Goal: Information Seeking & Learning: Learn about a topic

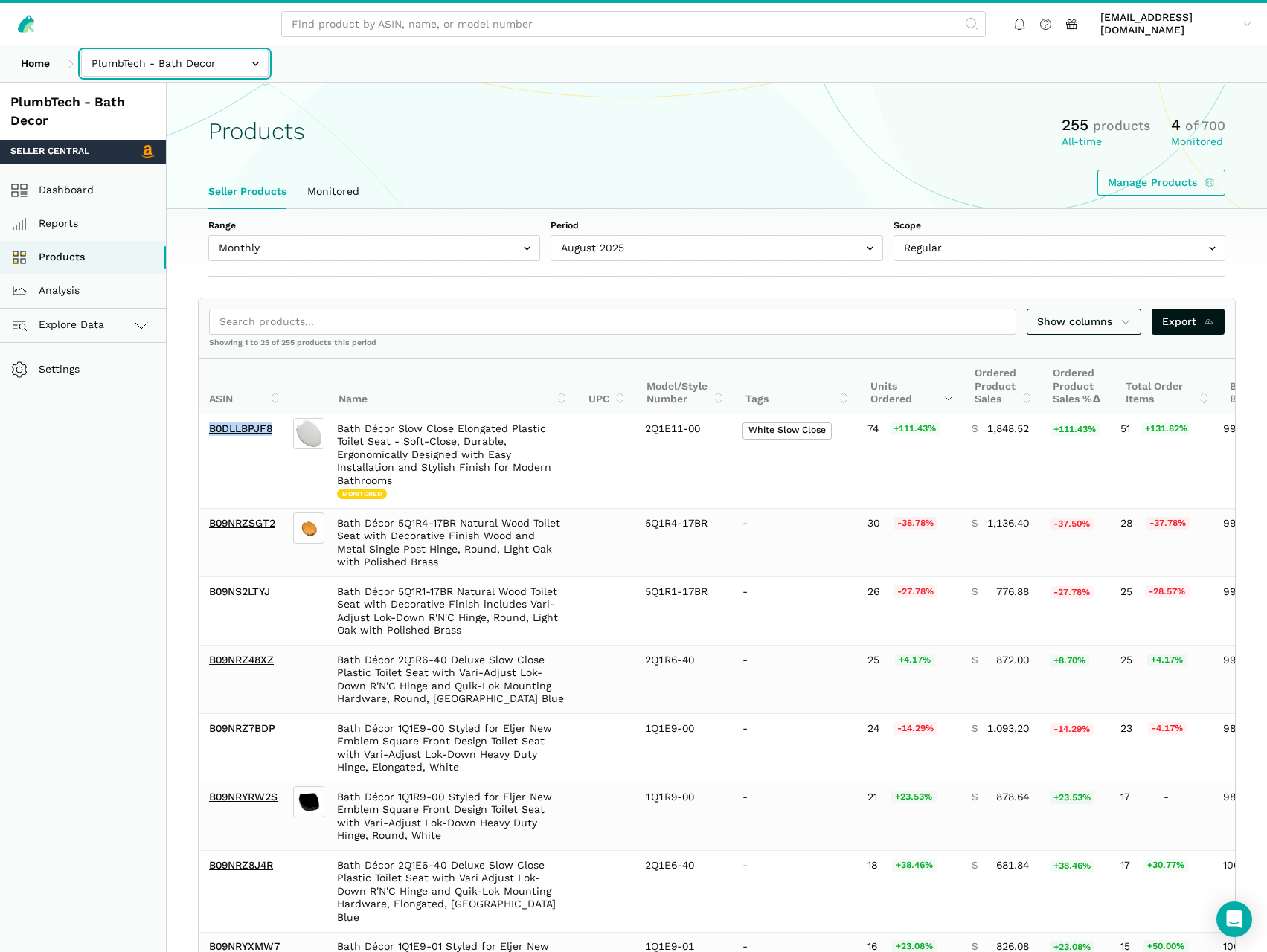
click at [154, 50] on input "text" at bounding box center [175, 63] width 187 height 26
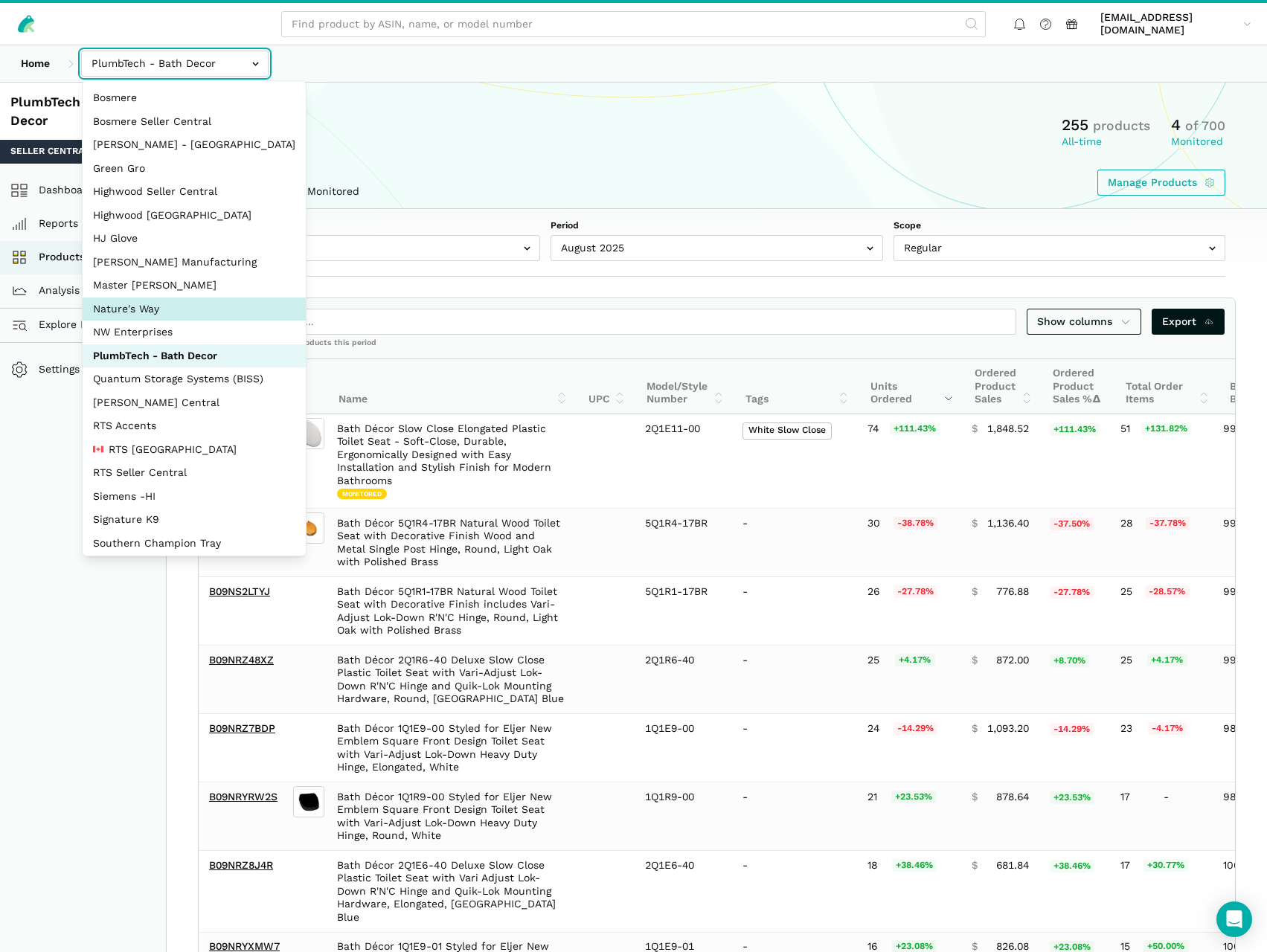
select select "3t6bg6GamSTDovWwD6pnZB2o"
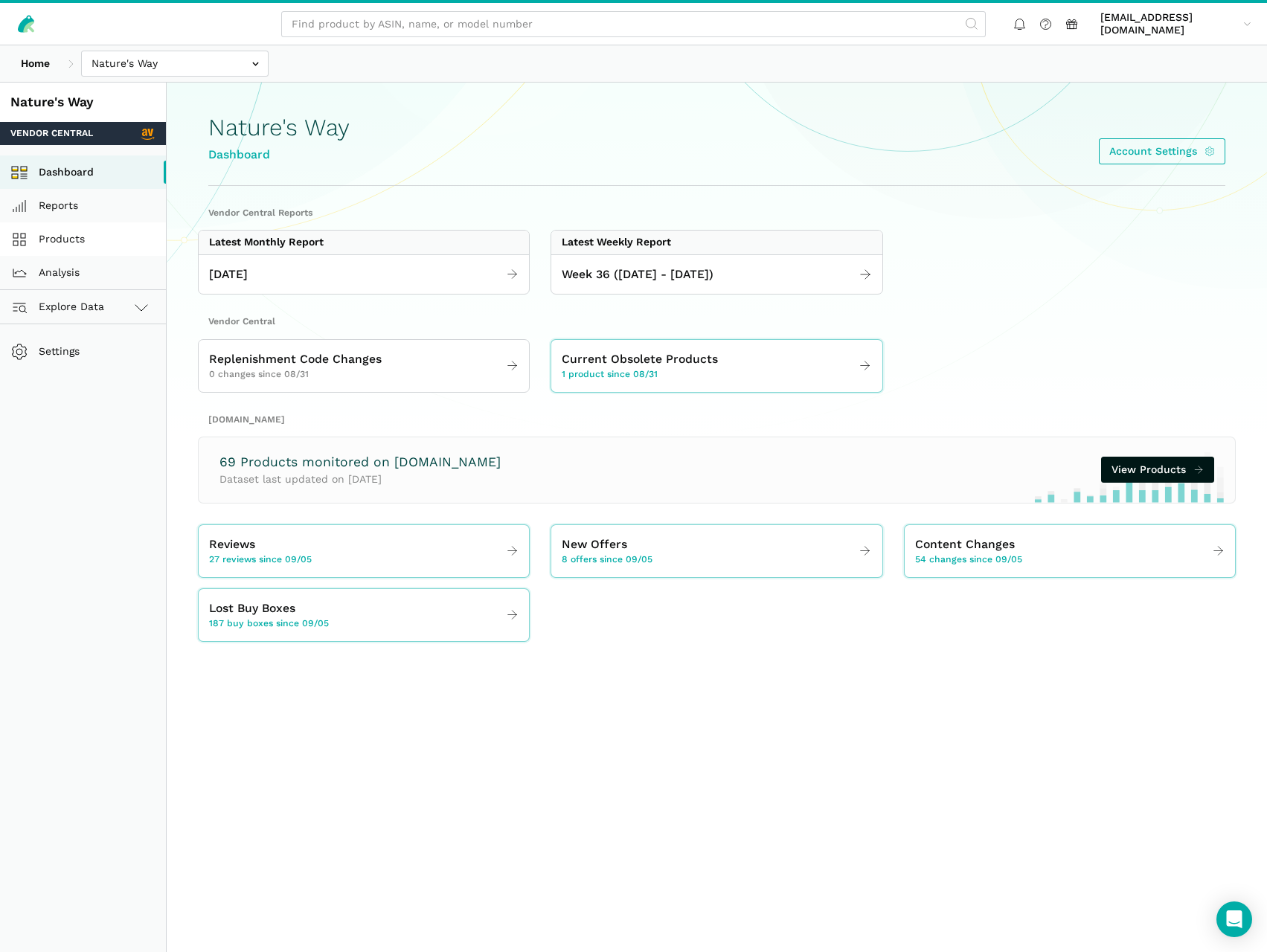
click at [101, 238] on link "Products" at bounding box center [82, 239] width 166 height 34
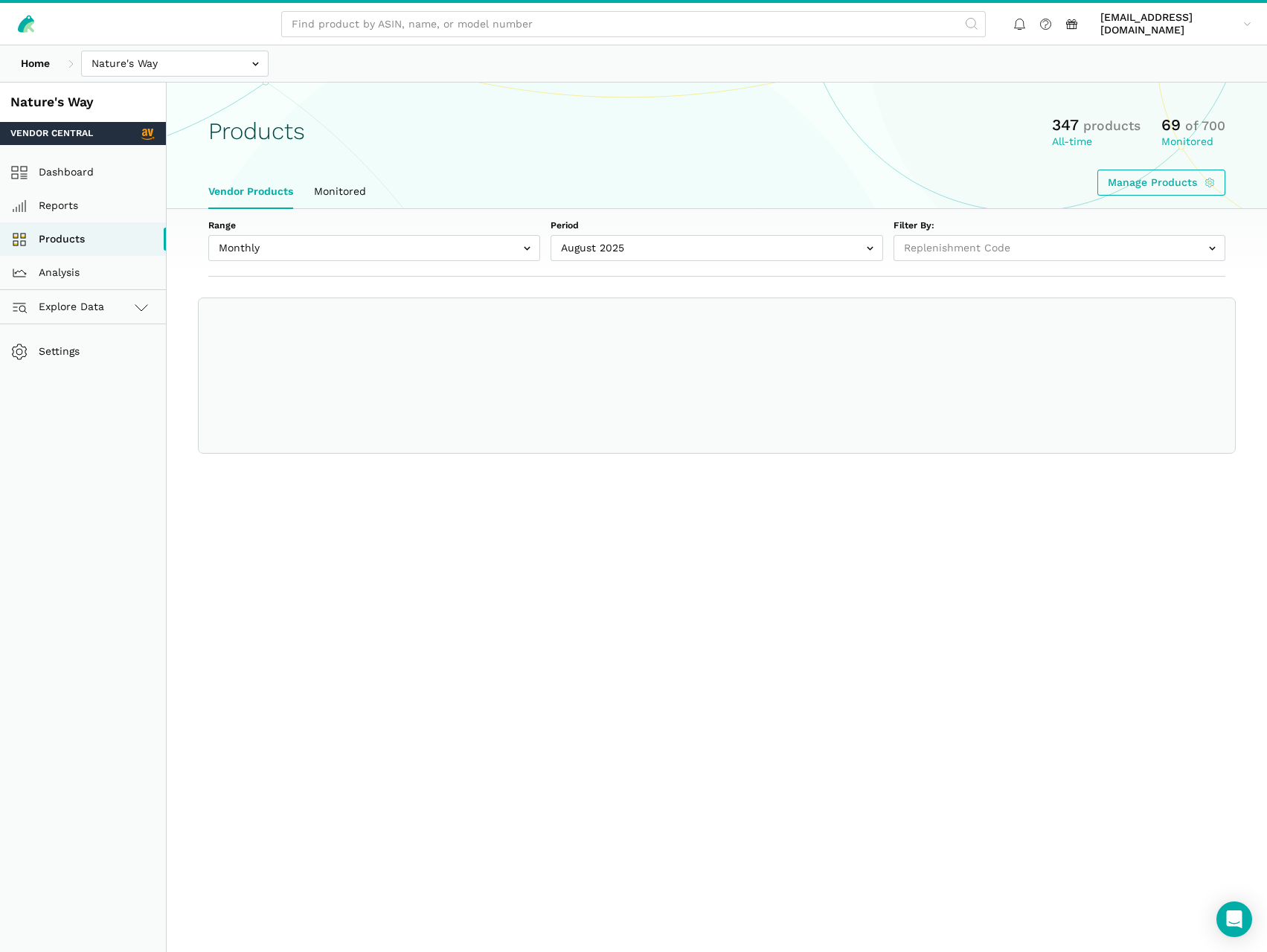
select select
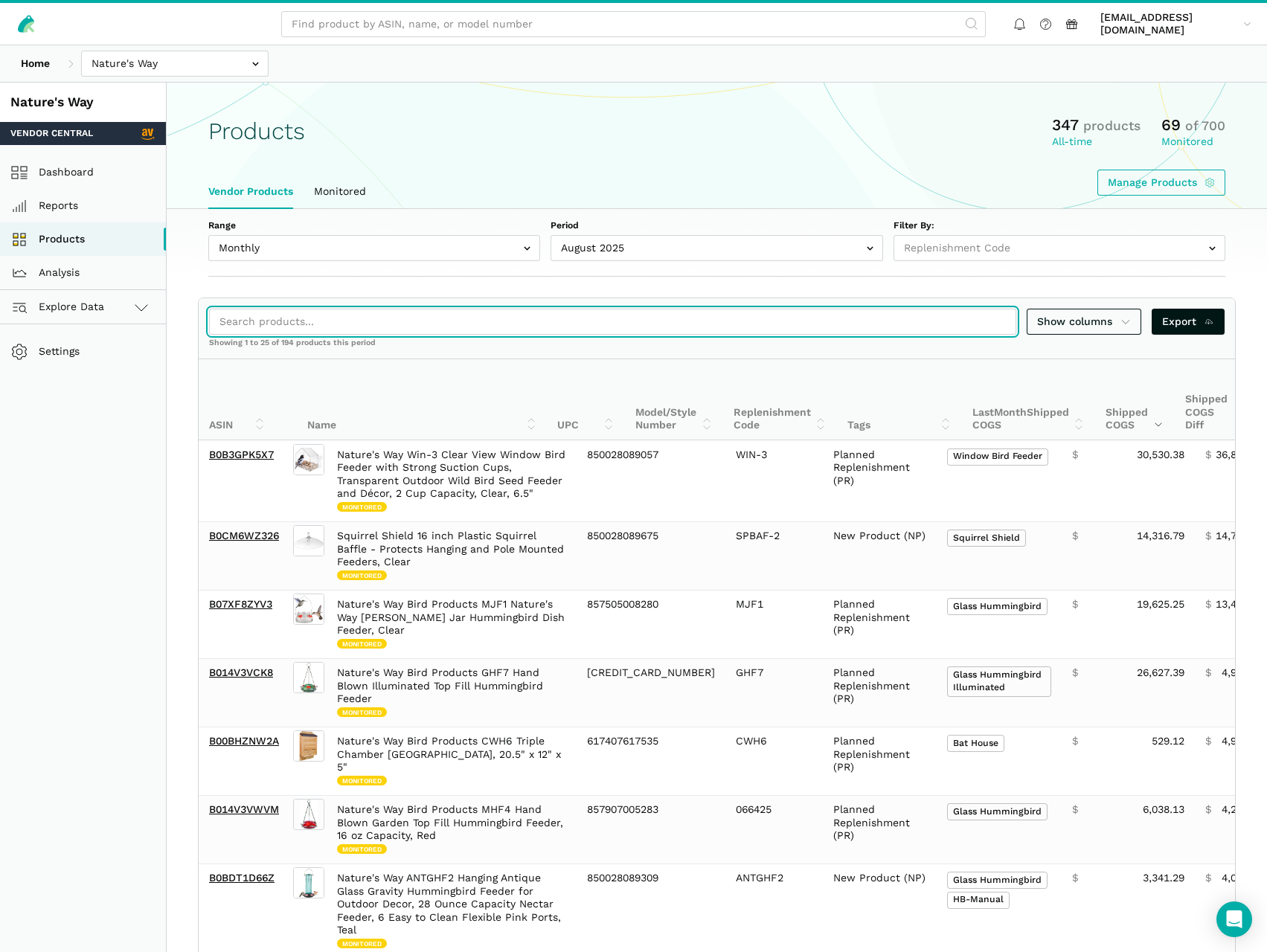
click at [315, 321] on input "search" at bounding box center [612, 322] width 807 height 26
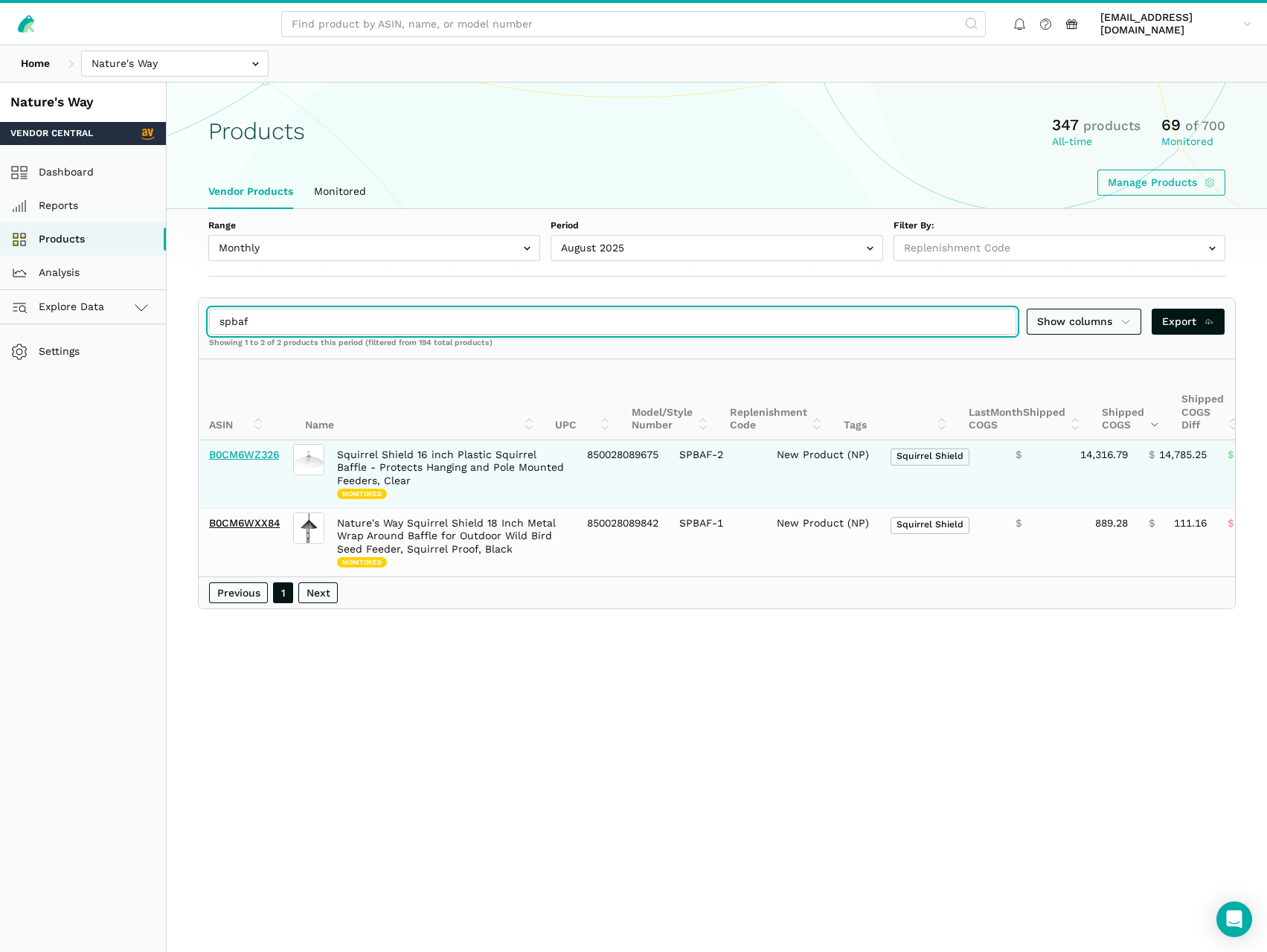
type input "spbaf"
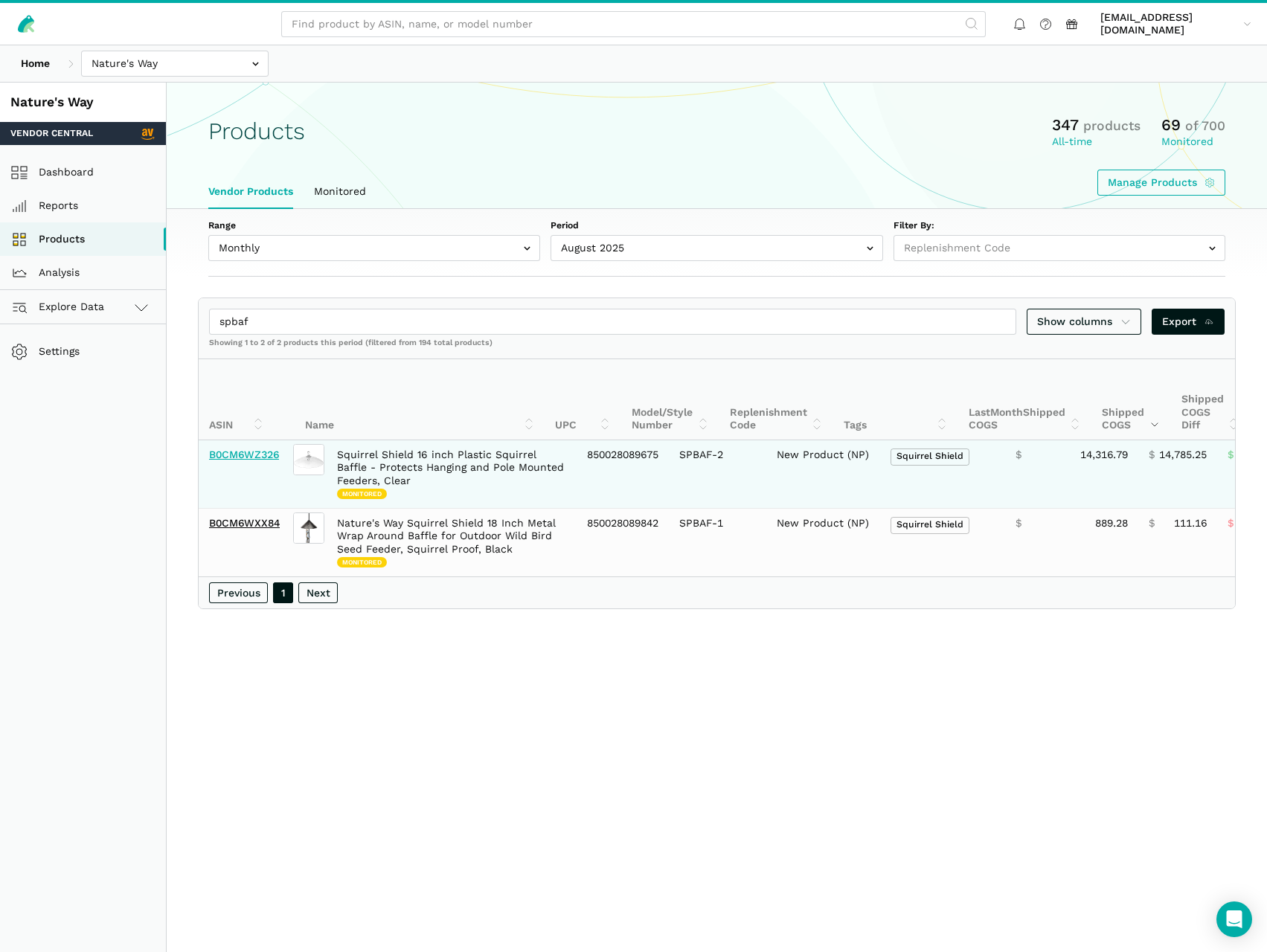
click at [241, 459] on link "B0CM6WZ326" at bounding box center [244, 454] width 70 height 12
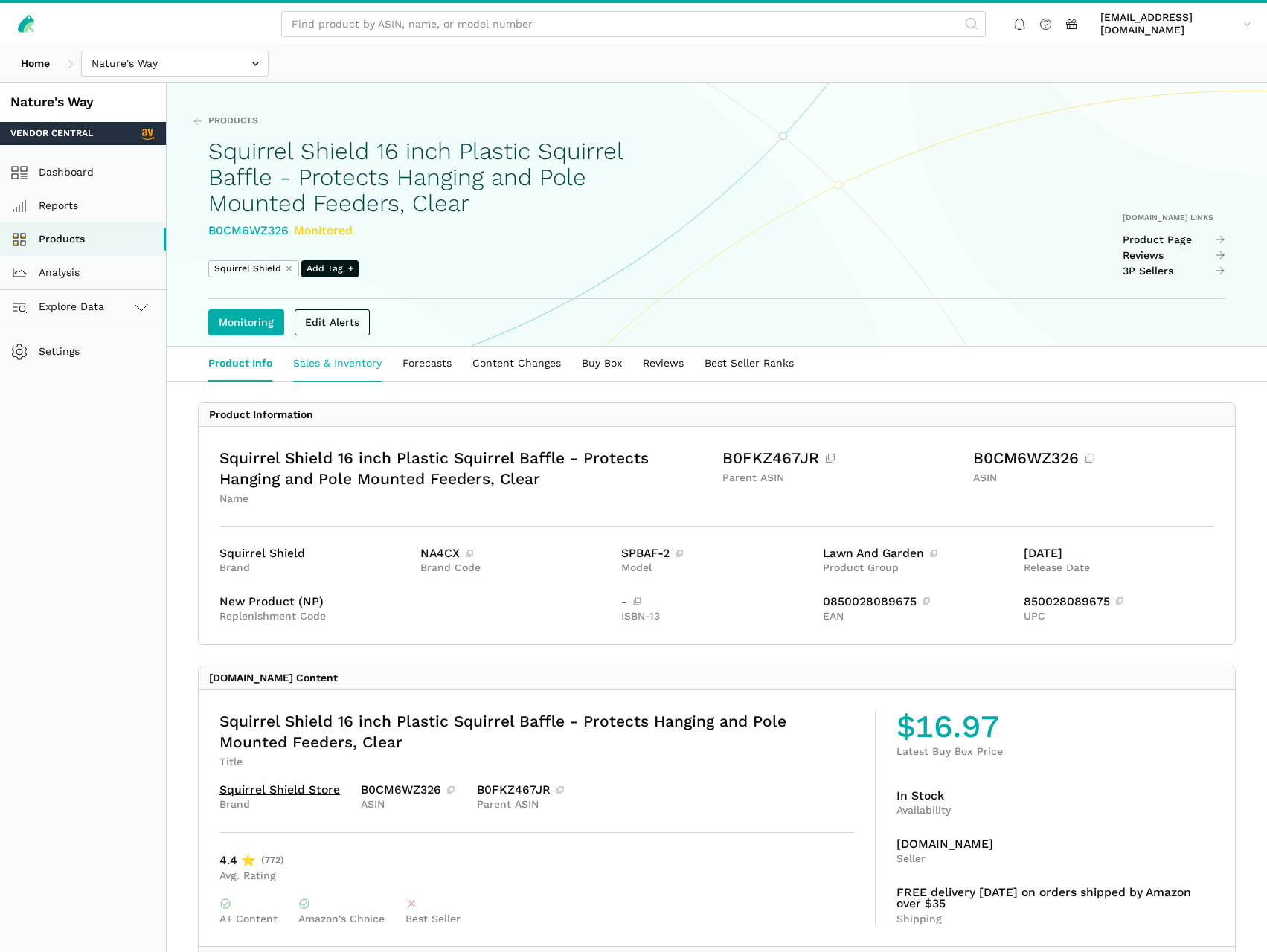
click at [329, 369] on link "Sales & Inventory" at bounding box center [337, 363] width 109 height 34
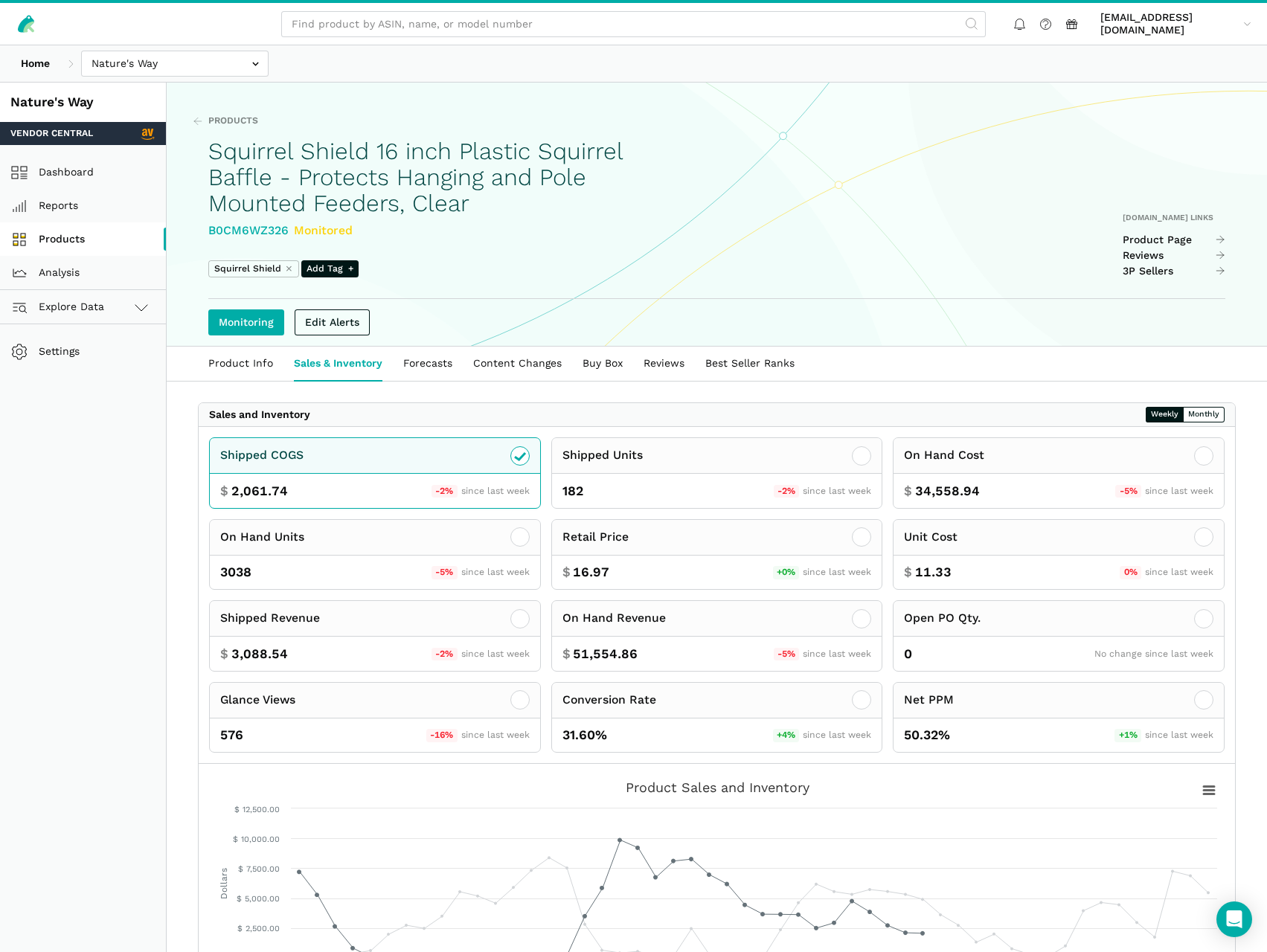
click at [84, 234] on link "Products" at bounding box center [82, 239] width 166 height 34
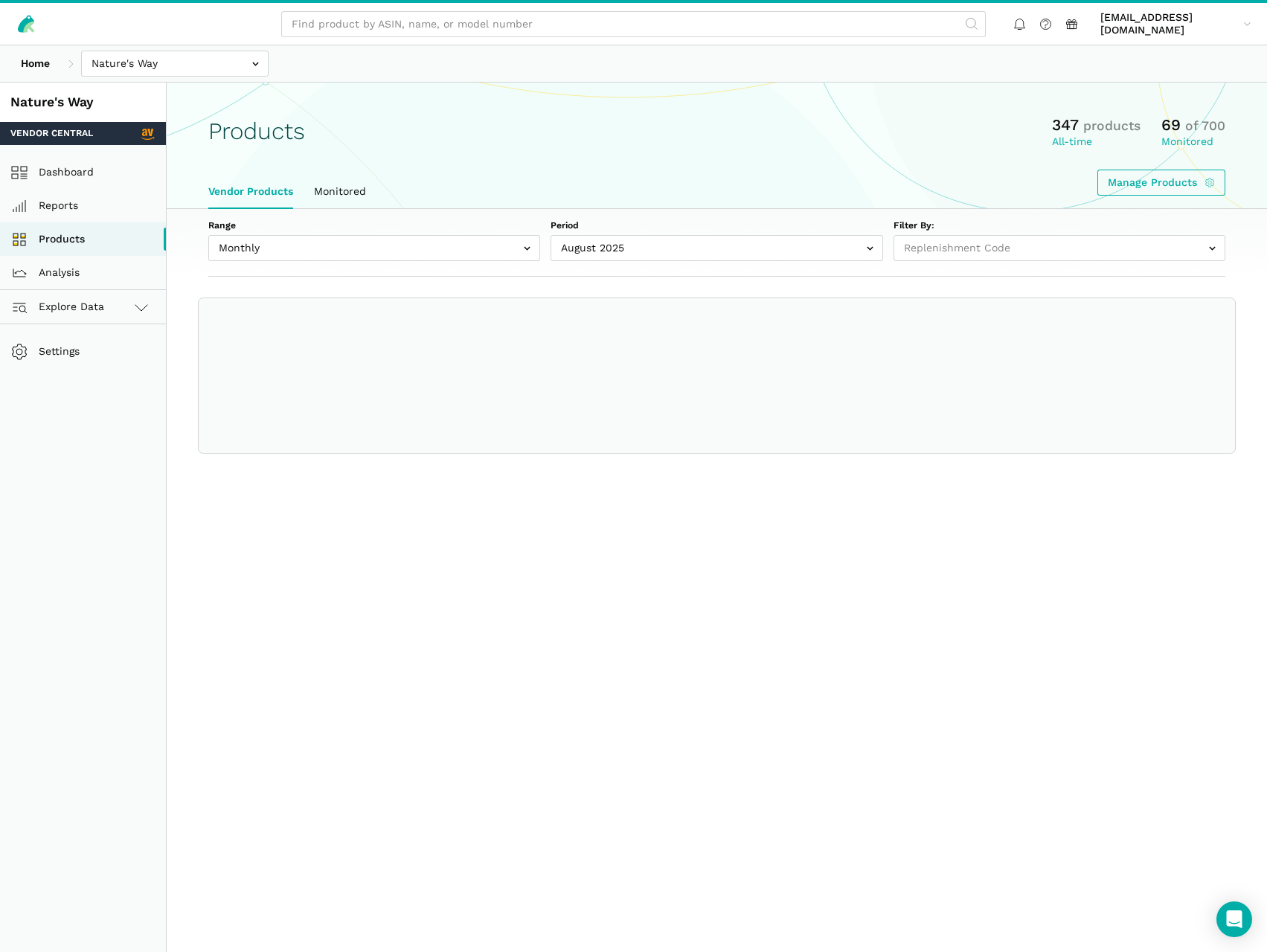
select select
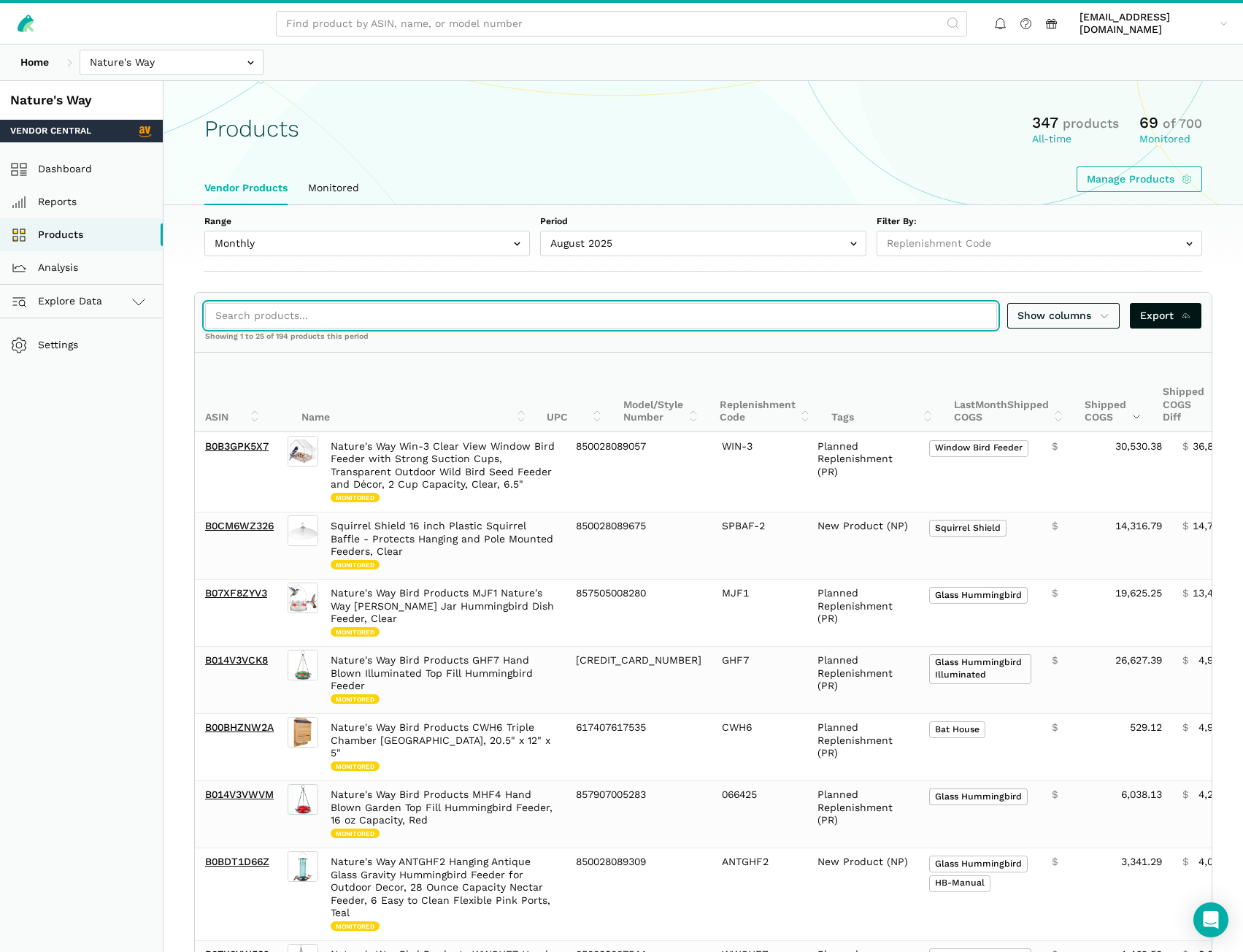
click at [268, 312] on input "search" at bounding box center [601, 316] width 792 height 26
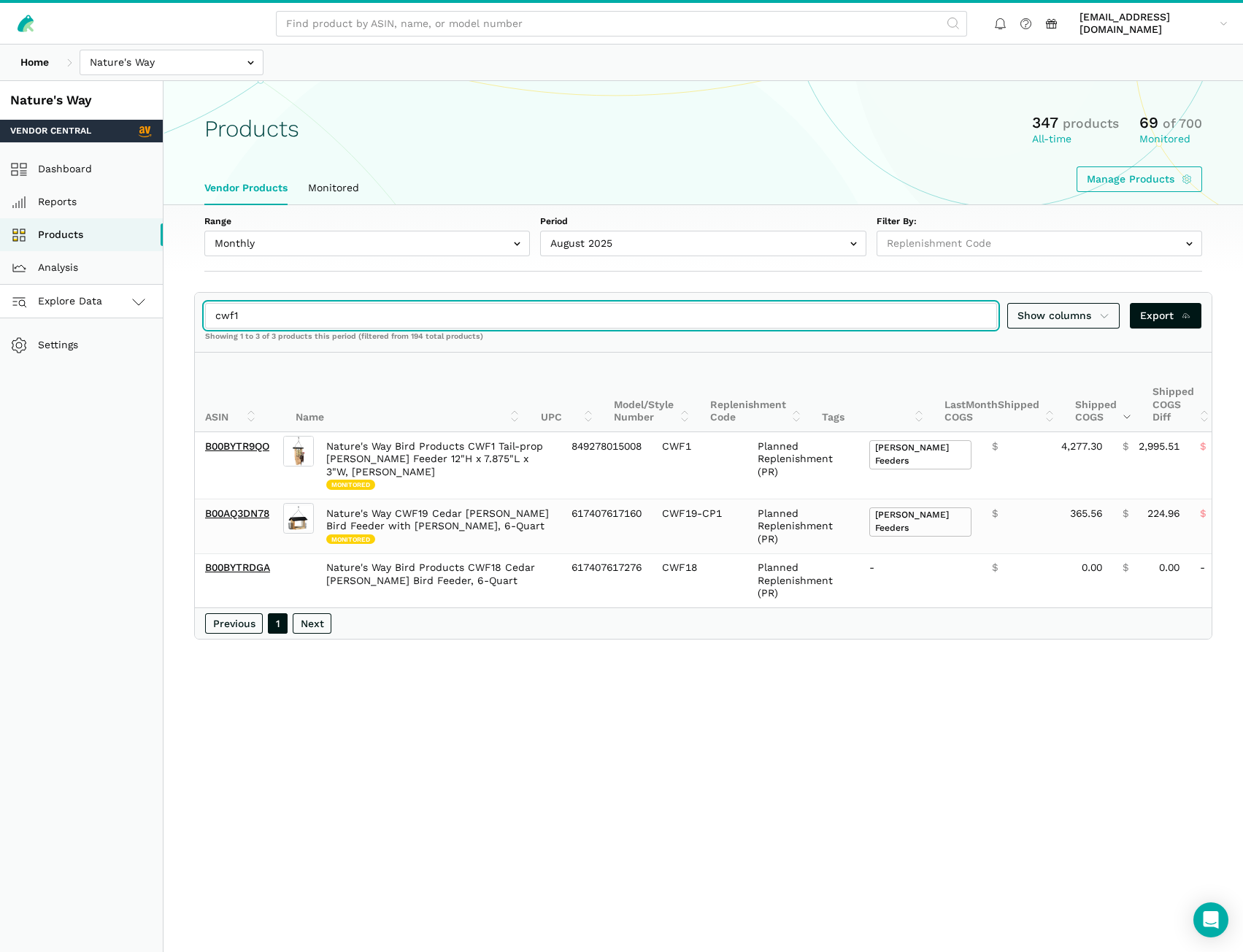
click at [137, 308] on div "Nature's Way Vendor Central Dashboard Reports Products Analysis Explore Data Ve…" at bounding box center [621, 556] width 1243 height 952
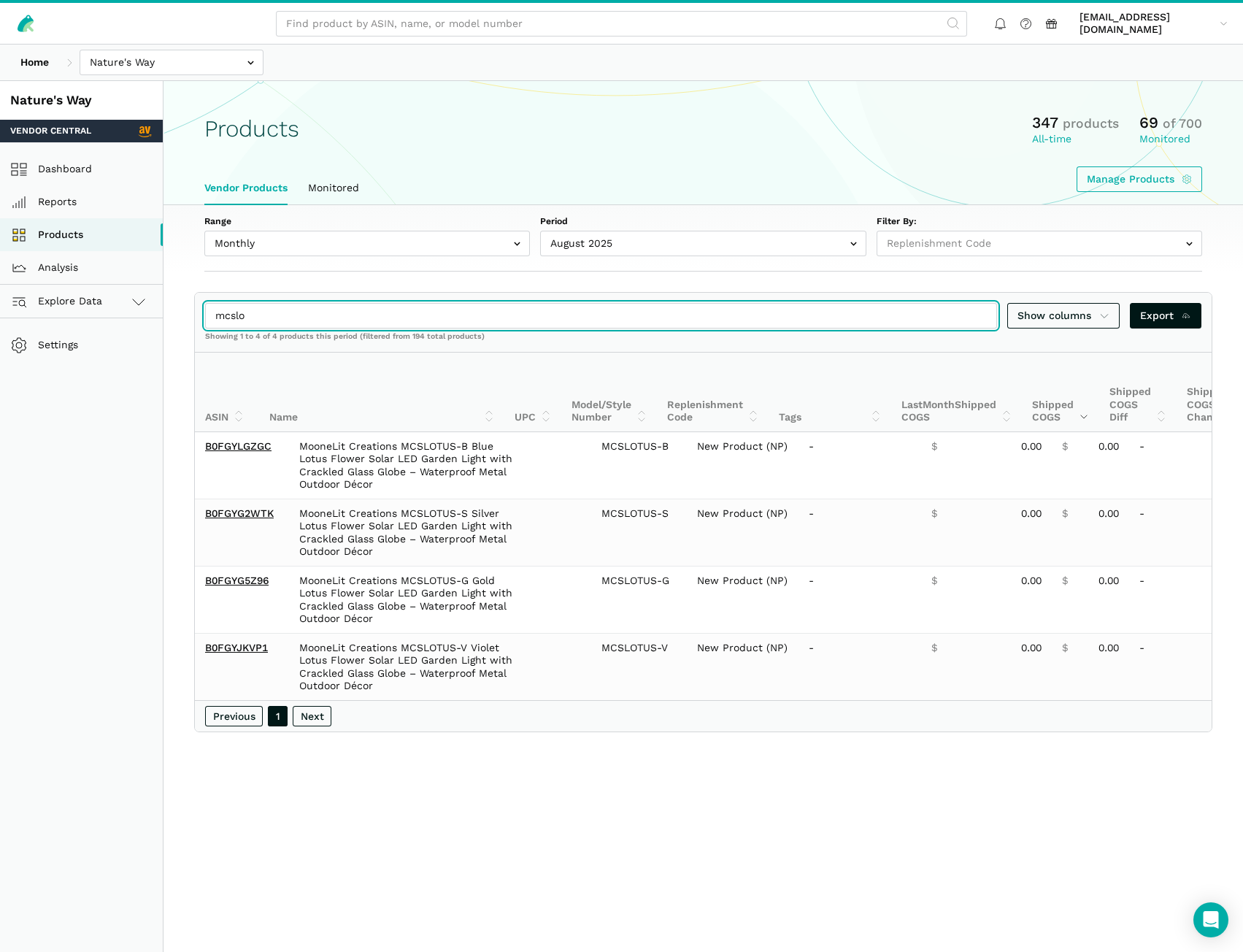
drag, startPoint x: 267, startPoint y: 308, endPoint x: 239, endPoint y: 311, distance: 28.2
click at [239, 311] on input "mcslo" at bounding box center [601, 316] width 792 height 26
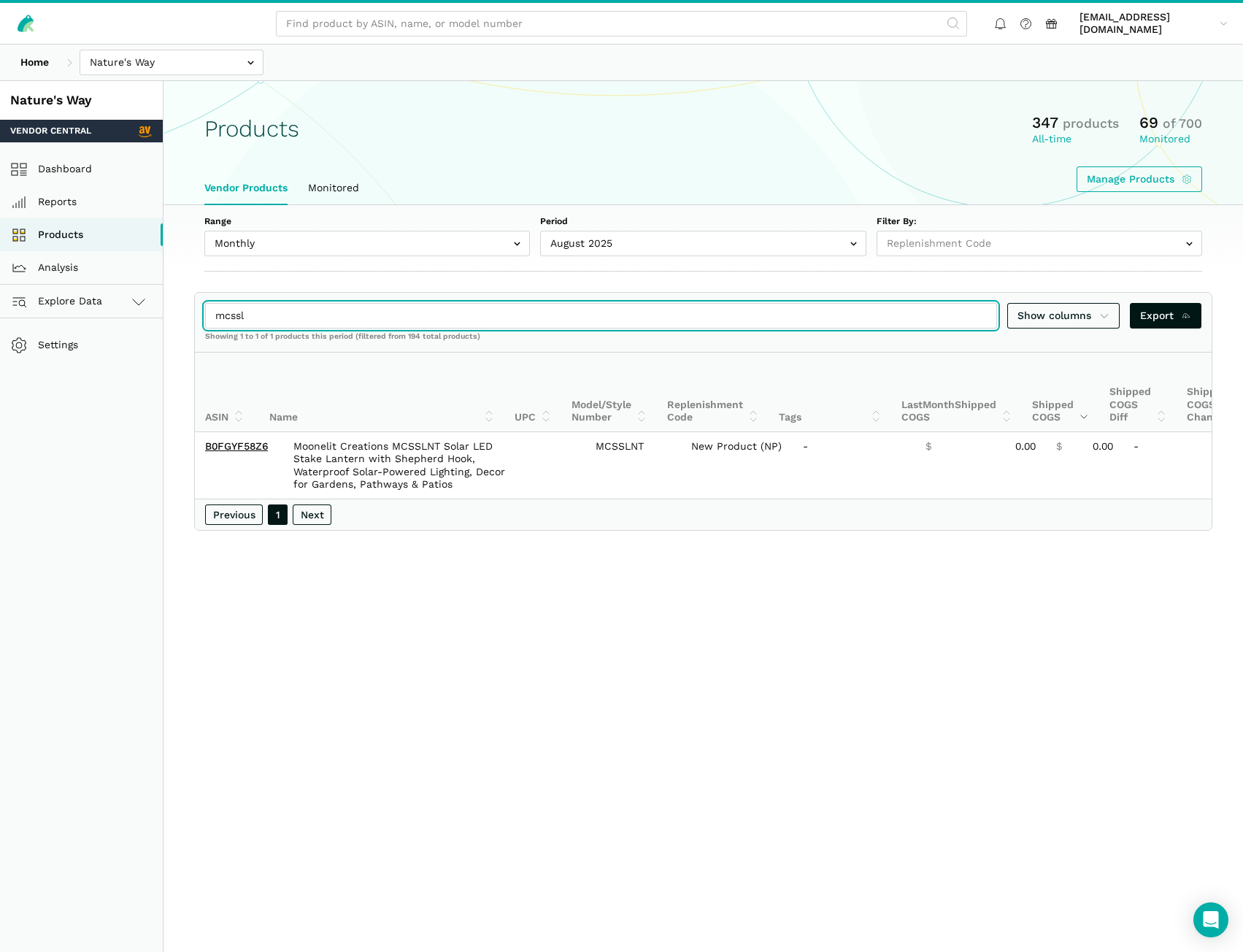
drag, startPoint x: 282, startPoint y: 325, endPoint x: 193, endPoint y: 316, distance: 89.5
click at [193, 316] on section "mcssl Show columns Export Showing 1 to 1 of 1 products this period (filtered fr…" at bounding box center [703, 411] width 1080 height 239
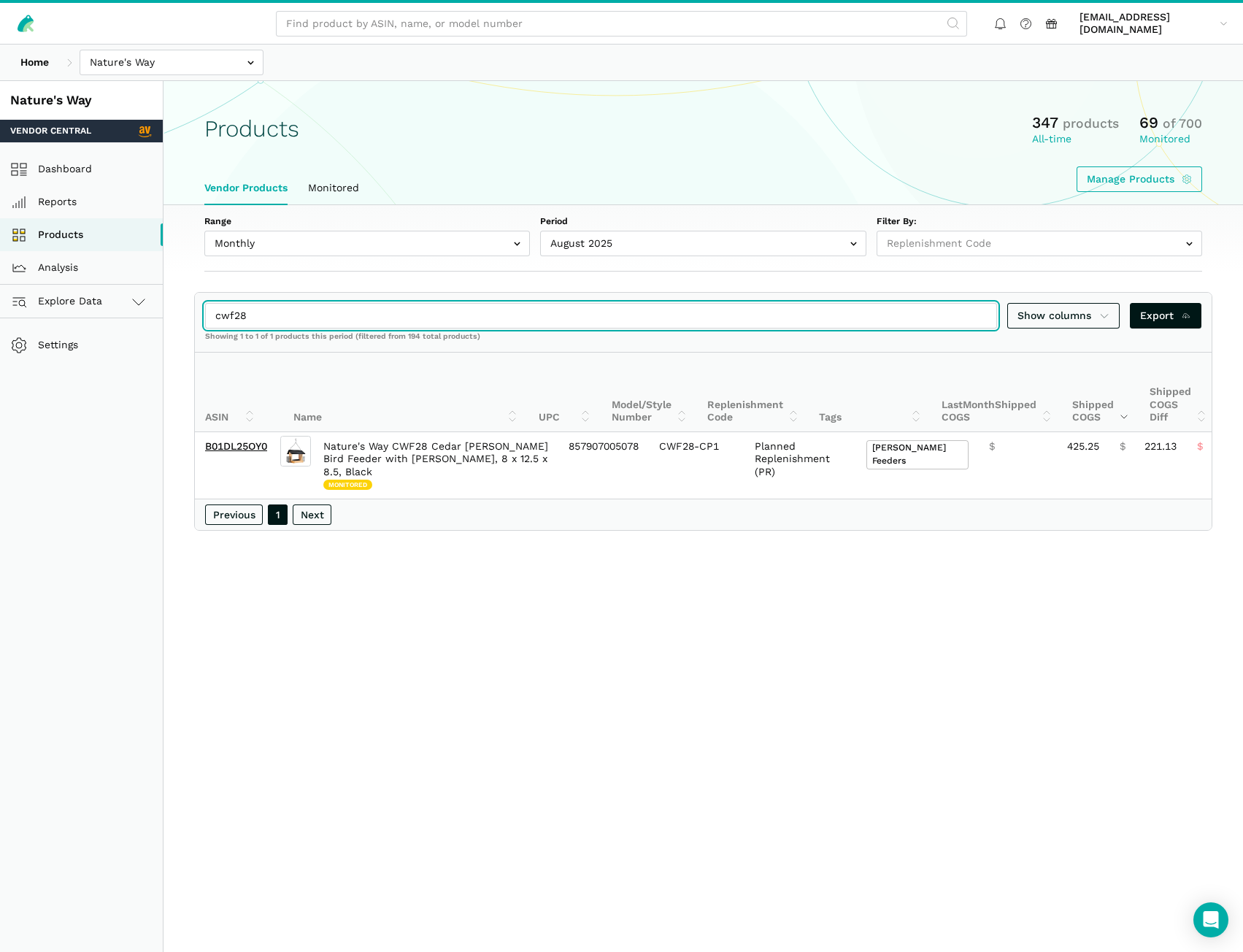
click at [283, 314] on input "cwf28" at bounding box center [601, 316] width 792 height 26
drag, startPoint x: 241, startPoint y: 324, endPoint x: 182, endPoint y: 325, distance: 59.0
click at [182, 325] on section "cwf19 Show columns Export Showing 1 to 1 of 1 products this period (filtered fr…" at bounding box center [703, 405] width 1080 height 226
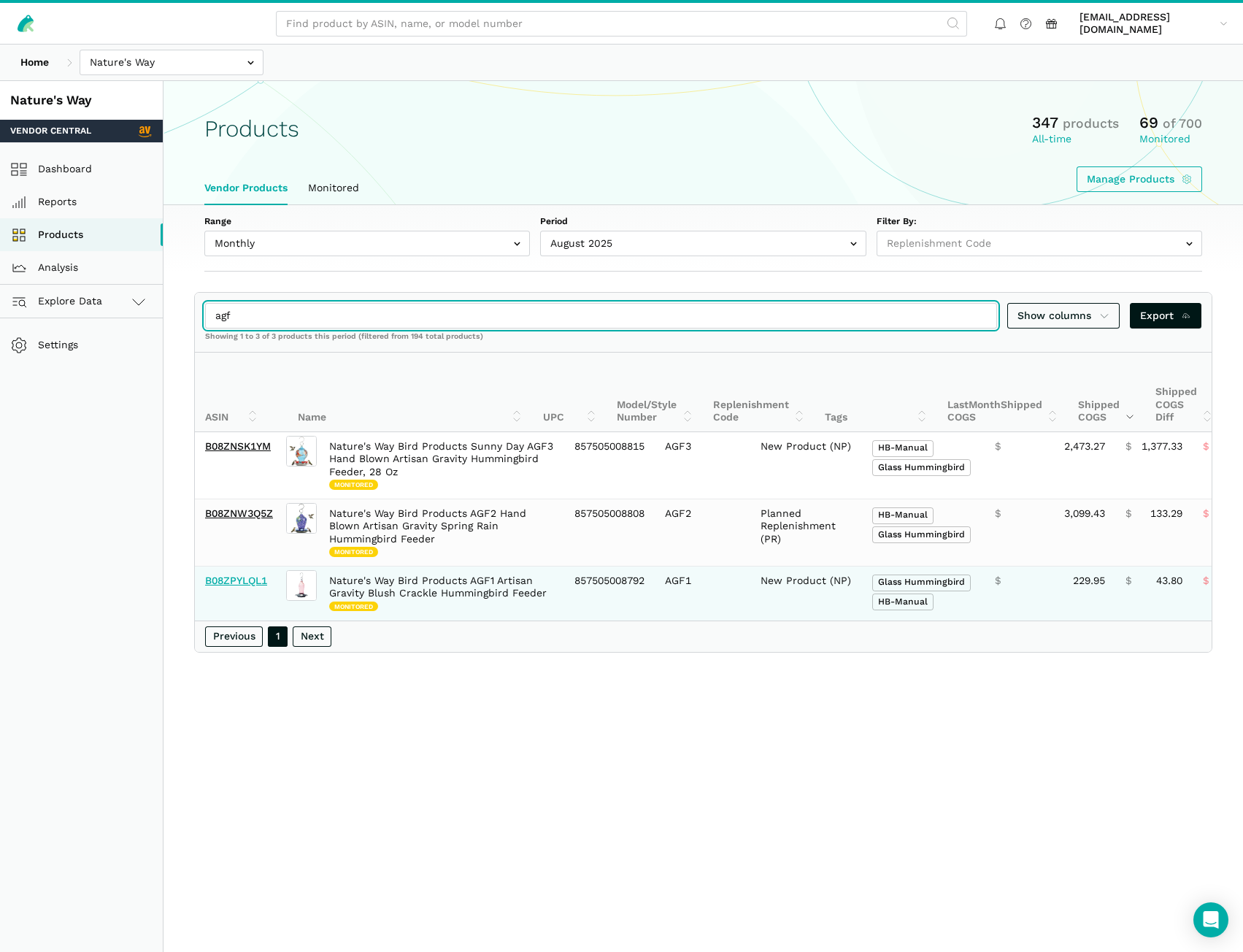
type input "agf"
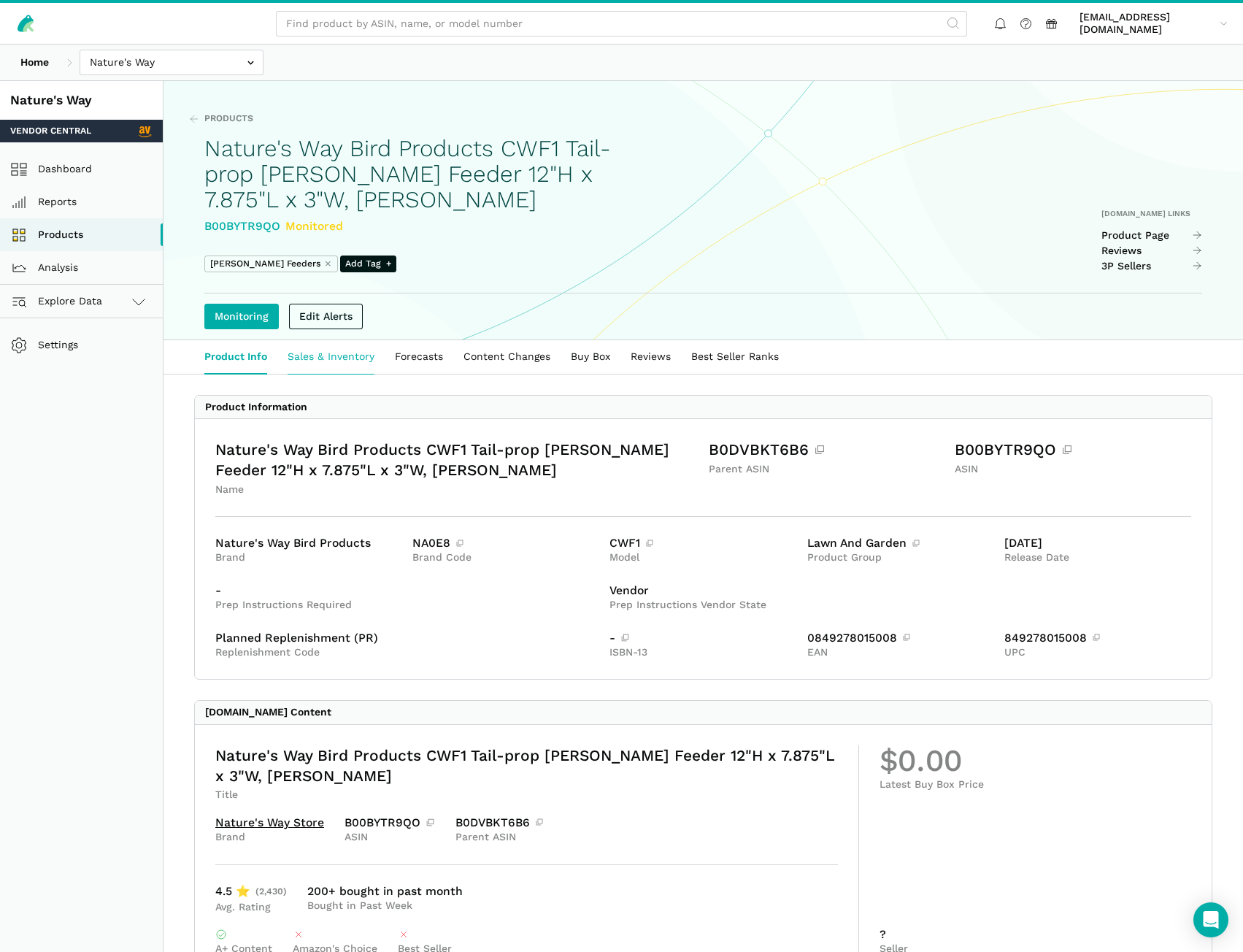
click at [356, 361] on link "Sales & Inventory" at bounding box center [331, 356] width 107 height 33
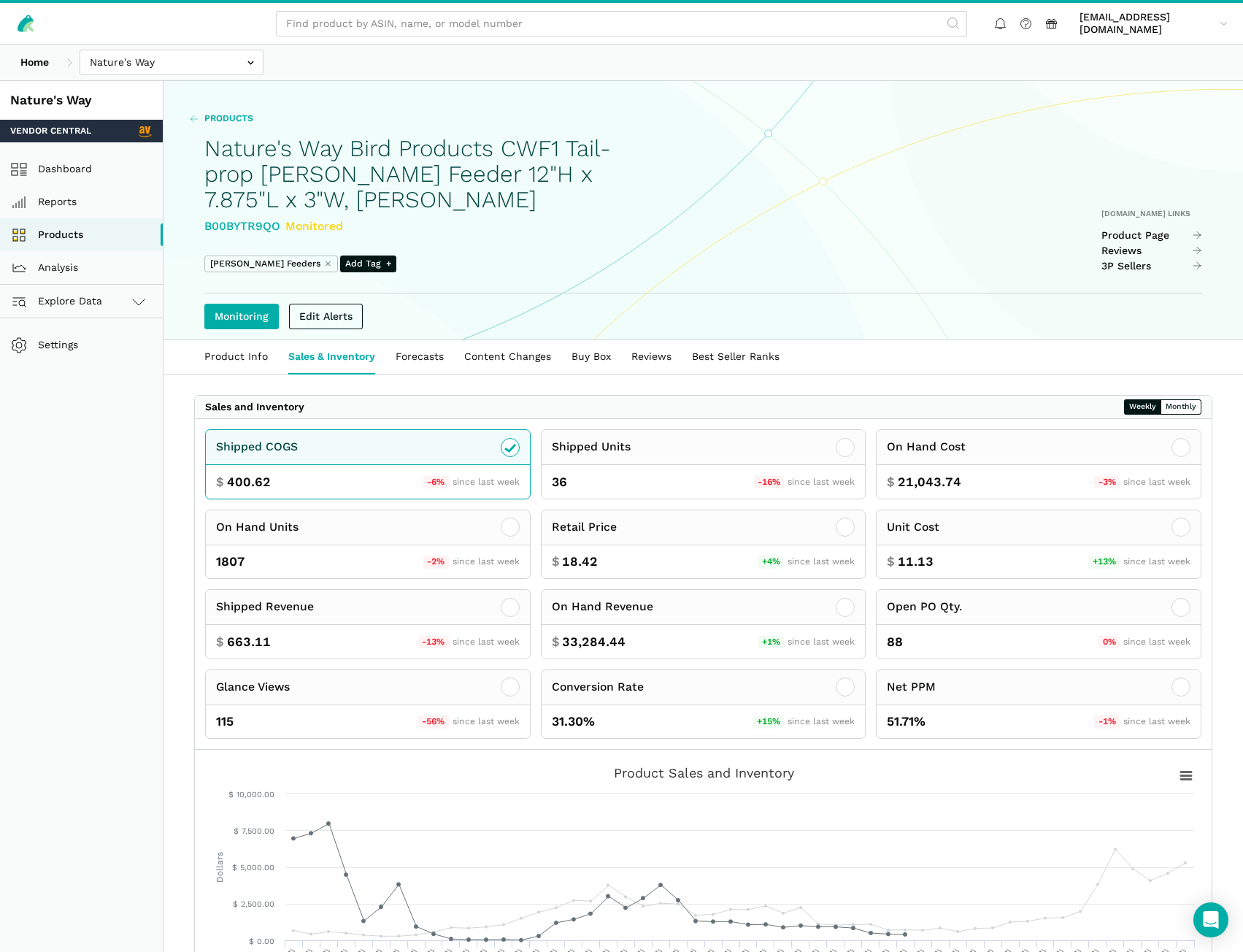
click at [221, 114] on span "Products" at bounding box center [228, 118] width 48 height 13
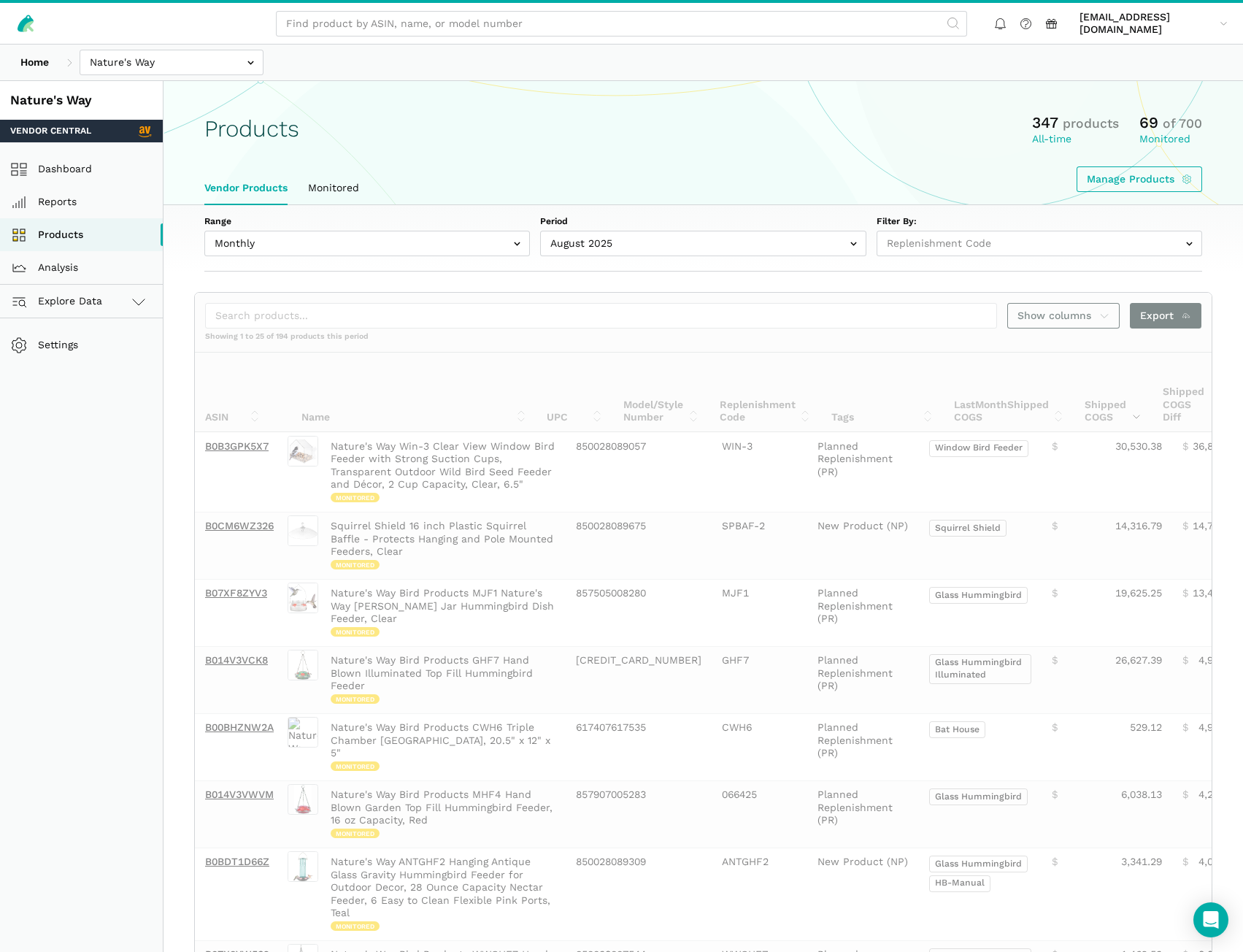
select select
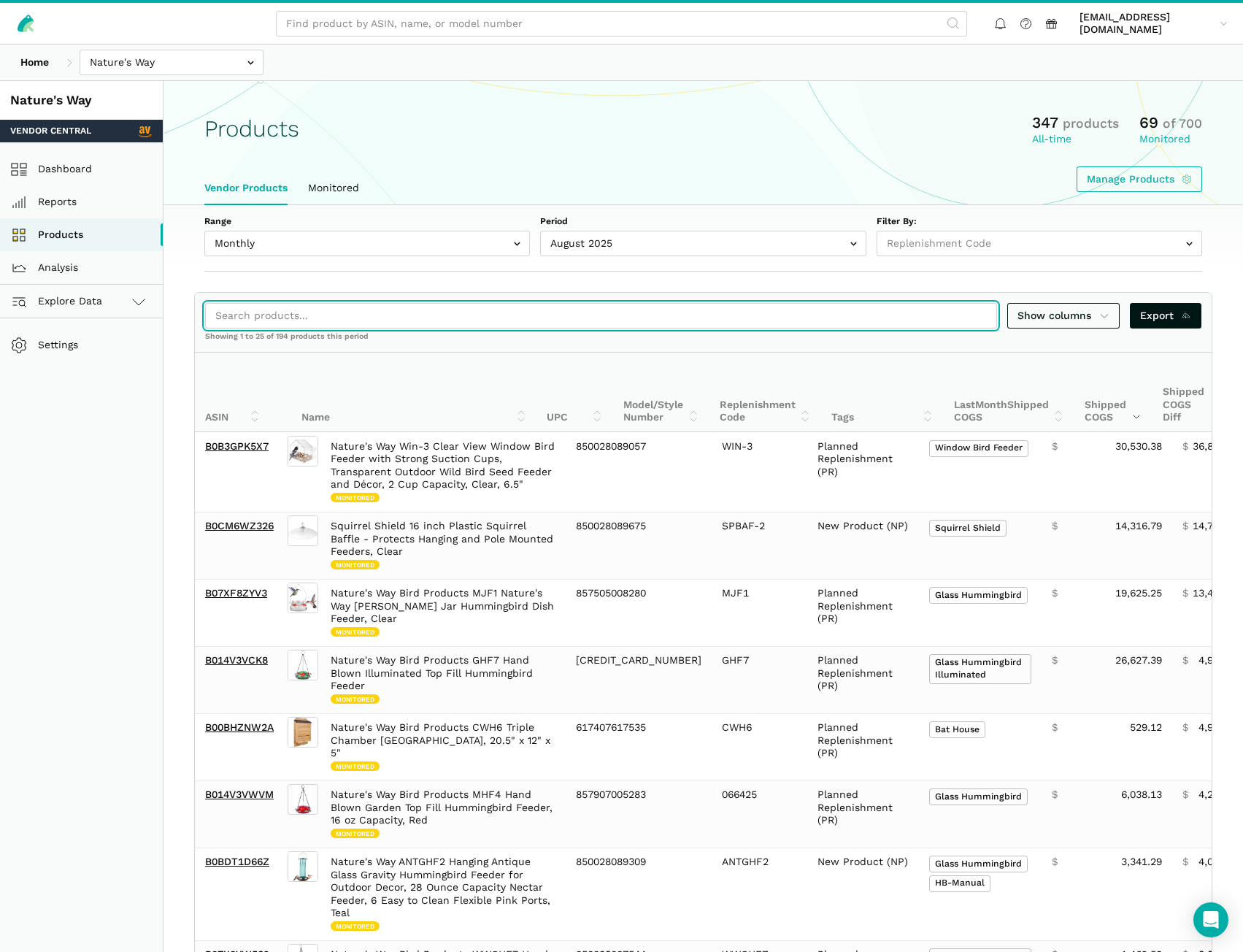
click at [304, 309] on input "search" at bounding box center [601, 316] width 792 height 26
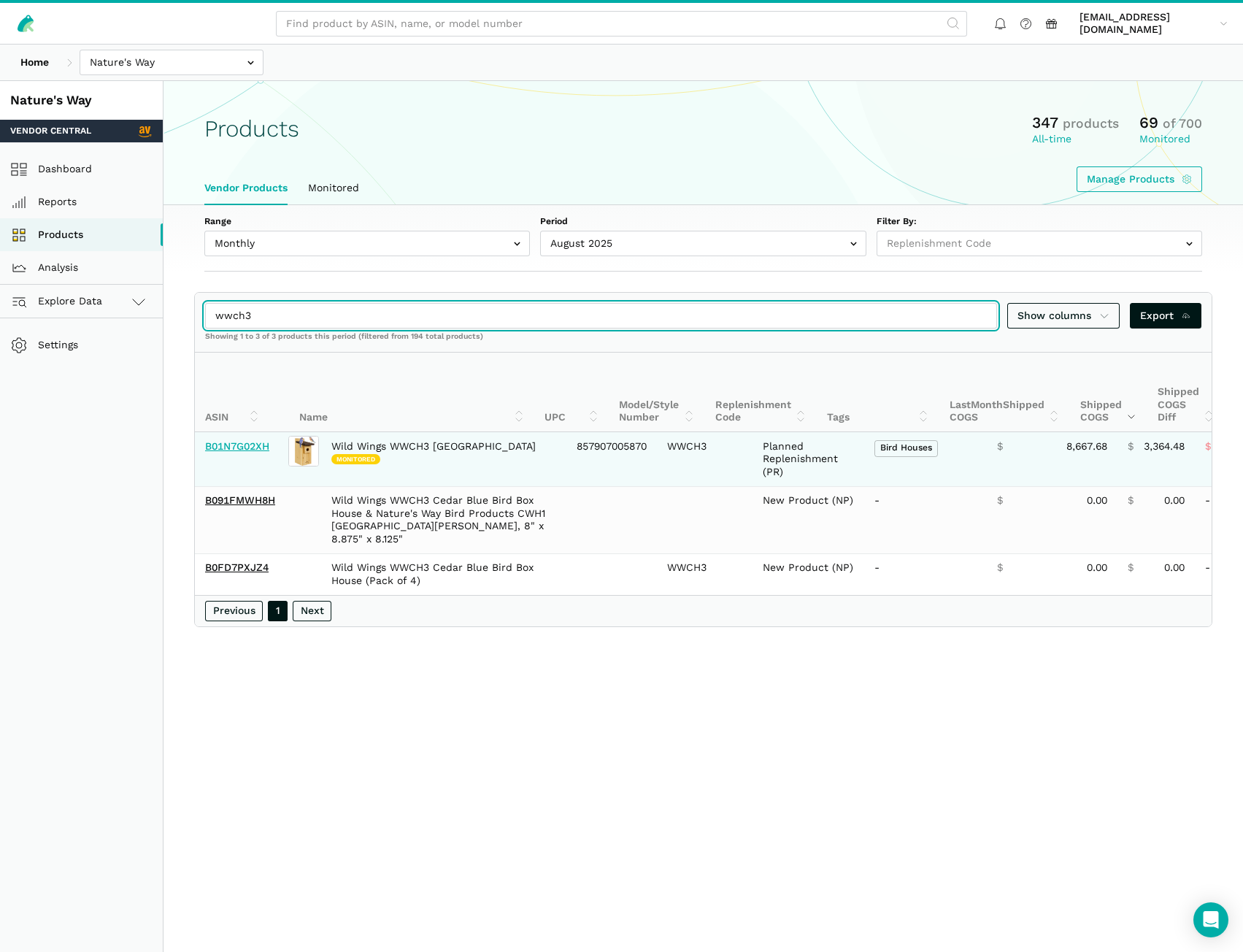
type input "wwch3"
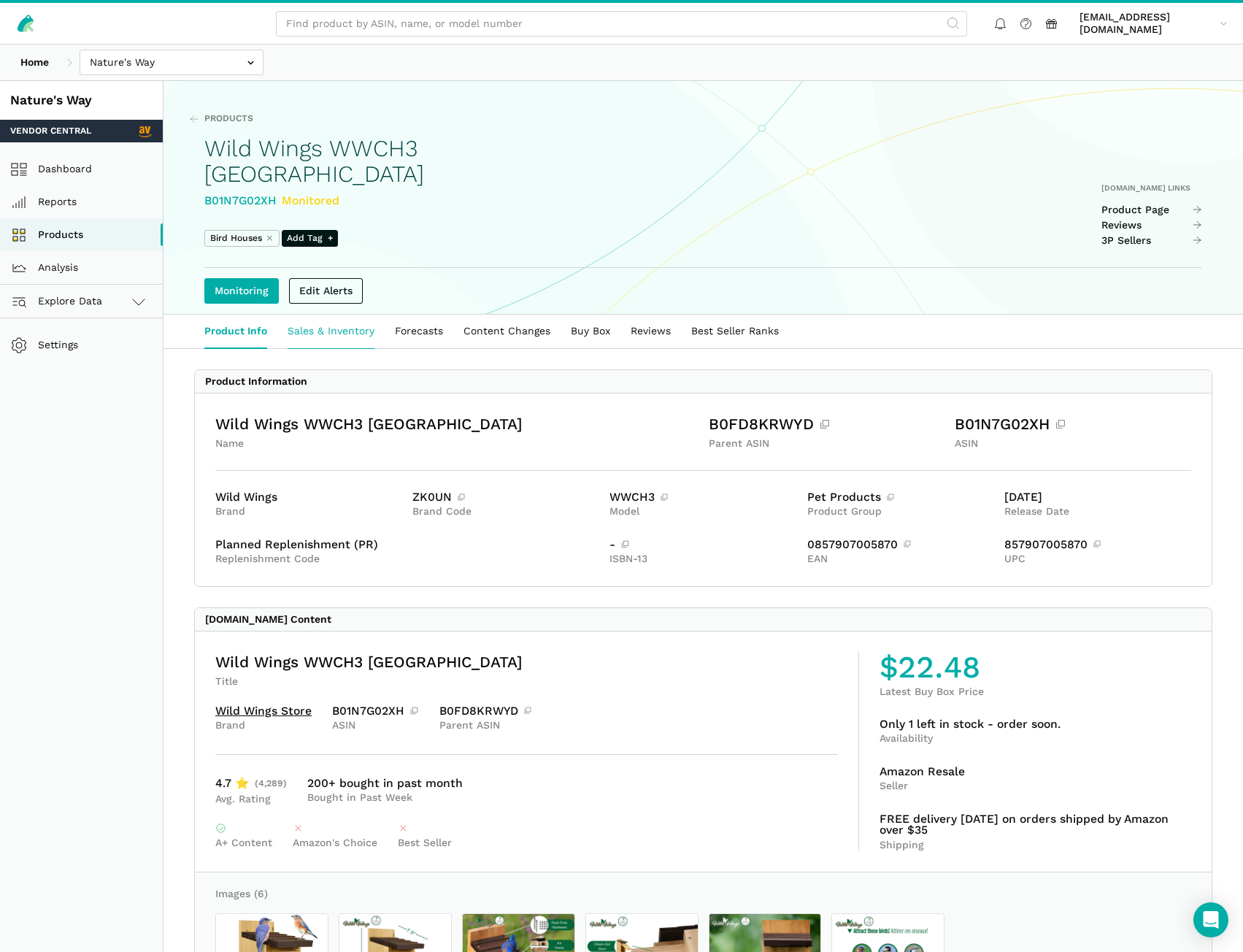
click at [354, 332] on link "Sales & Inventory" at bounding box center [331, 331] width 107 height 33
click at [344, 333] on link "Sales & Inventory" at bounding box center [331, 331] width 107 height 33
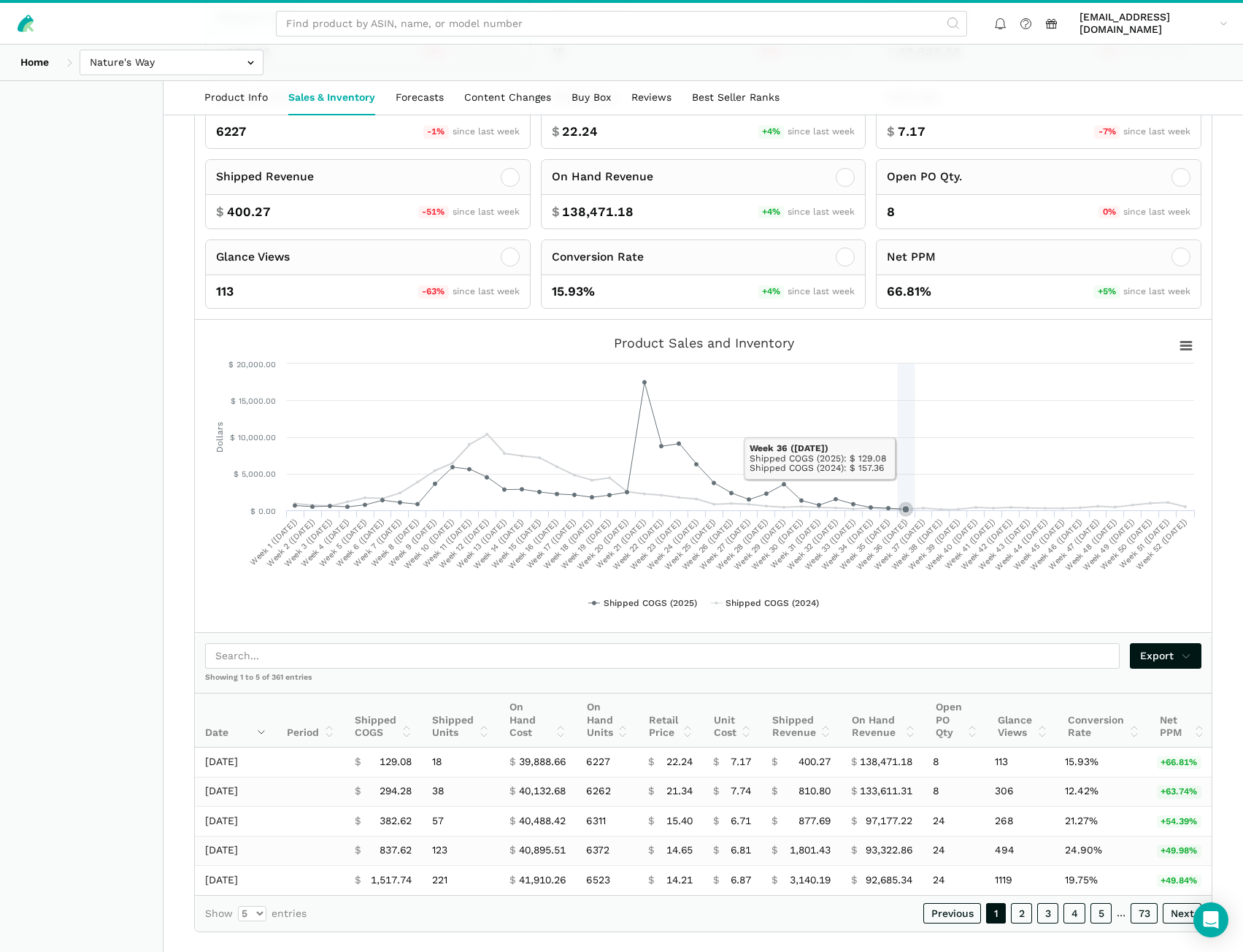
scroll to position [425, 0]
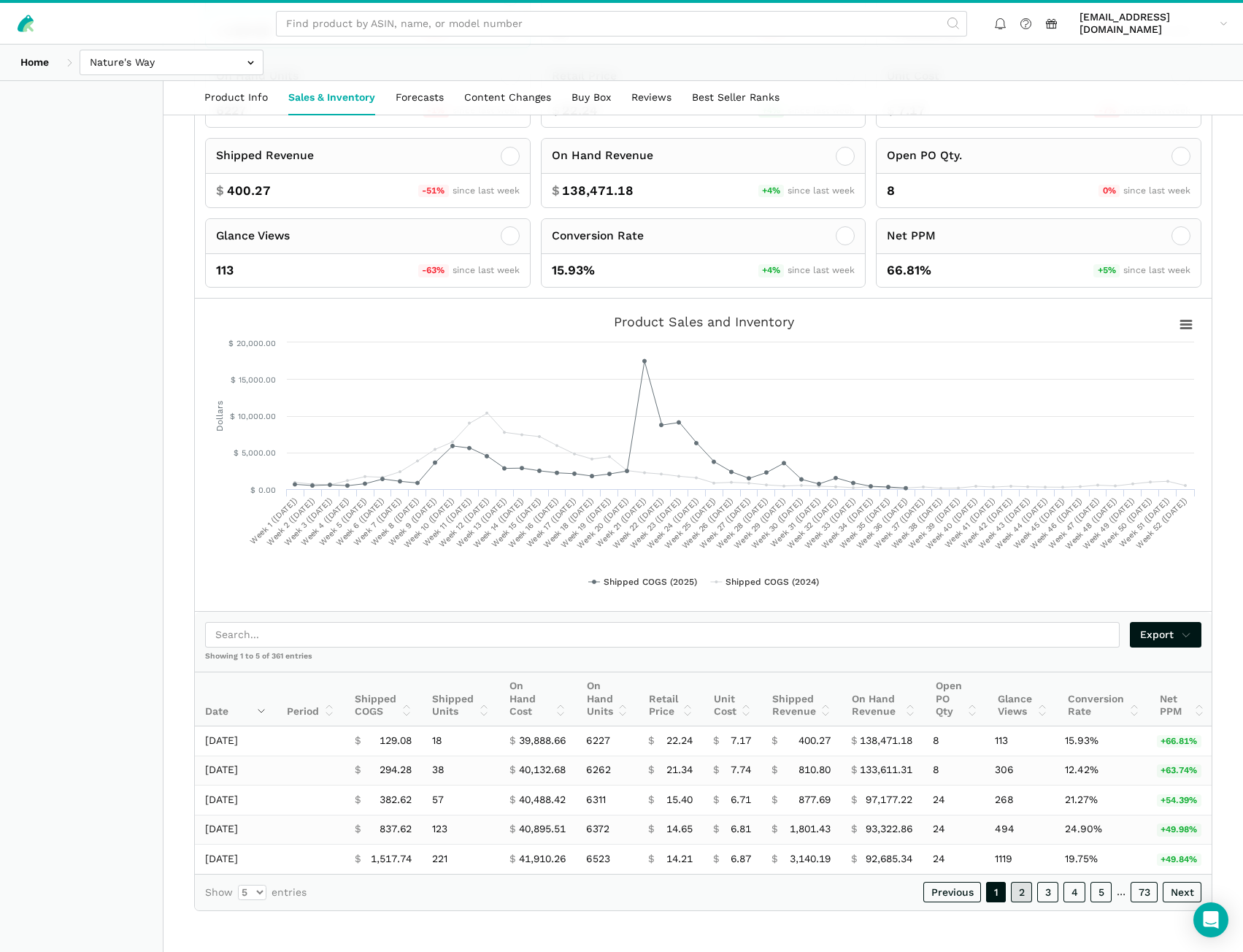
click at [1023, 896] on link "2" at bounding box center [1021, 892] width 21 height 20
click at [1049, 900] on link "3" at bounding box center [1047, 892] width 21 height 20
click at [1072, 901] on link "4" at bounding box center [1075, 892] width 22 height 20
click at [1097, 902] on link "5" at bounding box center [1101, 892] width 21 height 20
click at [1100, 899] on link "6" at bounding box center [1101, 892] width 22 height 20
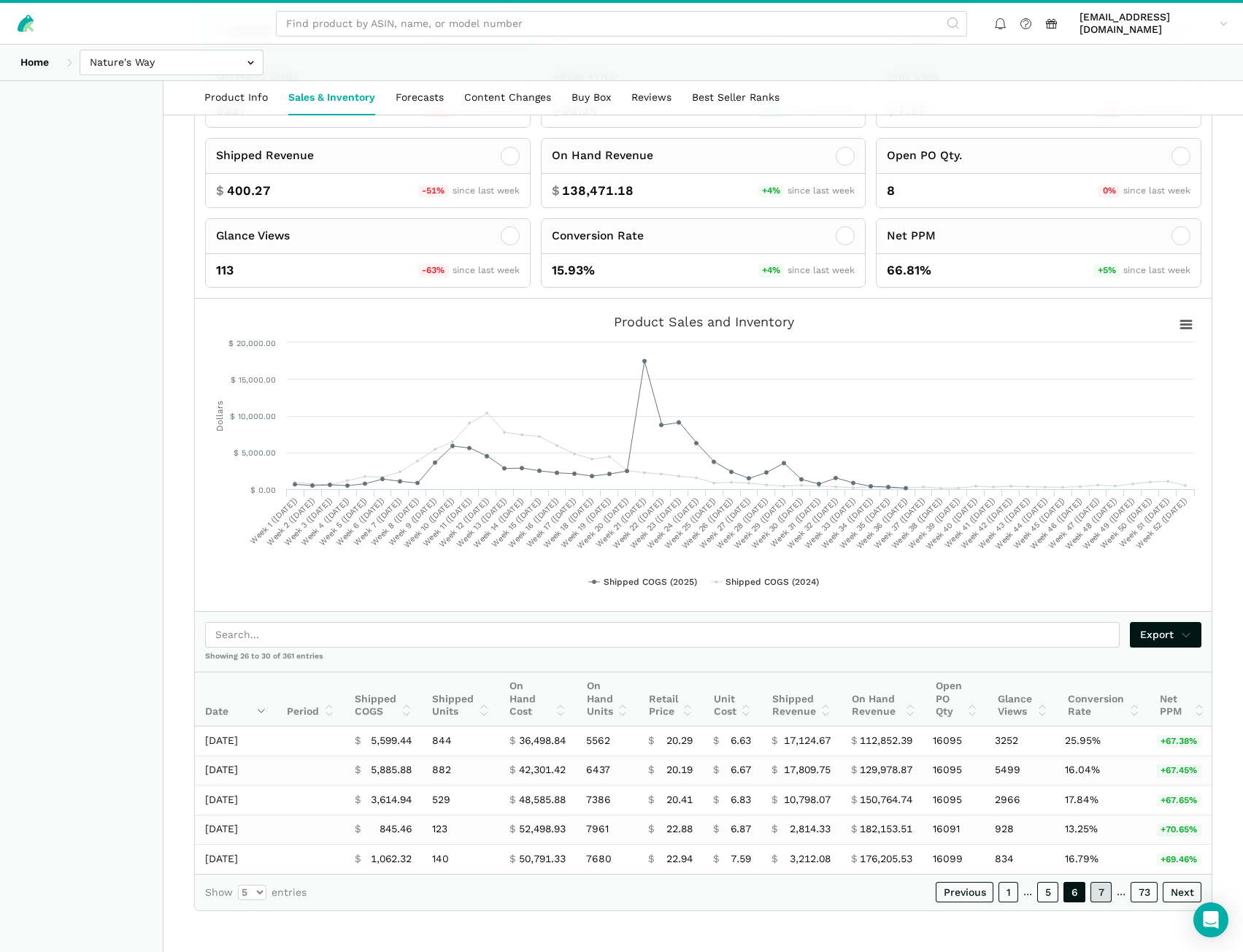
click at [1101, 898] on link "7" at bounding box center [1101, 892] width 21 height 20
click at [1101, 898] on link "8" at bounding box center [1101, 892] width 22 height 20
click at [1101, 898] on link "9" at bounding box center [1101, 892] width 22 height 20
click at [1101, 898] on link "10" at bounding box center [1098, 892] width 26 height 20
click at [1101, 898] on link "11" at bounding box center [1100, 892] width 24 height 20
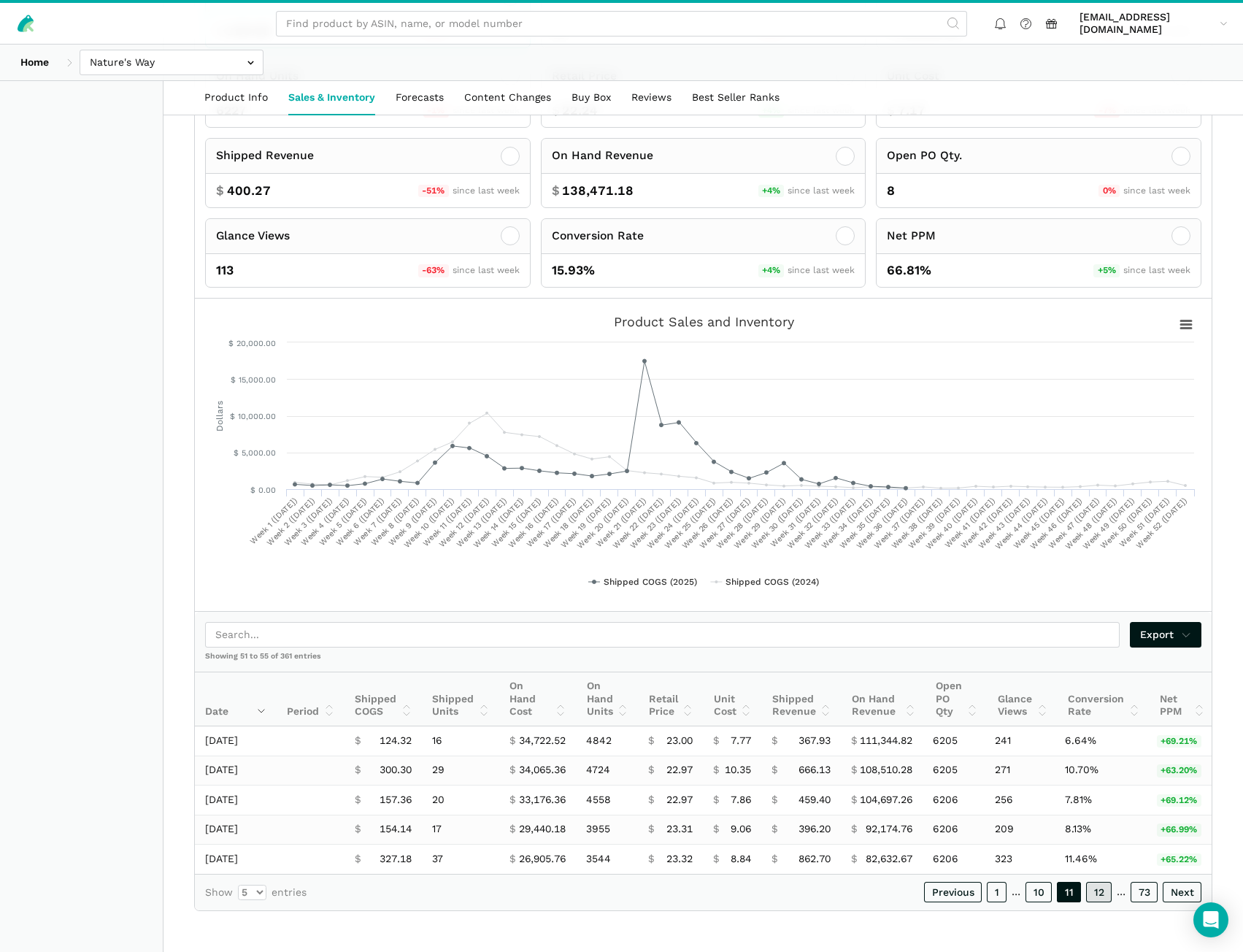
click at [1101, 898] on link "12" at bounding box center [1099, 892] width 26 height 20
click at [995, 899] on link "1" at bounding box center [997, 892] width 20 height 20
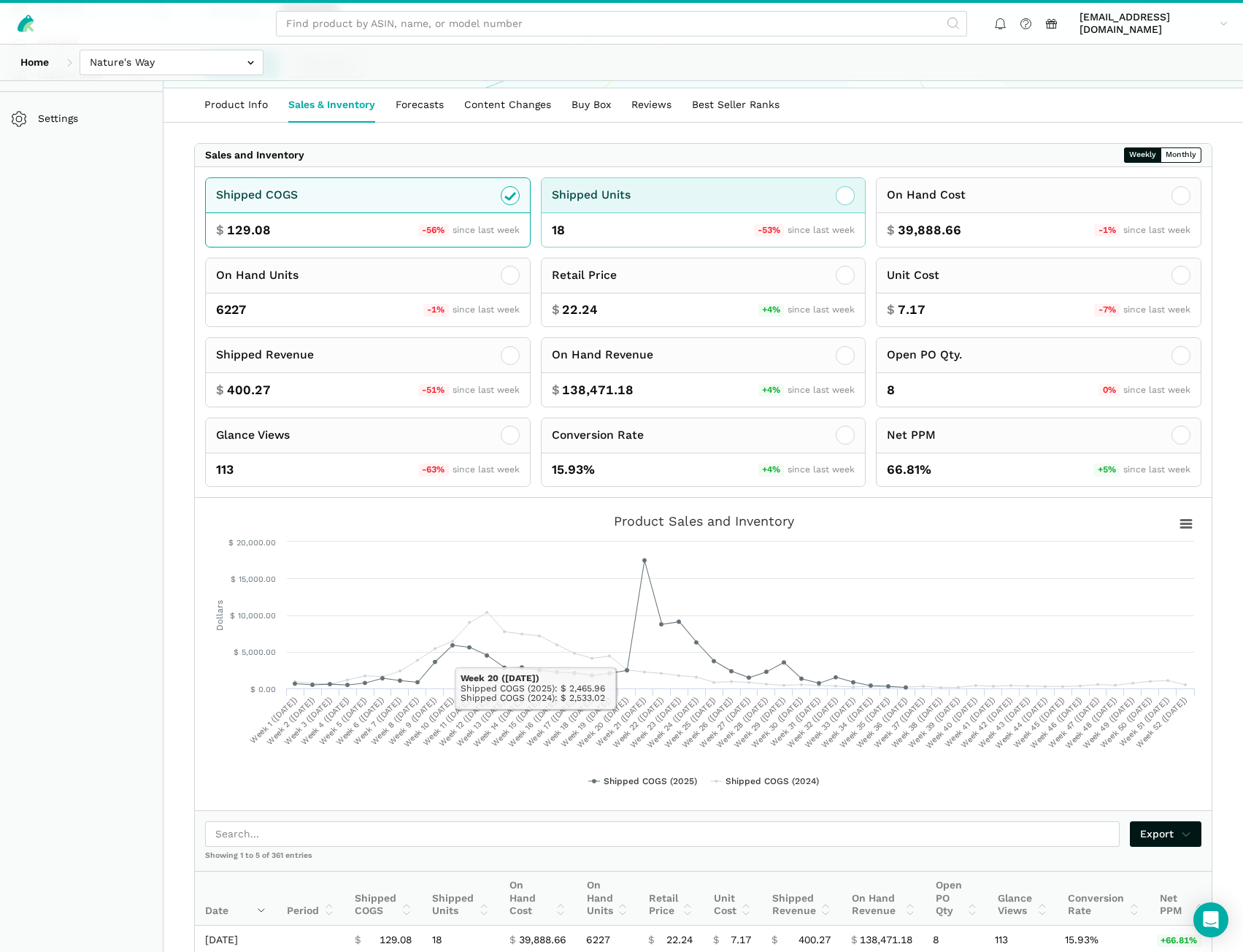
scroll to position [207, 0]
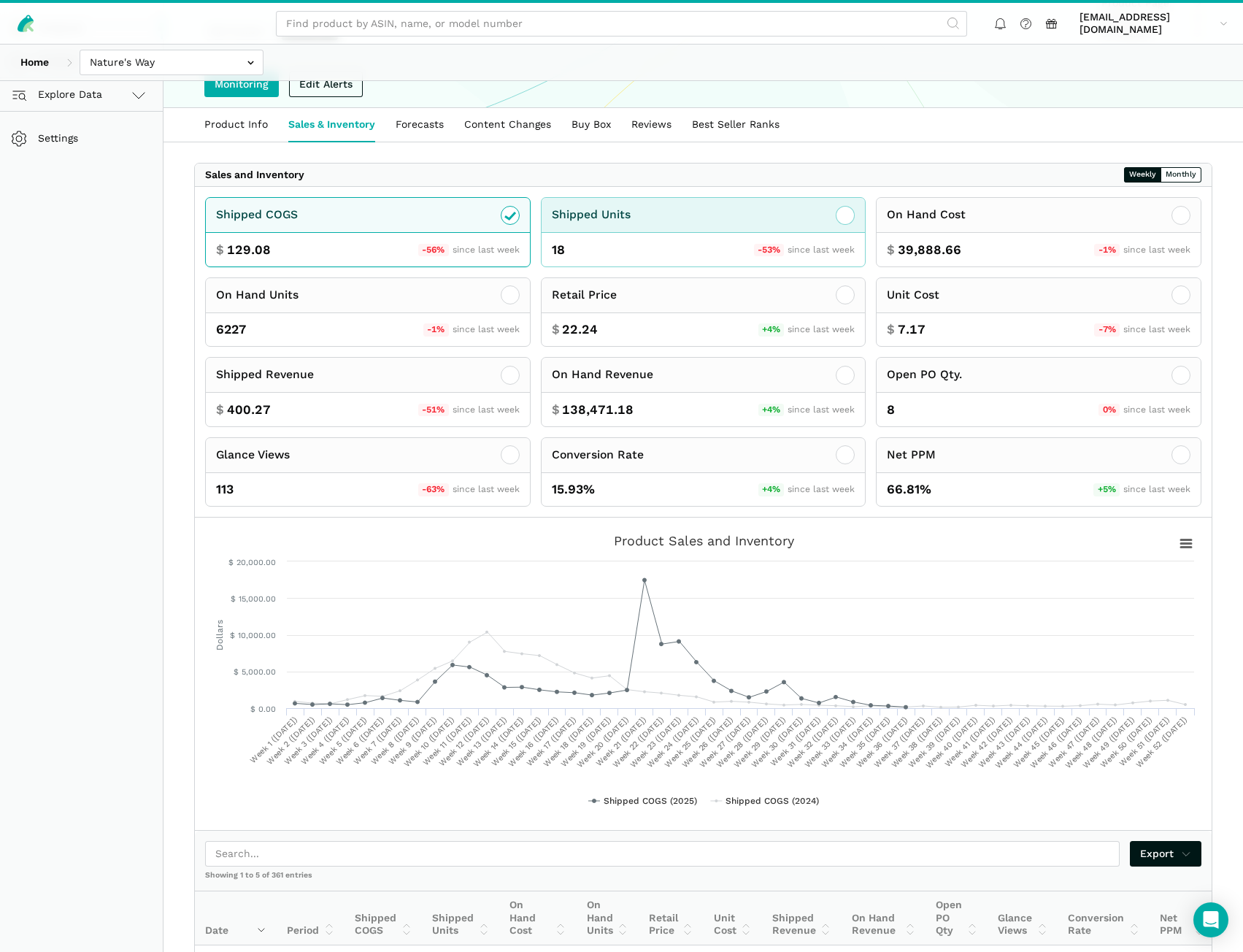
click at [741, 224] on div "Shipped Units" at bounding box center [704, 215] width 324 height 35
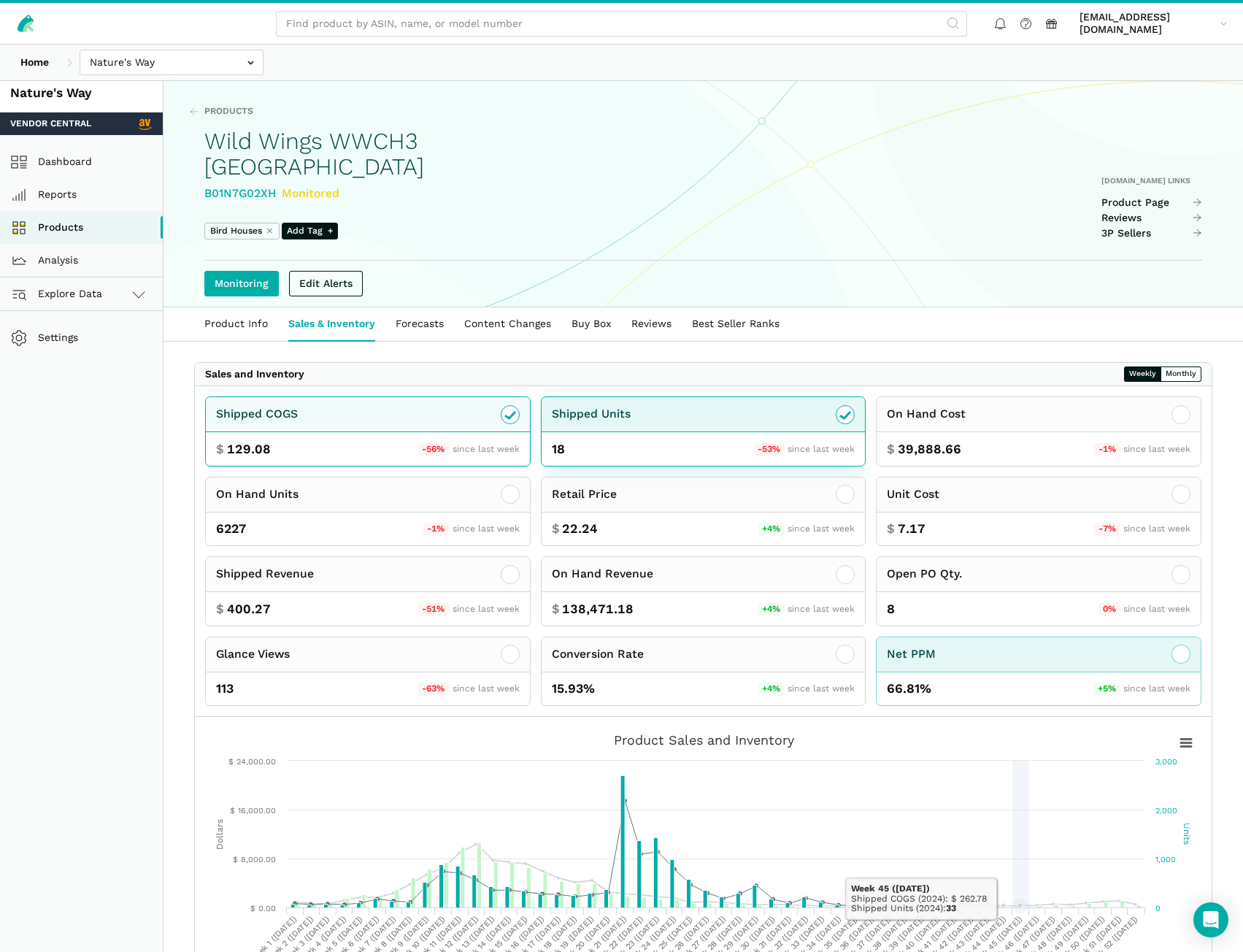
scroll to position [0, 0]
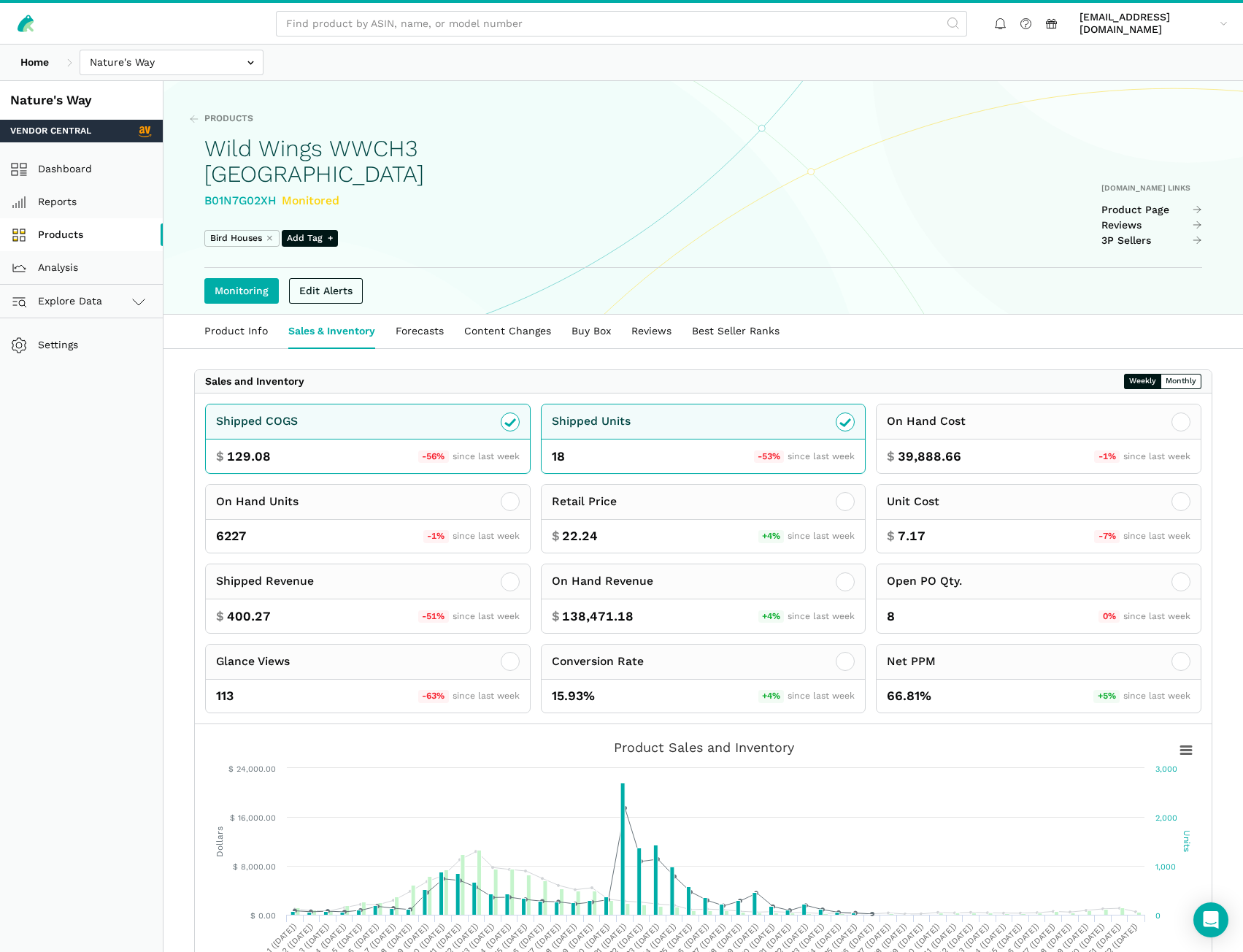
click at [90, 234] on link "Products" at bounding box center [81, 235] width 163 height 33
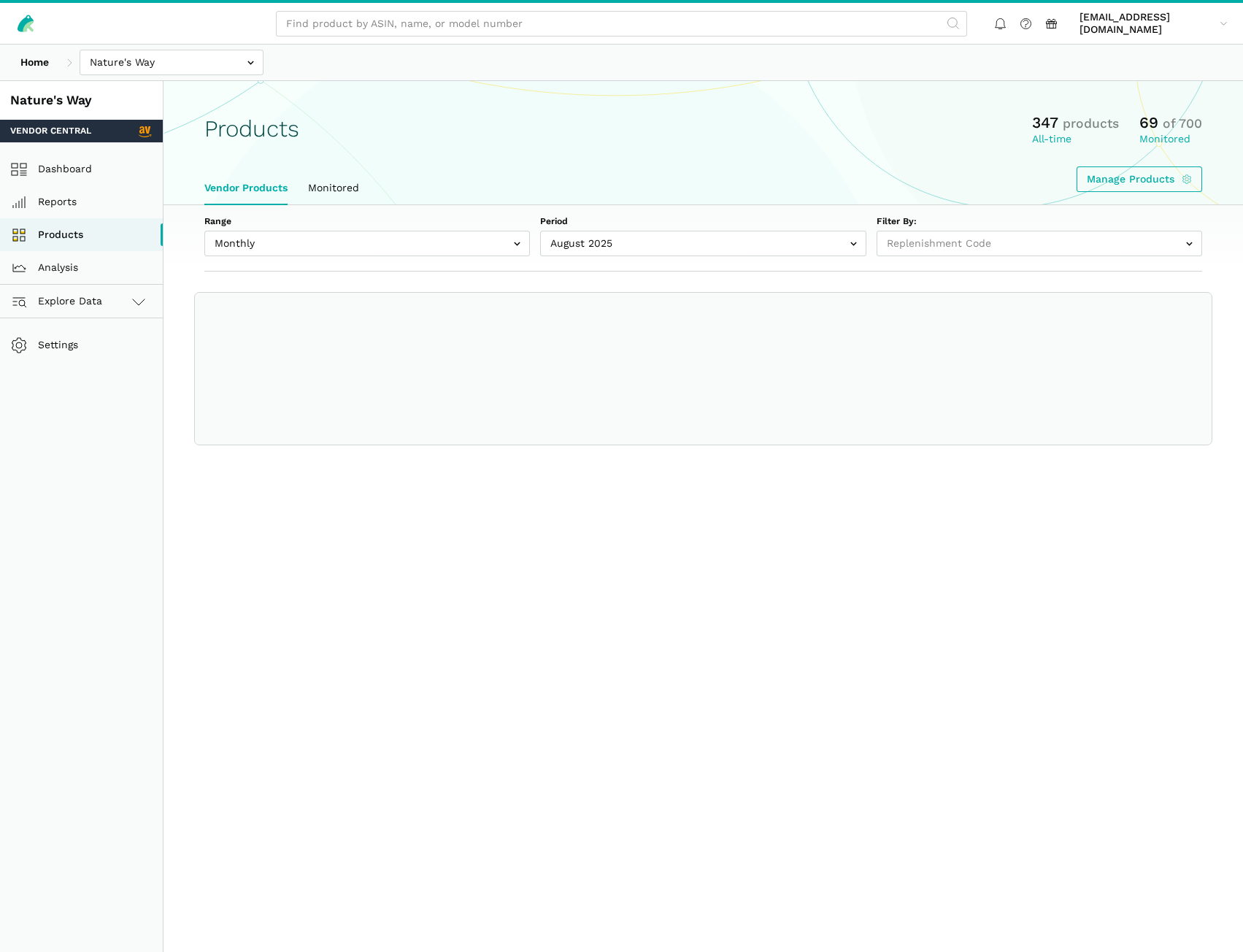
select select
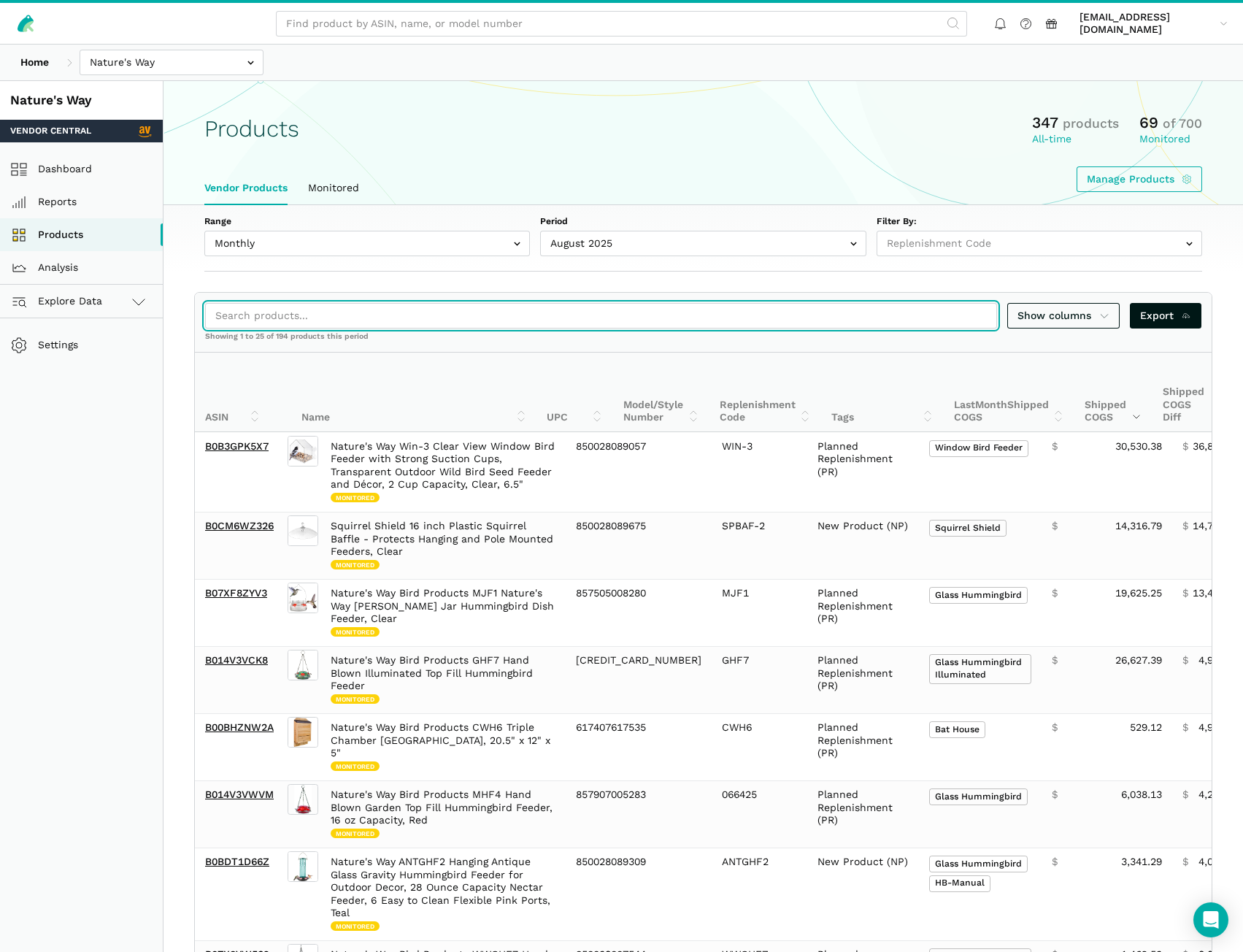
click at [297, 318] on input "search" at bounding box center [601, 316] width 792 height 26
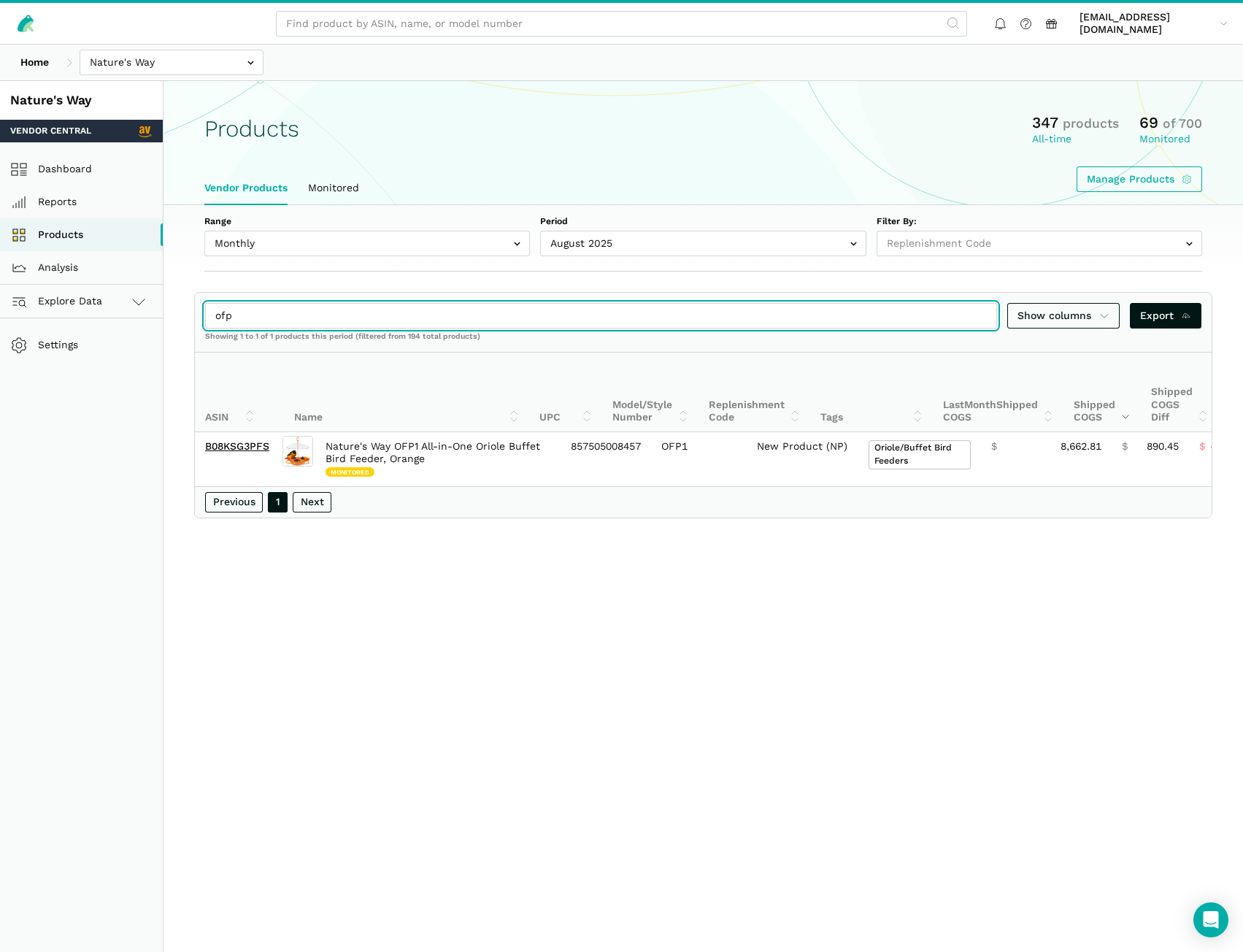
click at [184, 322] on section "ofp Show columns Export Showing 1 to 1 of 1 products this period (filtered from…" at bounding box center [703, 405] width 1080 height 226
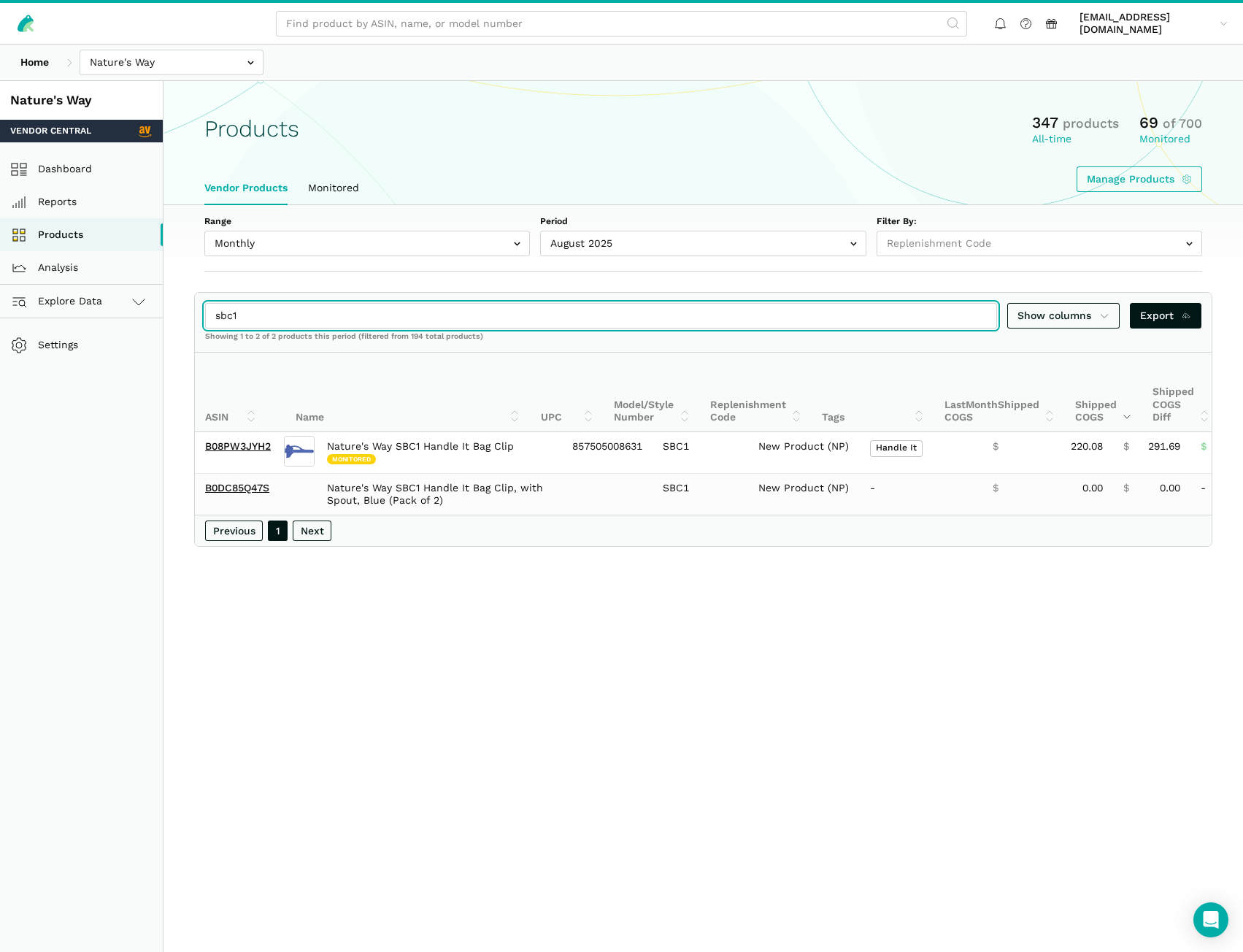
type input "sbc1"
click at [980, 317] on input "sbc1" at bounding box center [601, 316] width 792 height 26
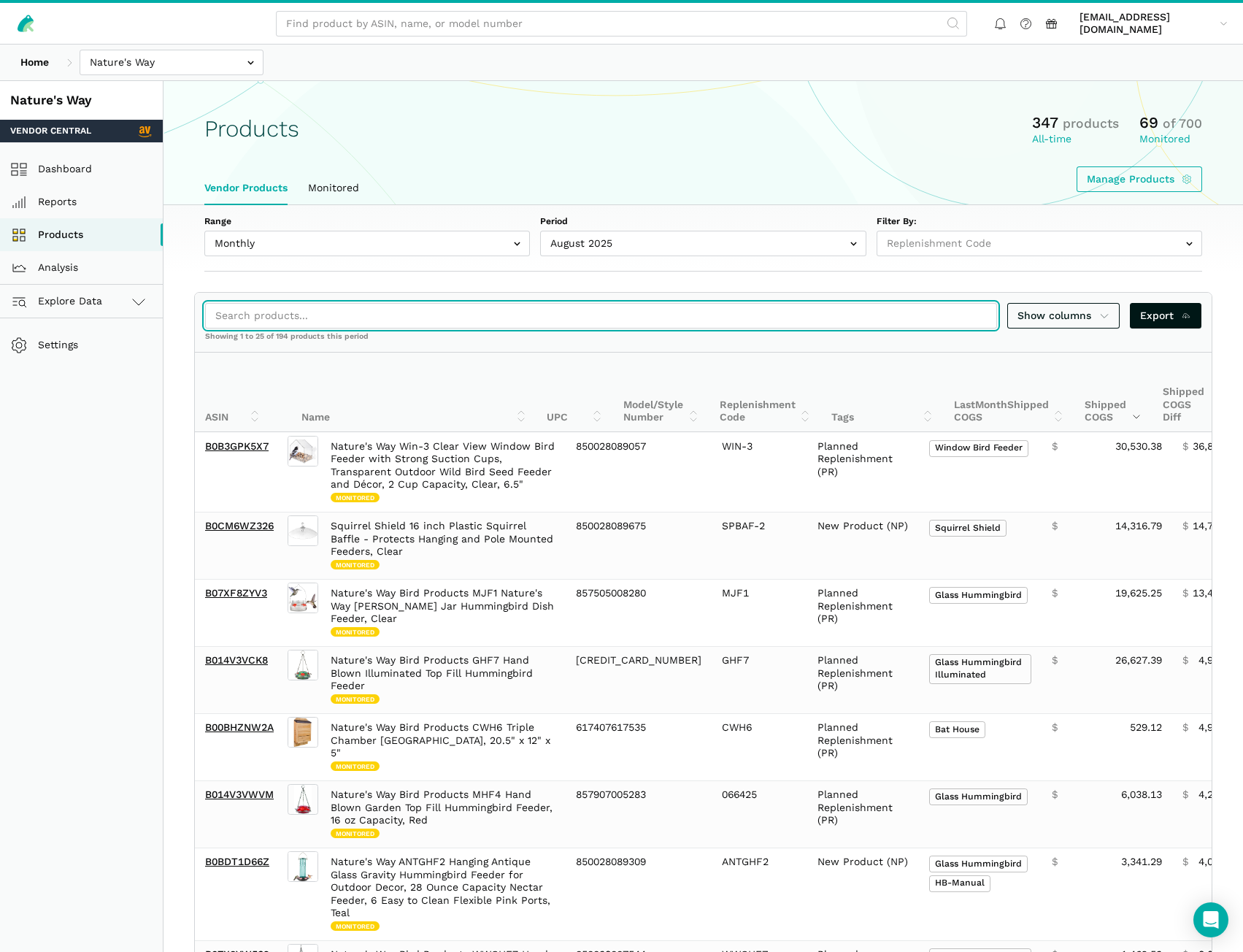
click at [311, 313] on input "search" at bounding box center [601, 316] width 792 height 26
paste input "B08KSKR2J3"
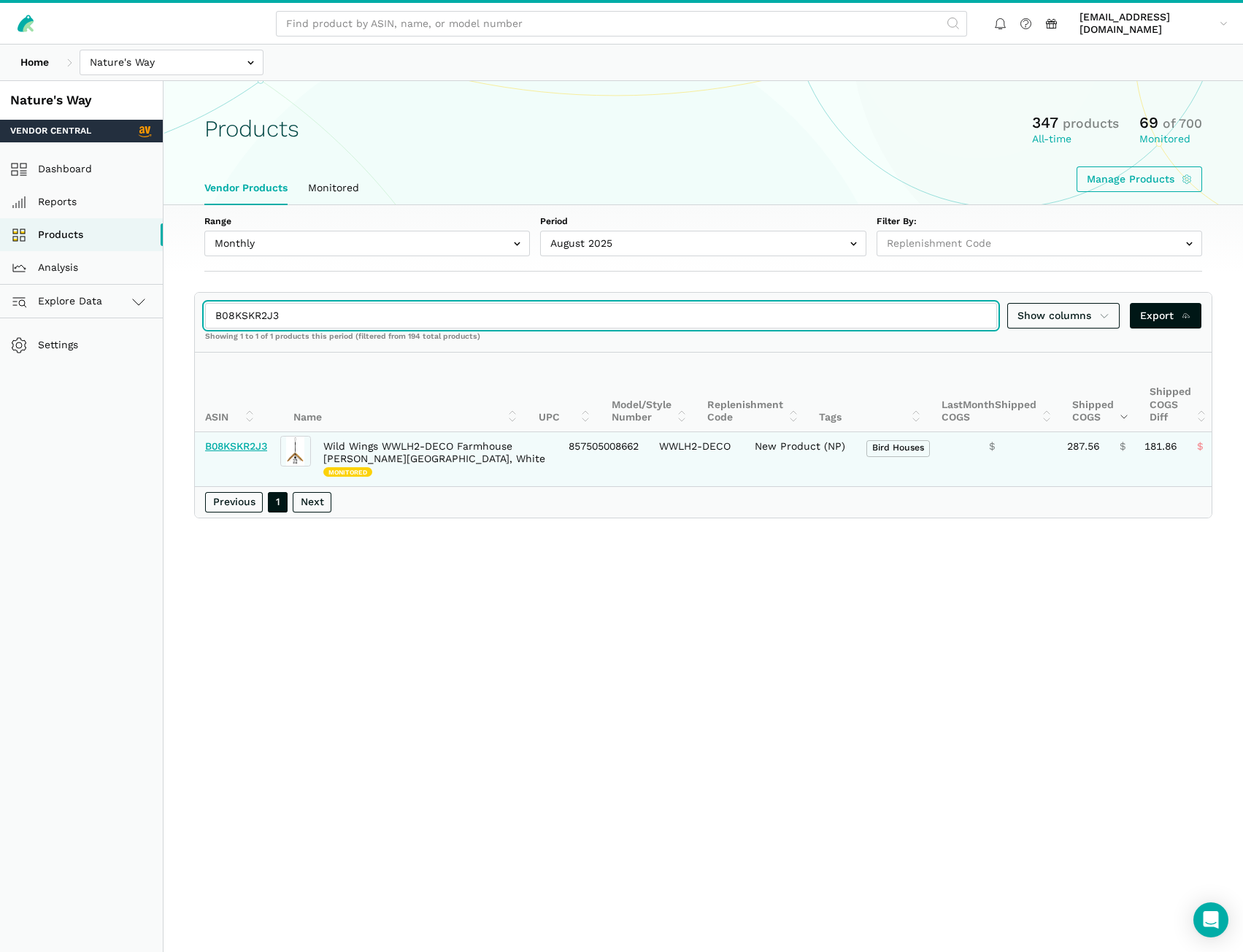
type input "B08KSKR2J3"
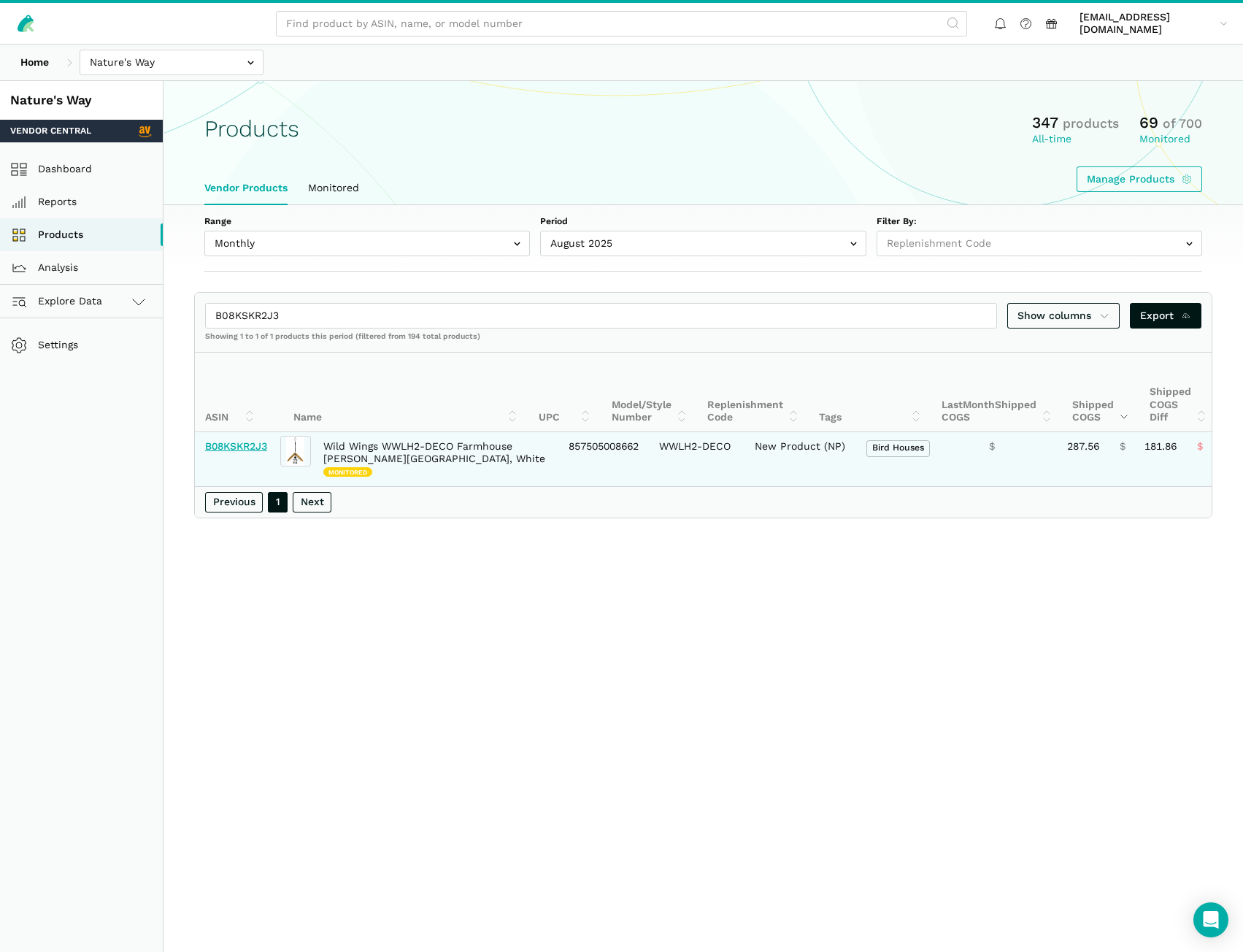
click at [239, 450] on link "B08KSKR2J3" at bounding box center [236, 446] width 62 height 12
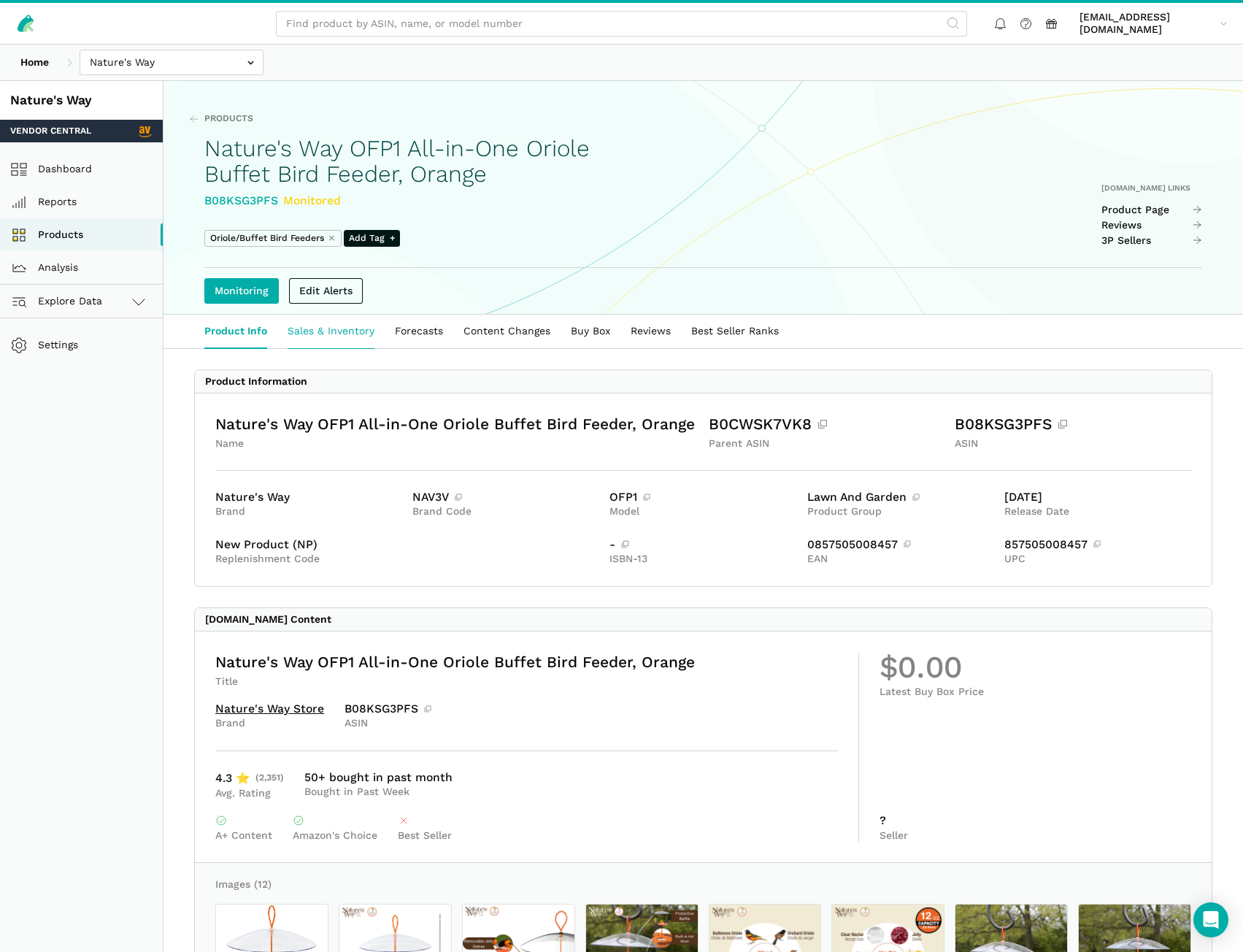
click at [356, 331] on link "Sales & Inventory" at bounding box center [331, 331] width 107 height 33
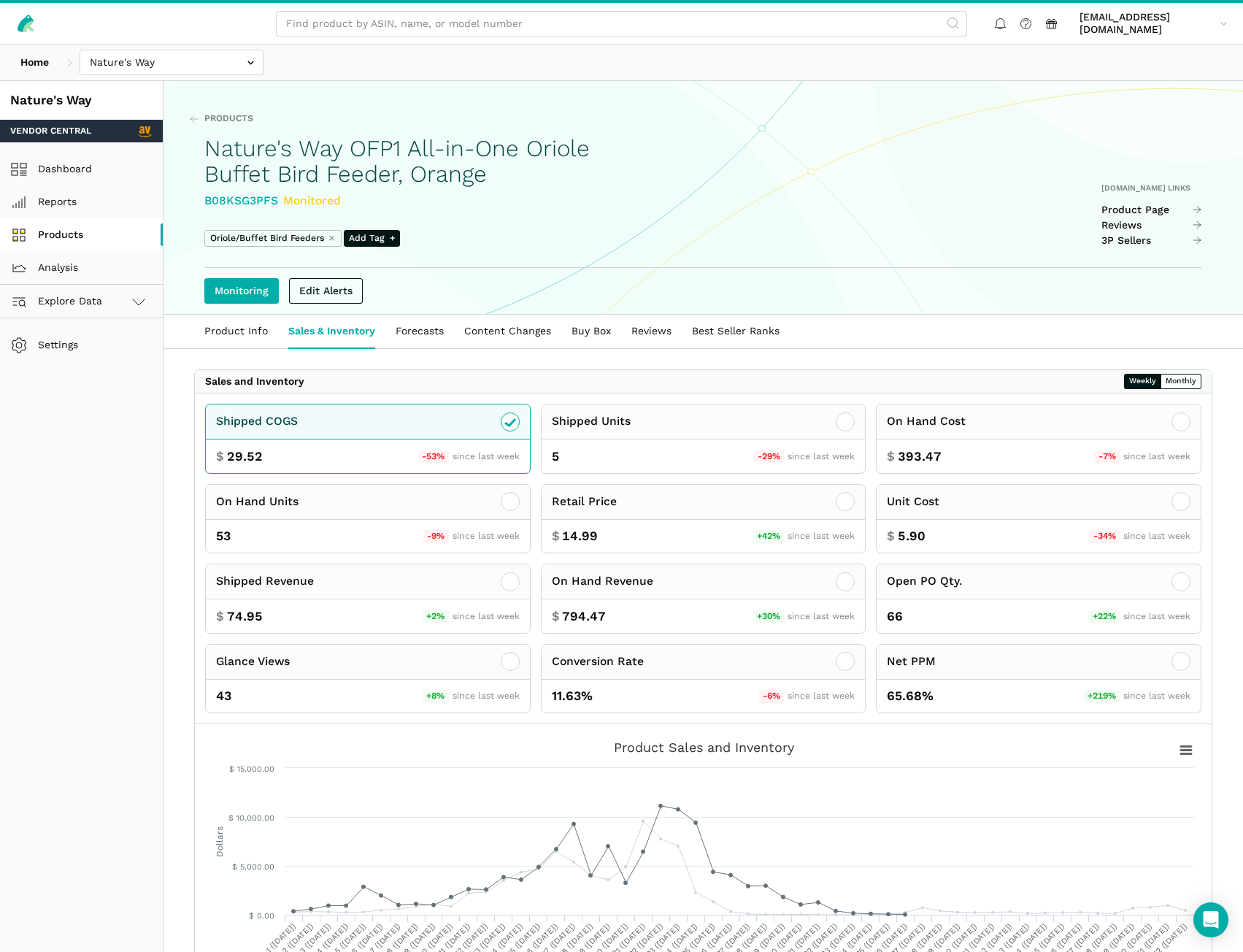
click at [71, 232] on link "Products" at bounding box center [81, 235] width 163 height 33
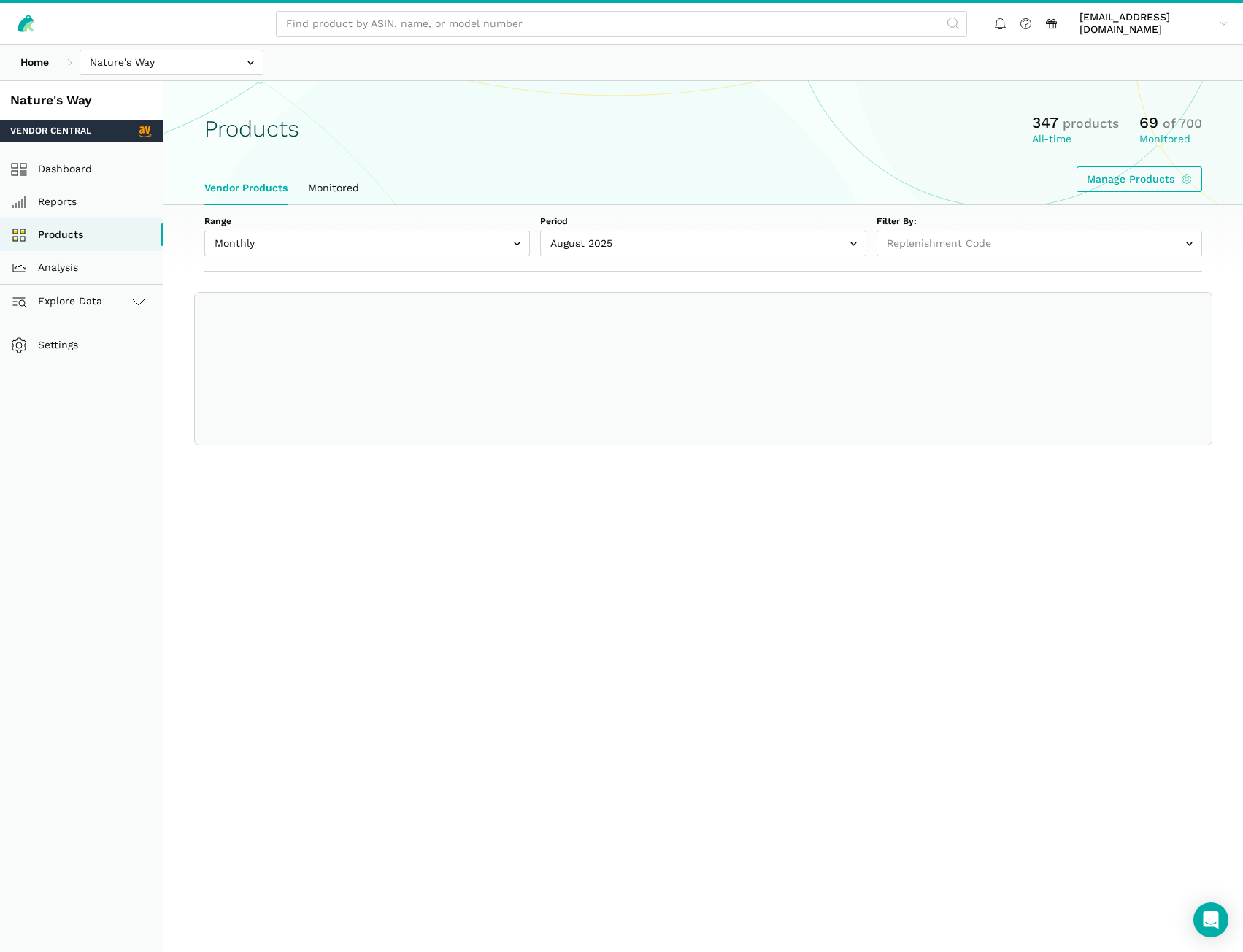
select select
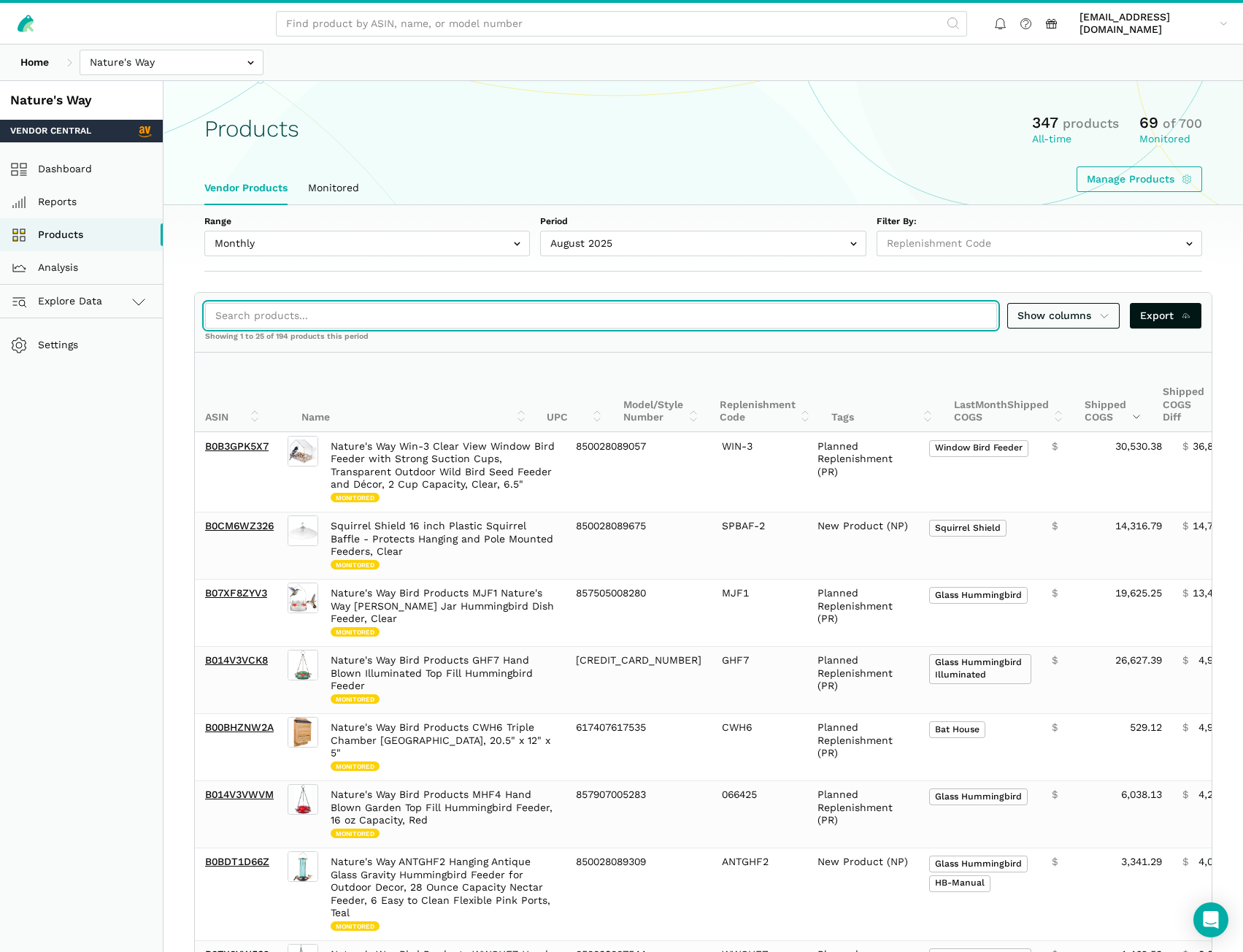
click at [334, 316] on input "search" at bounding box center [601, 316] width 792 height 26
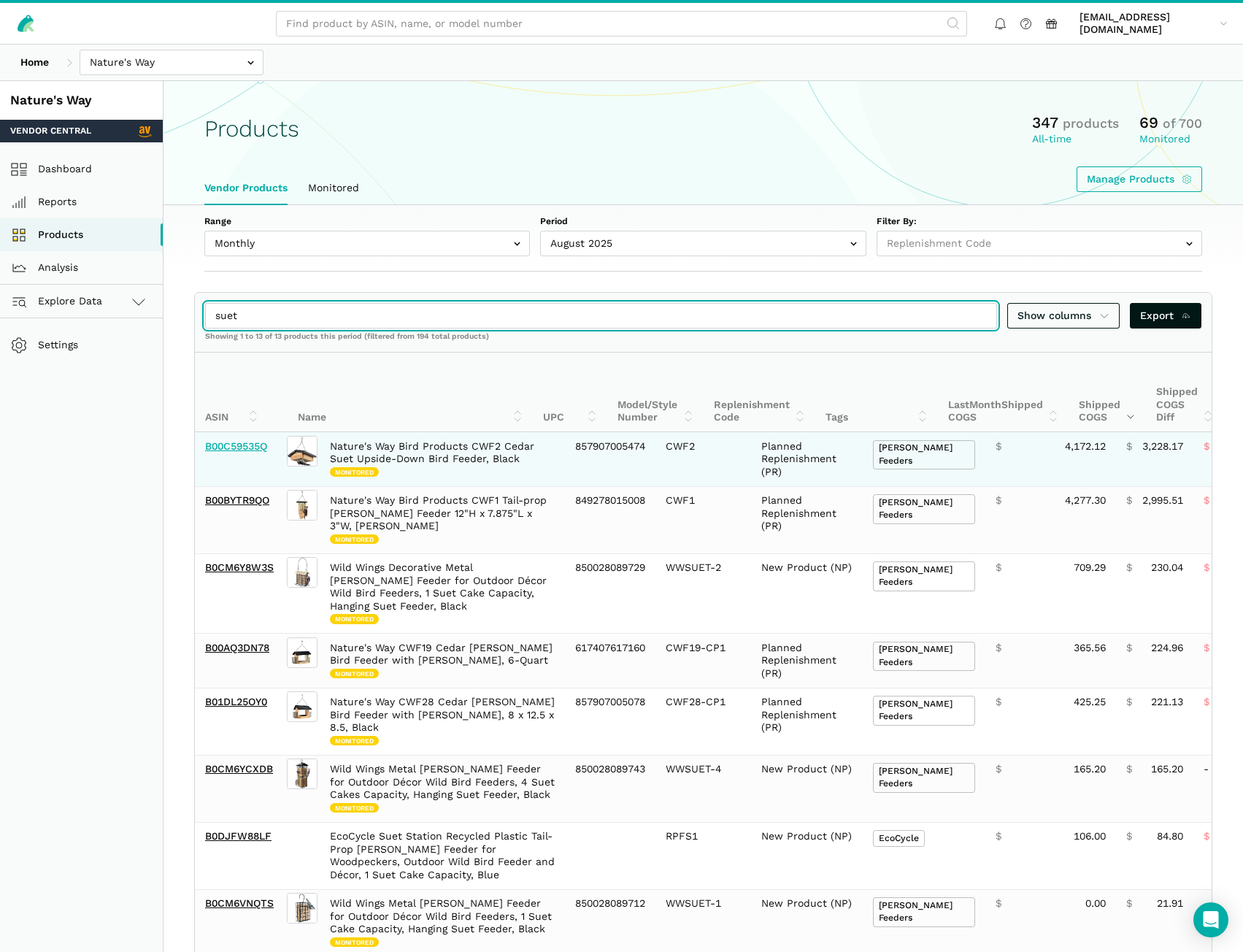
type input "suet"
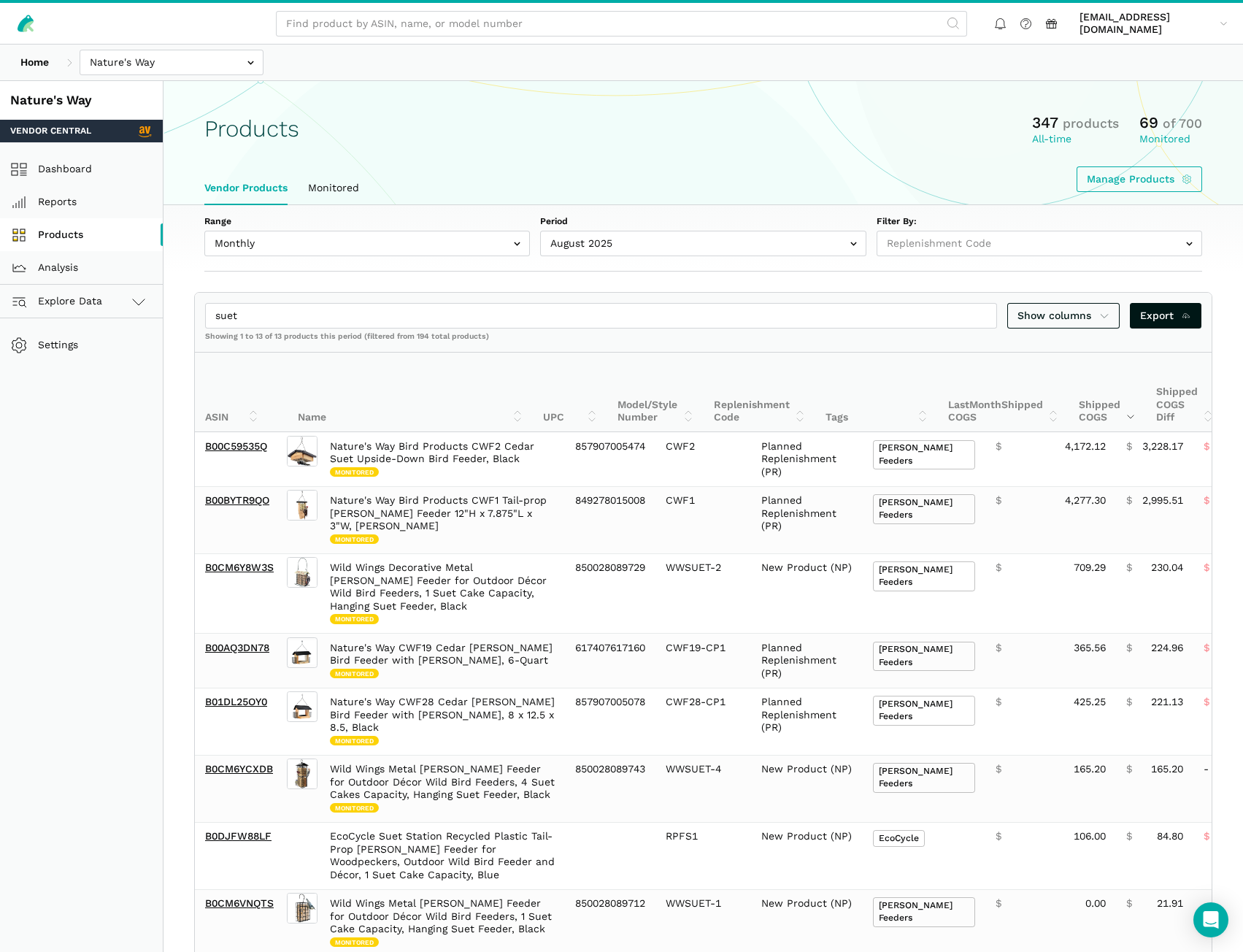
click at [57, 239] on link "Products" at bounding box center [81, 235] width 163 height 33
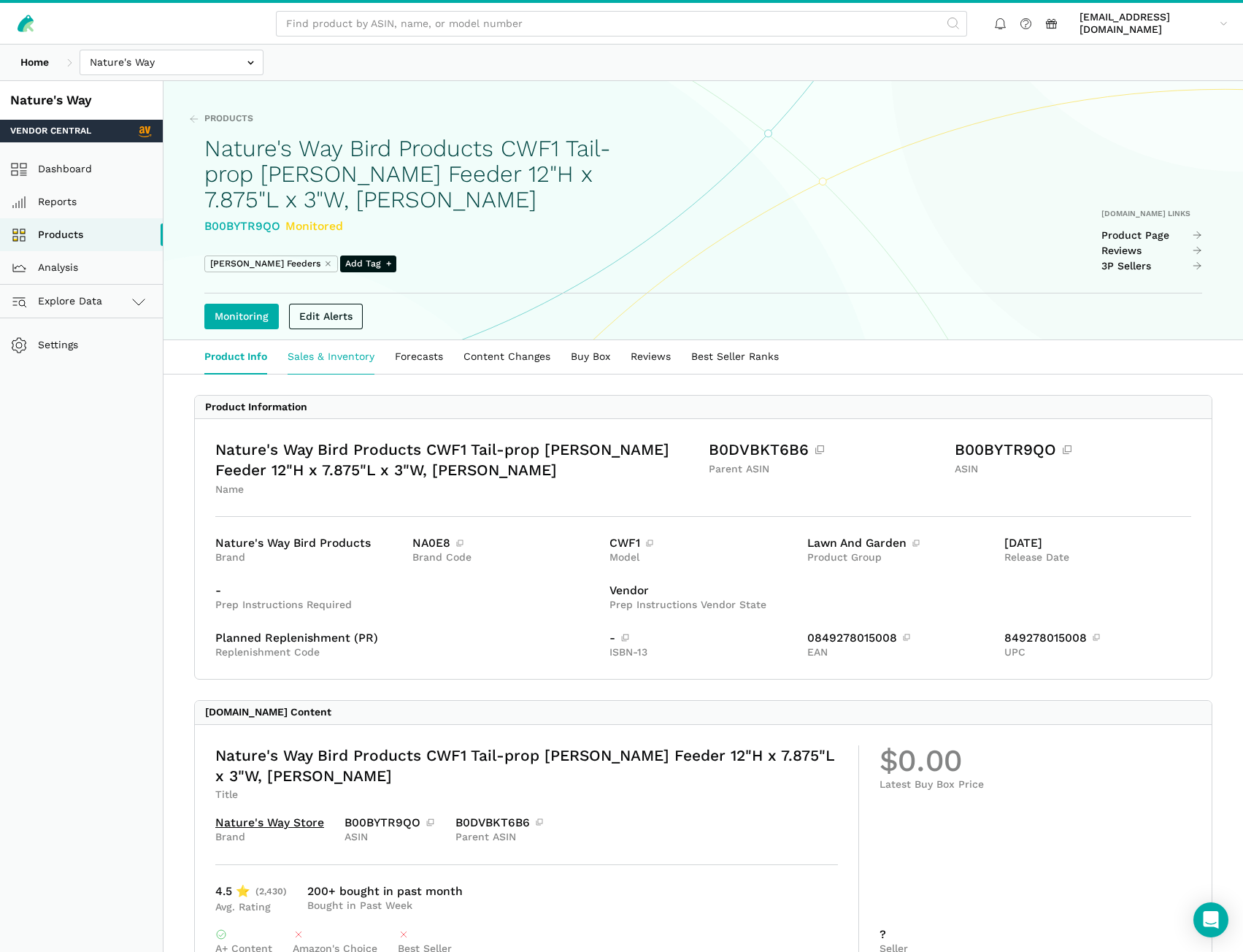
click at [332, 355] on link "Sales & Inventory" at bounding box center [331, 356] width 107 height 33
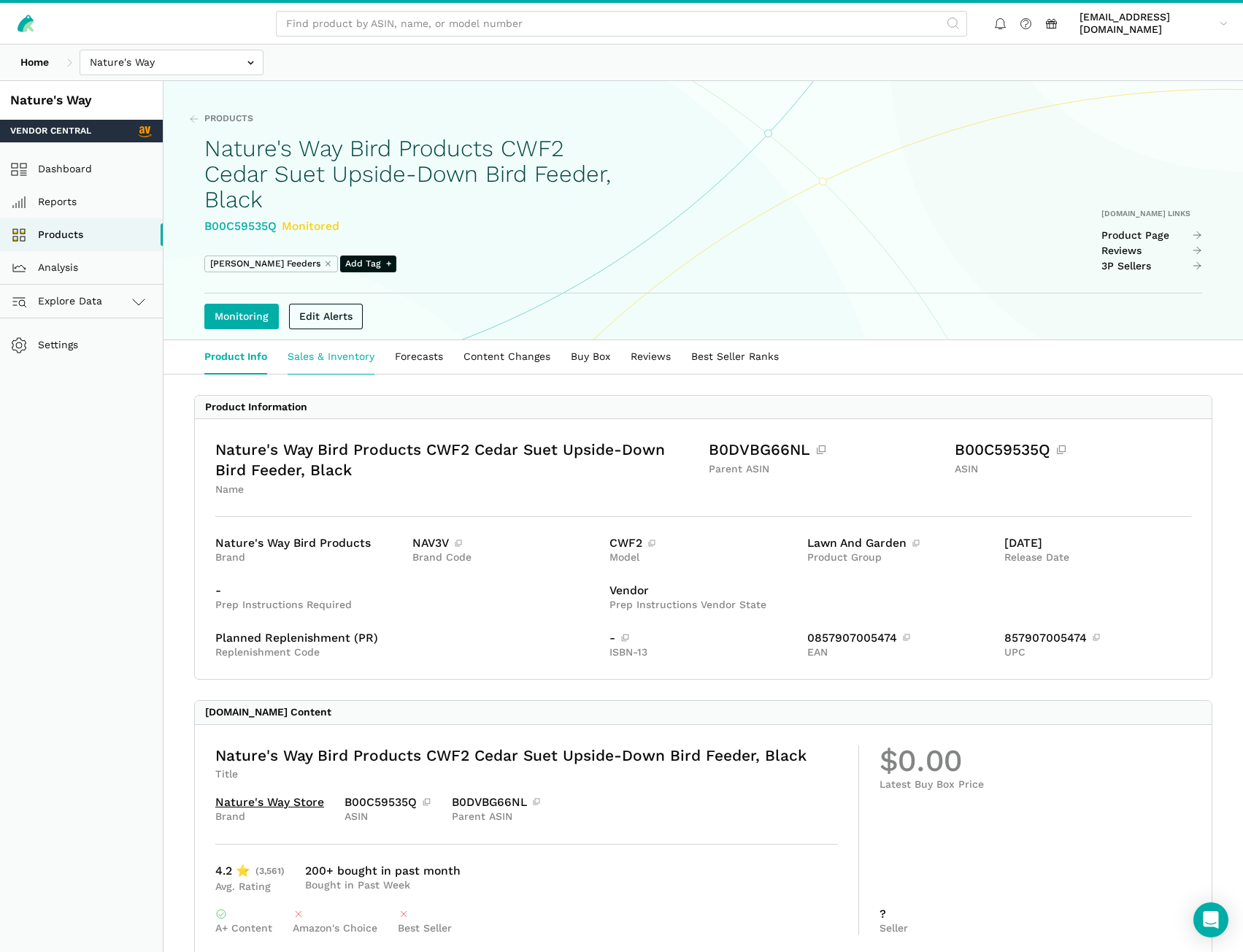
click at [358, 368] on link "Sales & Inventory" at bounding box center [331, 356] width 107 height 33
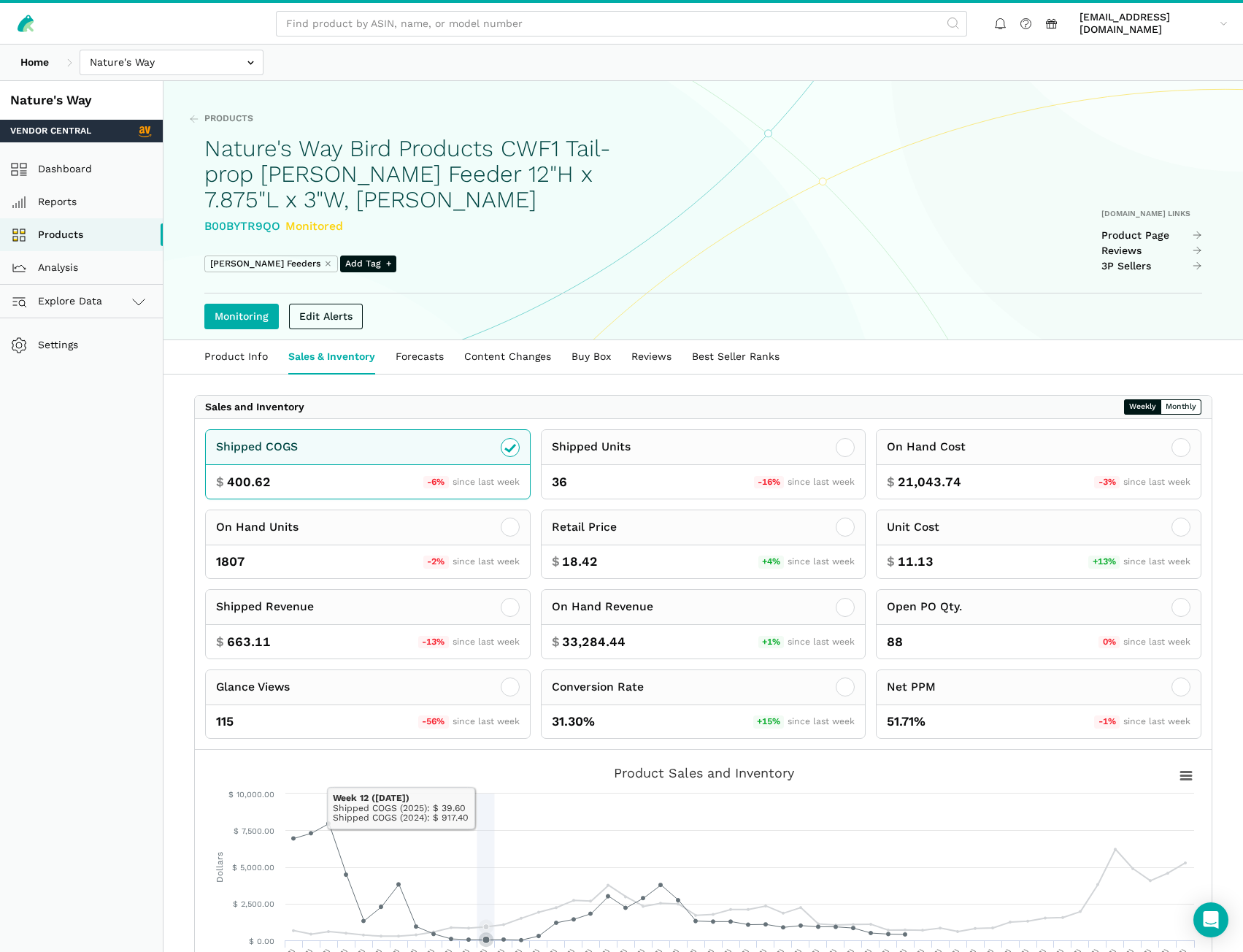
scroll to position [73, 0]
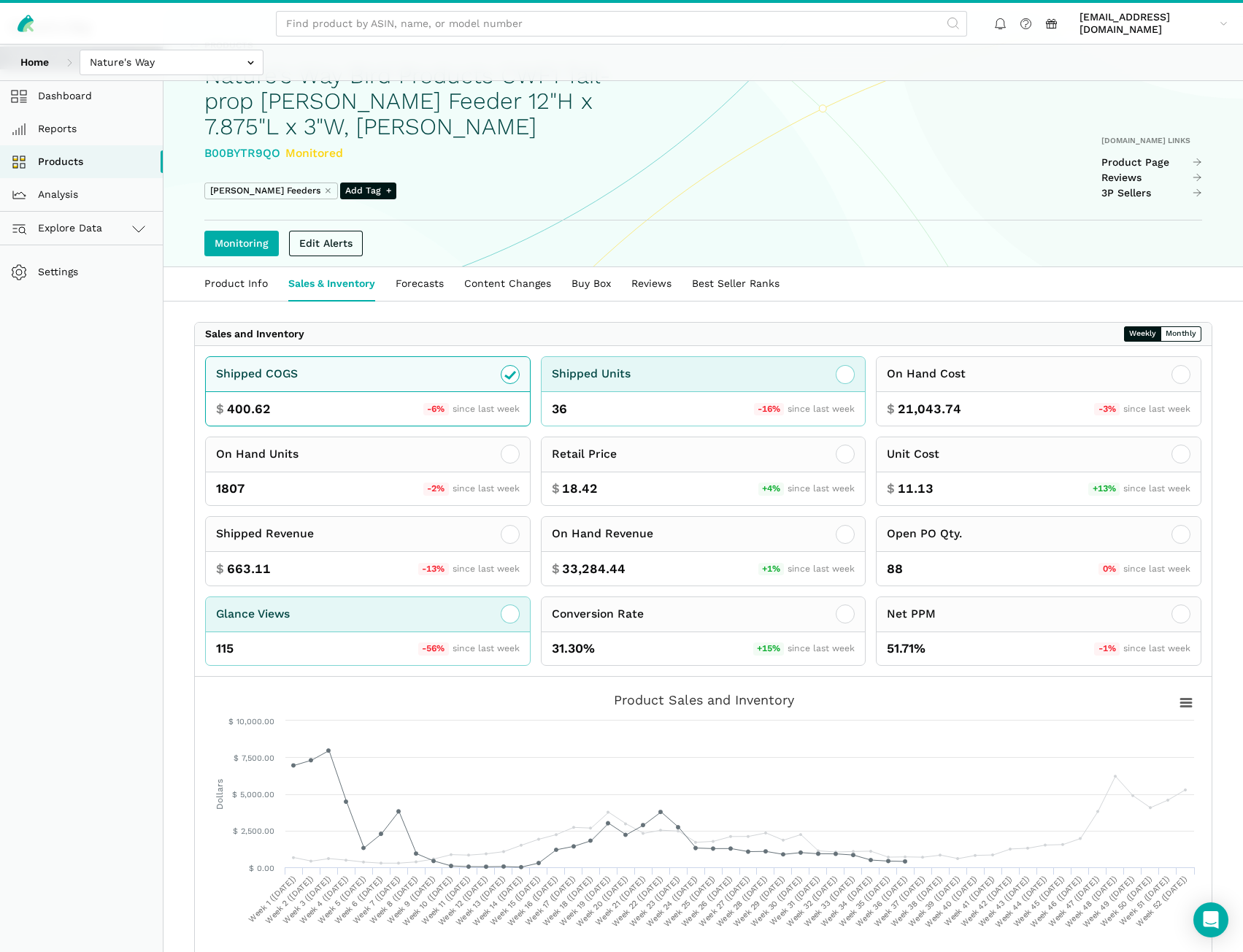
drag, startPoint x: 641, startPoint y: 376, endPoint x: 432, endPoint y: 647, distance: 342.2
click at [641, 376] on div "Shipped Units" at bounding box center [704, 374] width 324 height 35
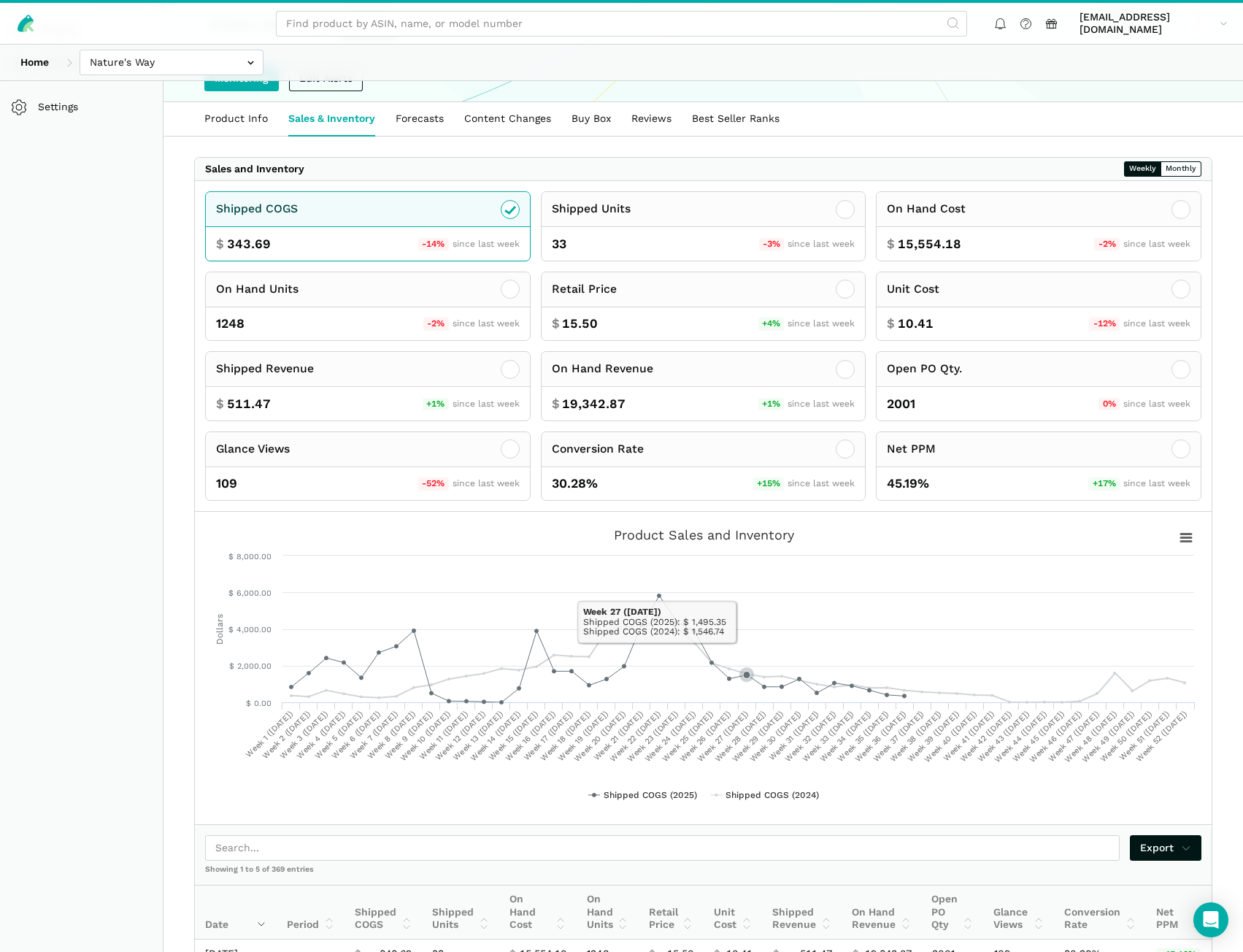
scroll to position [292, 0]
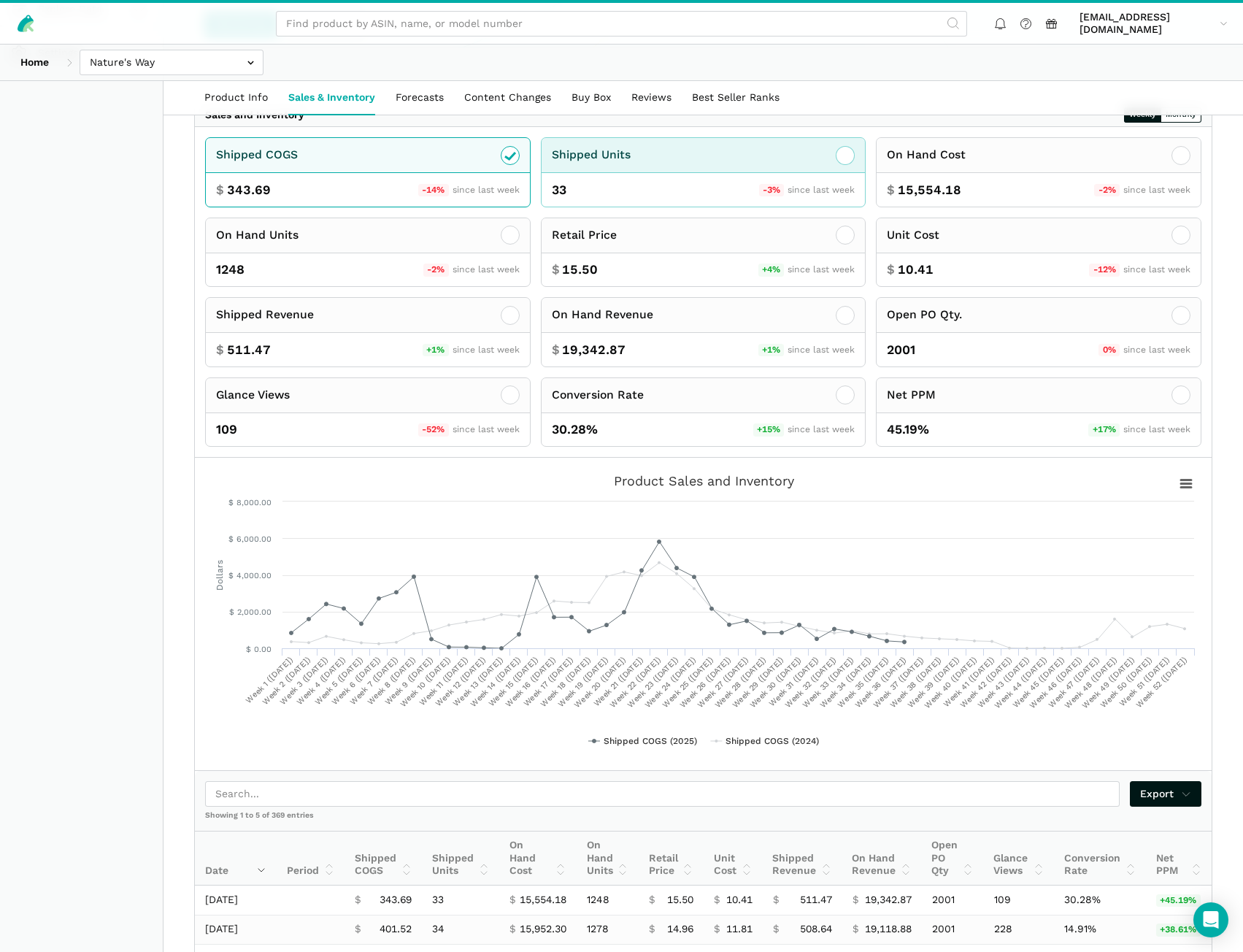
click at [849, 162] on icon at bounding box center [845, 155] width 18 height 18
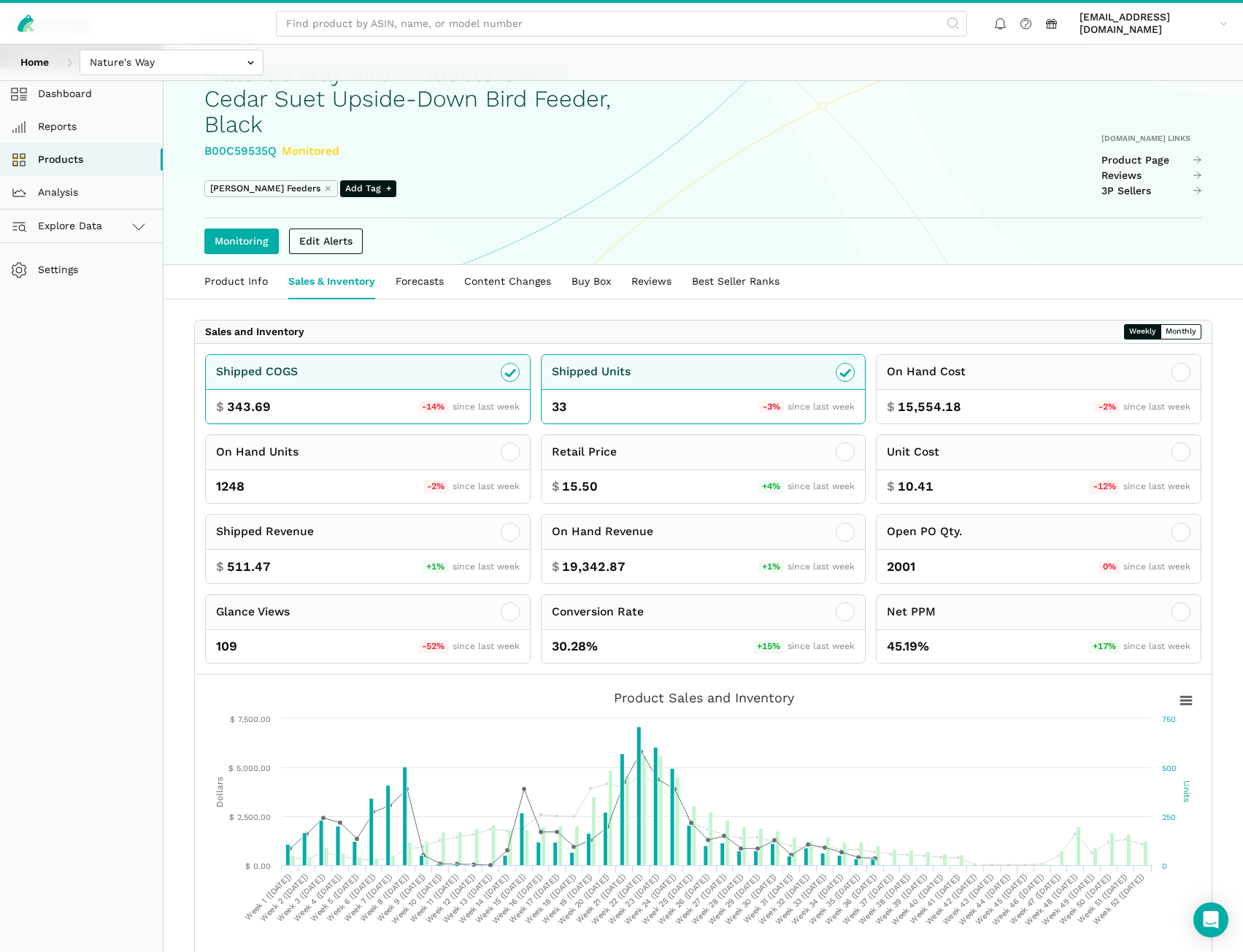
scroll to position [146, 0]
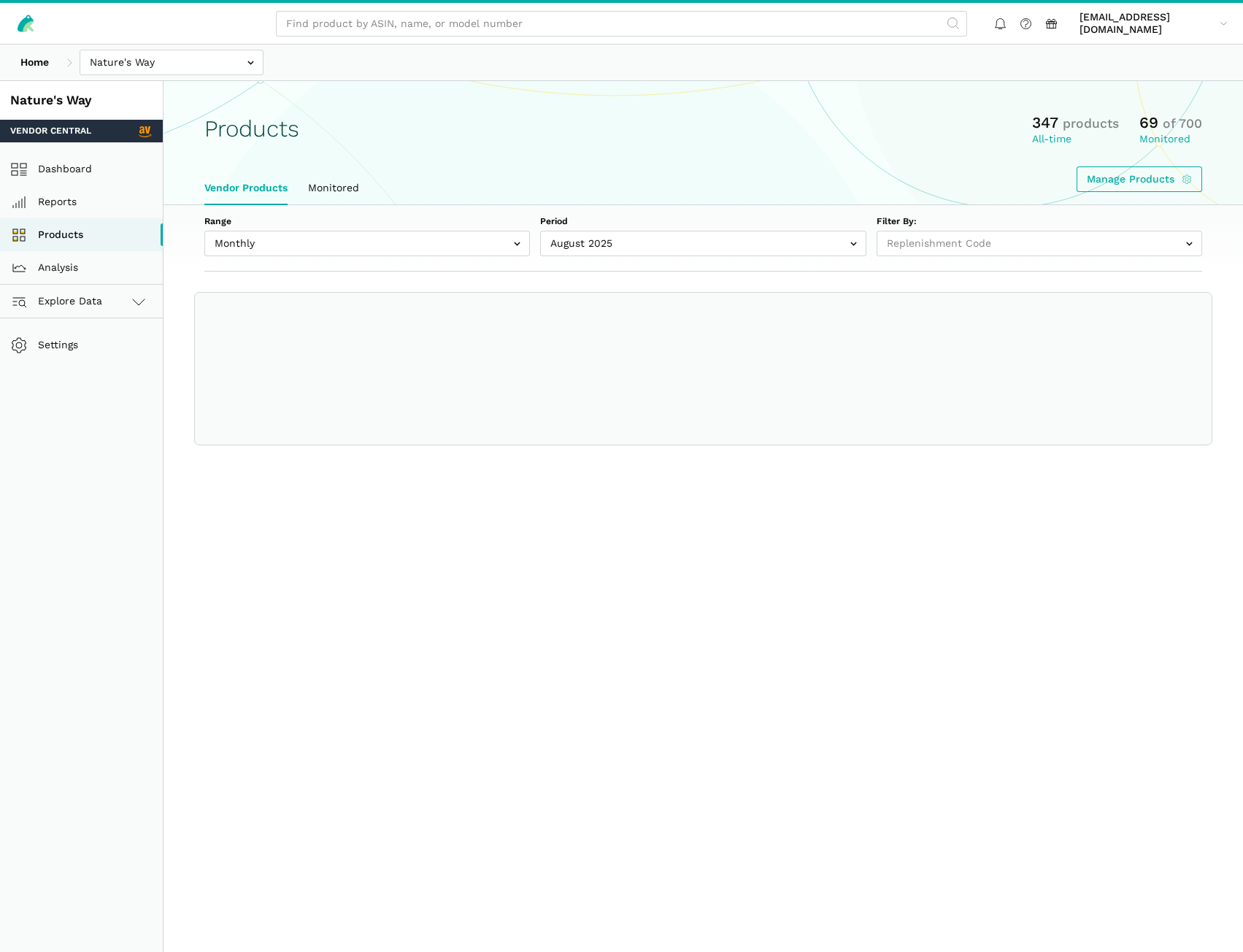
select select
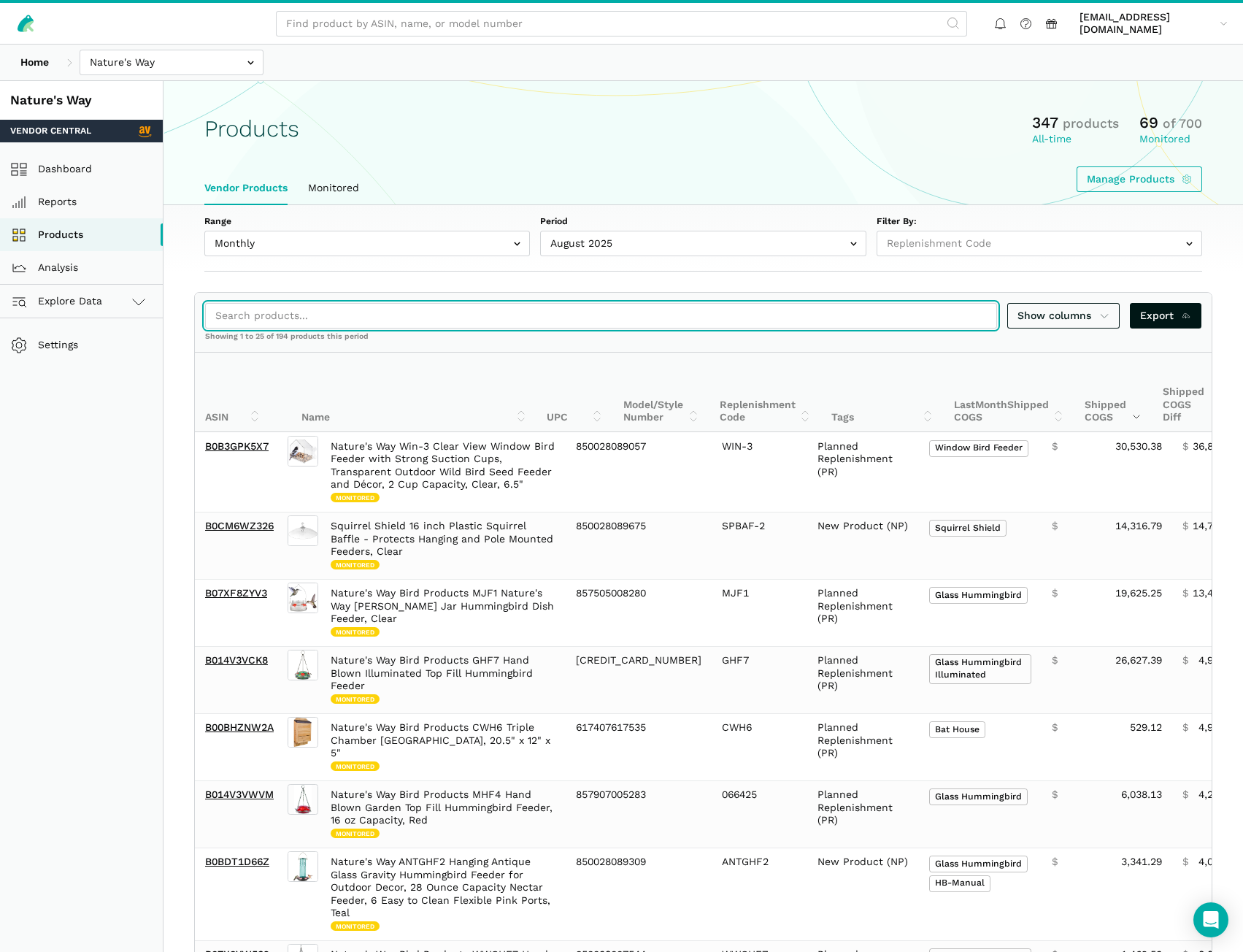
click at [239, 322] on input "search" at bounding box center [601, 316] width 792 height 26
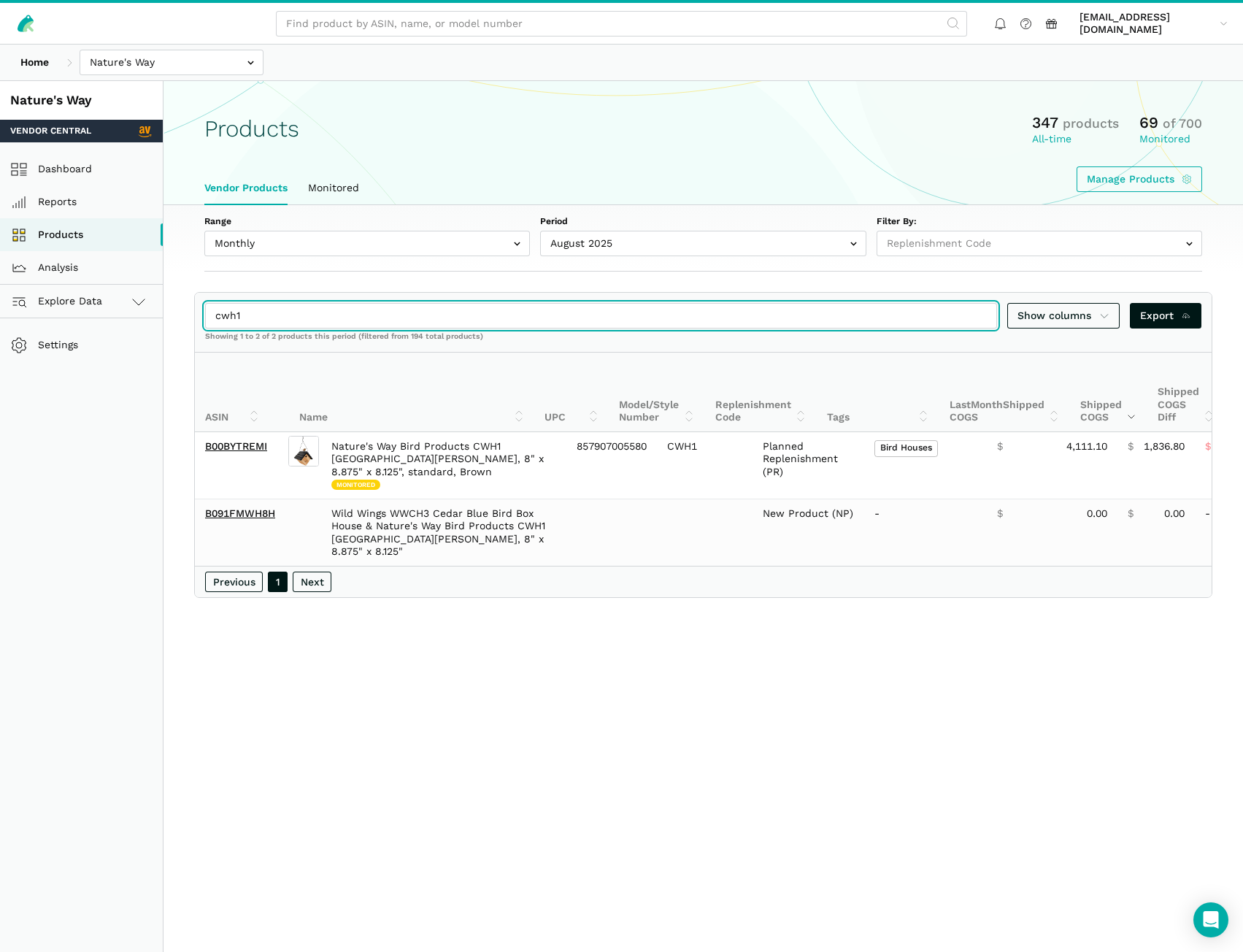
drag, startPoint x: 219, startPoint y: 316, endPoint x: 173, endPoint y: 314, distance: 46.0
click at [173, 314] on section "cwh1 Show columns Export Showing 1 to 2 of 2 products this period (filtered fro…" at bounding box center [703, 445] width 1080 height 306
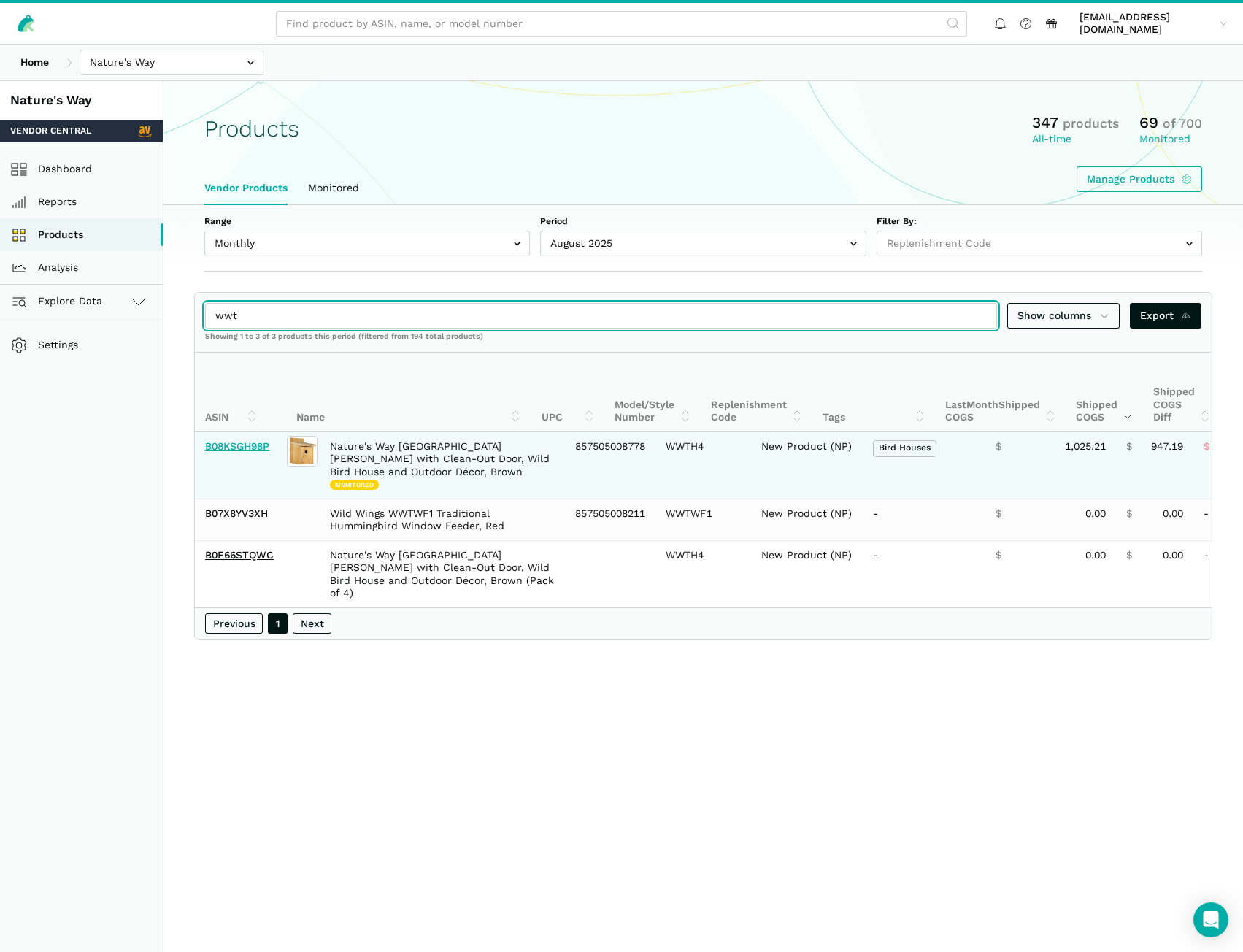
type input "wwt"
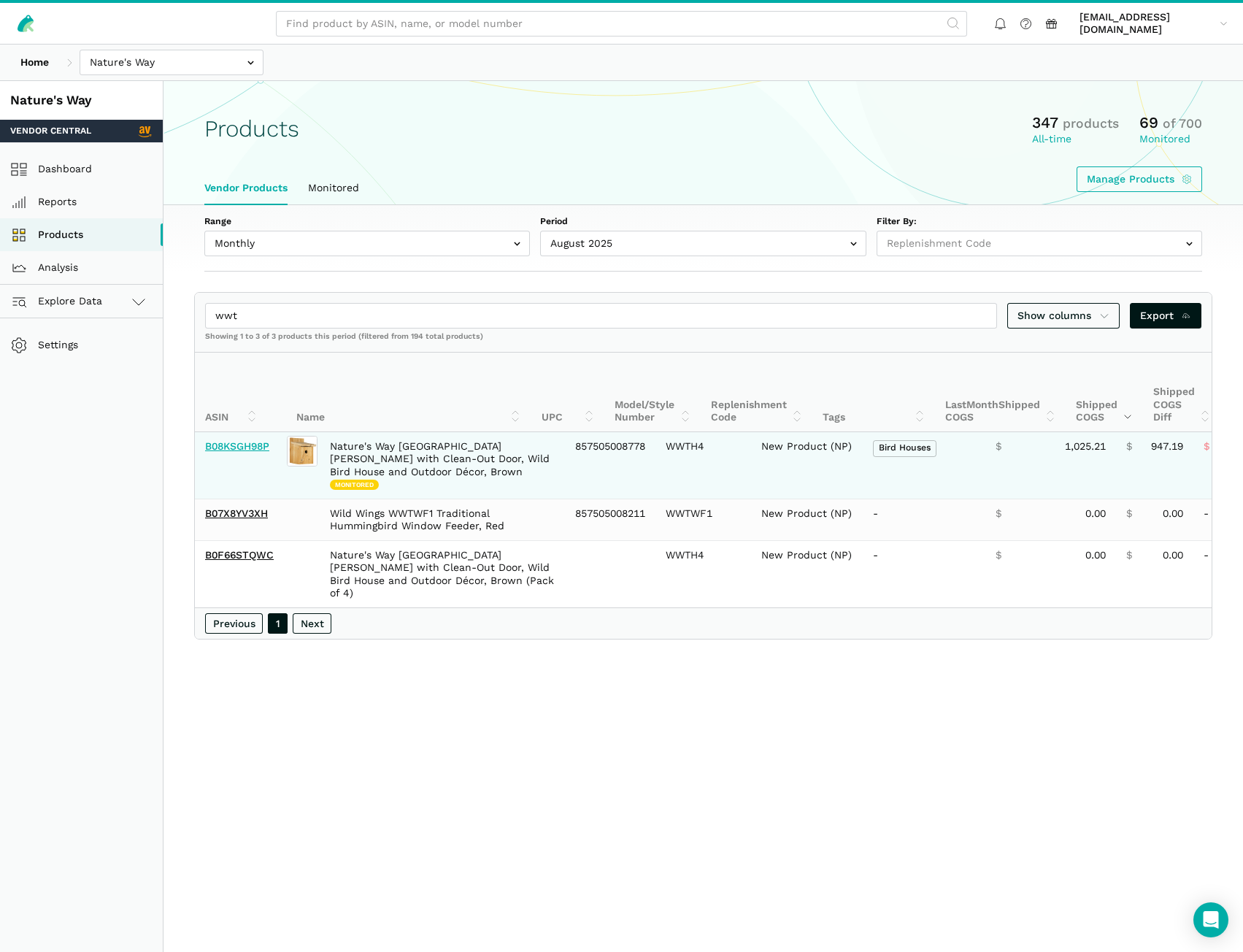
click at [254, 447] on link "B08KSGH98P" at bounding box center [237, 446] width 65 height 12
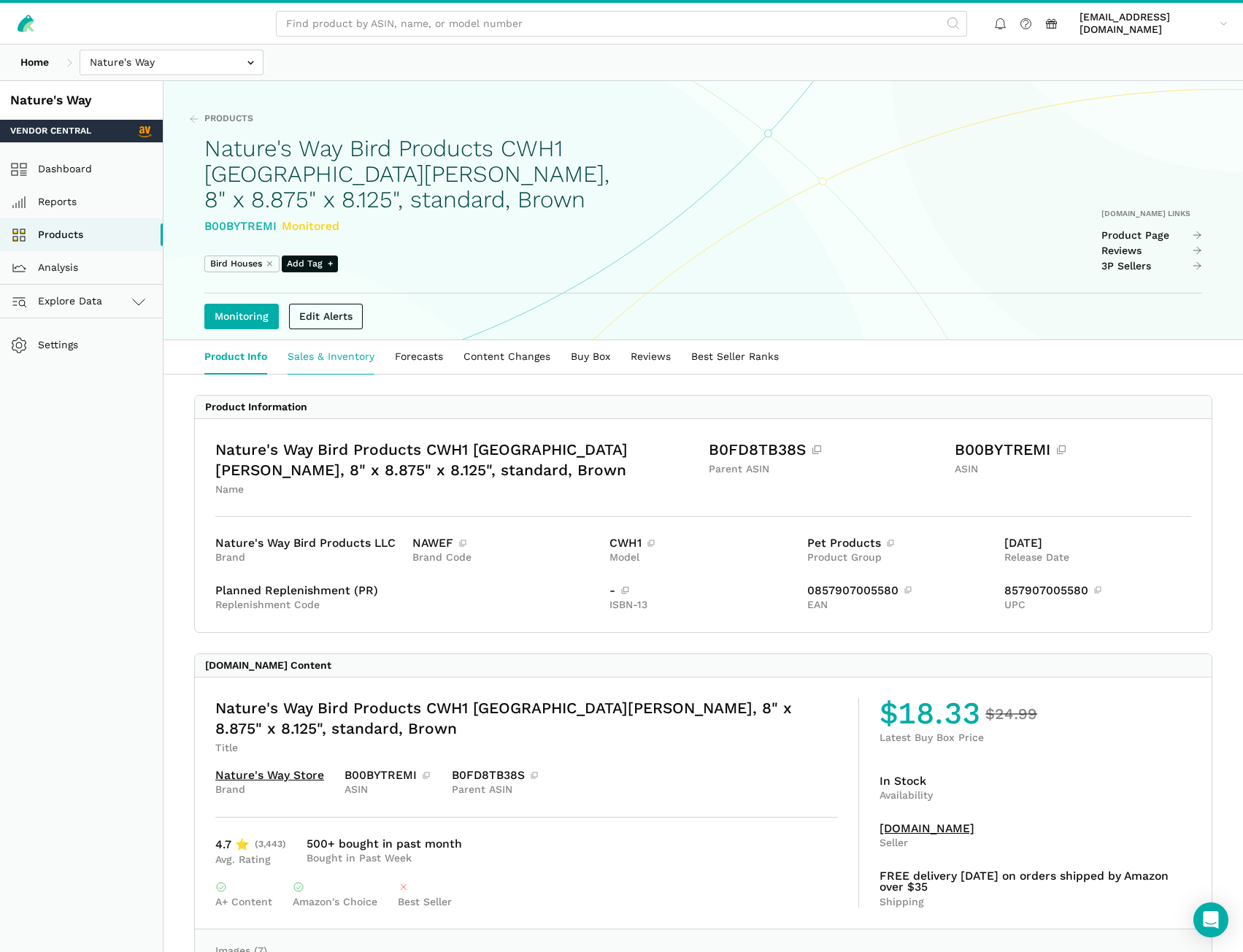
click at [322, 357] on link "Sales & Inventory" at bounding box center [331, 356] width 107 height 33
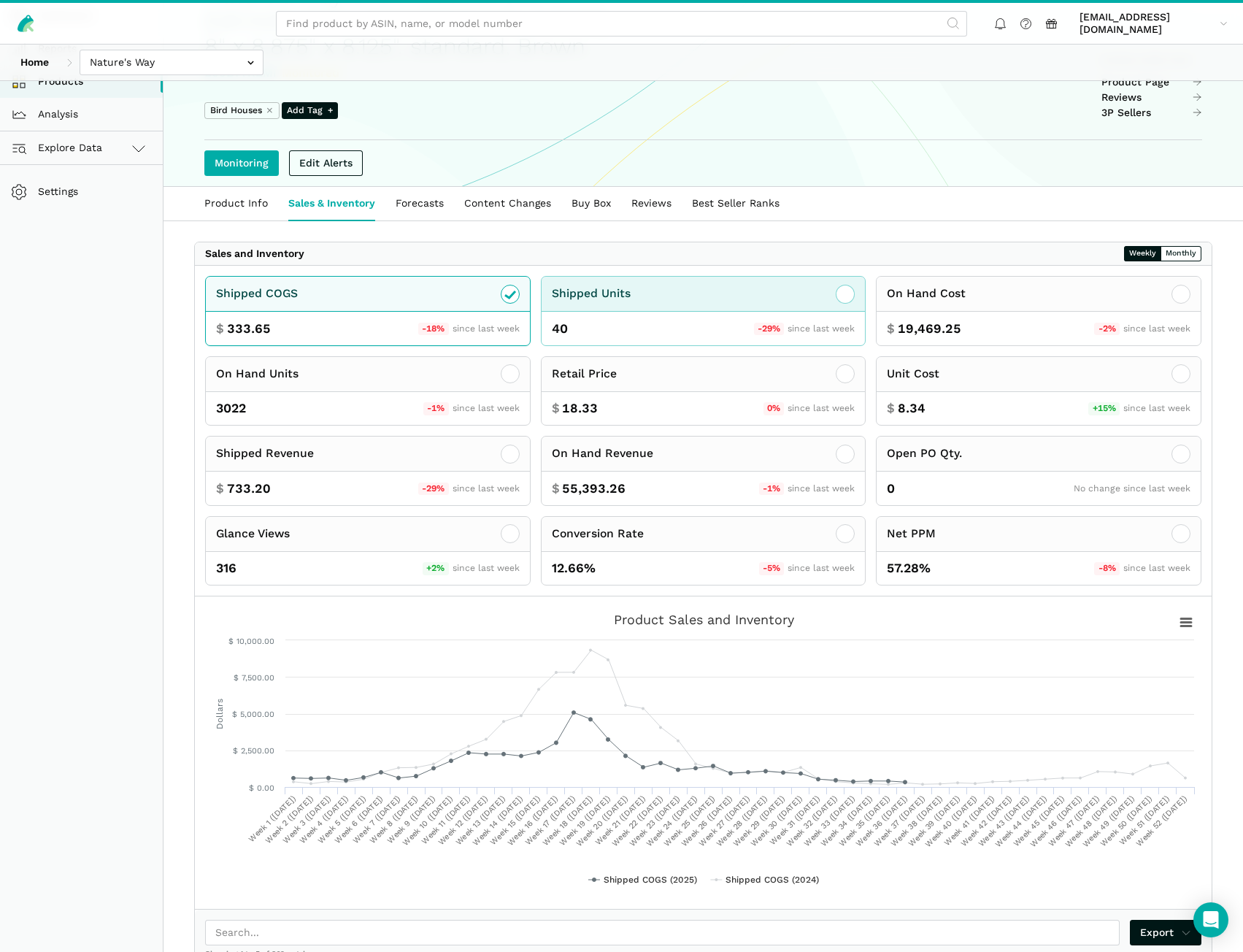
scroll to position [219, 0]
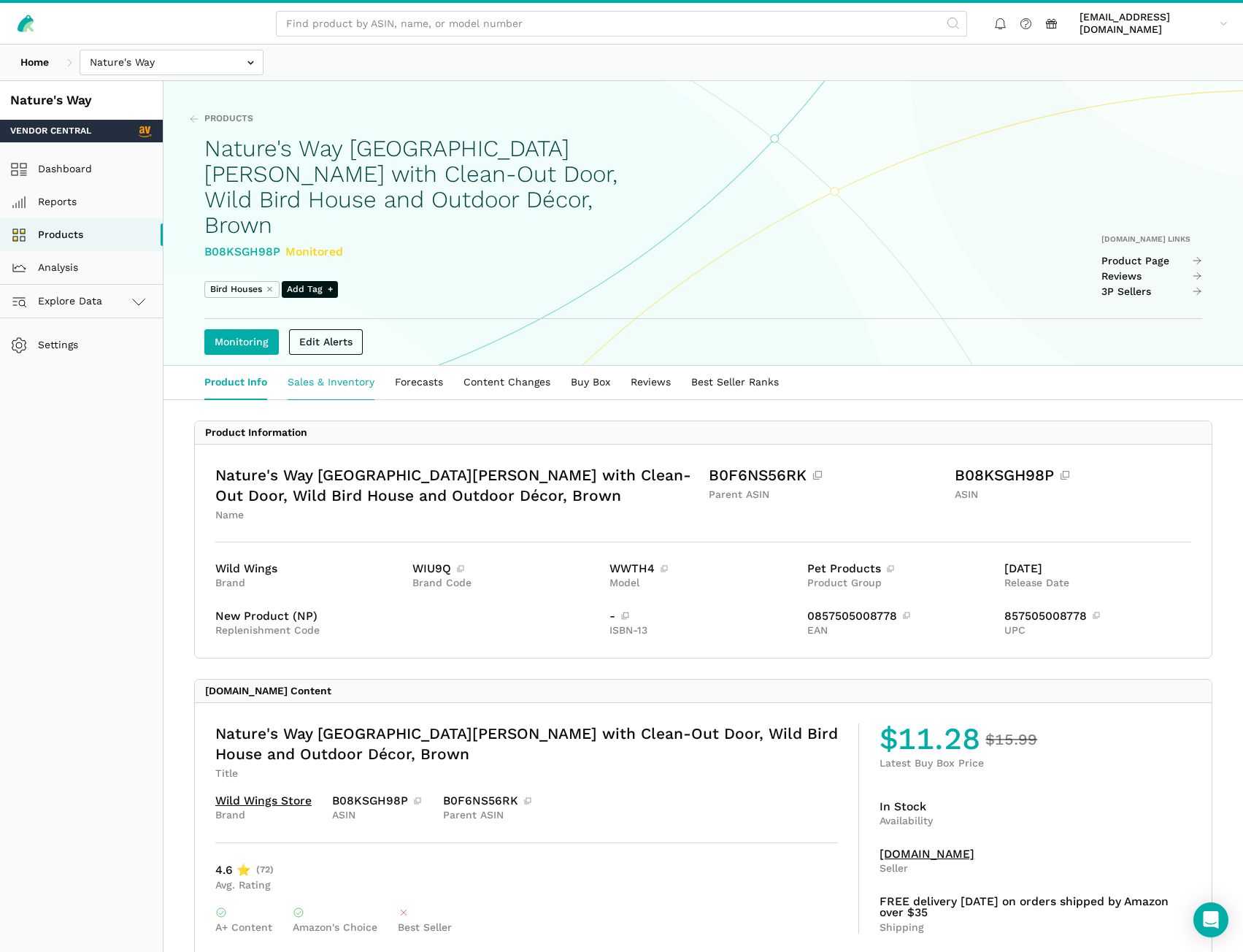
click at [339, 366] on link "Sales & Inventory" at bounding box center [331, 382] width 107 height 33
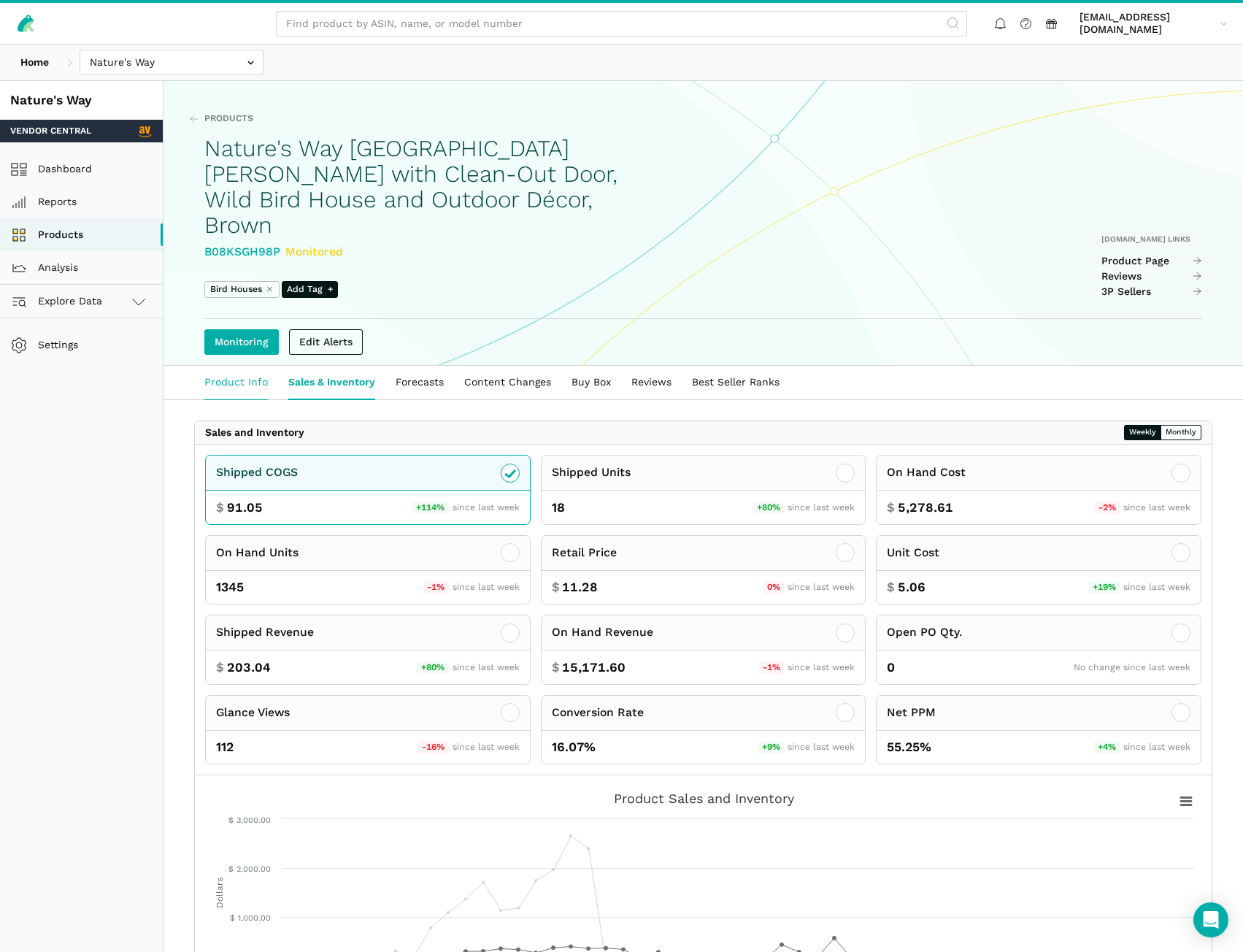
click at [249, 366] on link "Product Info" at bounding box center [236, 382] width 84 height 33
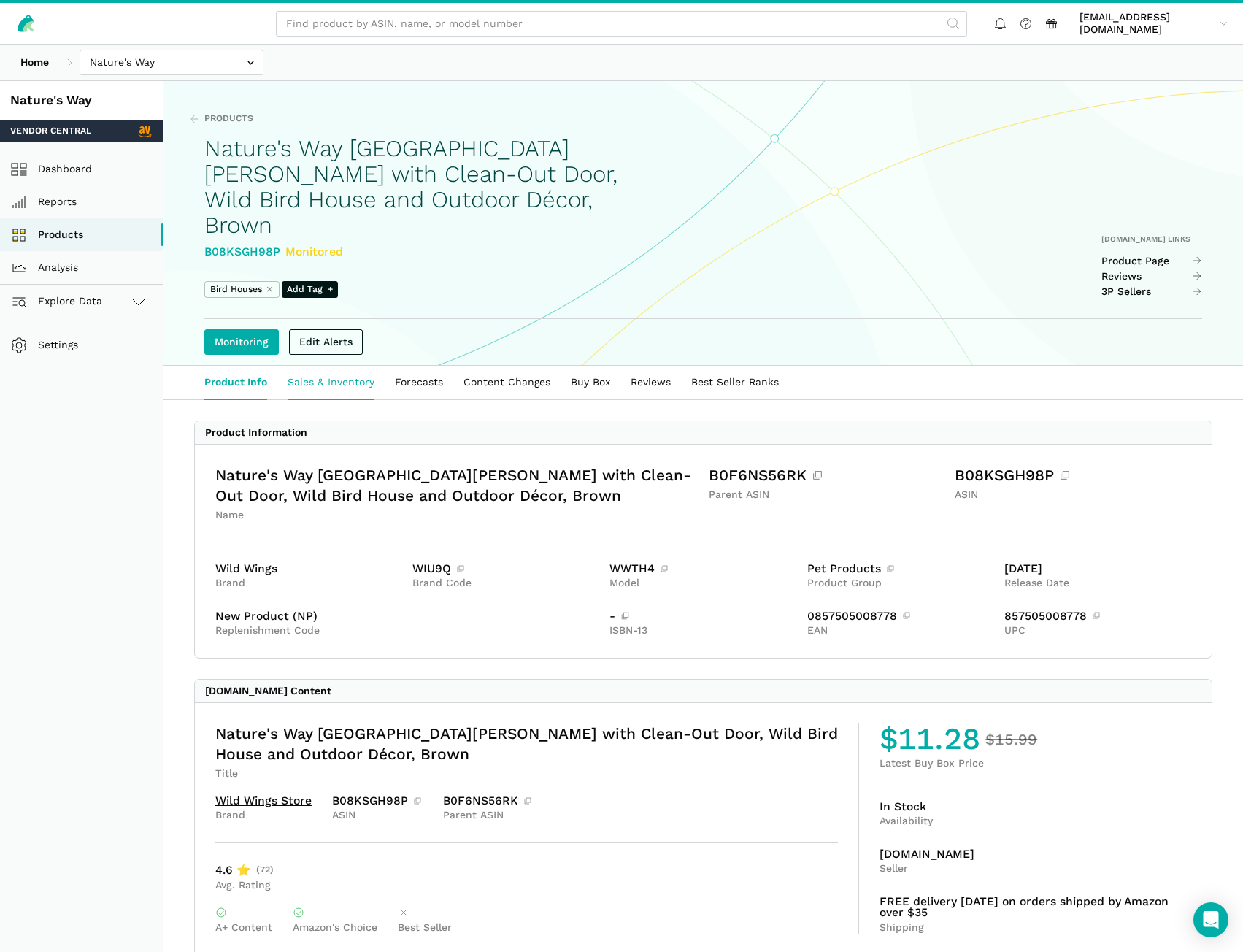
click at [342, 368] on link "Sales & Inventory" at bounding box center [331, 382] width 107 height 33
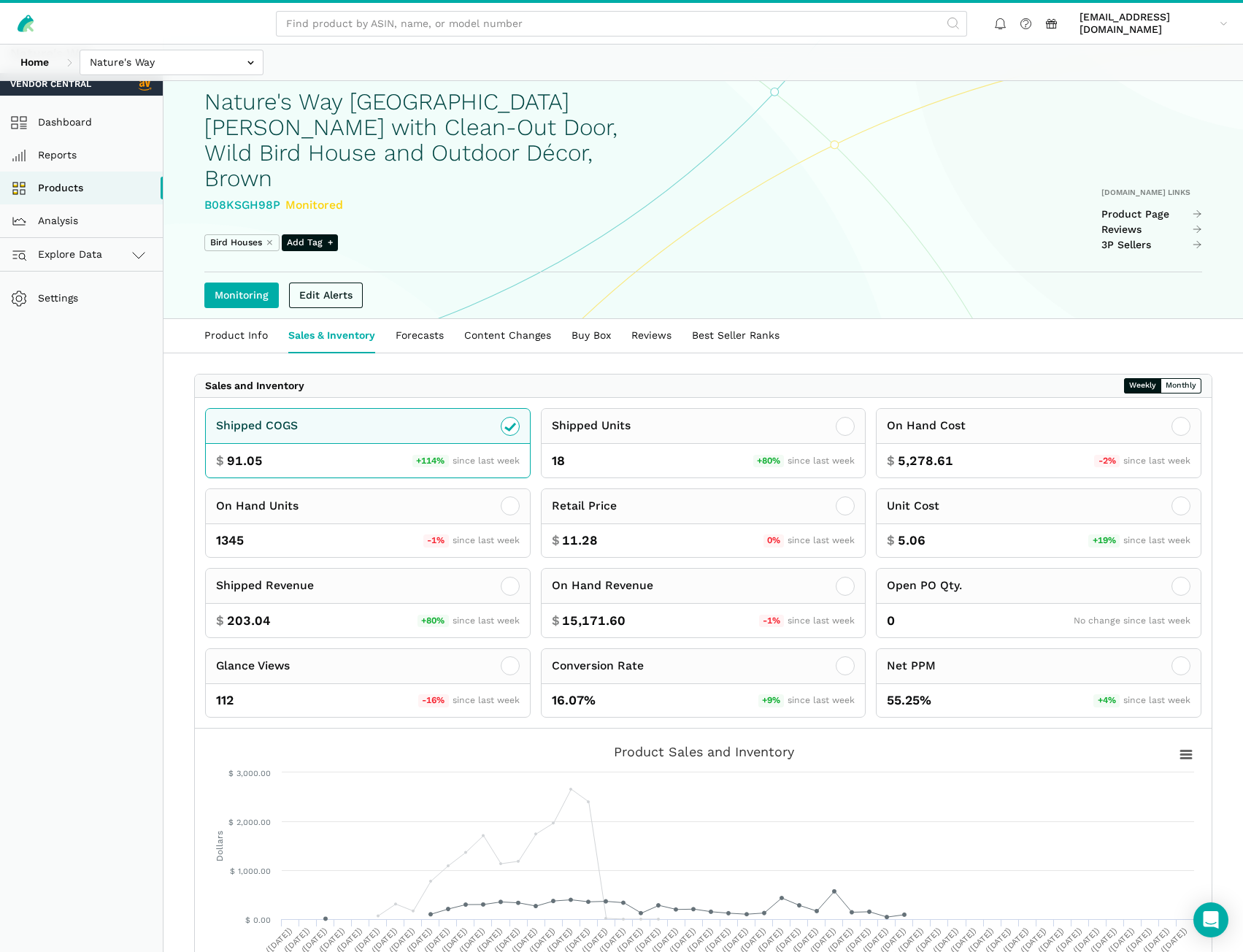
scroll to position [13, 0]
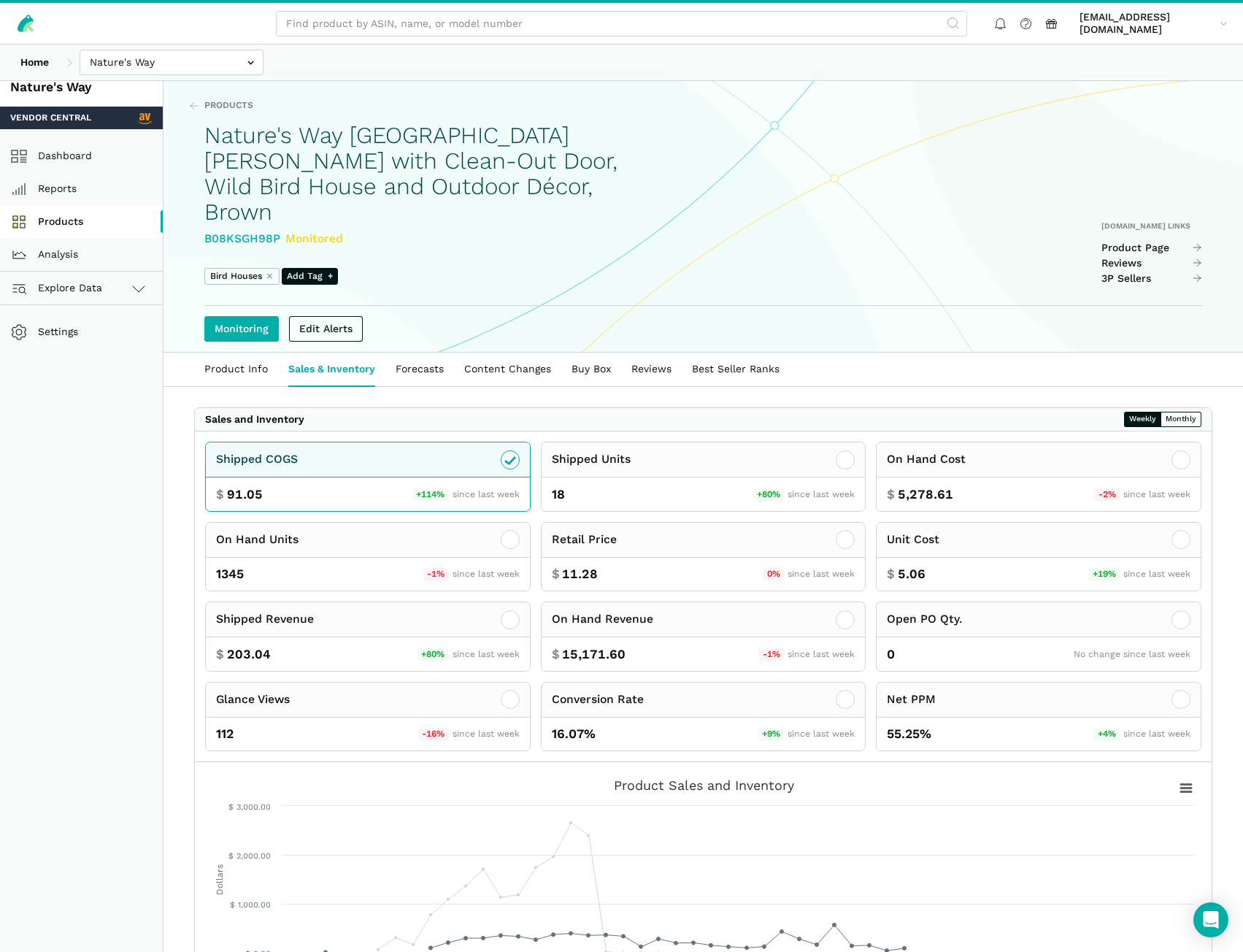
click at [88, 218] on link "Products" at bounding box center [81, 221] width 163 height 33
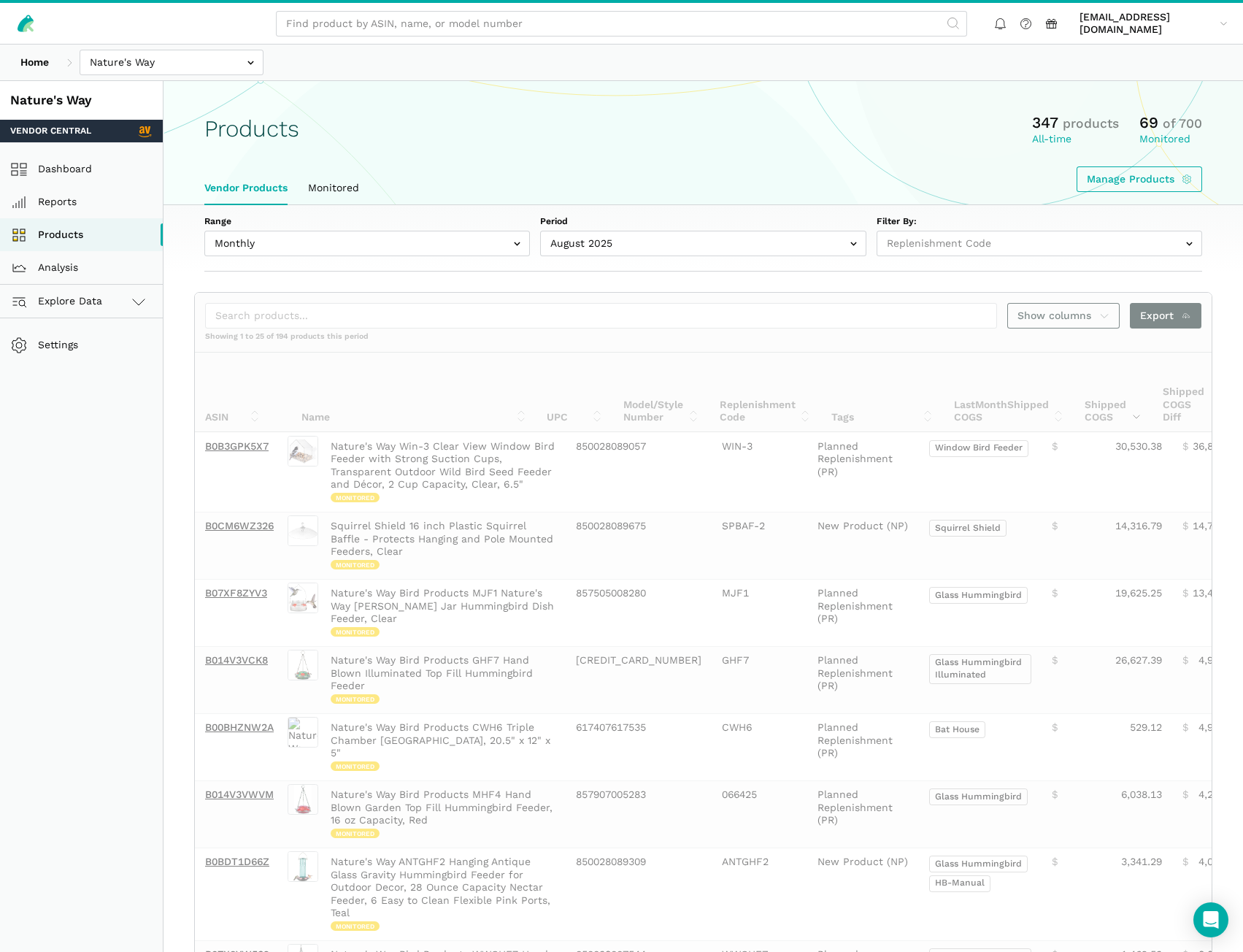
select select
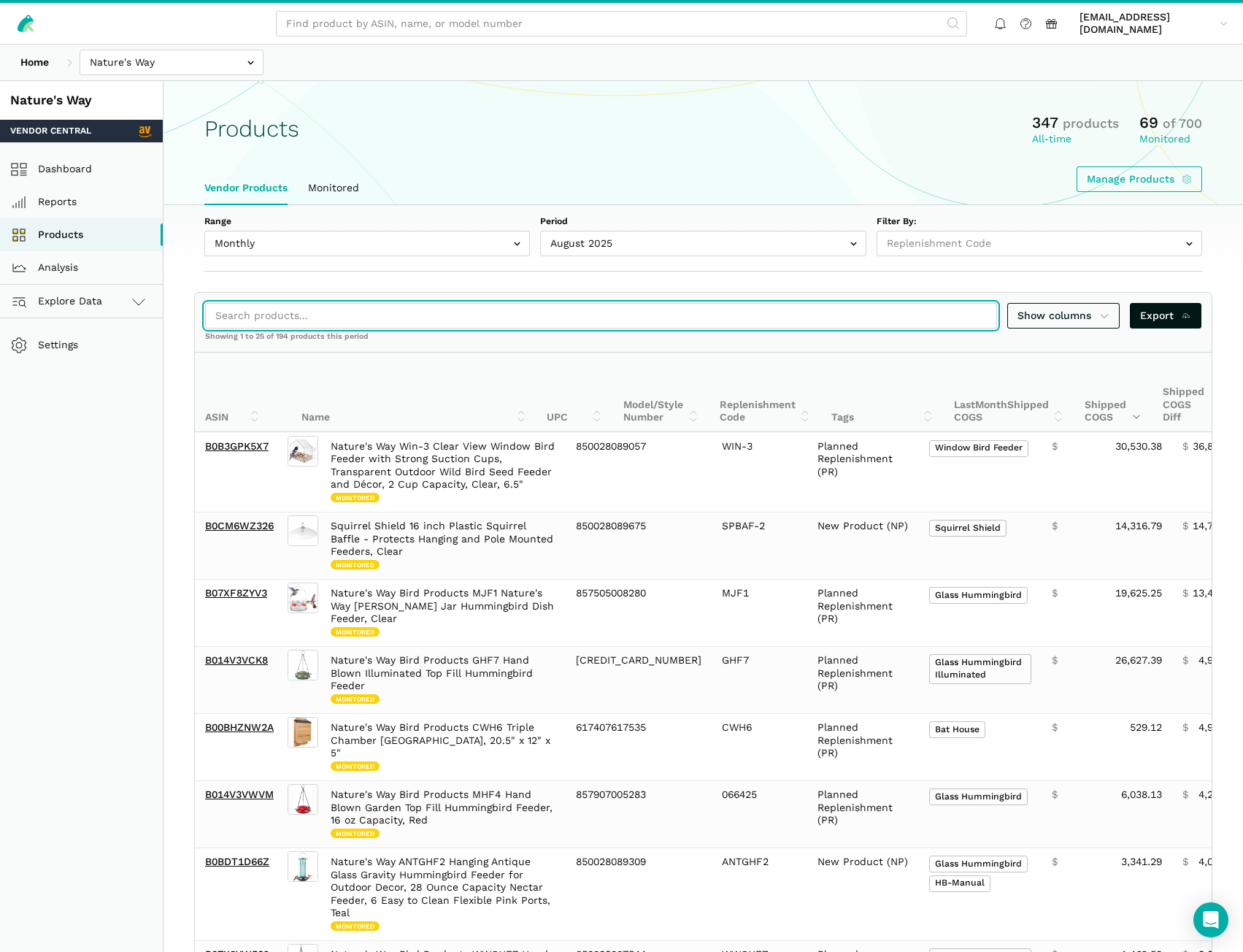
click at [311, 316] on input "search" at bounding box center [601, 316] width 792 height 26
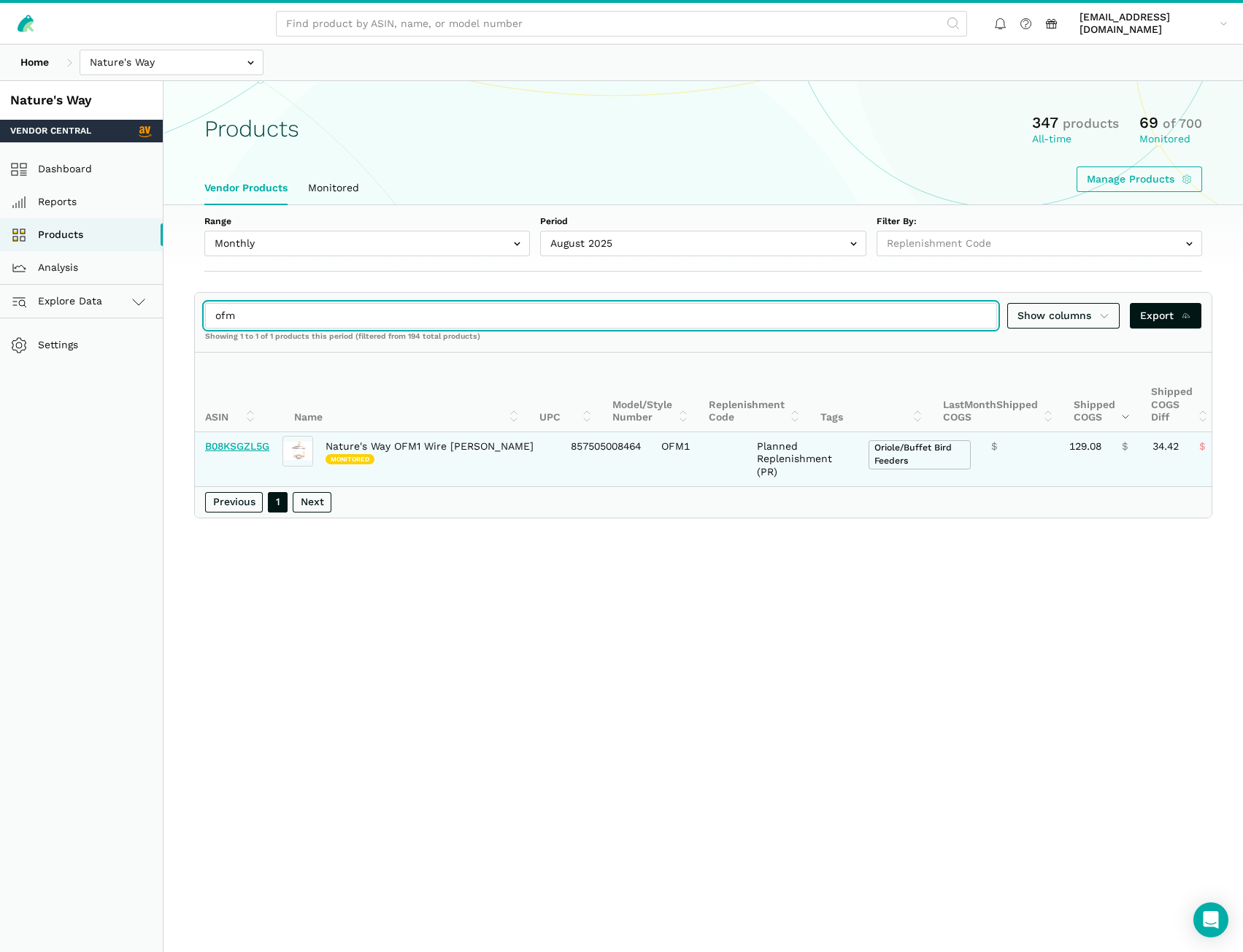
type input "ofm"
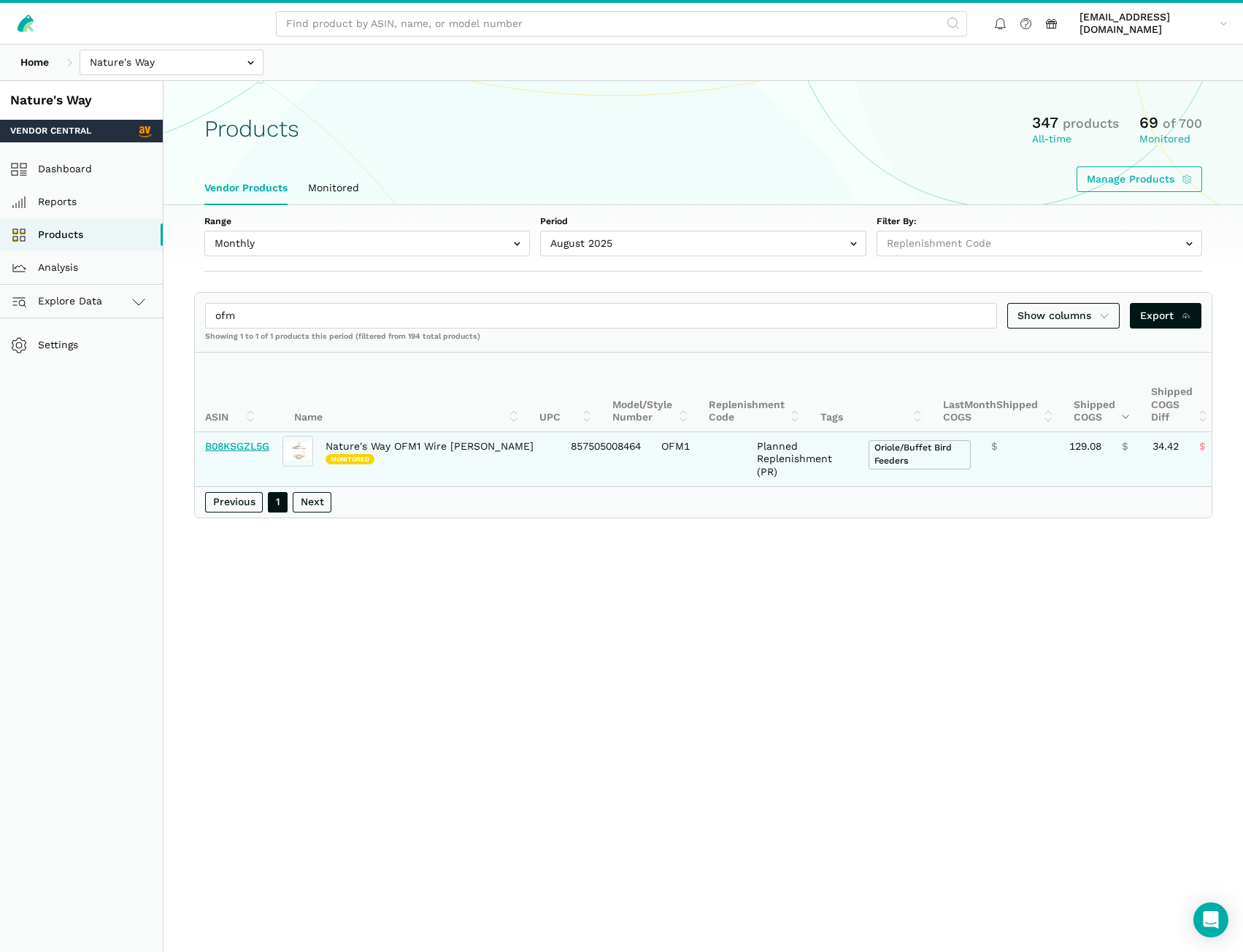
click at [244, 444] on link "B08KSGZL5G" at bounding box center [237, 446] width 65 height 12
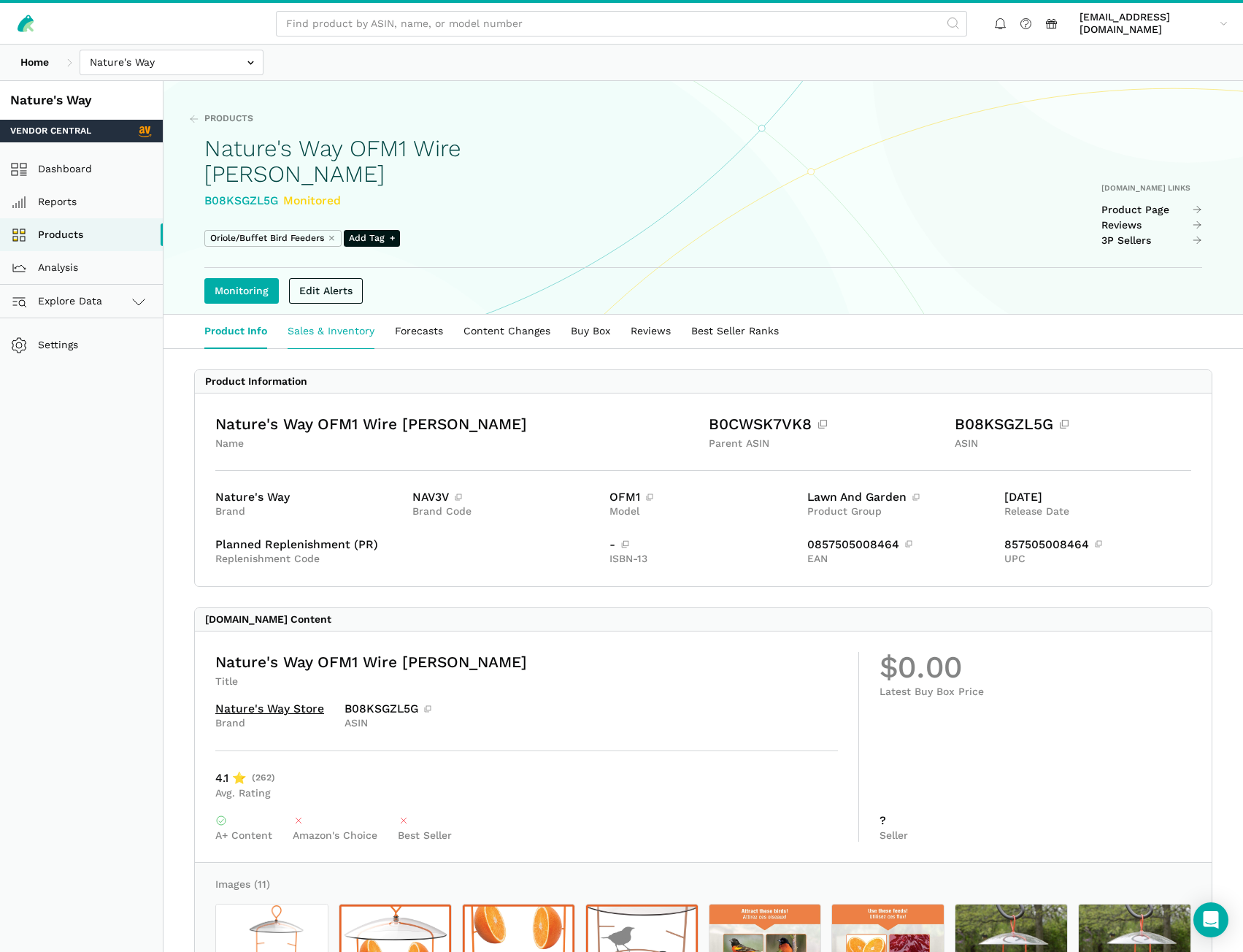
click at [340, 315] on link "Sales & Inventory" at bounding box center [331, 331] width 107 height 33
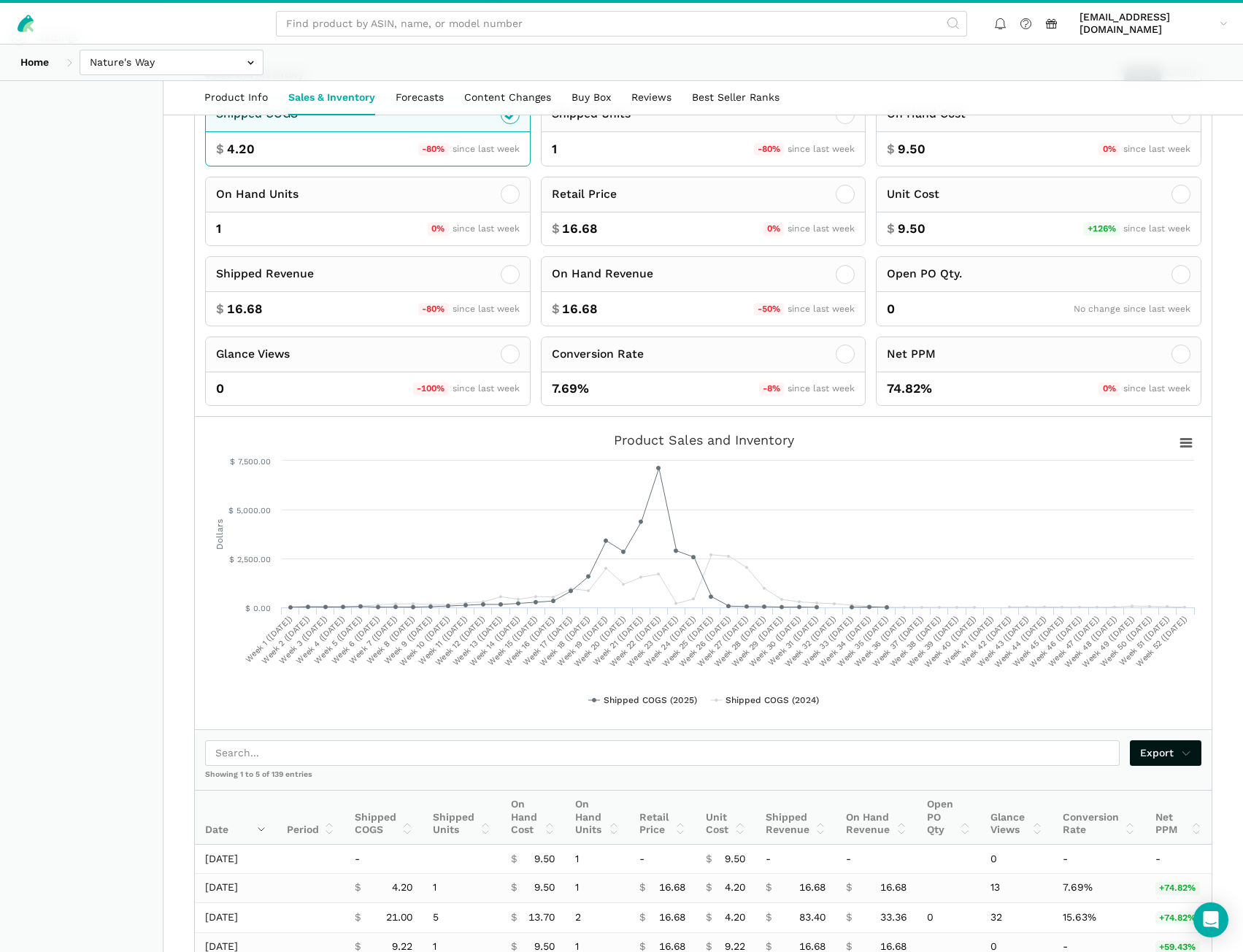
scroll to position [365, 0]
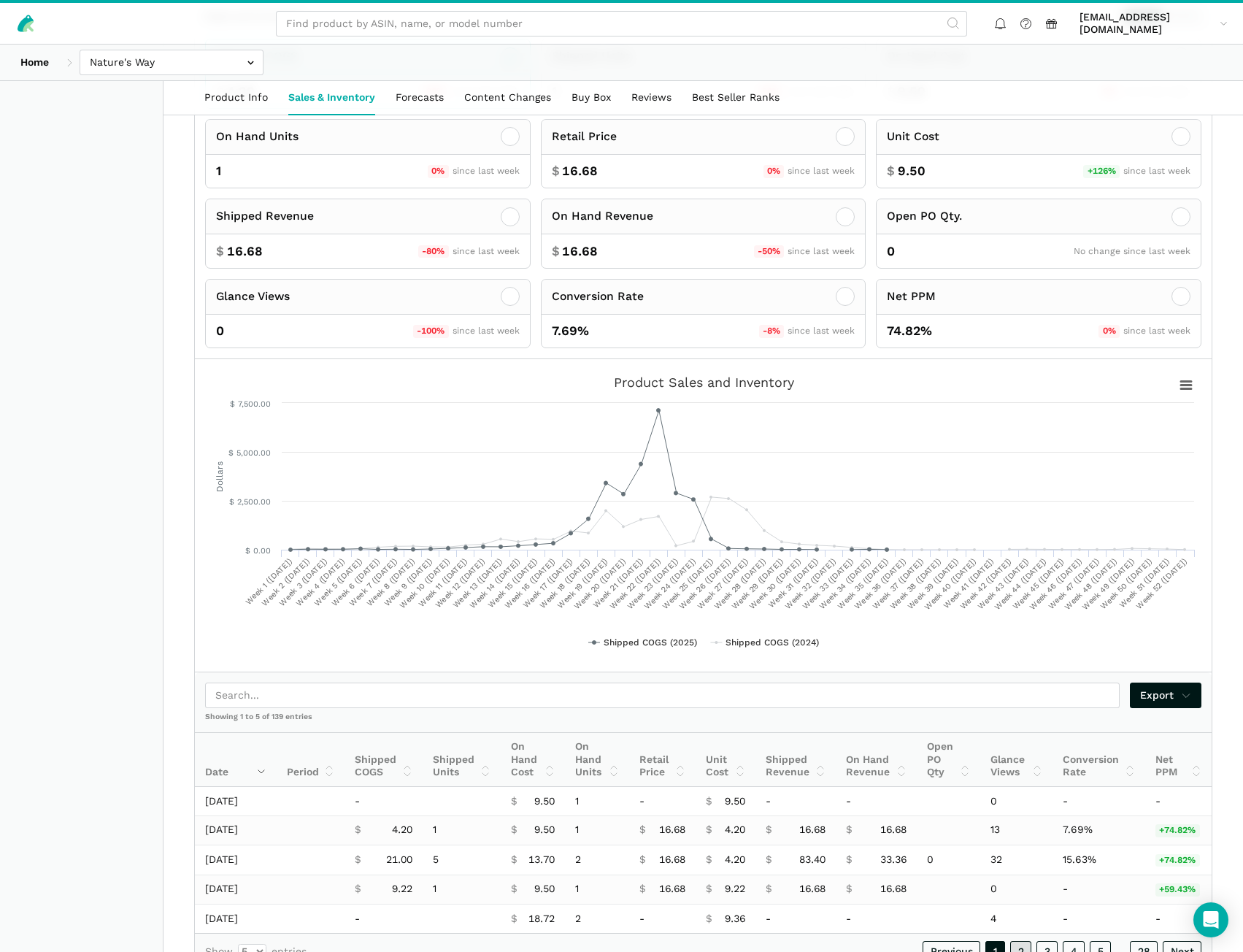
click at [1021, 941] on link "2" at bounding box center [1021, 951] width 21 height 20
click at [1048, 943] on link "3" at bounding box center [1046, 953] width 21 height 20
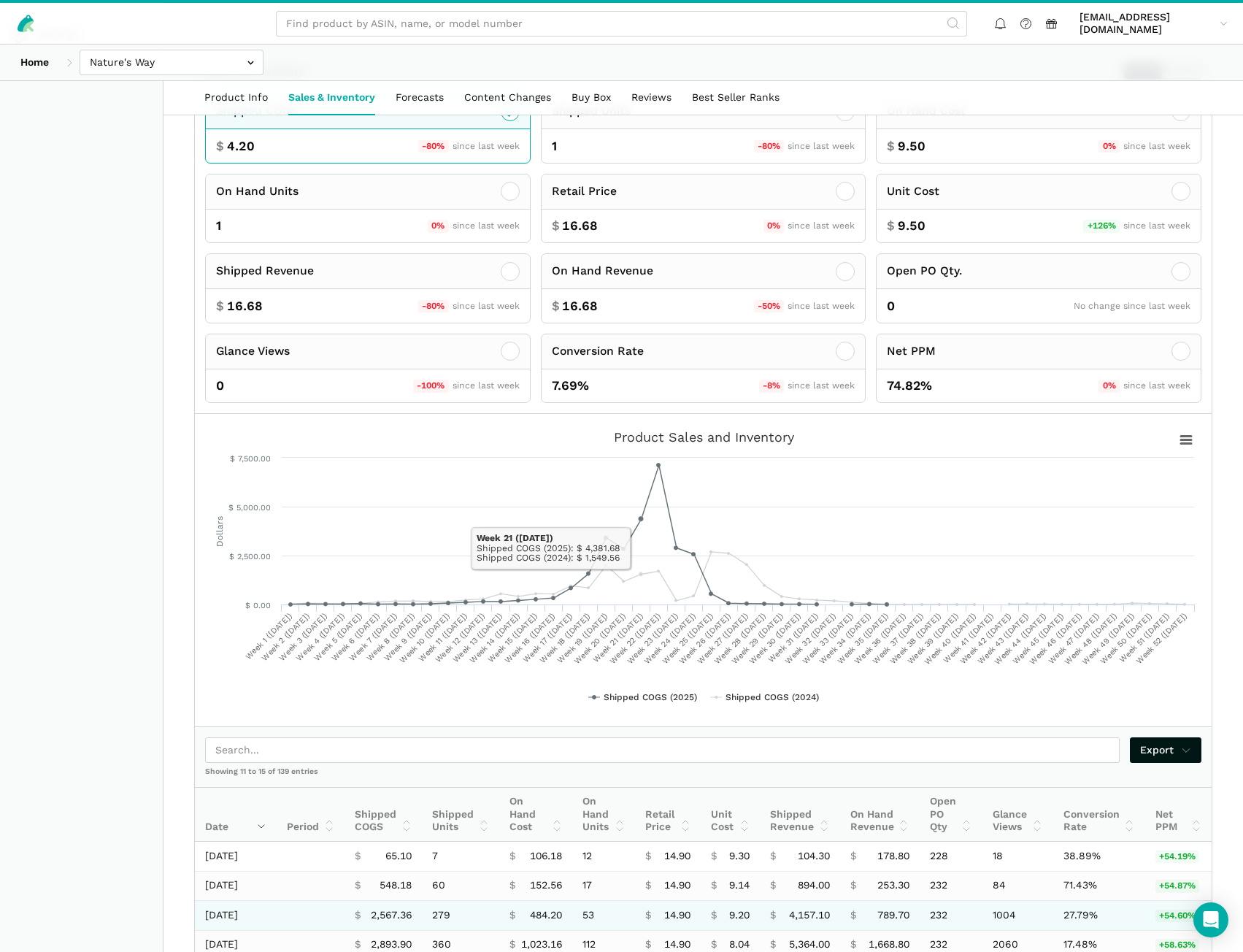
scroll to position [400, 0]
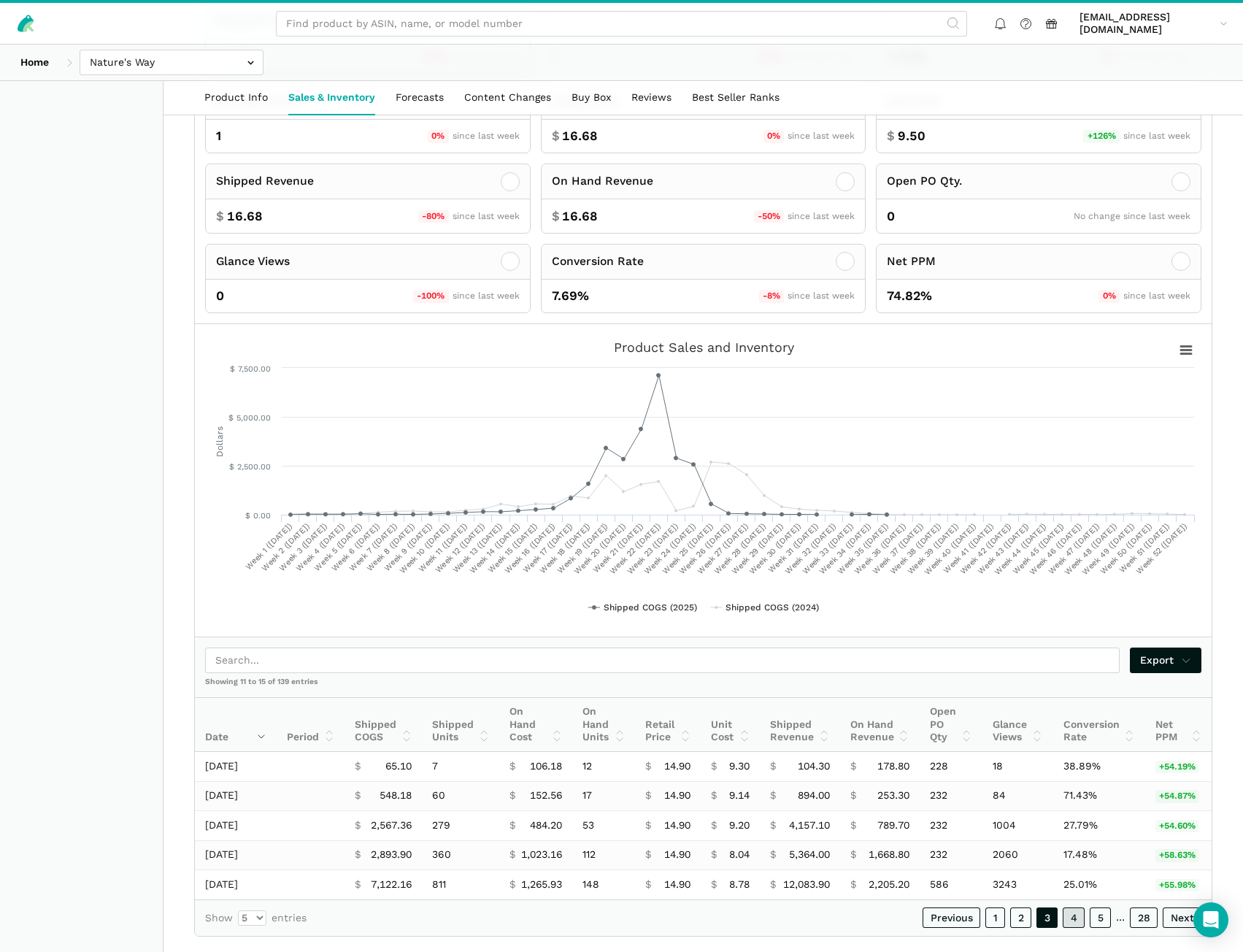
click at [1077, 908] on link "4" at bounding box center [1074, 918] width 22 height 20
click at [1051, 908] on link "3" at bounding box center [1046, 918] width 21 height 20
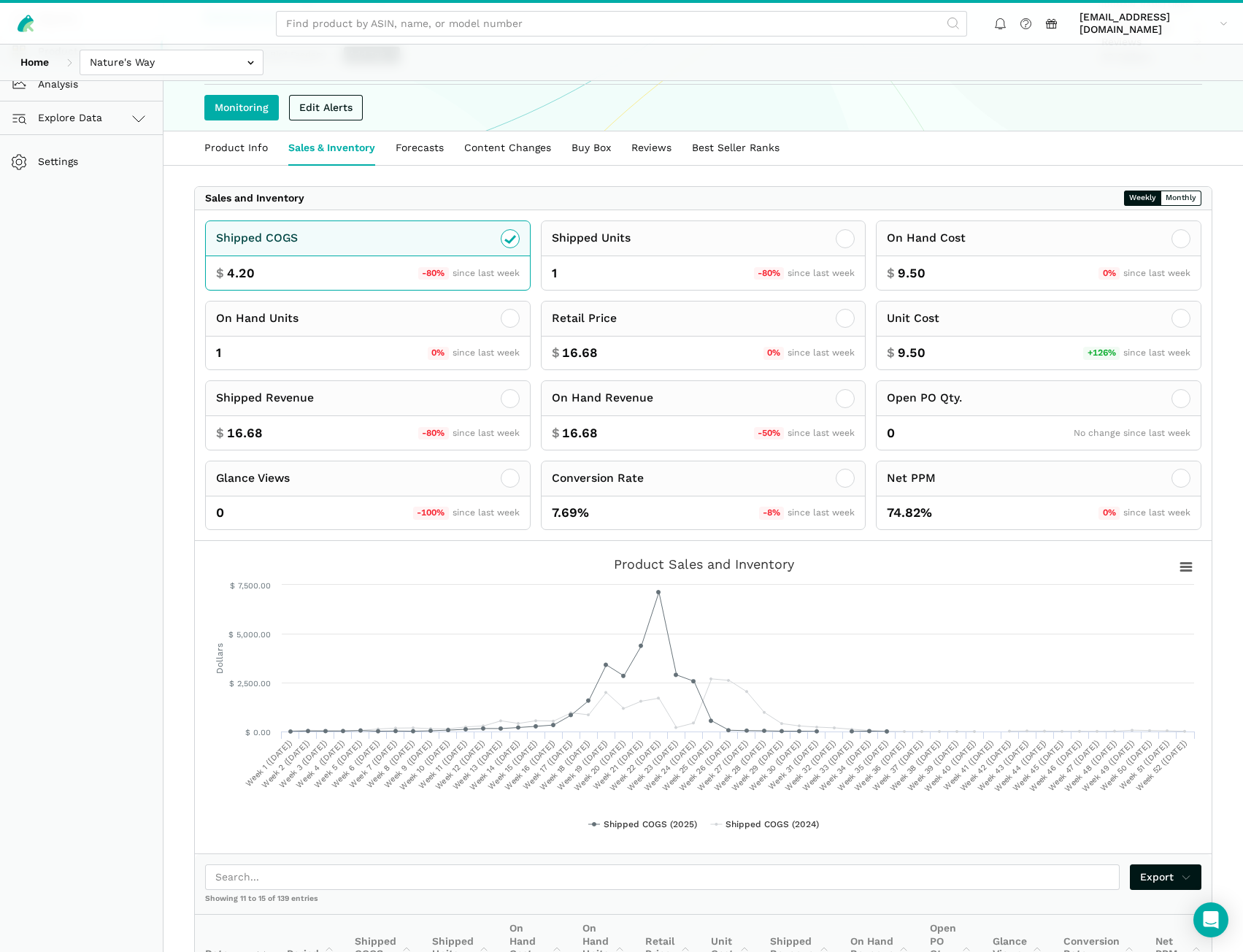
scroll to position [181, 0]
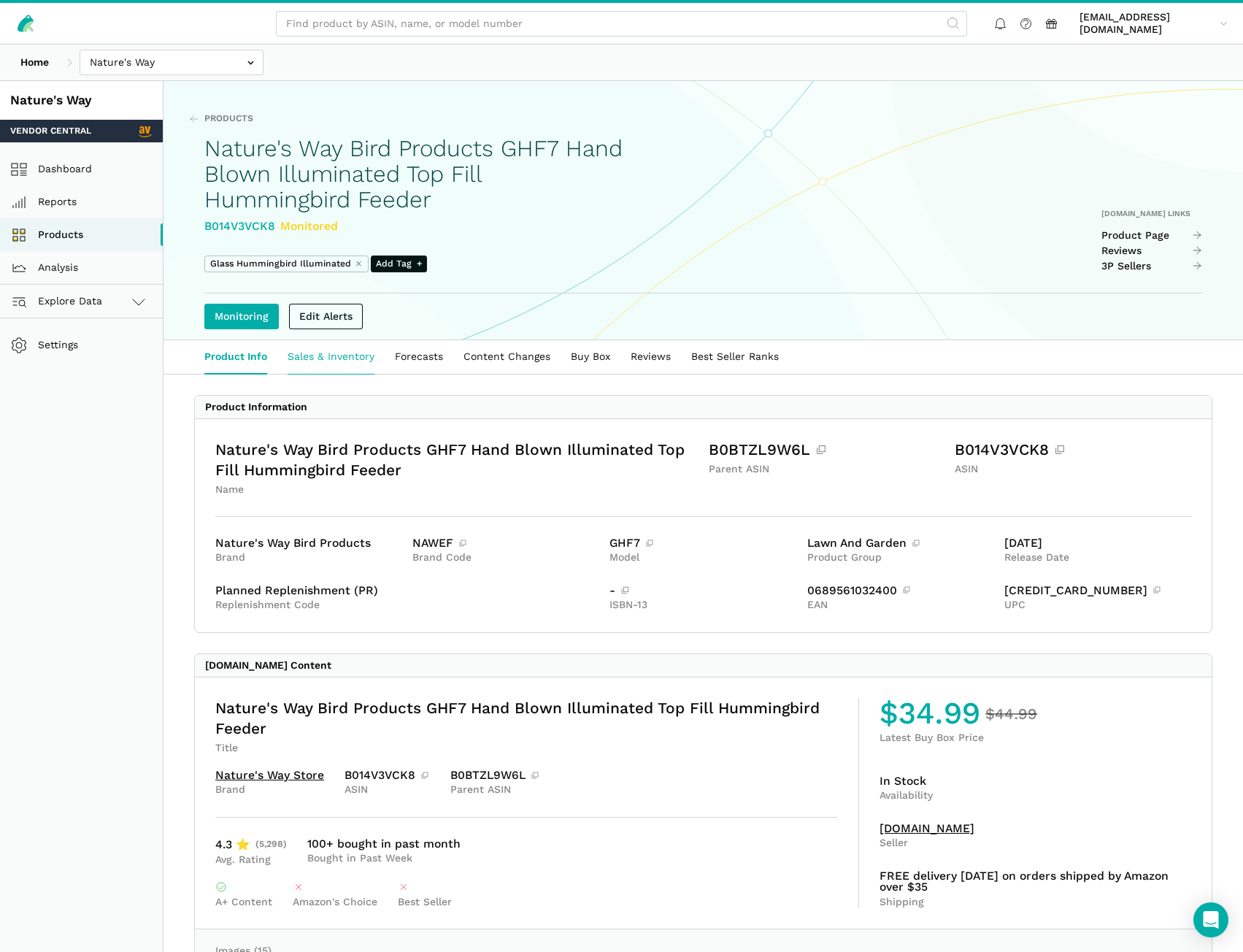
click at [343, 361] on link "Sales & Inventory" at bounding box center [331, 356] width 107 height 33
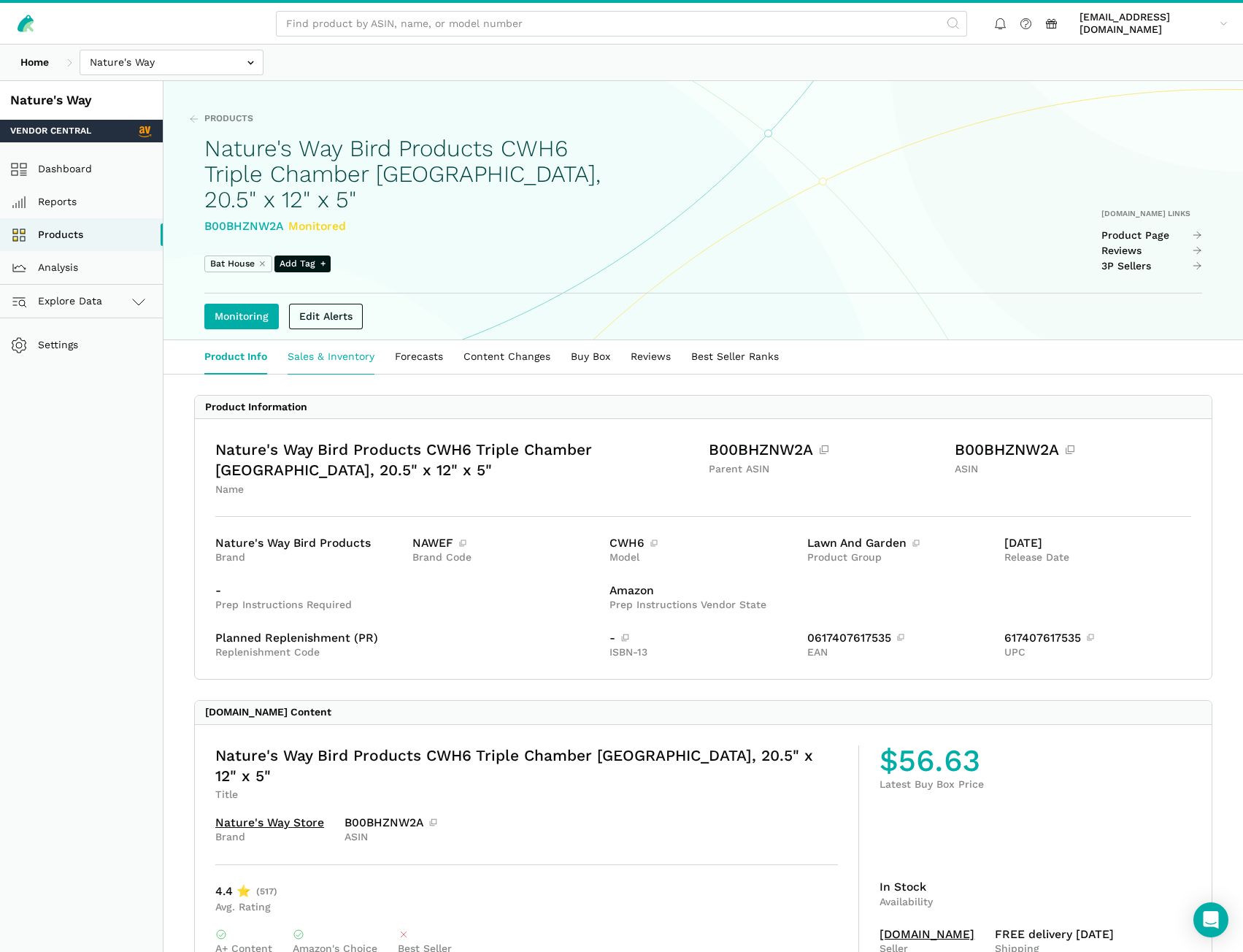
drag, startPoint x: 359, startPoint y: 357, endPoint x: 372, endPoint y: 361, distance: 13.6
click at [358, 358] on link "Sales & Inventory" at bounding box center [331, 356] width 107 height 33
click at [323, 352] on link "Sales & Inventory" at bounding box center [331, 356] width 107 height 33
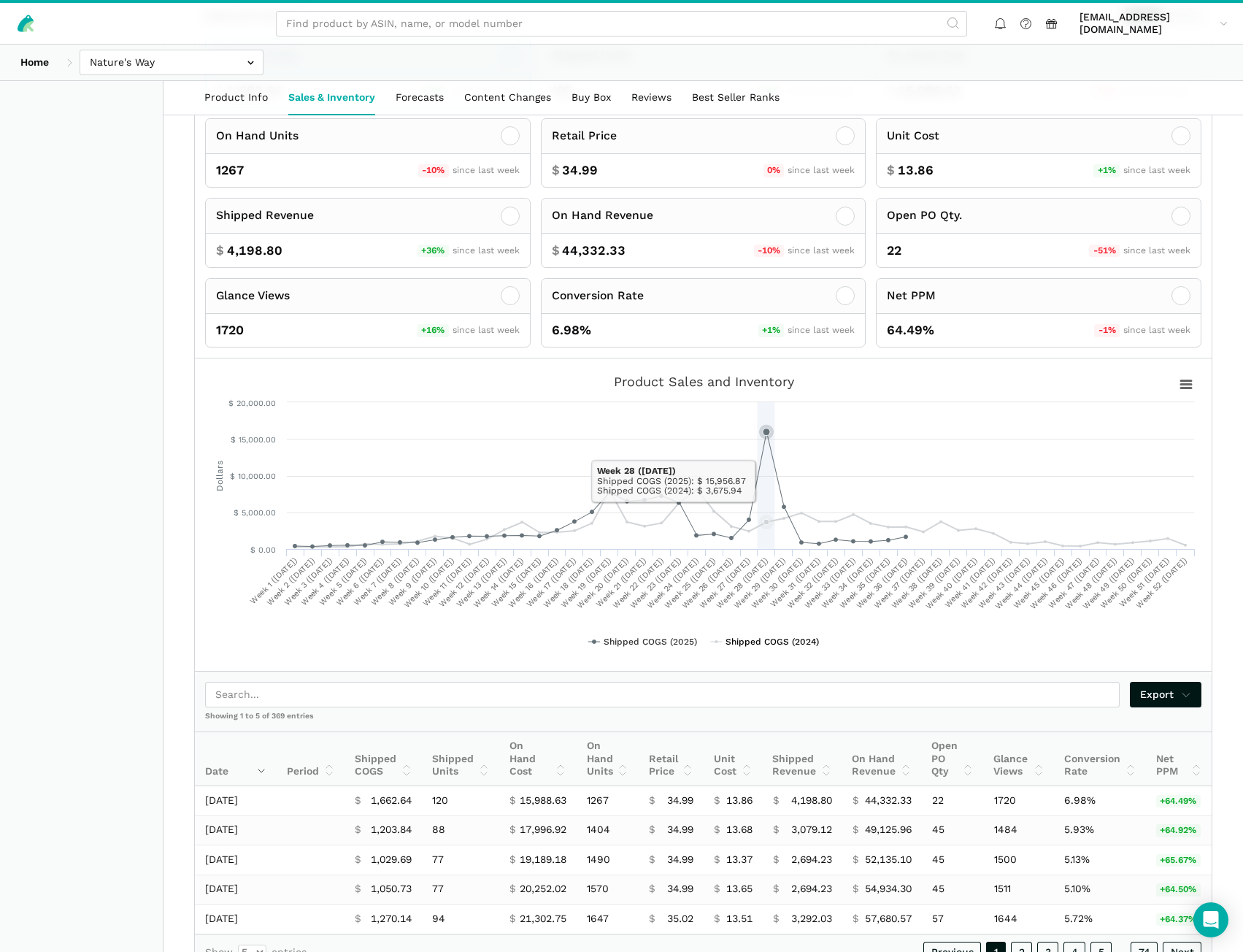
scroll to position [451, 0]
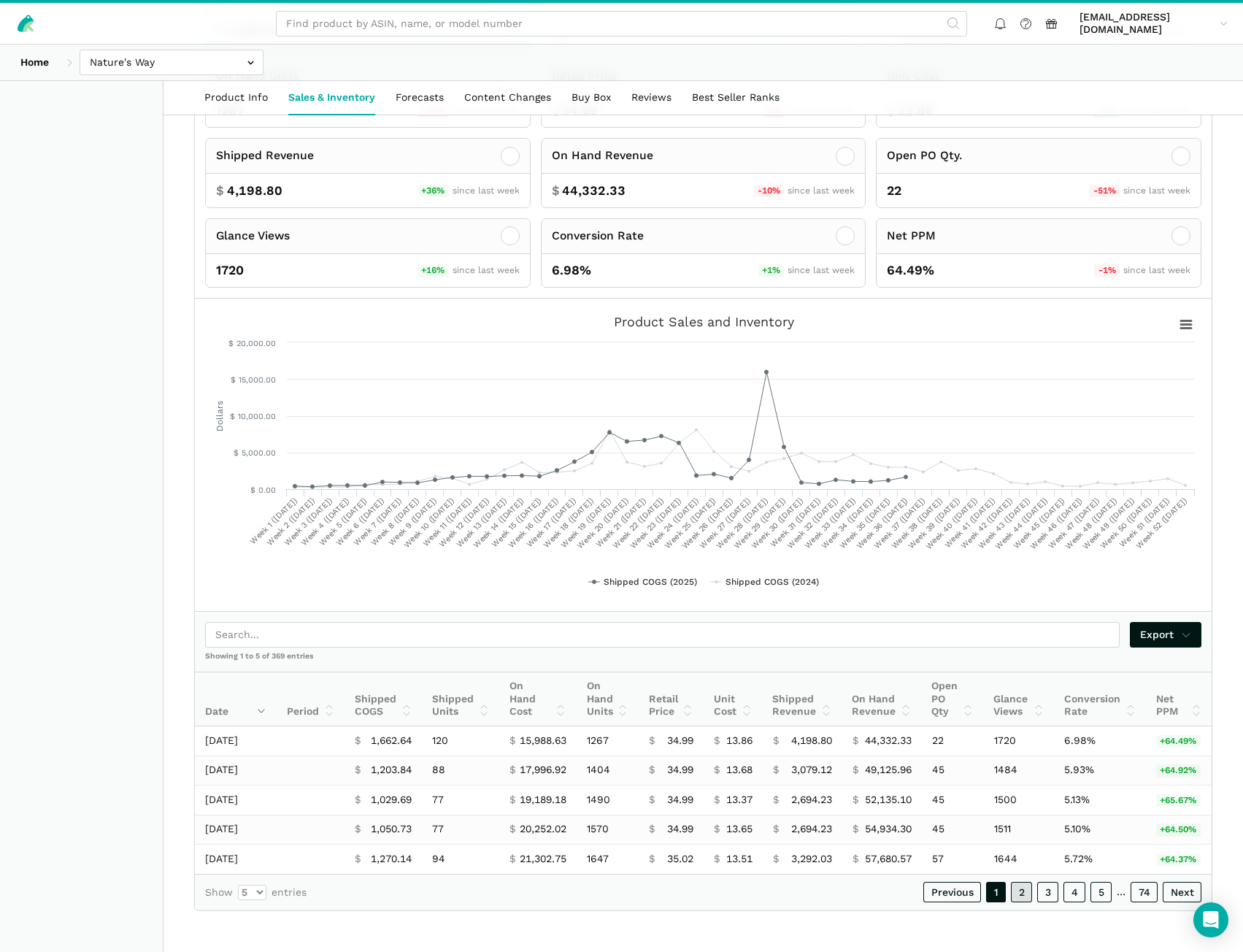
click at [1026, 898] on link "2" at bounding box center [1021, 892] width 21 height 20
click at [995, 898] on link "1" at bounding box center [995, 892] width 20 height 20
click at [1022, 897] on link "2" at bounding box center [1021, 892] width 21 height 20
click at [1001, 897] on link "1" at bounding box center [995, 892] width 20 height 20
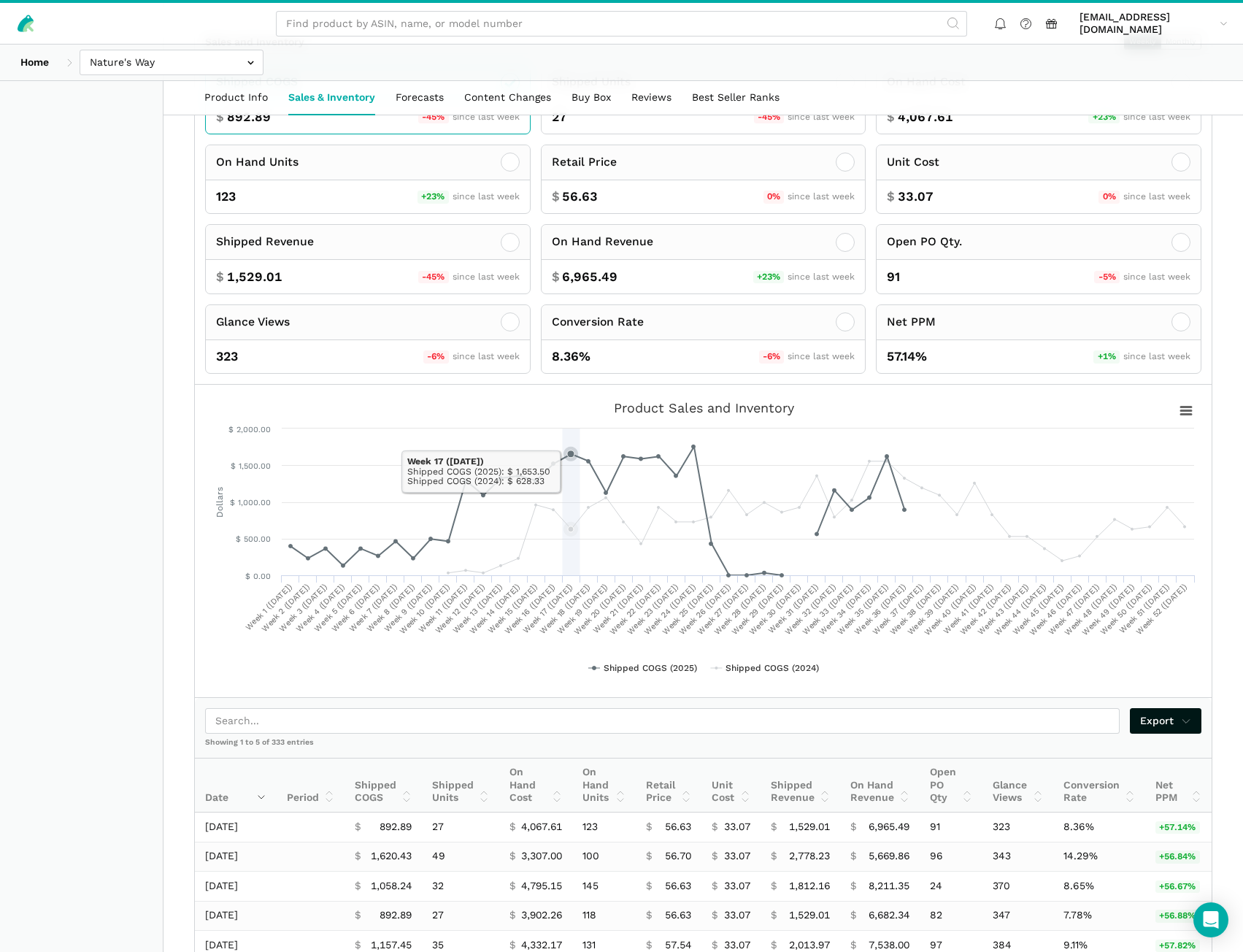
scroll to position [438, 0]
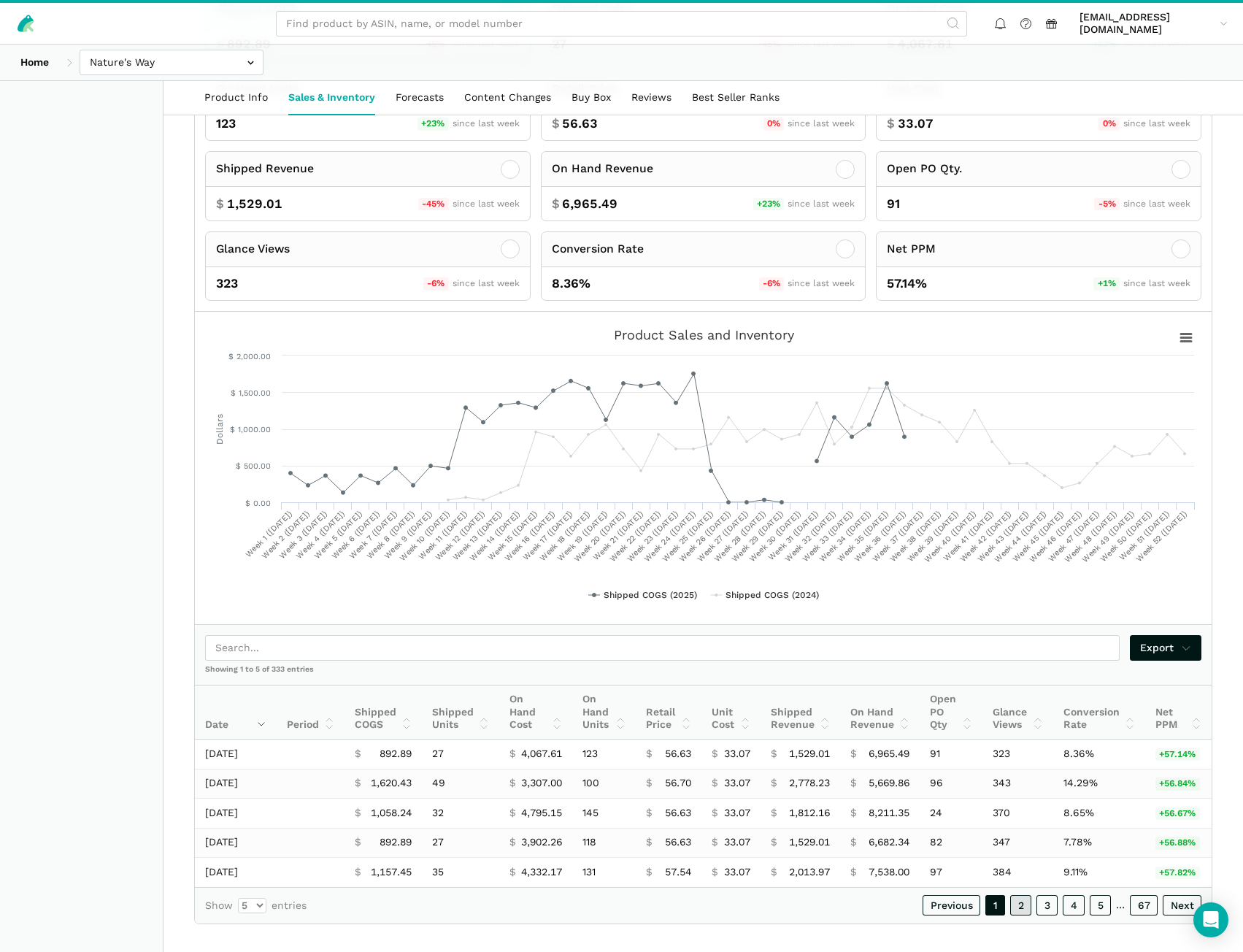
click at [1018, 906] on link "2" at bounding box center [1021, 905] width 21 height 20
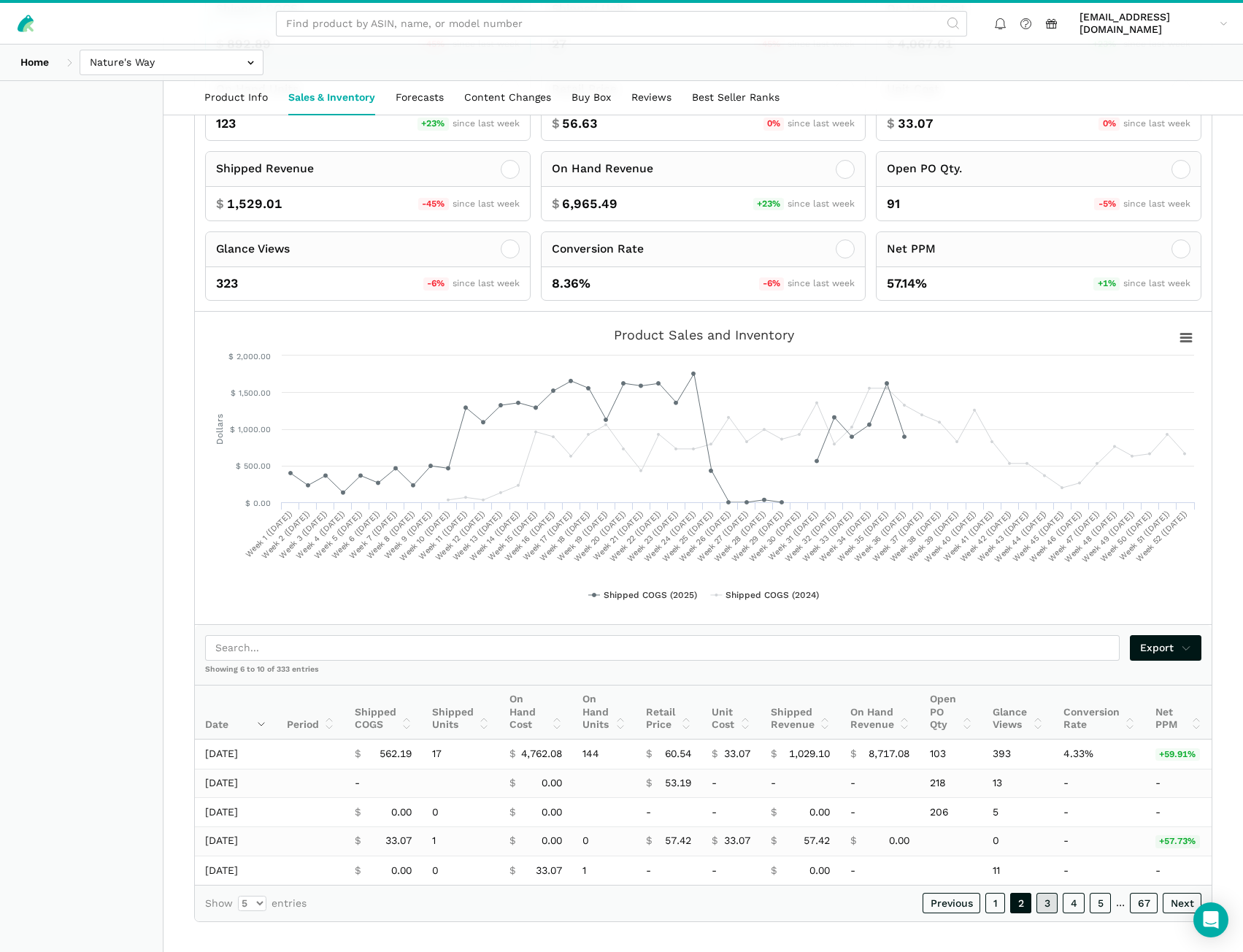
click at [1043, 908] on link "3" at bounding box center [1046, 903] width 21 height 20
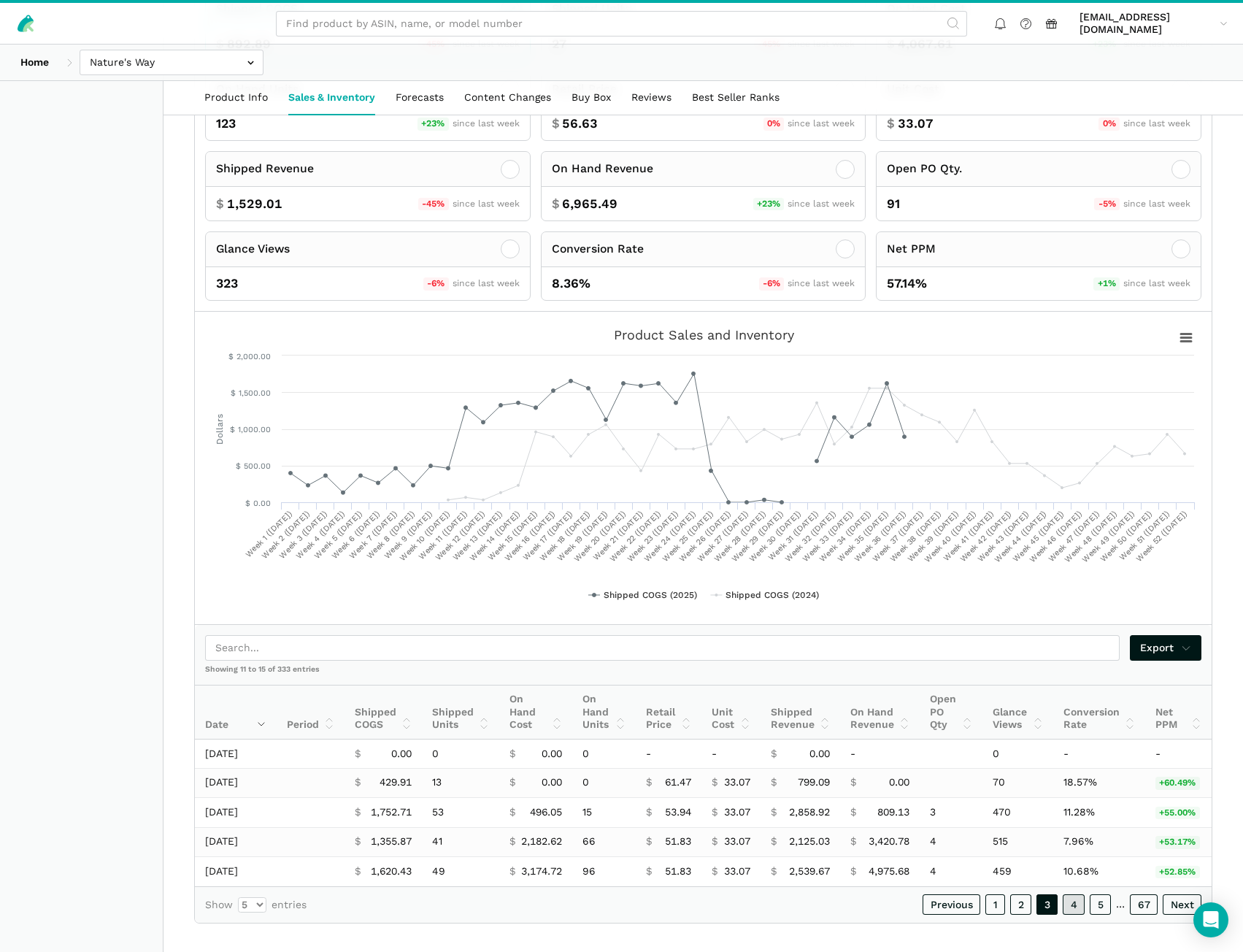
click at [1078, 908] on link "4" at bounding box center [1074, 904] width 22 height 20
click at [1001, 908] on link "1" at bounding box center [995, 905] width 20 height 20
click at [1017, 904] on link "2" at bounding box center [1021, 905] width 21 height 20
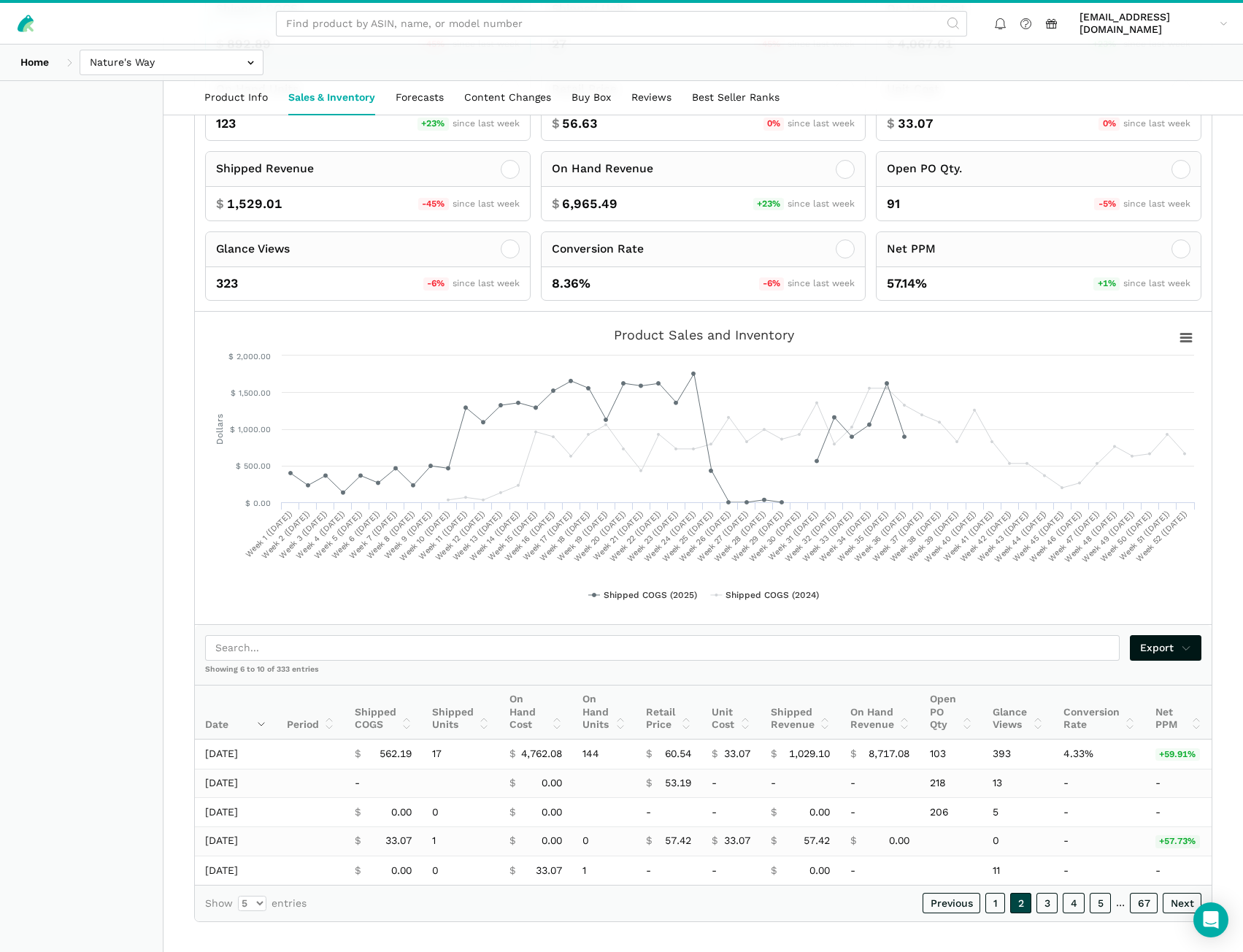
click at [1022, 909] on link "2" at bounding box center [1021, 903] width 21 height 20
click at [1039, 908] on link "3" at bounding box center [1046, 903] width 21 height 20
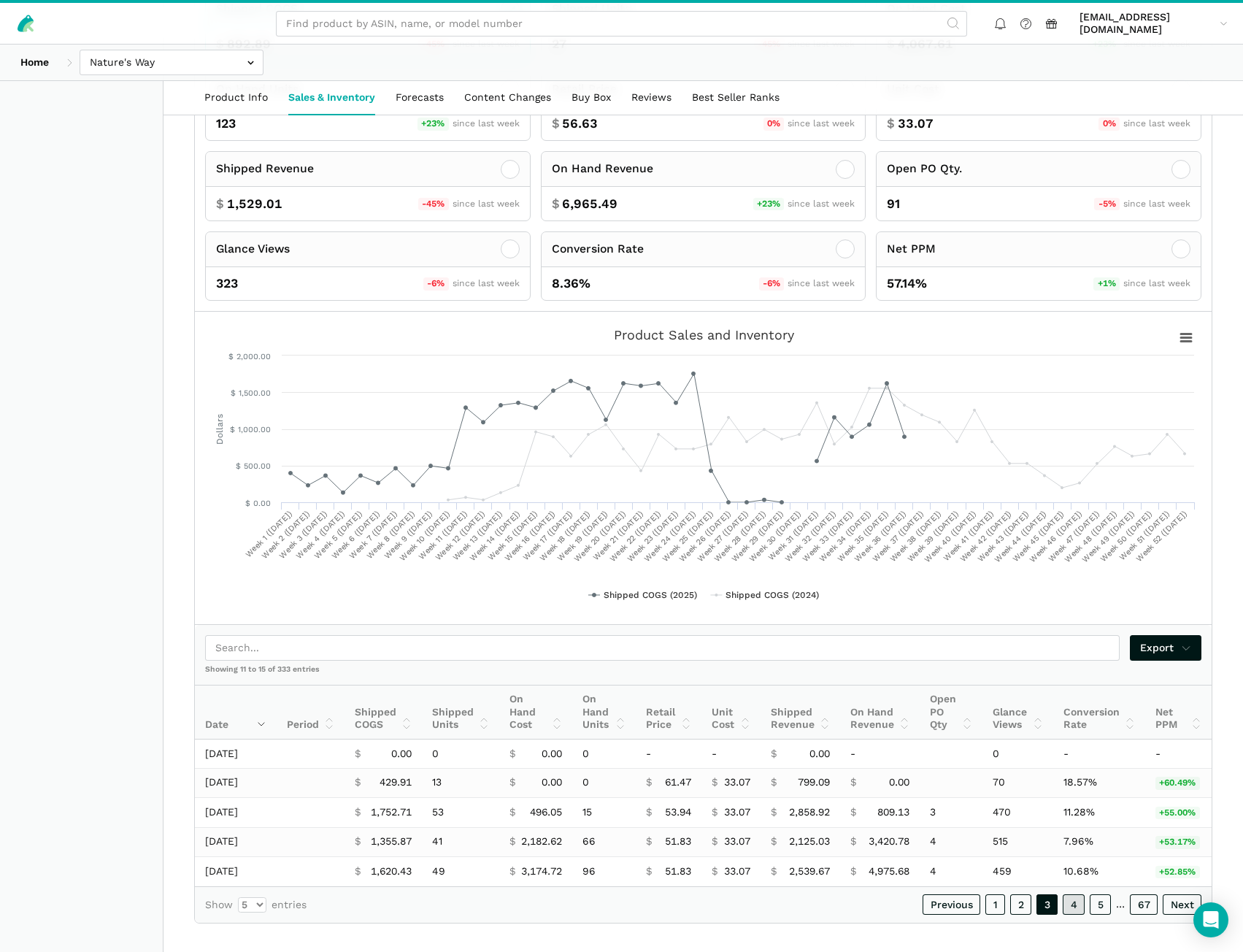
click at [1075, 906] on link "4" at bounding box center [1074, 904] width 22 height 20
click at [1098, 908] on link "5" at bounding box center [1100, 905] width 21 height 20
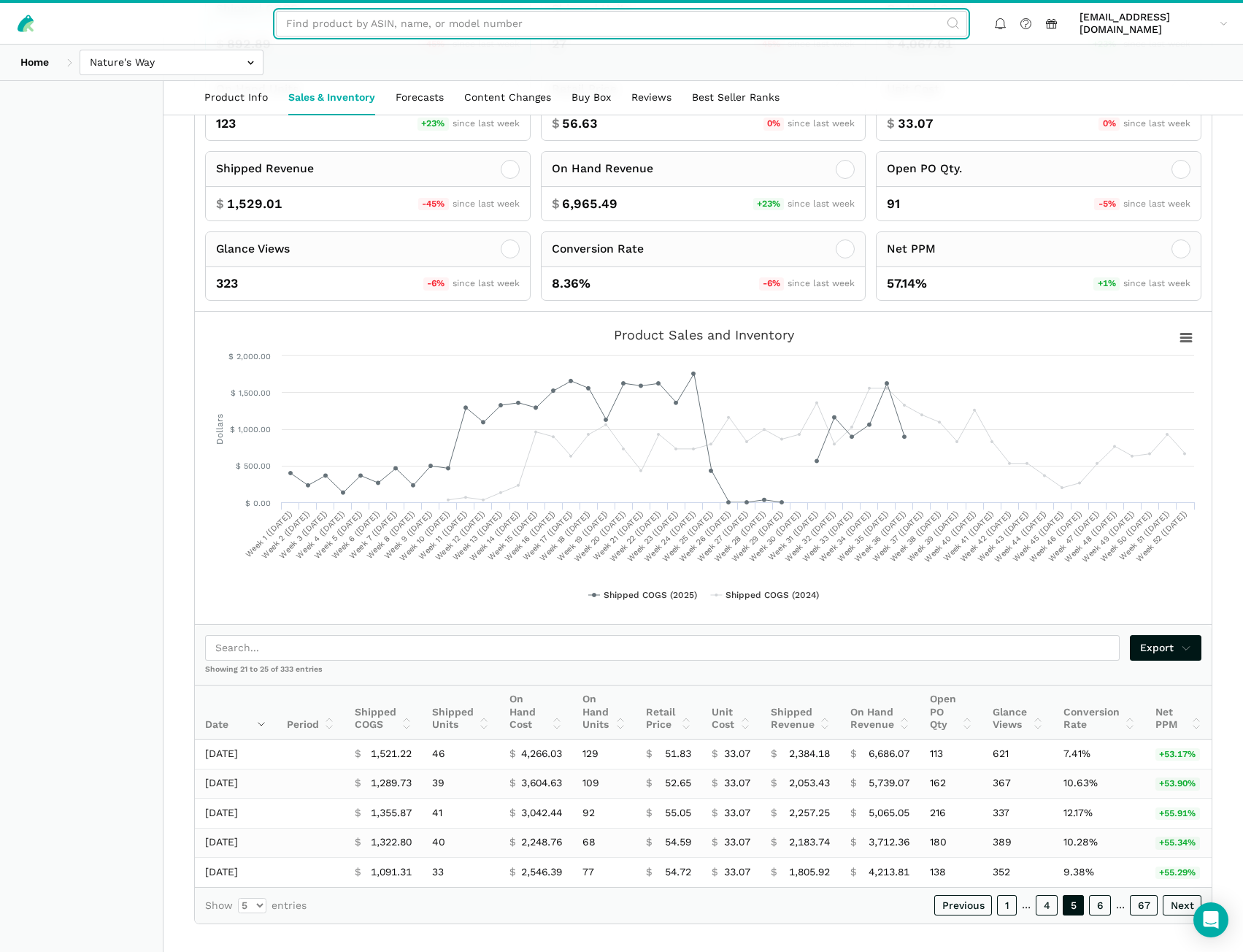
click at [427, 31] on input "text" at bounding box center [621, 24] width 692 height 26
paste input "B08KSKR2J3"
type input "B08KSKR2J3"
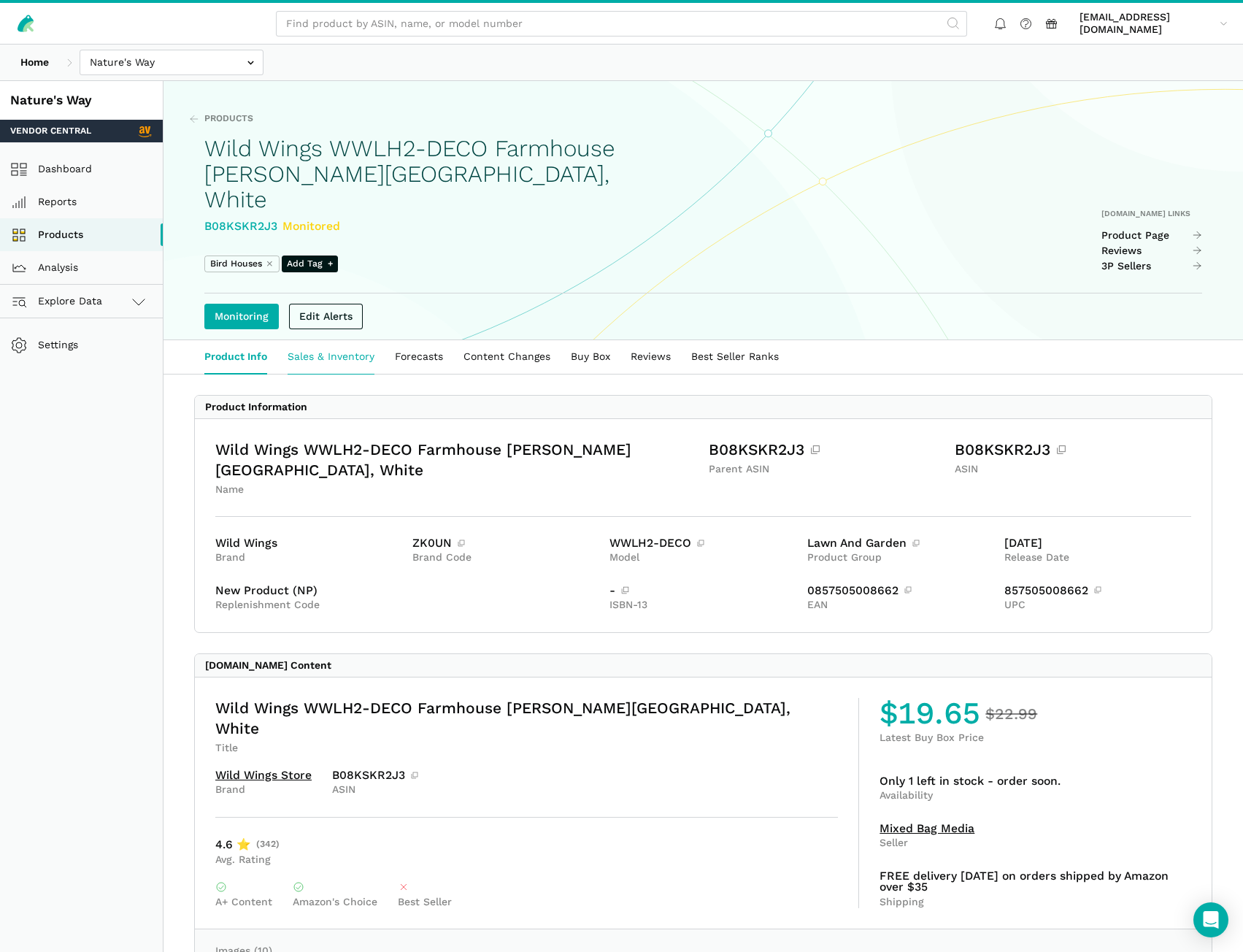
click at [321, 340] on link "Sales & Inventory" at bounding box center [331, 356] width 107 height 33
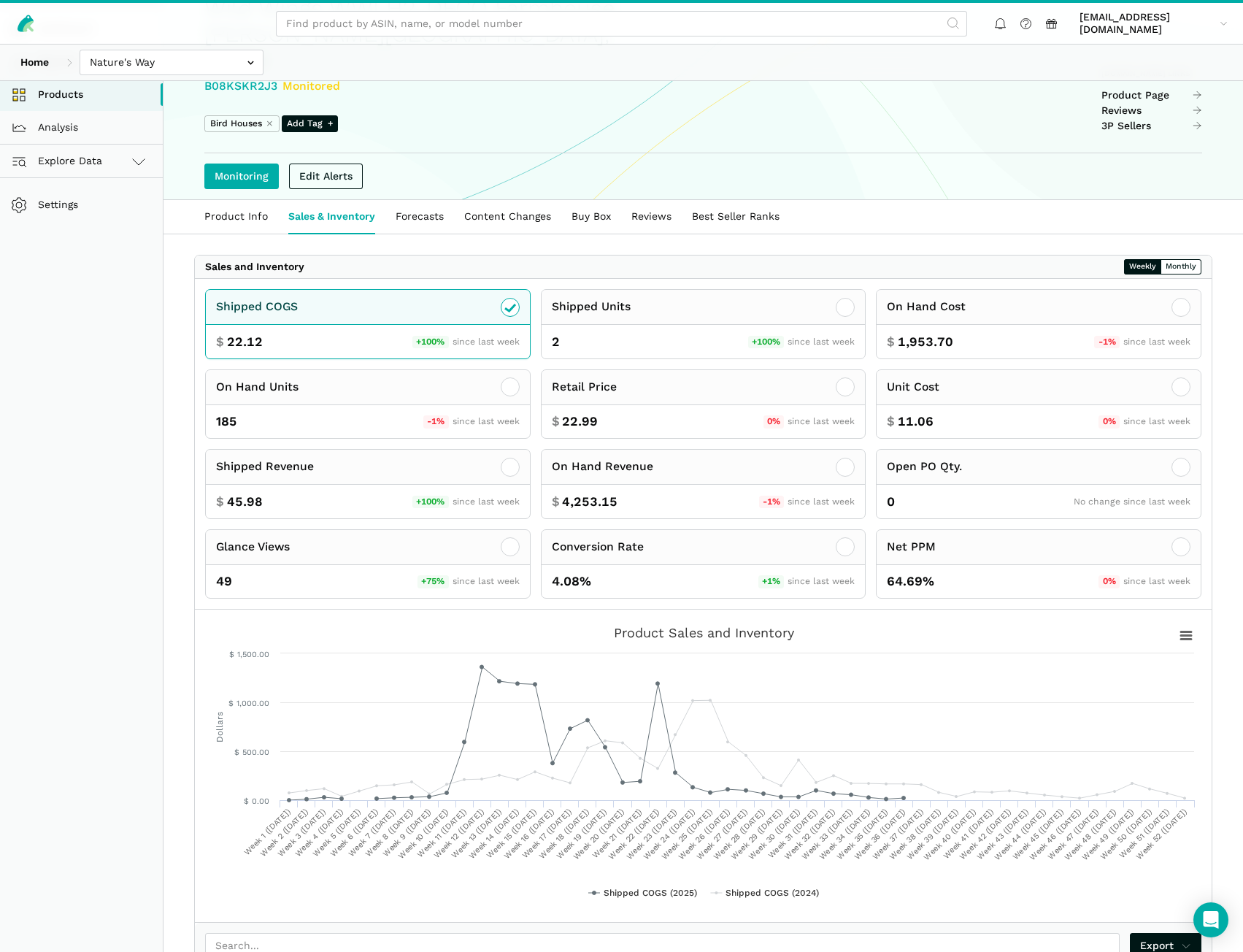
scroll to position [146, 0]
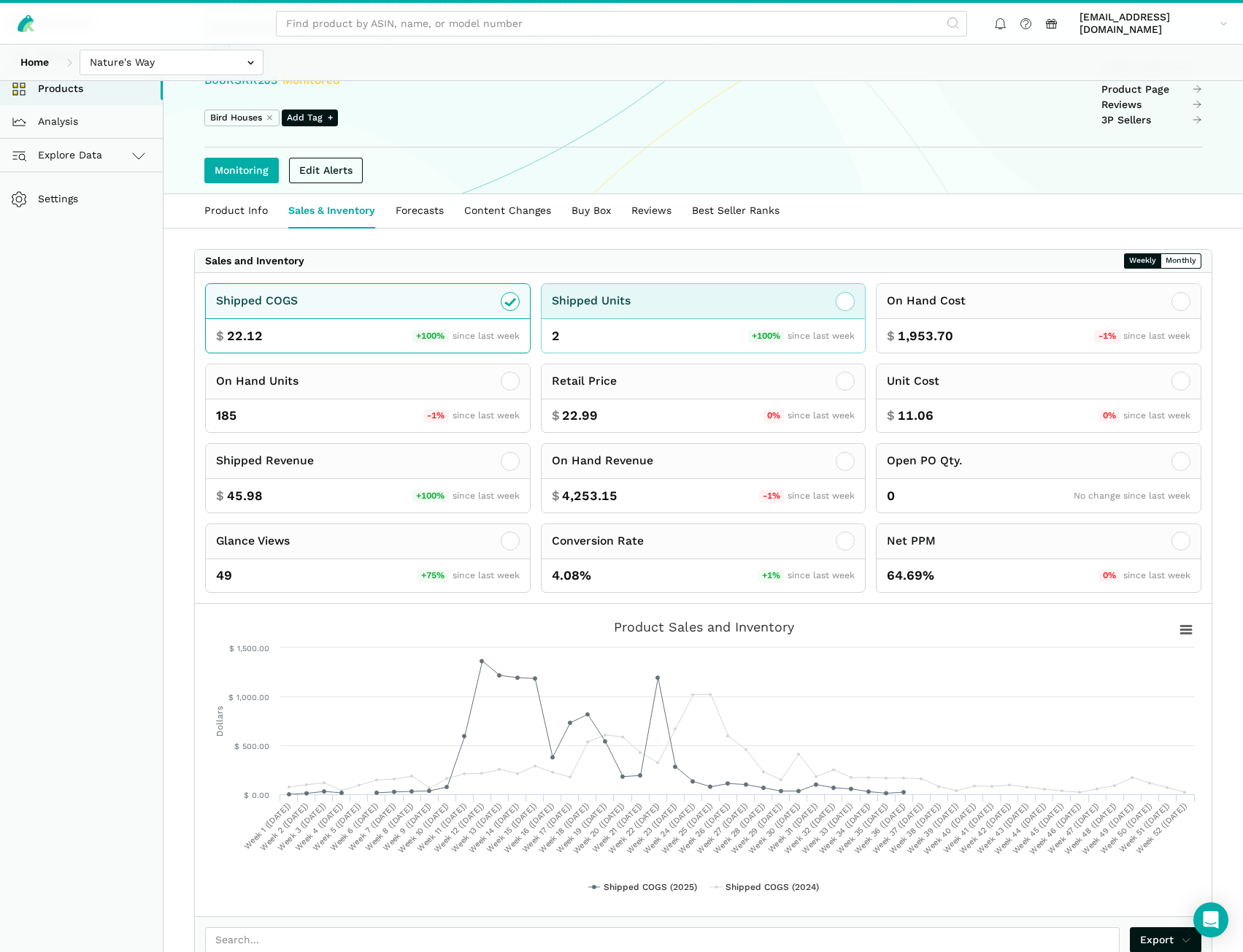
click at [683, 319] on div "2 +100% since last week" at bounding box center [704, 335] width 324 height 33
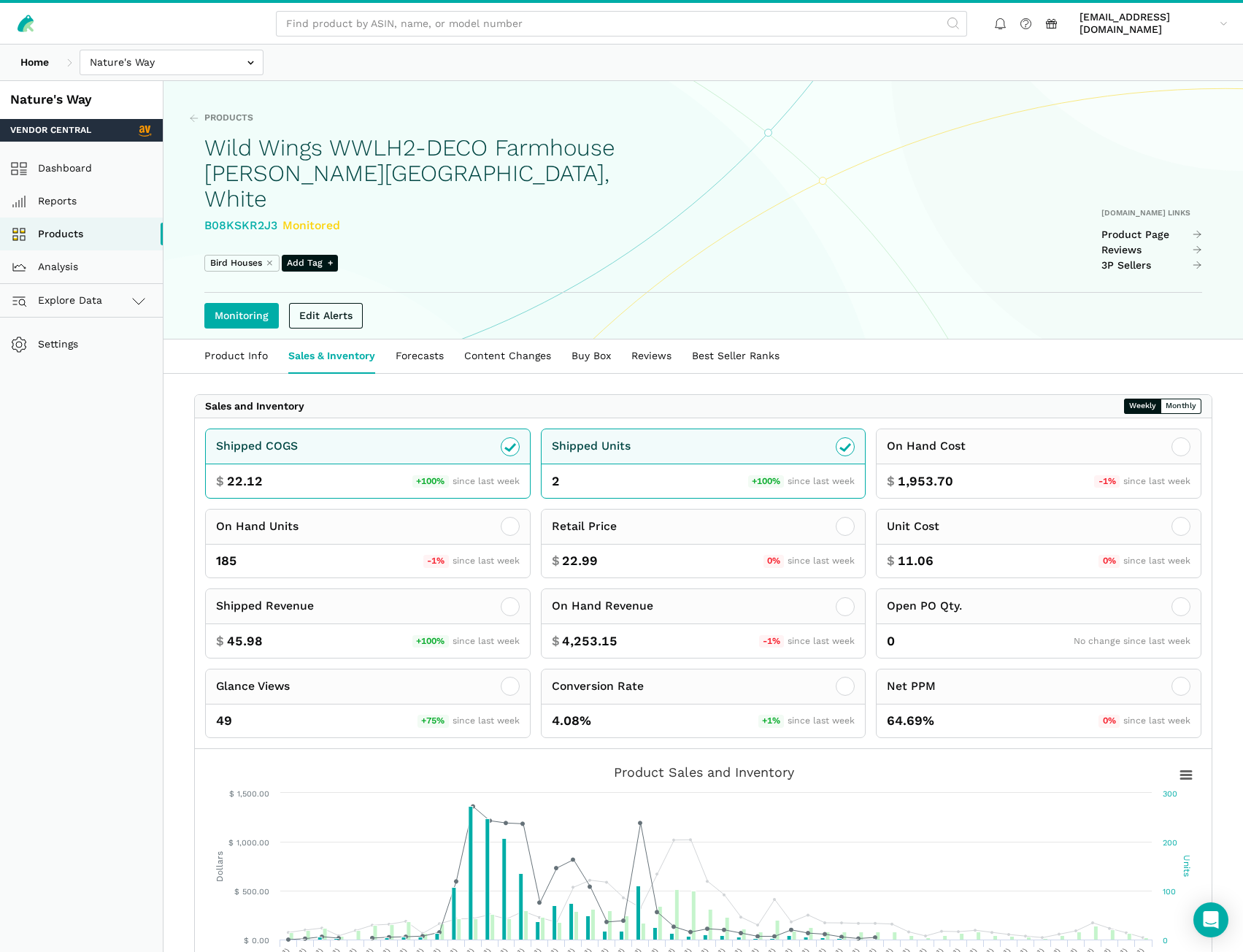
scroll to position [0, 0]
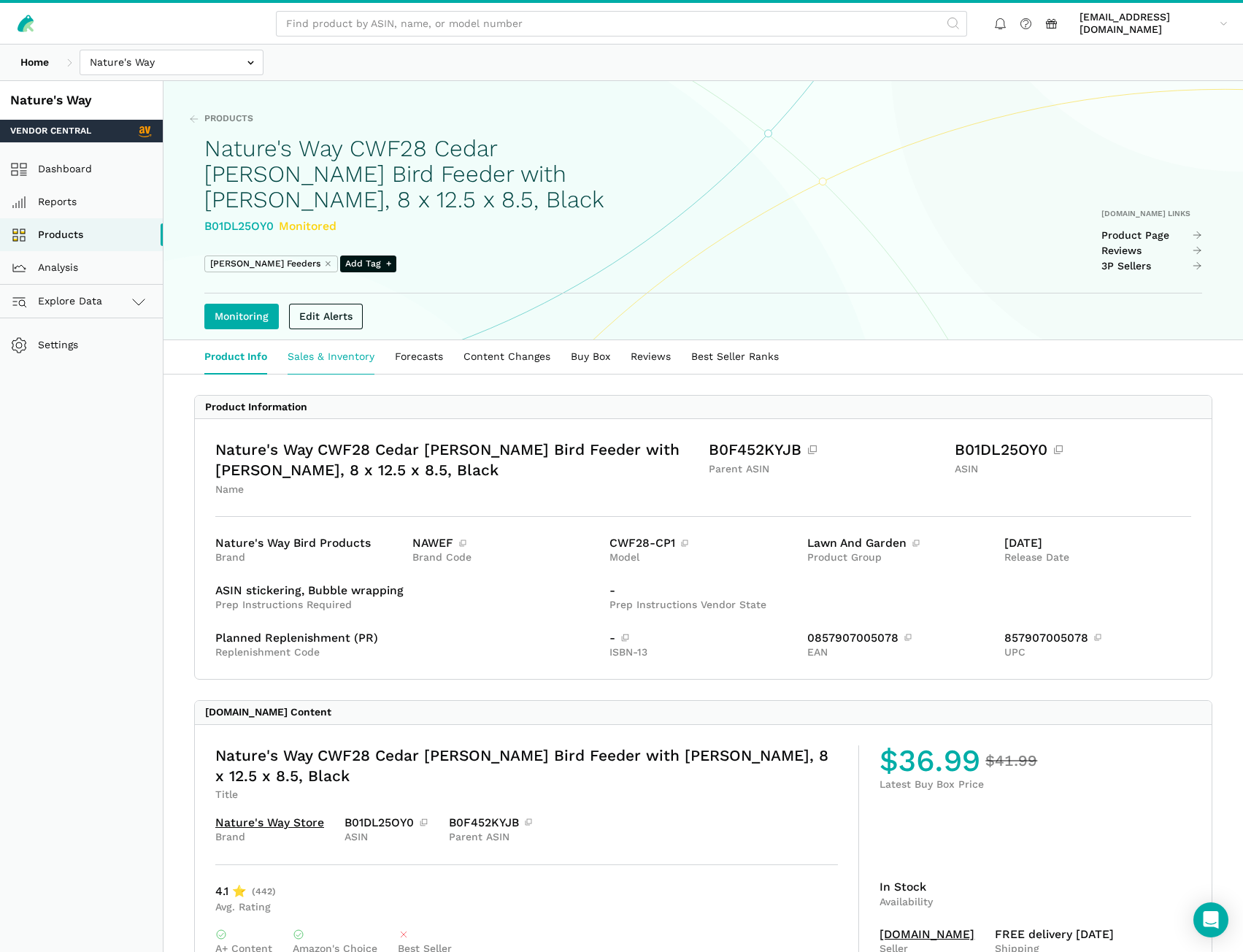
click at [341, 360] on link "Sales & Inventory" at bounding box center [331, 356] width 107 height 33
drag, startPoint x: 332, startPoint y: 362, endPoint x: 340, endPoint y: 355, distance: 10.6
click at [332, 362] on link "Sales & Inventory" at bounding box center [331, 356] width 107 height 33
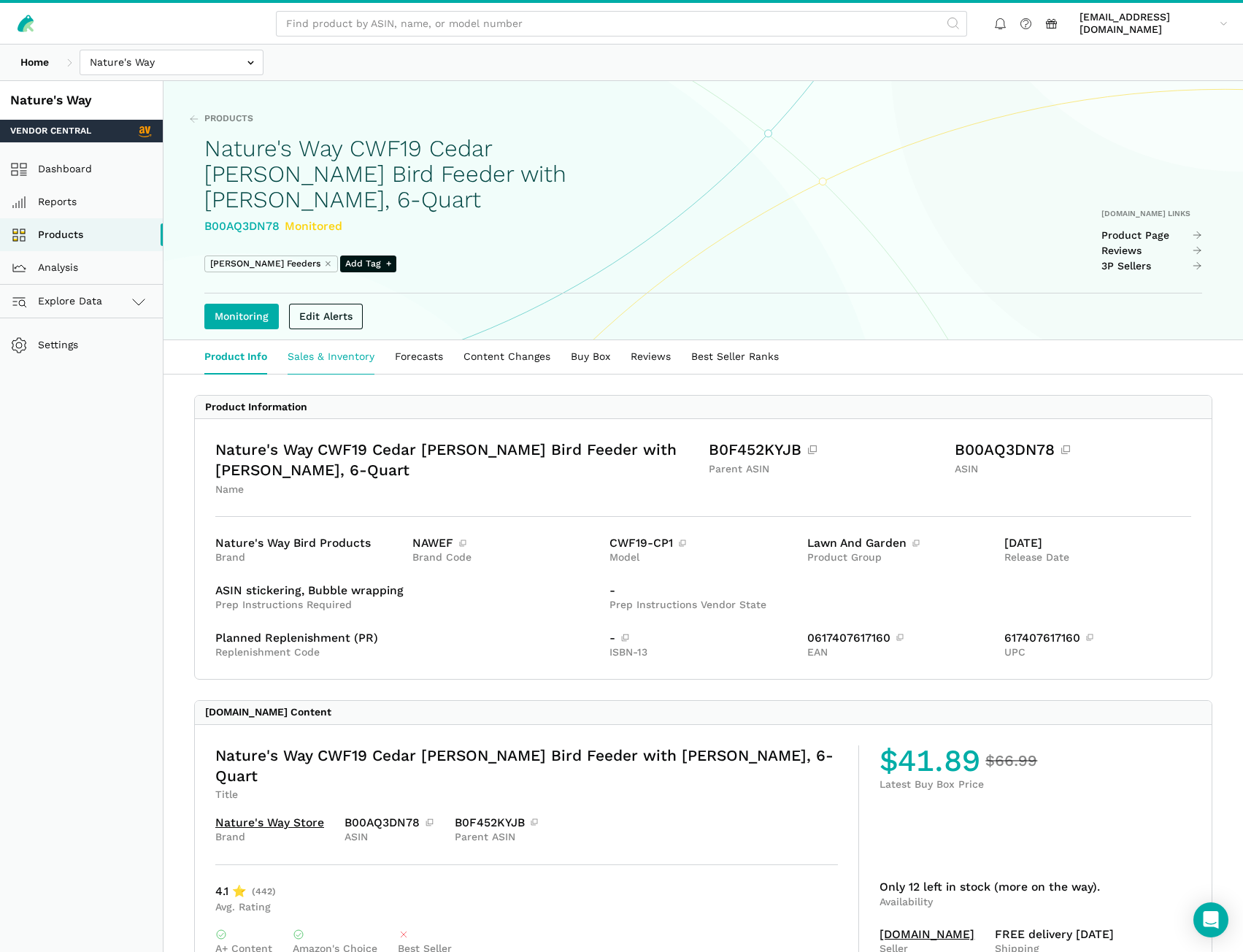
click at [329, 340] on link "Sales & Inventory" at bounding box center [331, 356] width 107 height 33
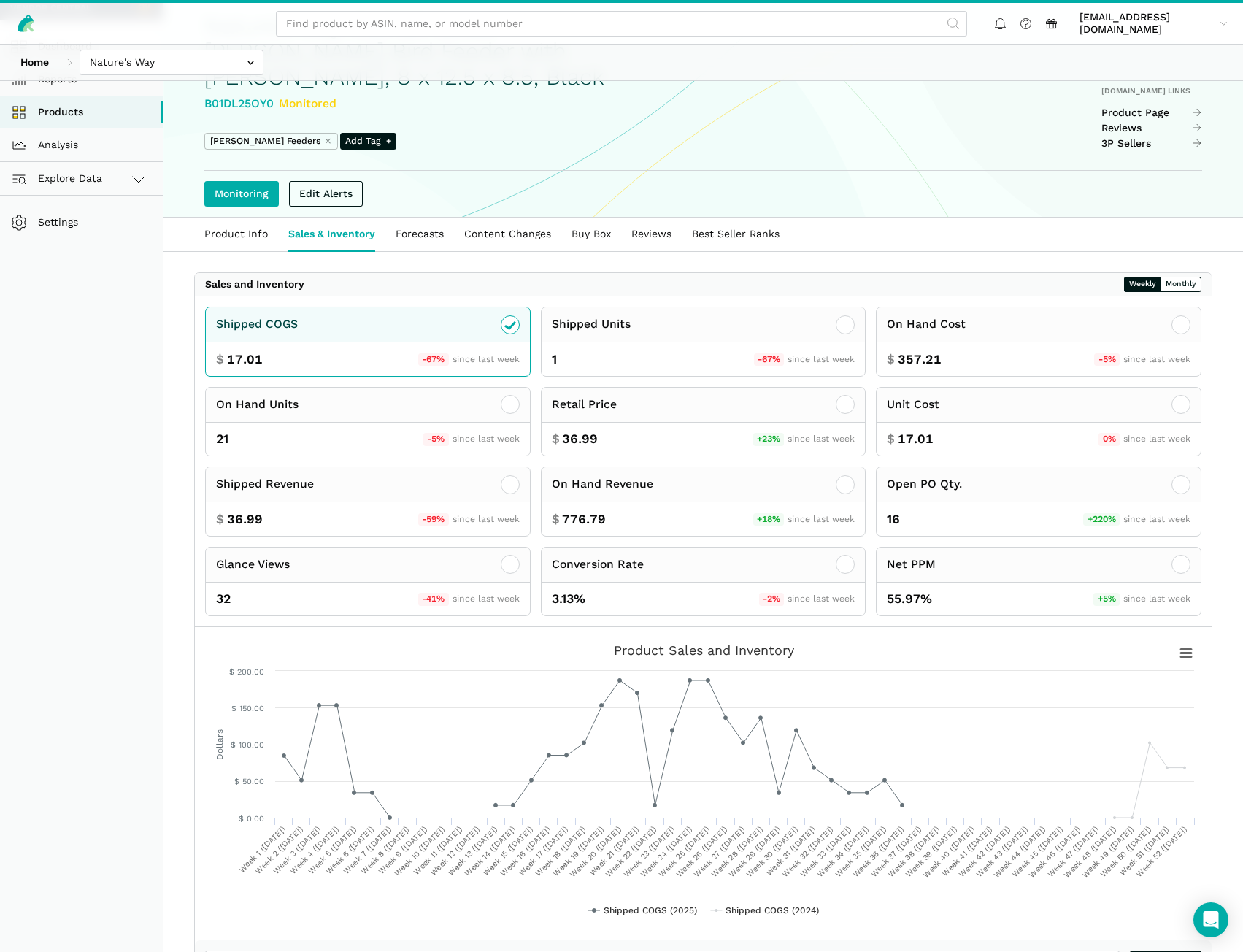
scroll to position [146, 0]
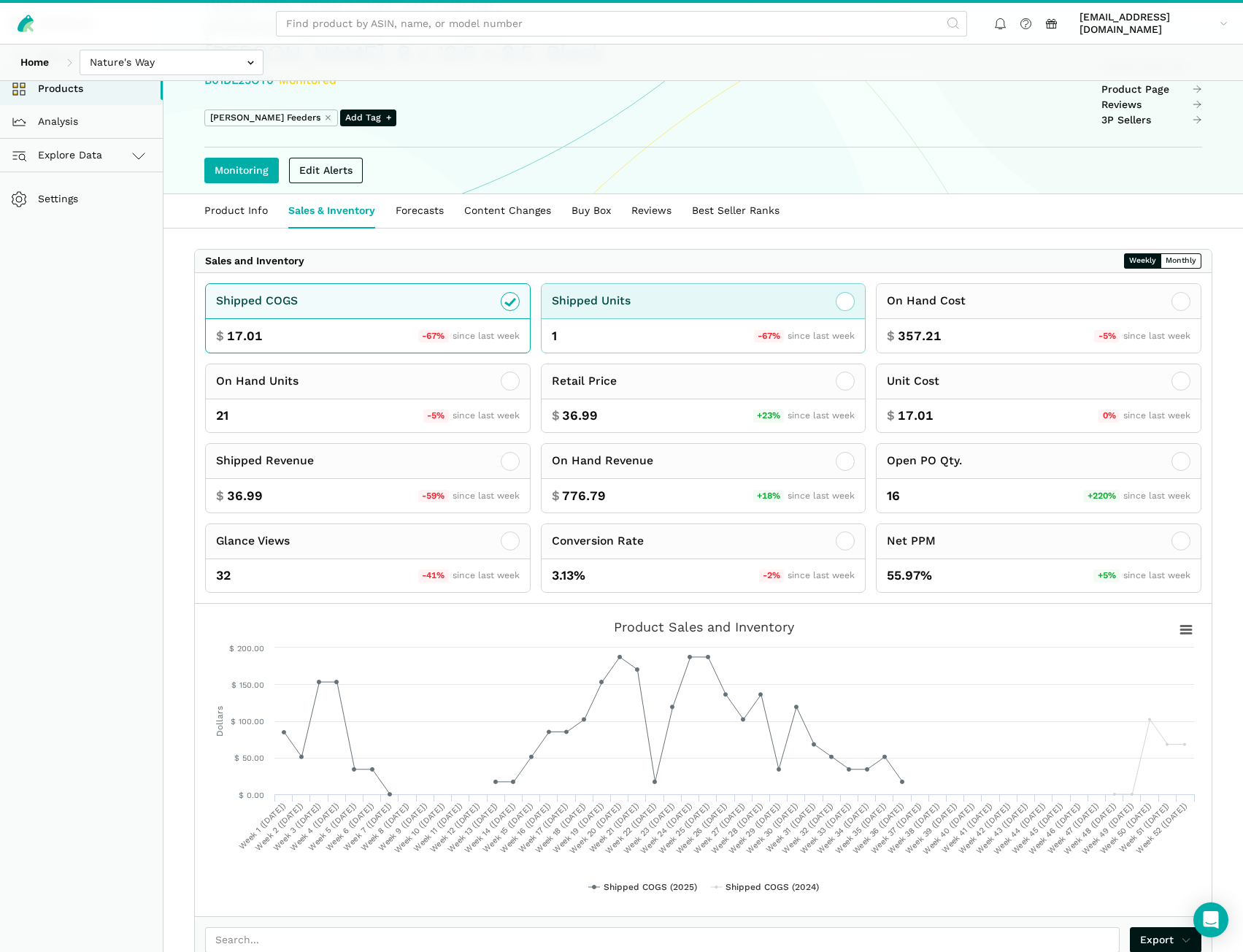
click at [739, 303] on div "Shipped Units" at bounding box center [704, 301] width 324 height 35
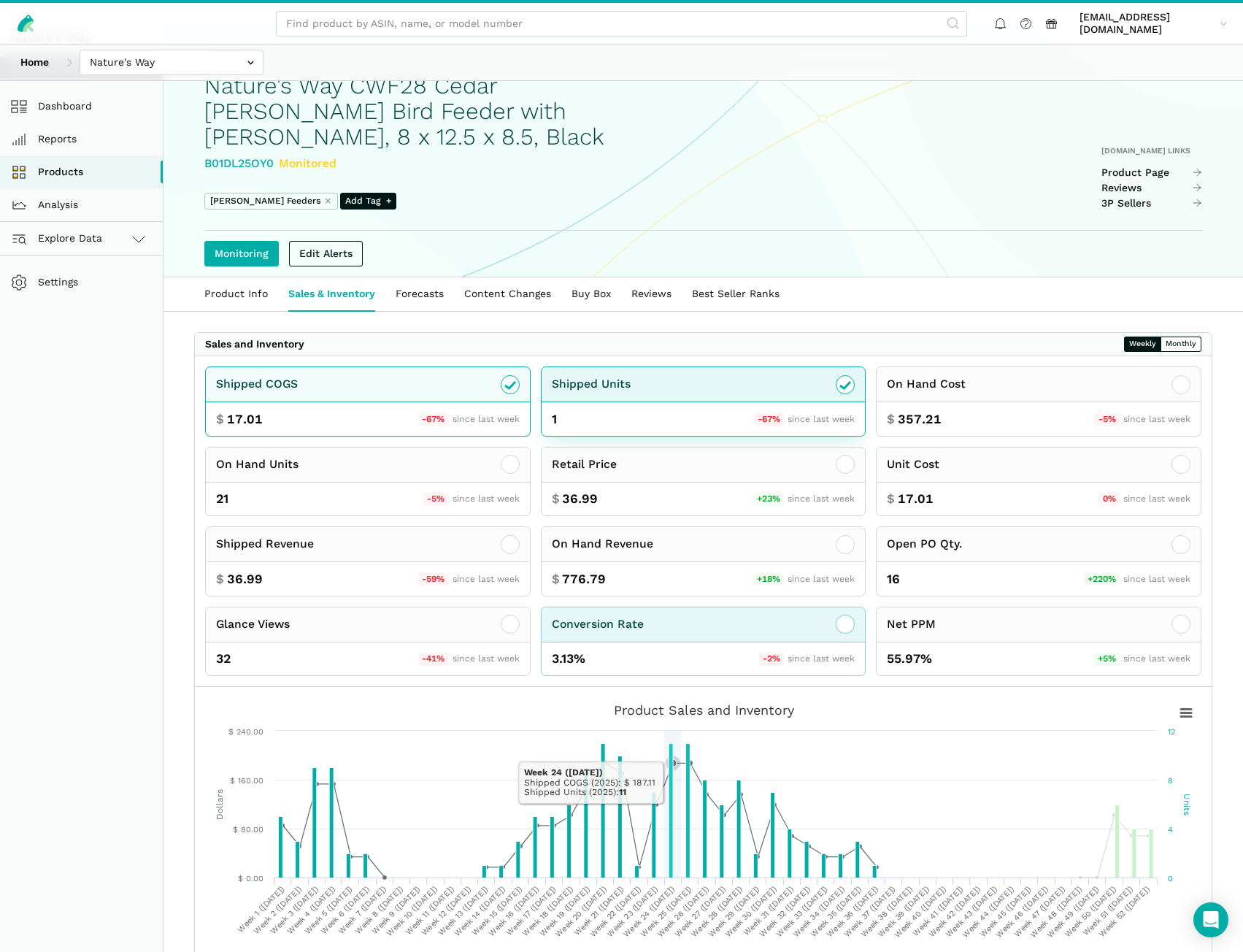
scroll to position [0, 0]
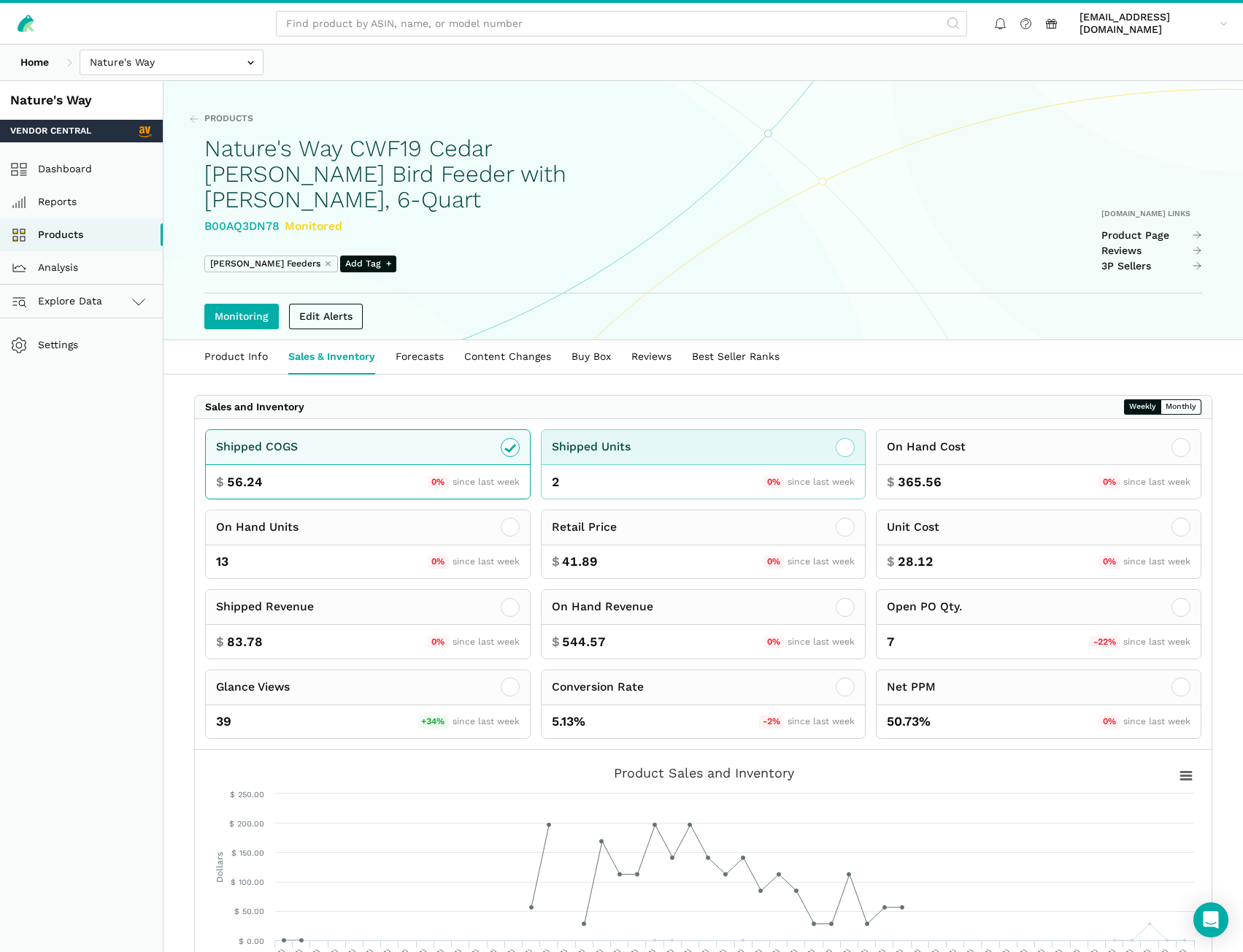
click at [848, 439] on icon at bounding box center [845, 447] width 18 height 18
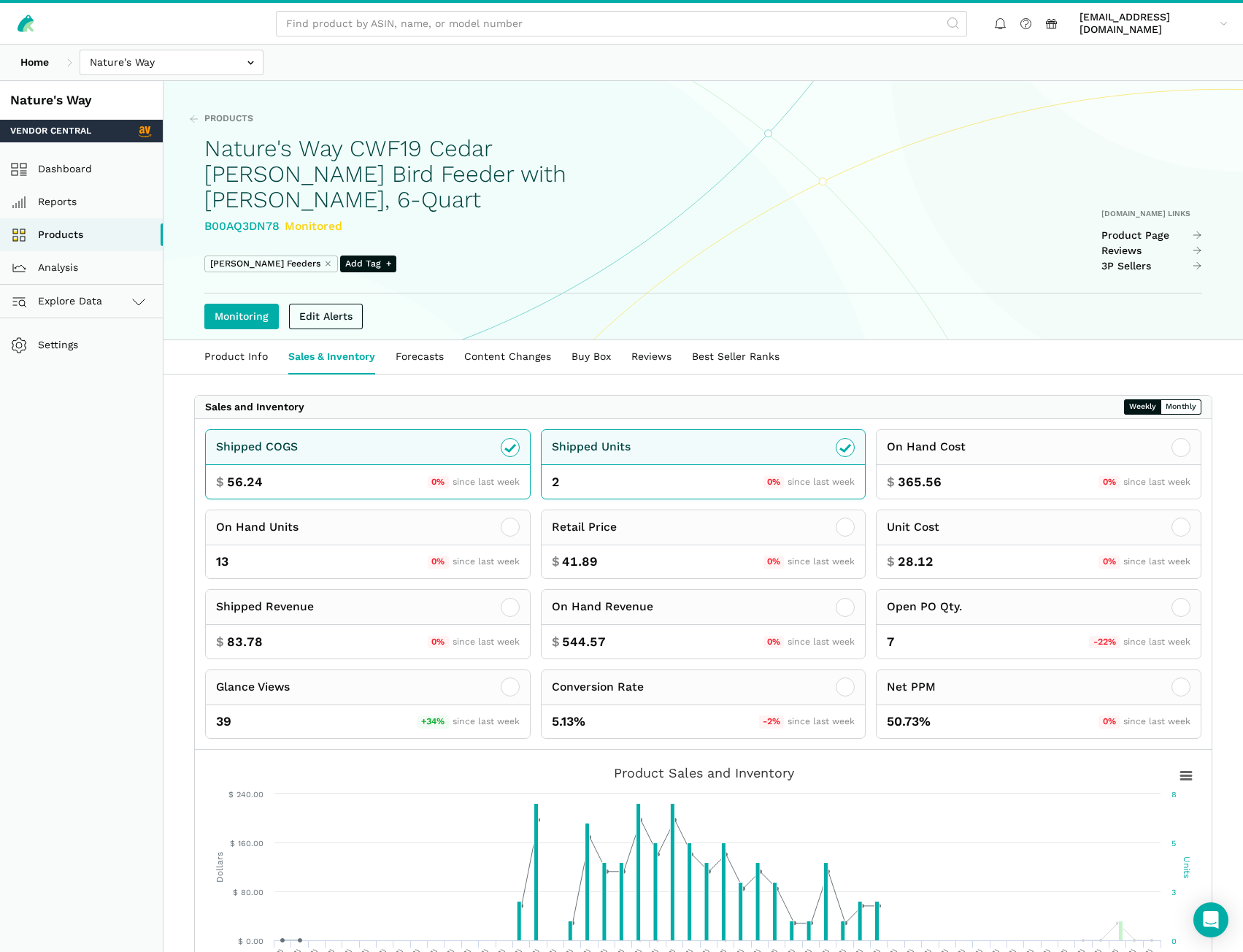
drag, startPoint x: 473, startPoint y: 66, endPoint x: 451, endPoint y: 60, distance: 22.8
click at [473, 66] on div "Home Bosmere Bosmere Seller Central Gleason - Milwaukee Green Gro Highwood Sell…" at bounding box center [621, 62] width 1243 height 36
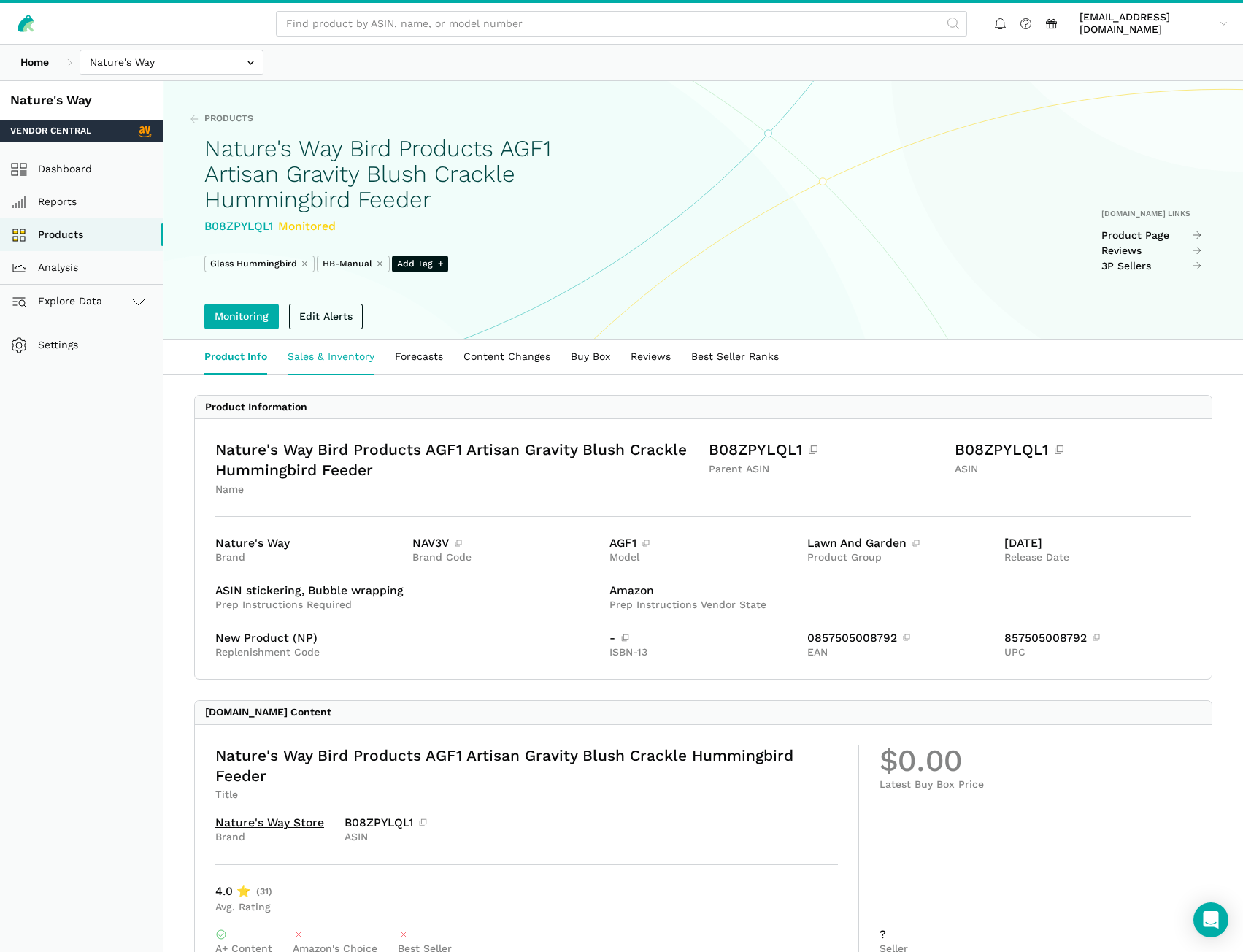
click at [339, 356] on link "Sales & Inventory" at bounding box center [331, 356] width 107 height 33
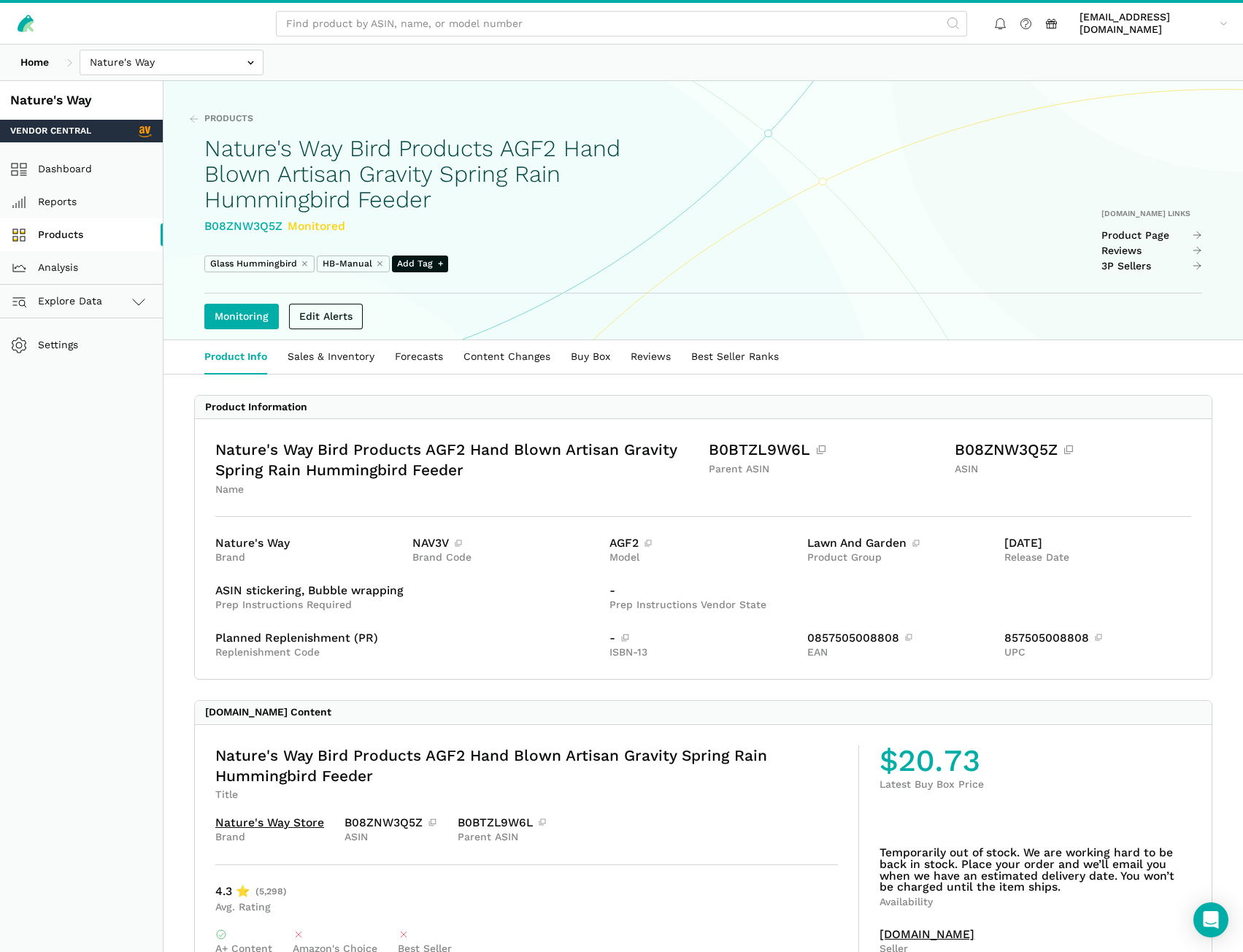
click at [71, 234] on link "Products" at bounding box center [81, 235] width 163 height 33
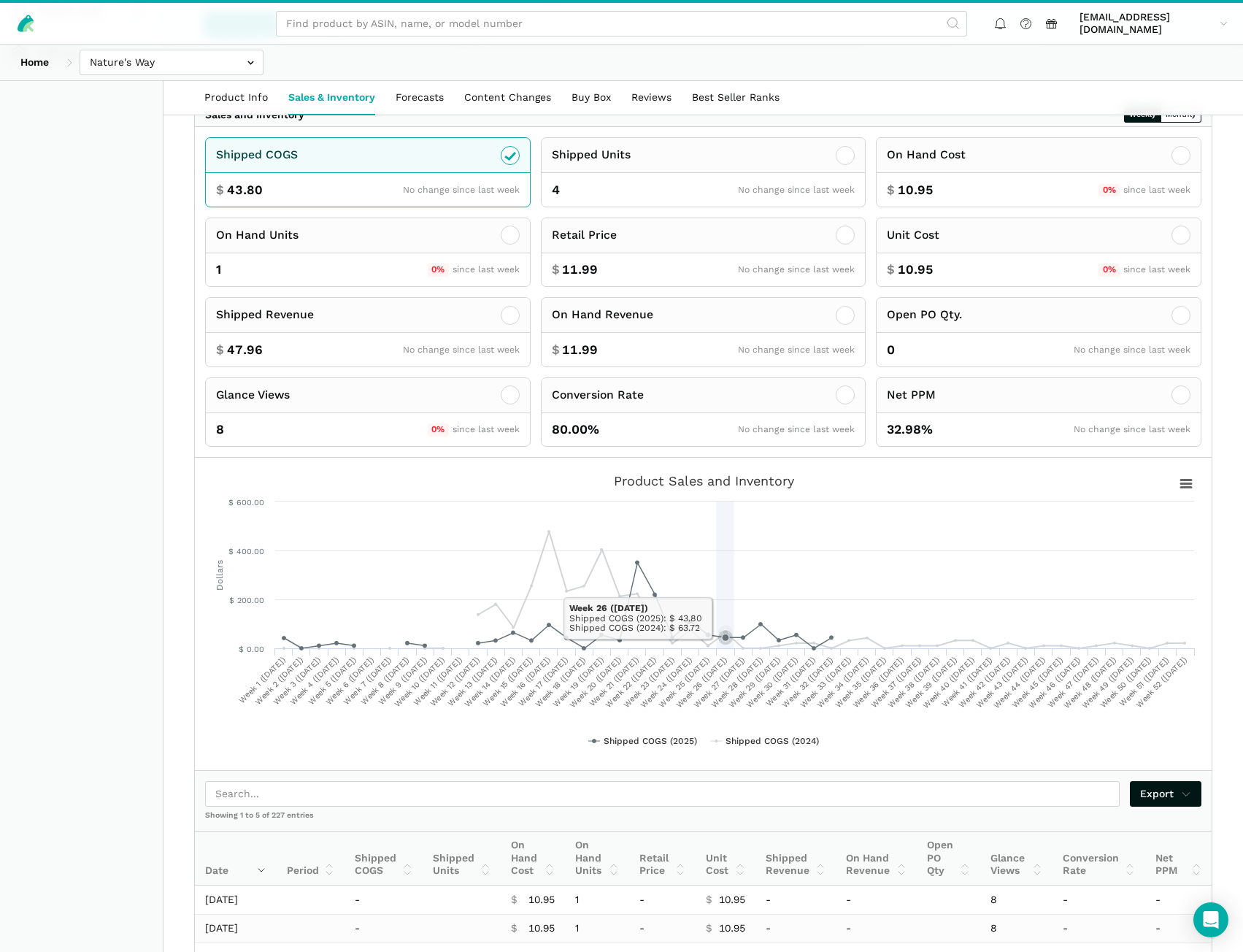
scroll to position [448, 0]
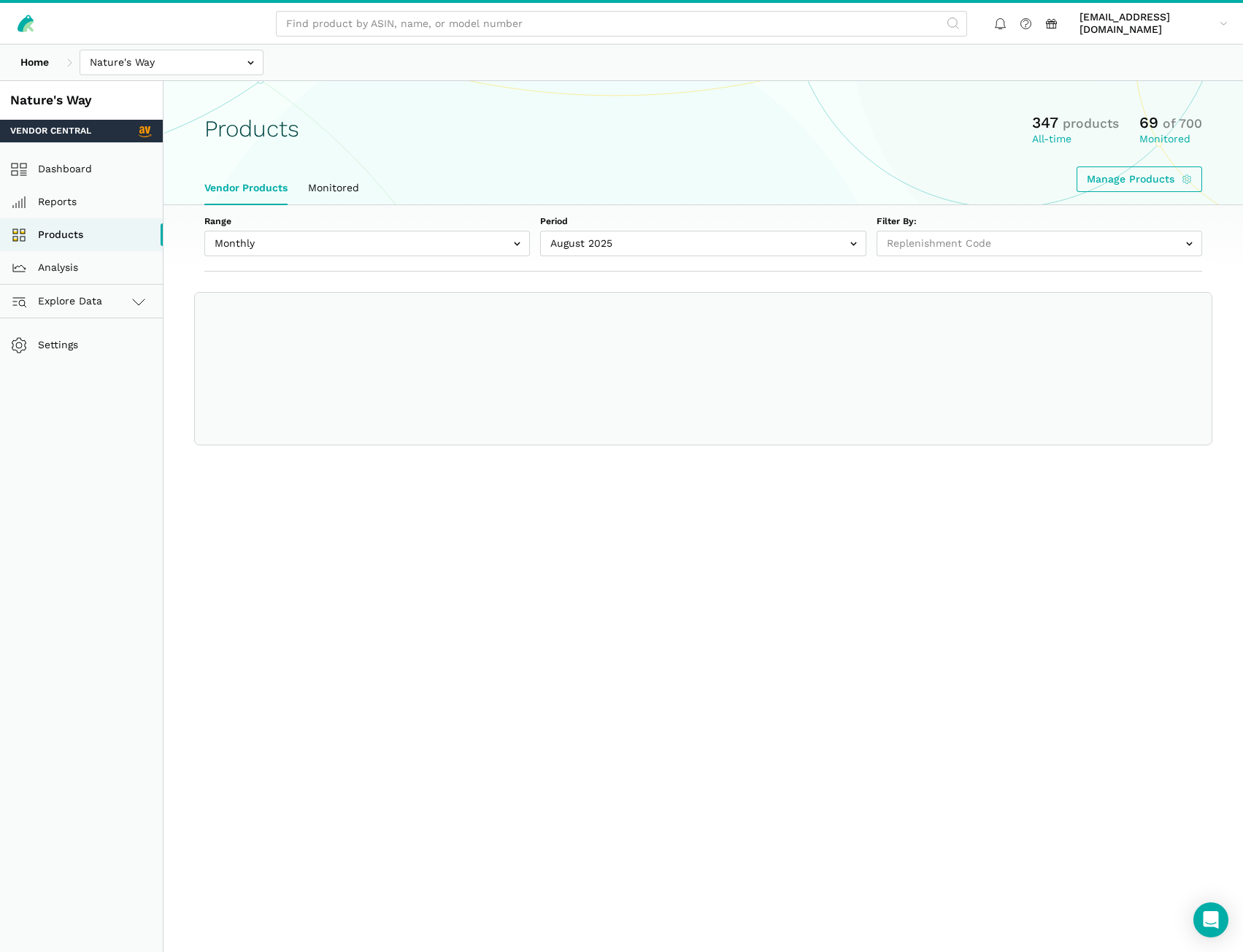
select select
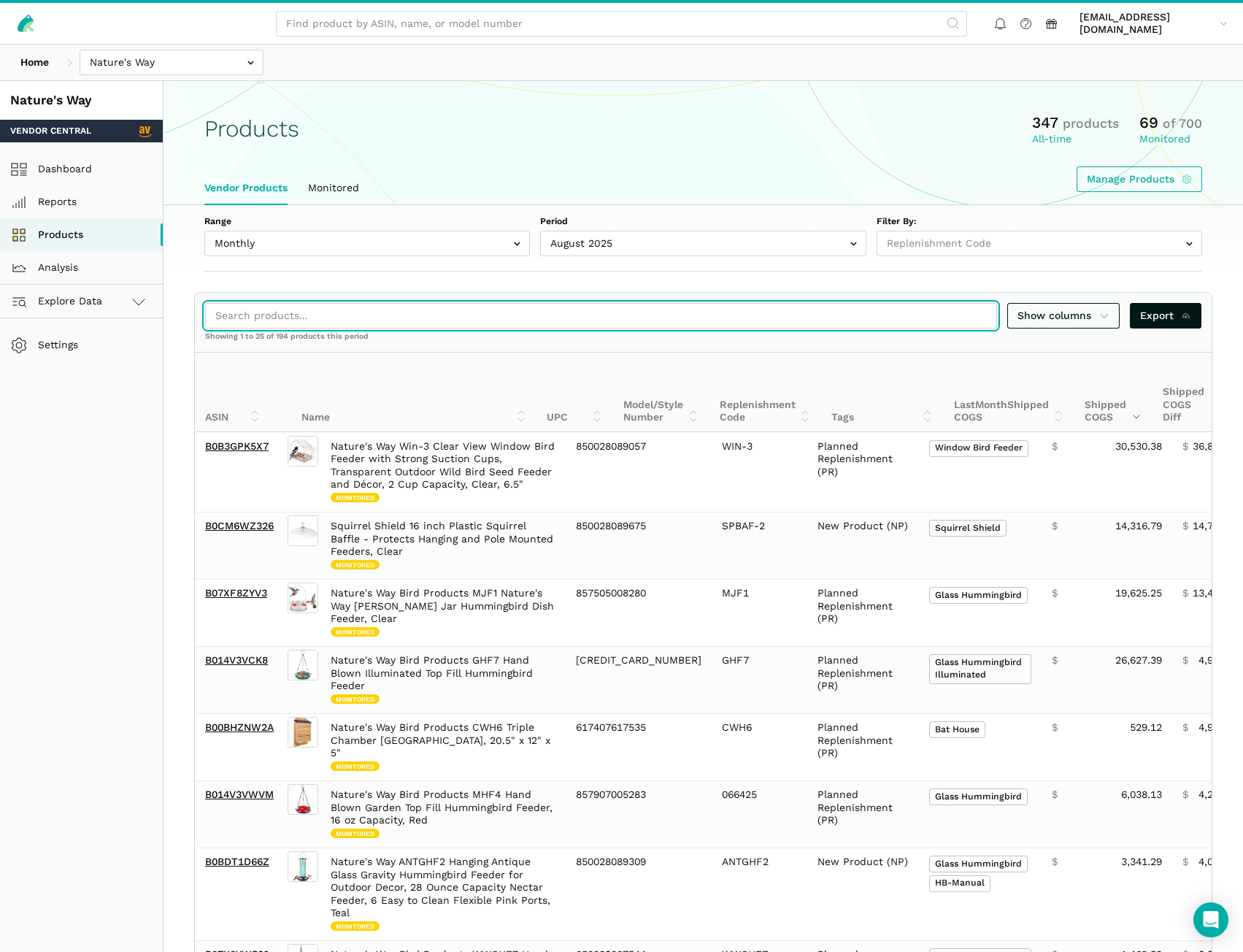
click at [277, 313] on input "search" at bounding box center [601, 316] width 792 height 26
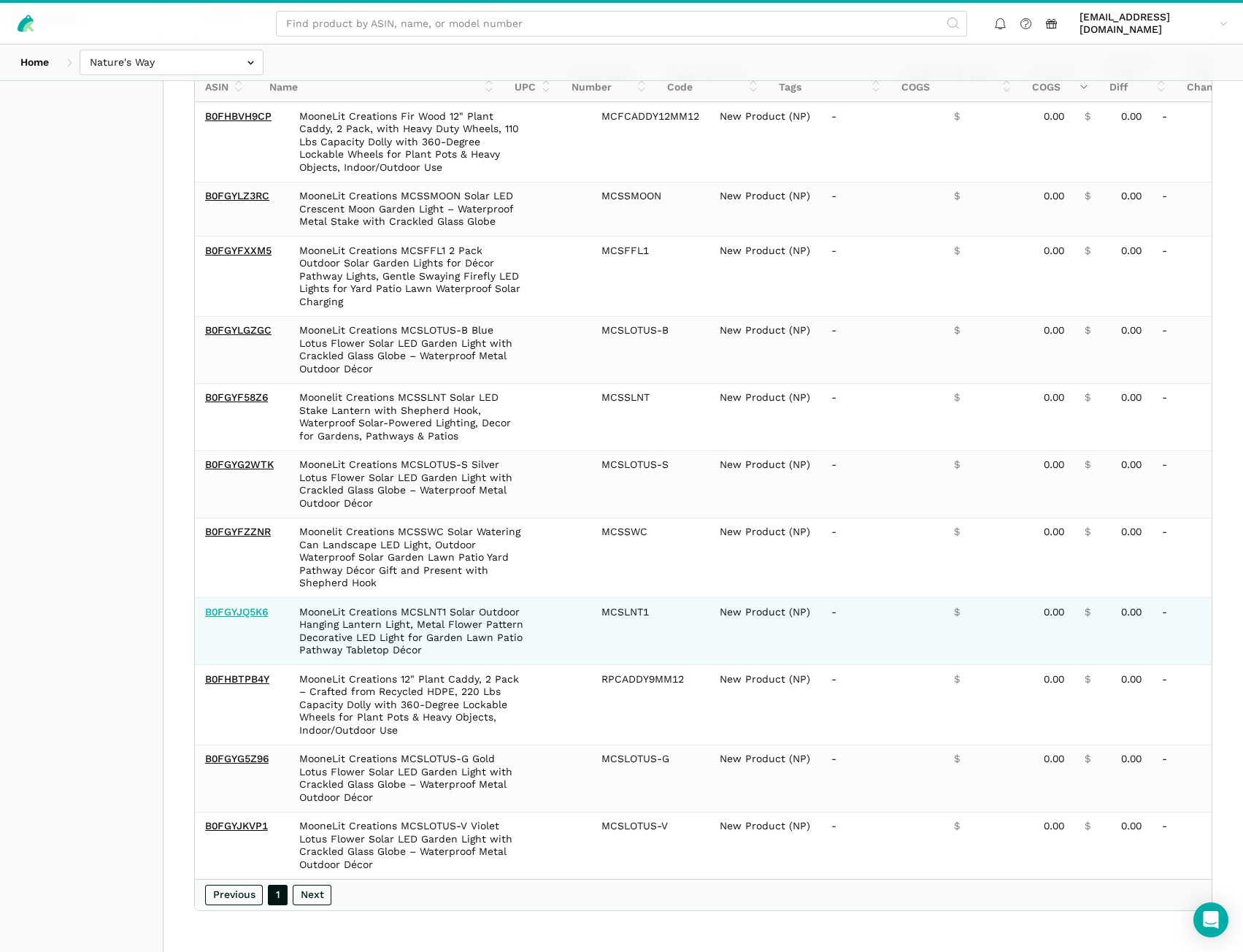
type input "moone"
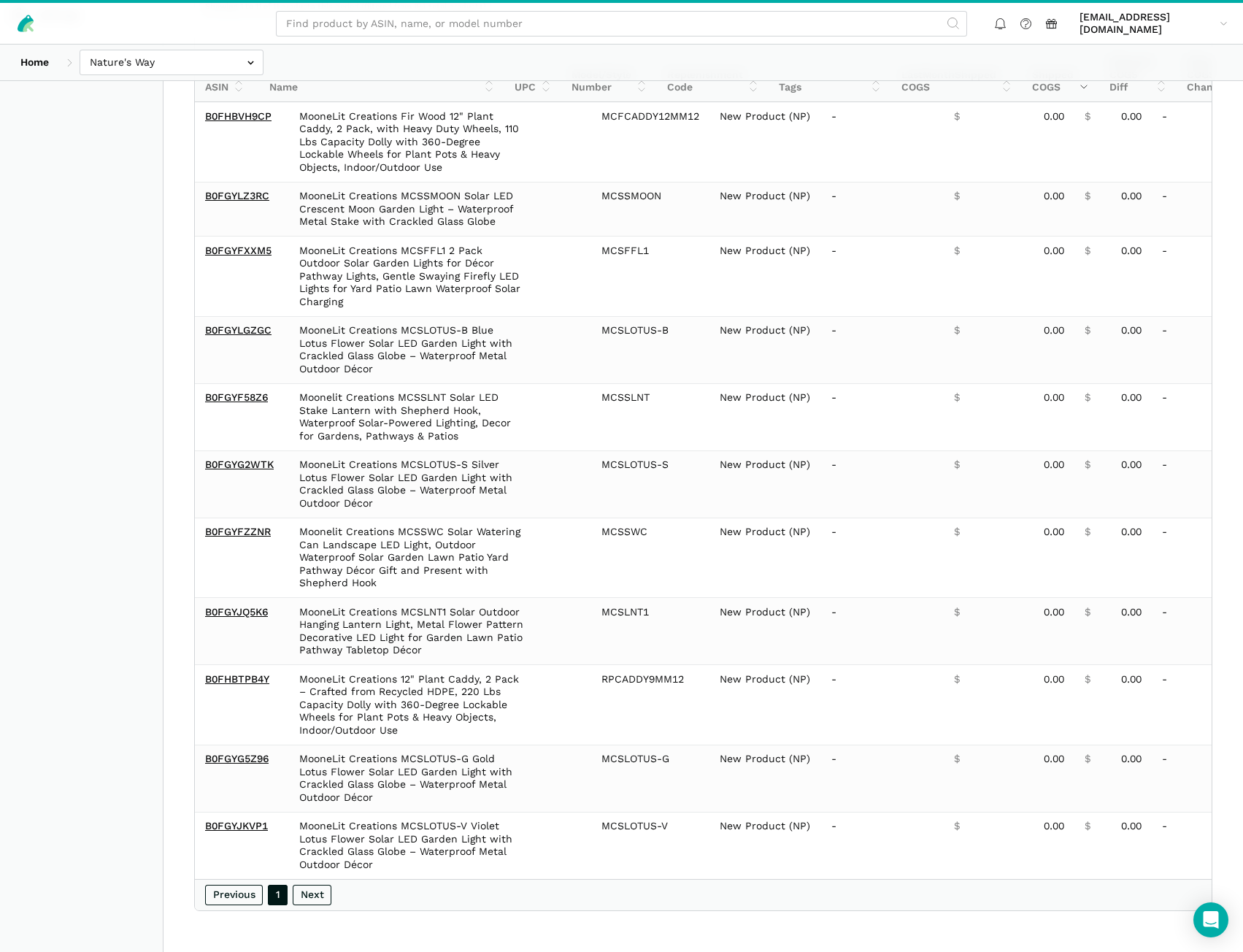
click at [43, 416] on aside "Nature's Way Vendor Central Dashboard Reports Products Analysis Explore Data Ve…" at bounding box center [82, 351] width 163 height 1201
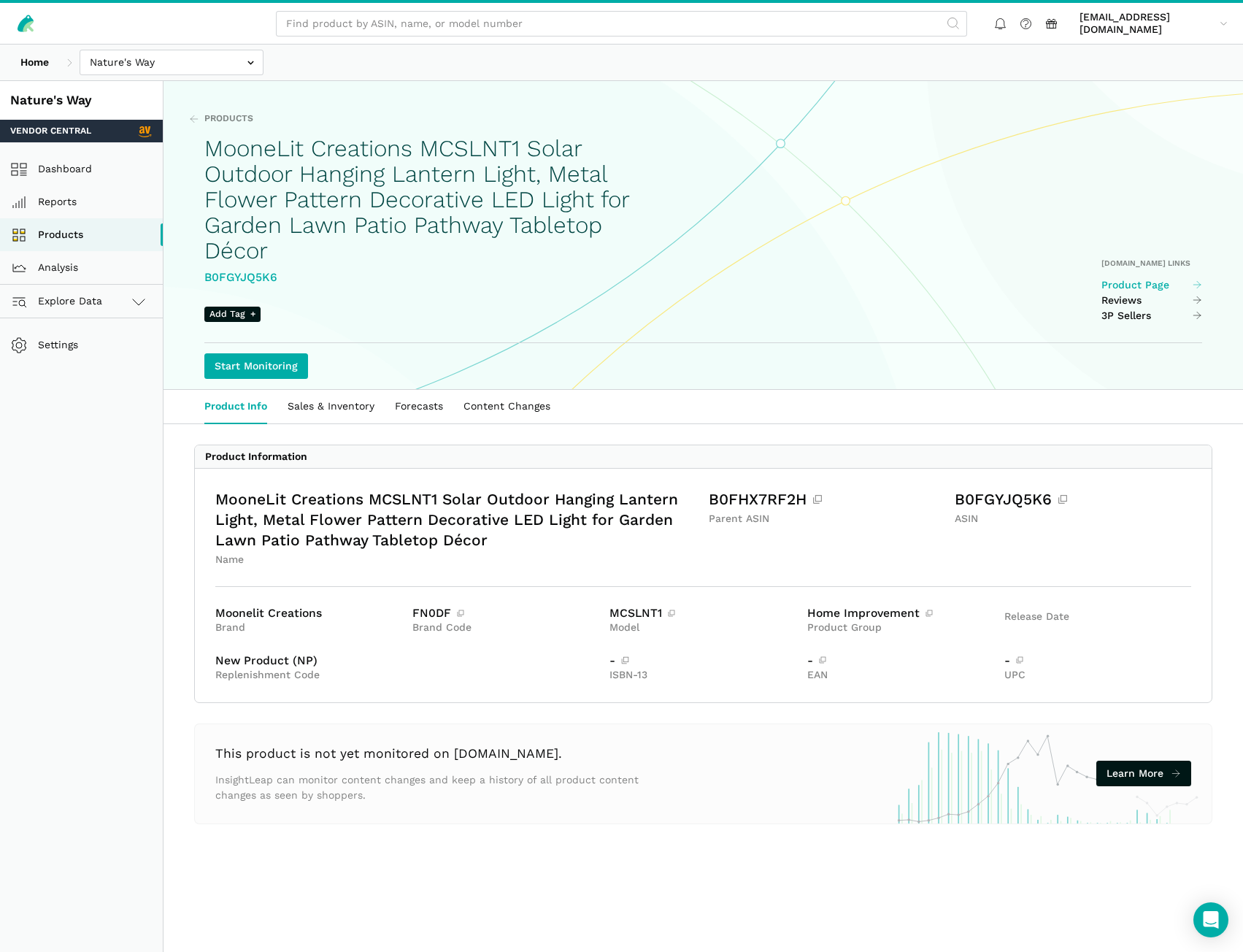
click at [1151, 282] on link "Product Page" at bounding box center [1152, 285] width 101 height 13
click at [344, 410] on link "Sales & Inventory" at bounding box center [331, 406] width 107 height 33
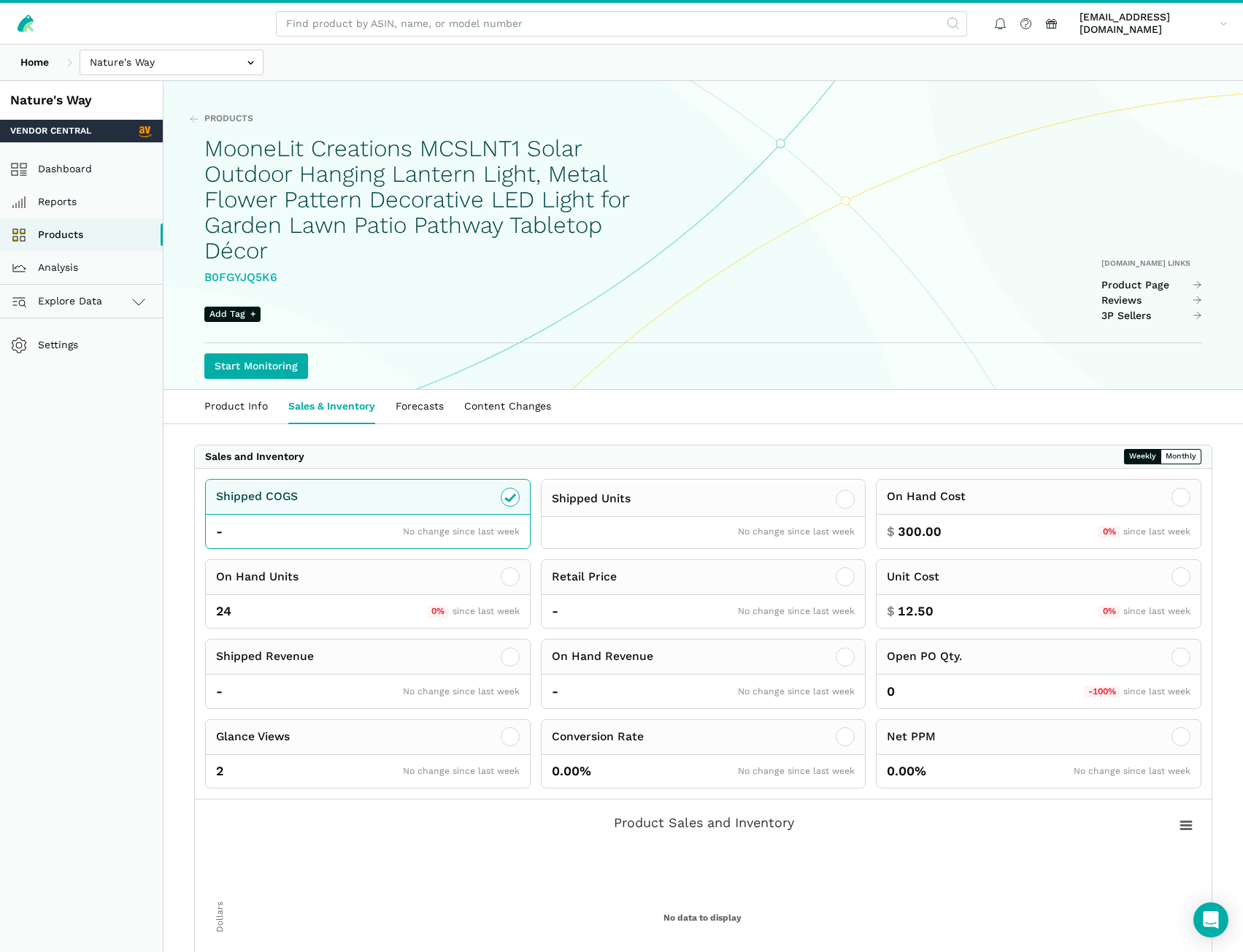
drag, startPoint x: 281, startPoint y: 285, endPoint x: 203, endPoint y: 283, distance: 78.0
click at [203, 283] on div "Products MooneLit Creations MCSLNT1 Solar Outdoor Hanging Lantern Light, Metal …" at bounding box center [703, 235] width 1080 height 307
copy div "B0FGYJQ5K6"
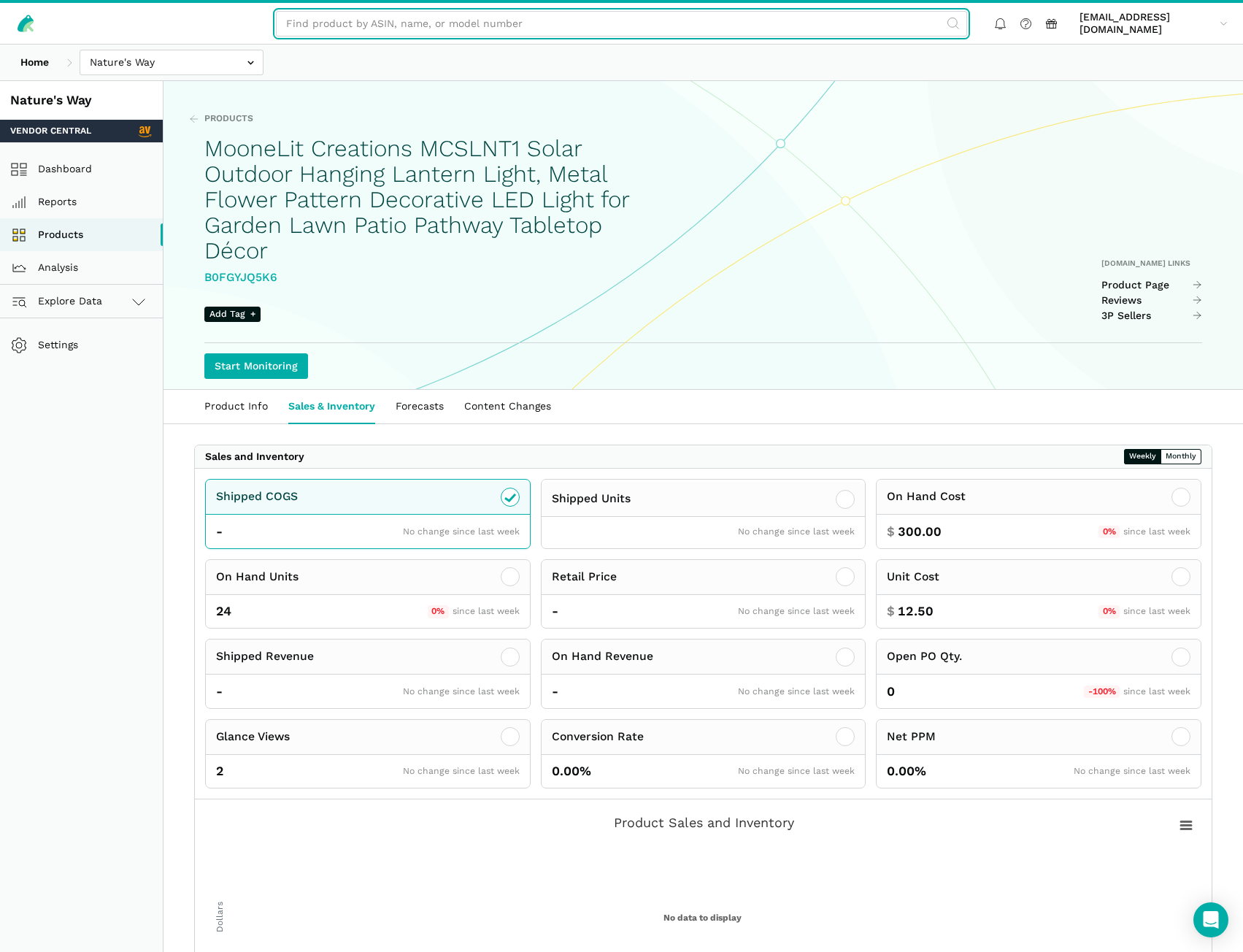
click at [349, 13] on input "text" at bounding box center [621, 24] width 692 height 26
paste input "WWDBBH2-NRP3"
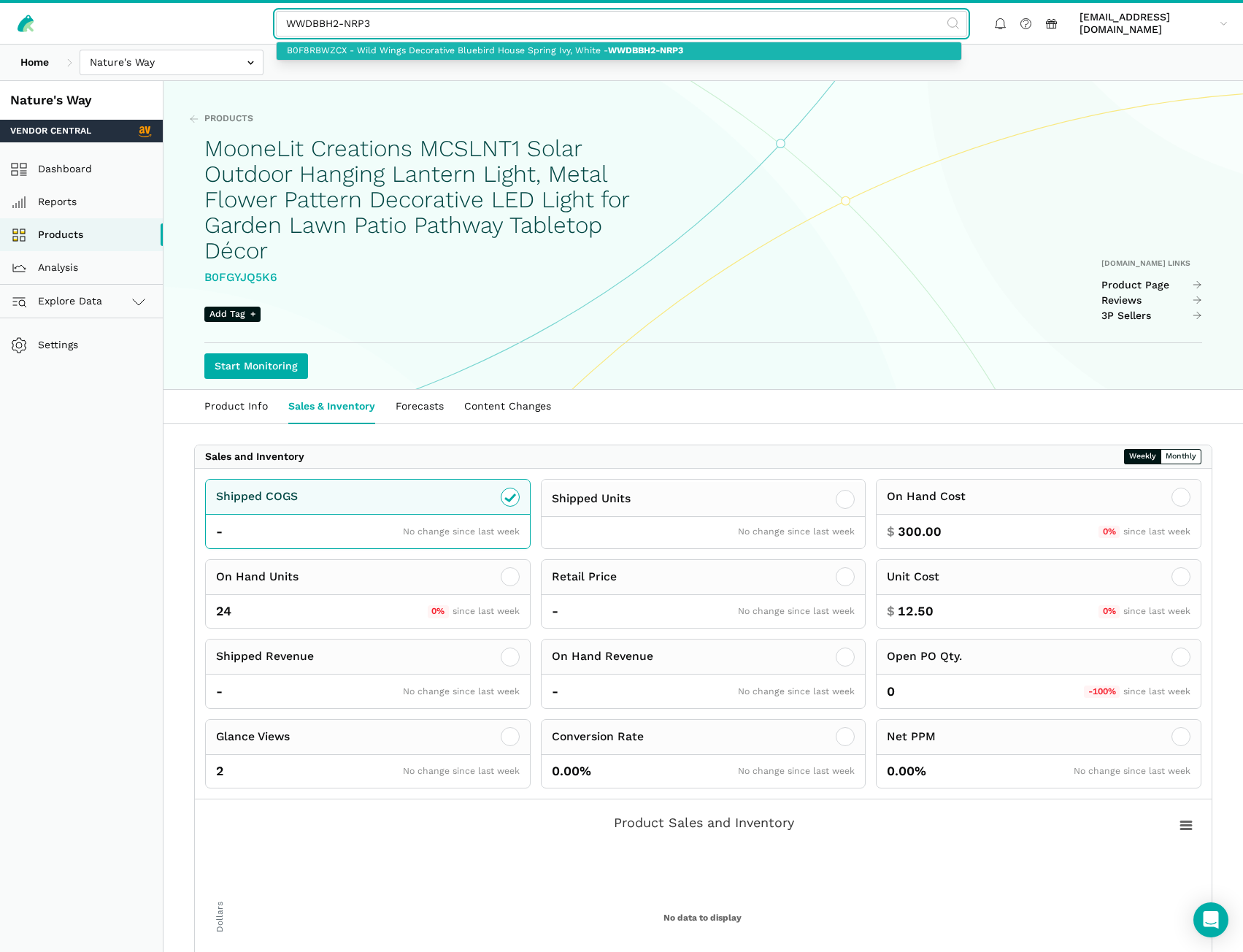
click at [422, 53] on link "B0F8RBWZCX - Wild Wings Decorative Bluebird House Spring Ivy, White - WWDBBH2-N…" at bounding box center [619, 51] width 685 height 18
type input "B0F8RBWZCX - Wild Wings Decorative Bluebird House Spring Ivy, White - WWDBBH2-N…"
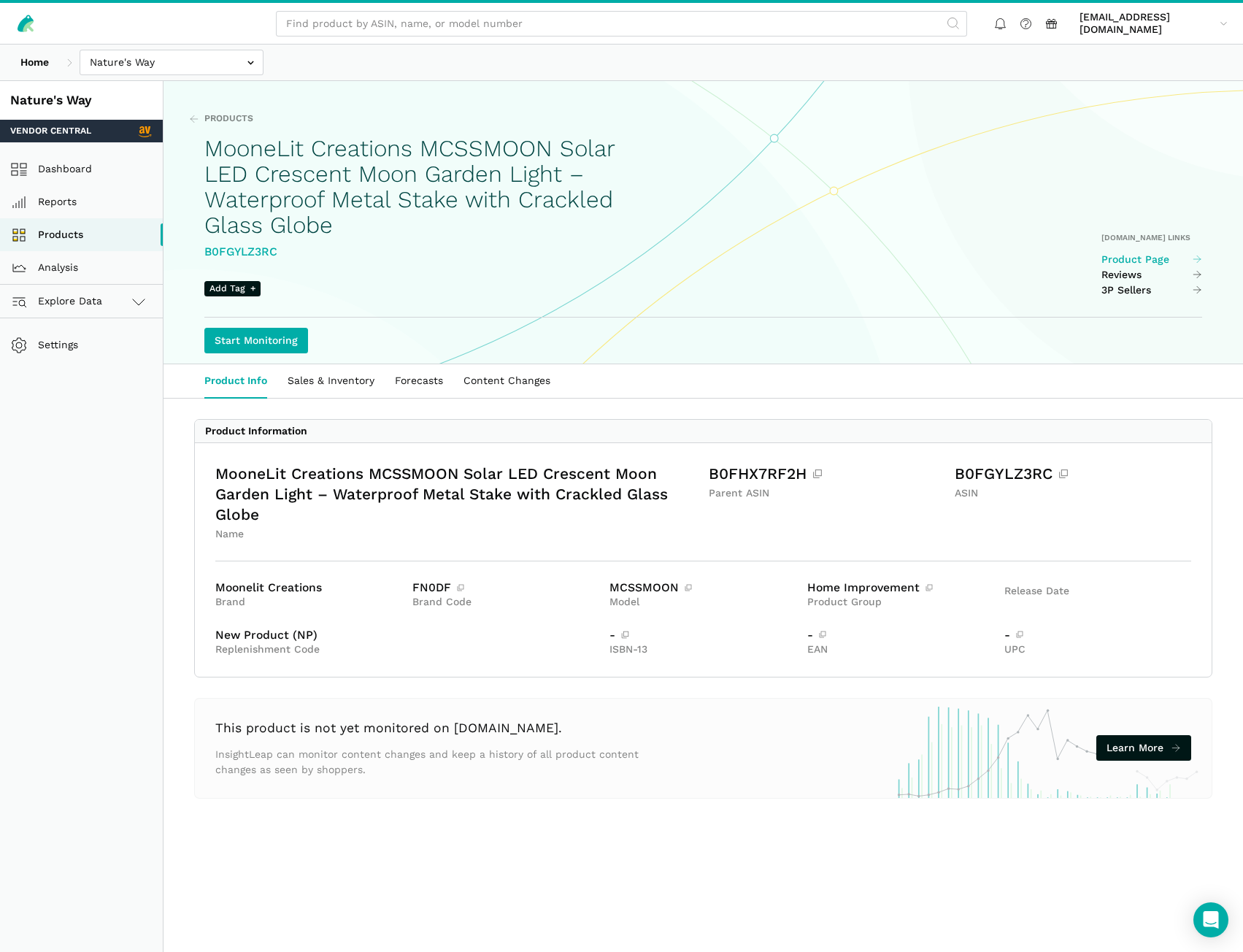
click at [1186, 261] on link "Product Page" at bounding box center [1152, 259] width 101 height 13
click at [326, 372] on link "Sales & Inventory" at bounding box center [331, 380] width 107 height 33
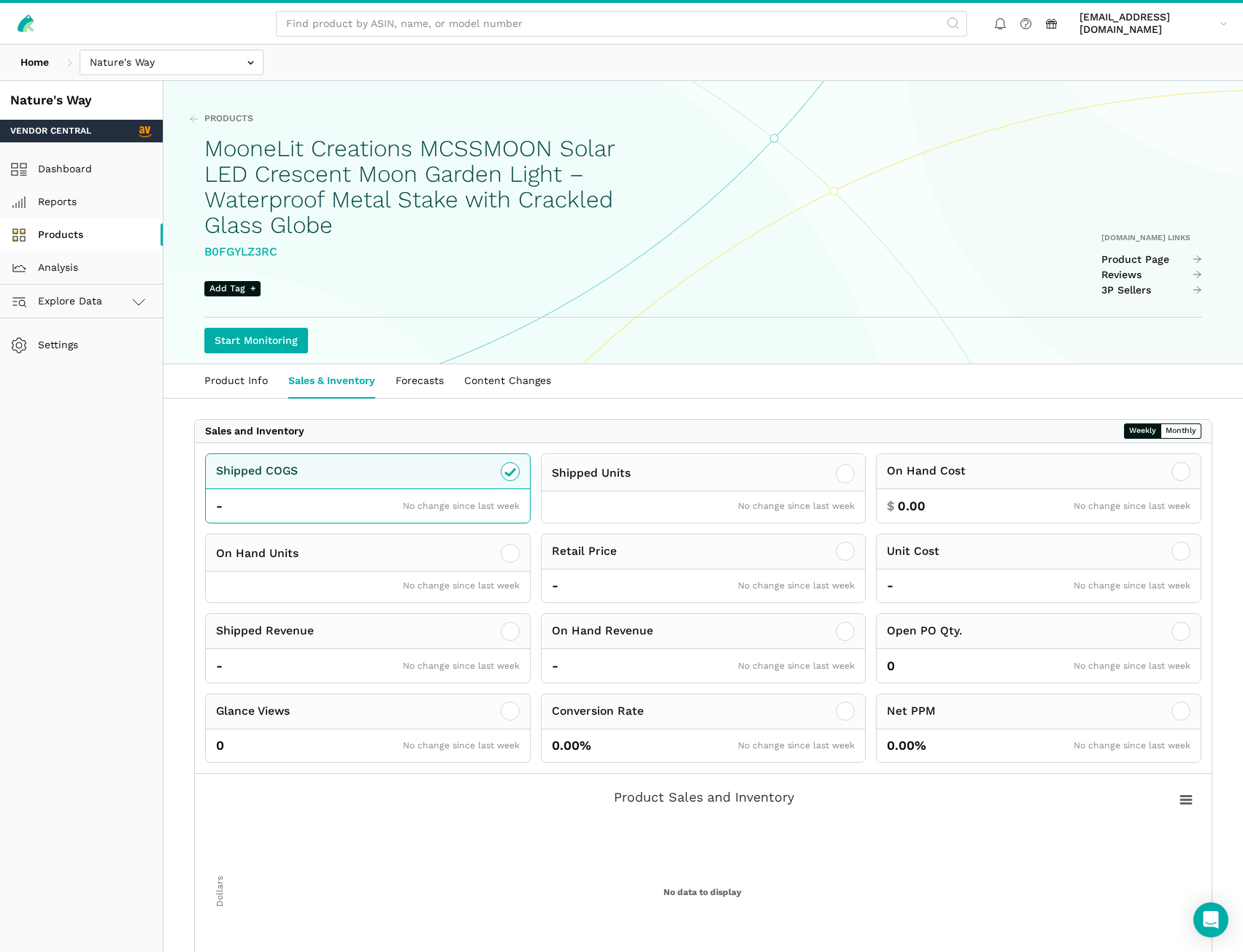
click at [90, 225] on link "Products" at bounding box center [81, 235] width 163 height 33
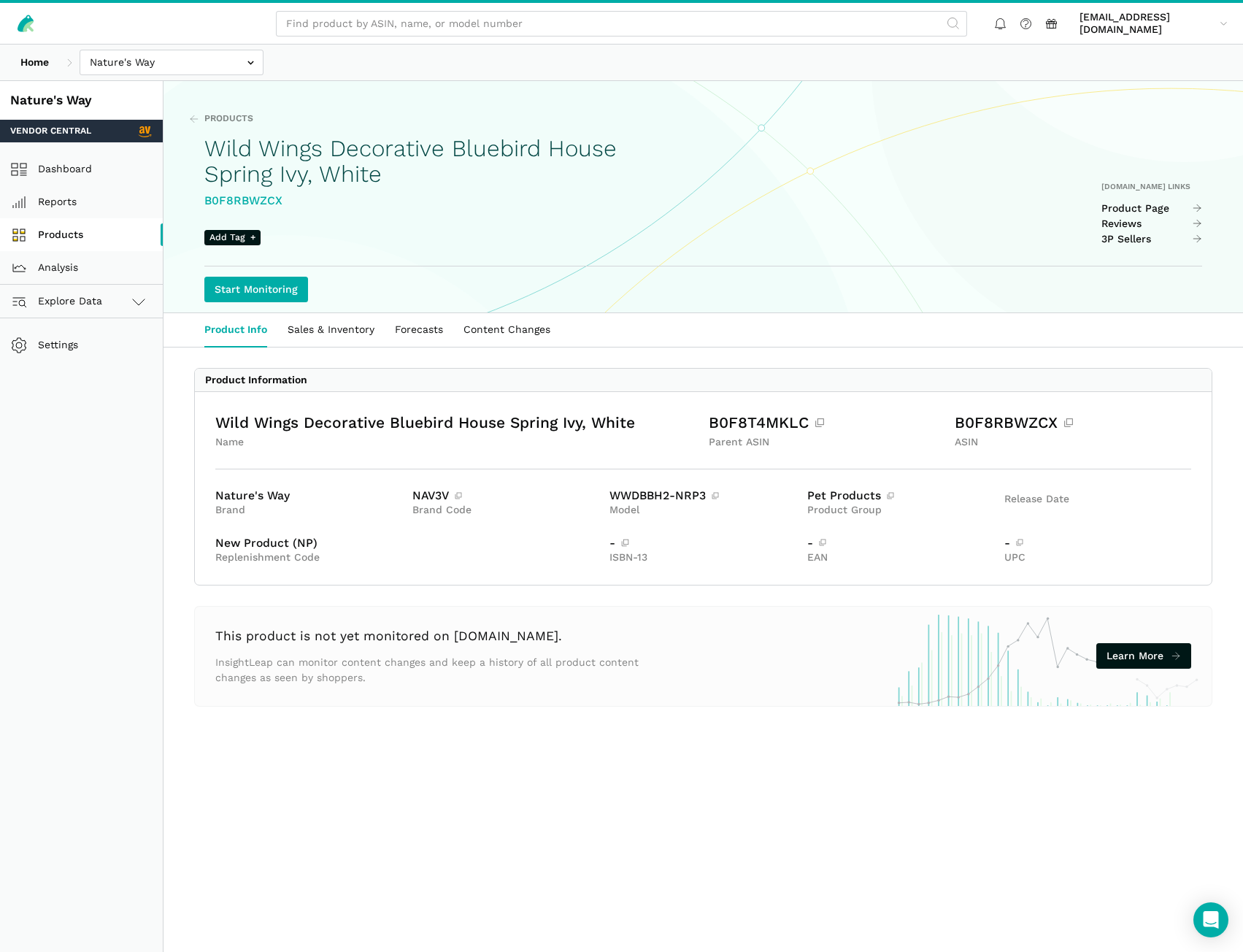
click at [96, 241] on link "Products" at bounding box center [81, 235] width 163 height 33
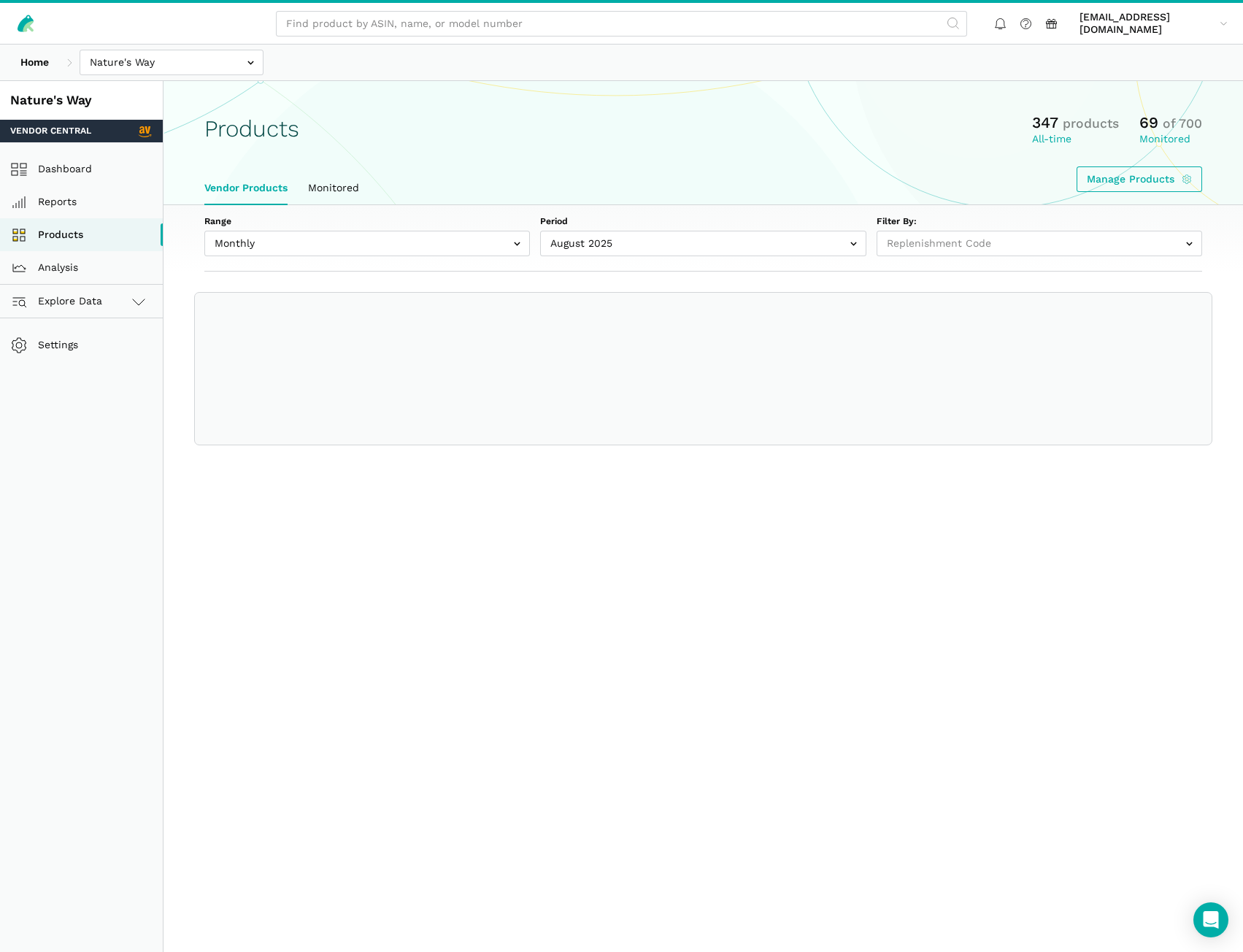
select select
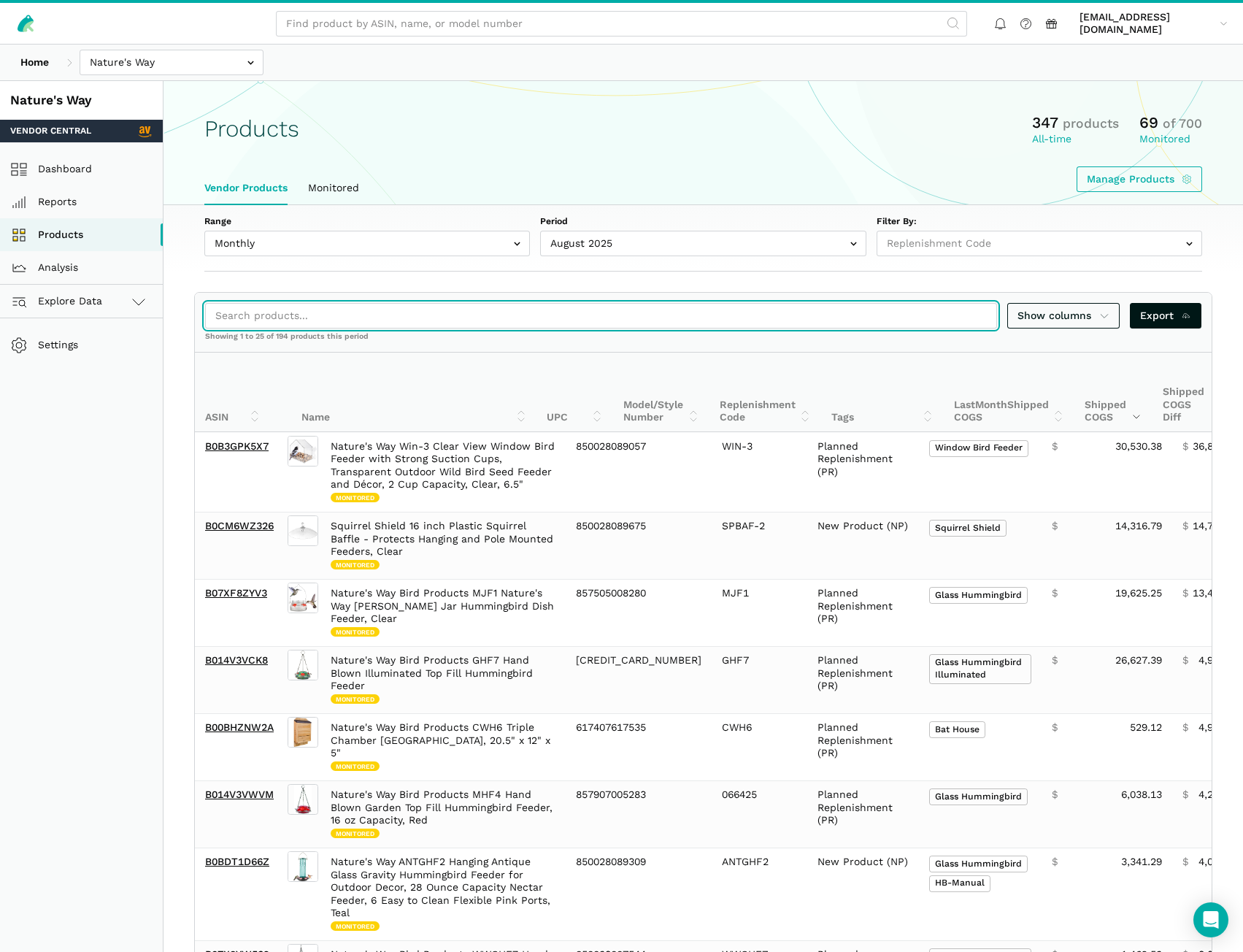
click at [322, 313] on input "search" at bounding box center [601, 316] width 792 height 26
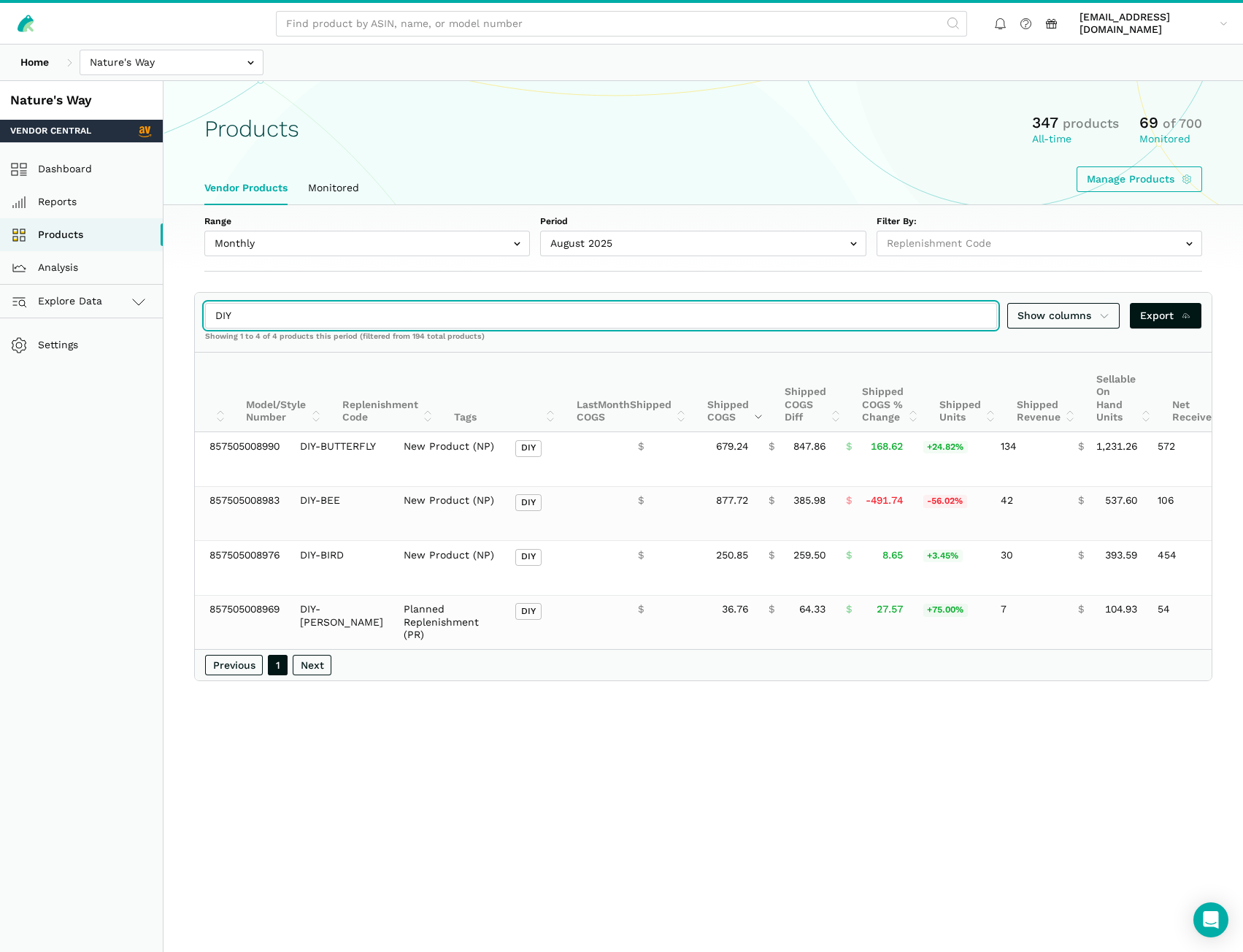
drag, startPoint x: 259, startPoint y: 319, endPoint x: 177, endPoint y: 320, distance: 82.0
click at [177, 320] on section "DIY Show columns Export Showing 1 to 4 of 4 products this period (filtered from…" at bounding box center [703, 486] width 1080 height 389
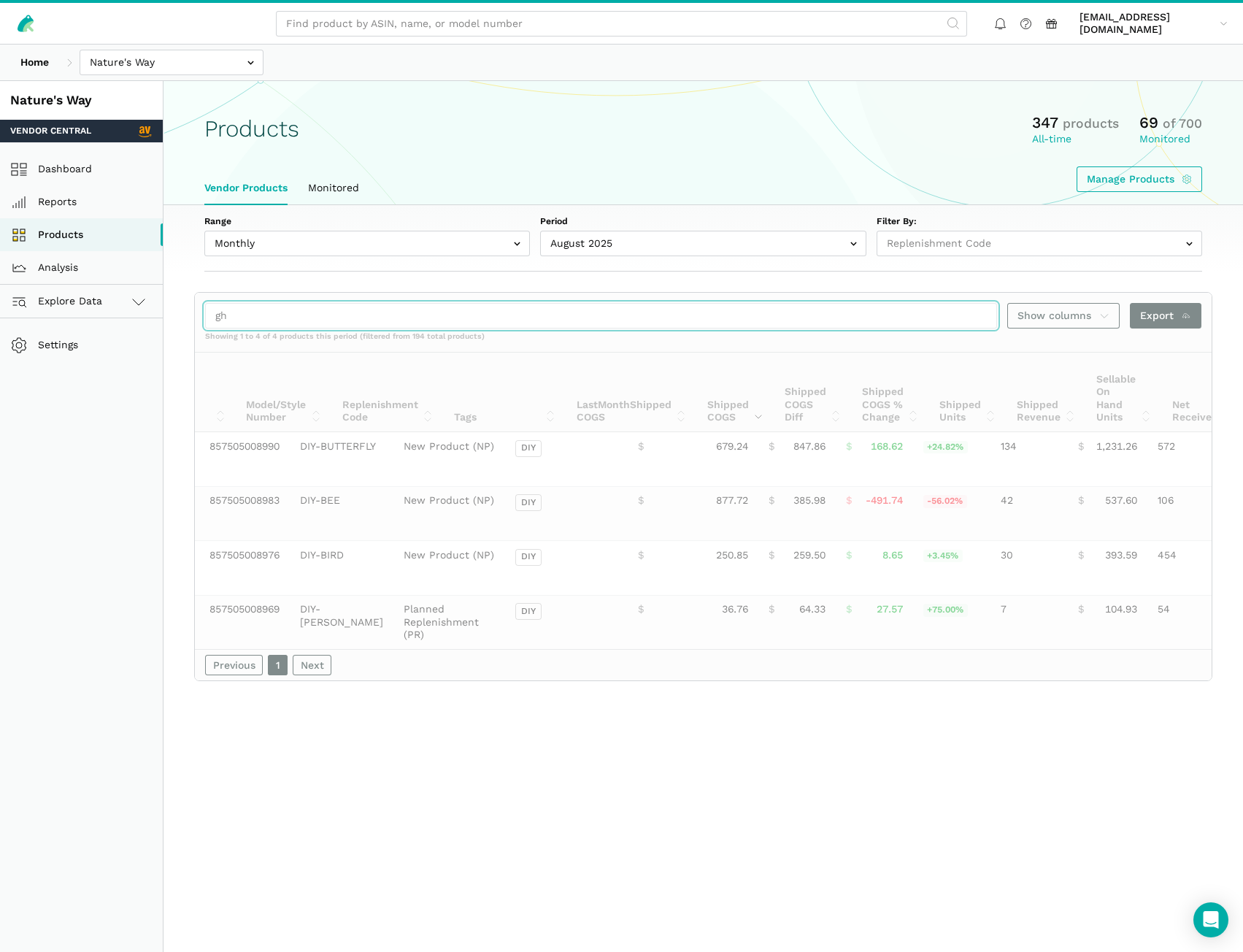
type input "ghf"
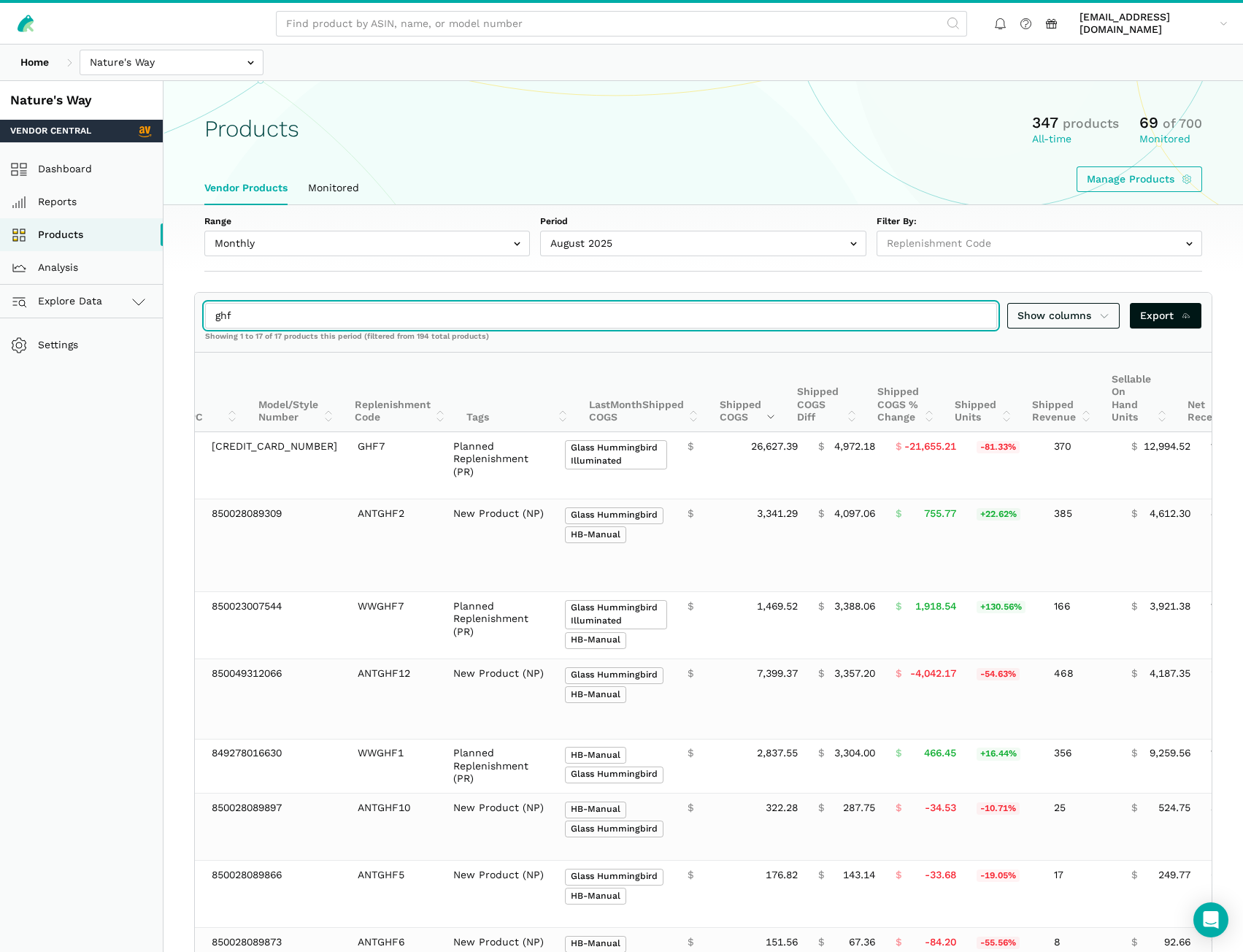
click at [982, 316] on input "ghf" at bounding box center [601, 316] width 792 height 26
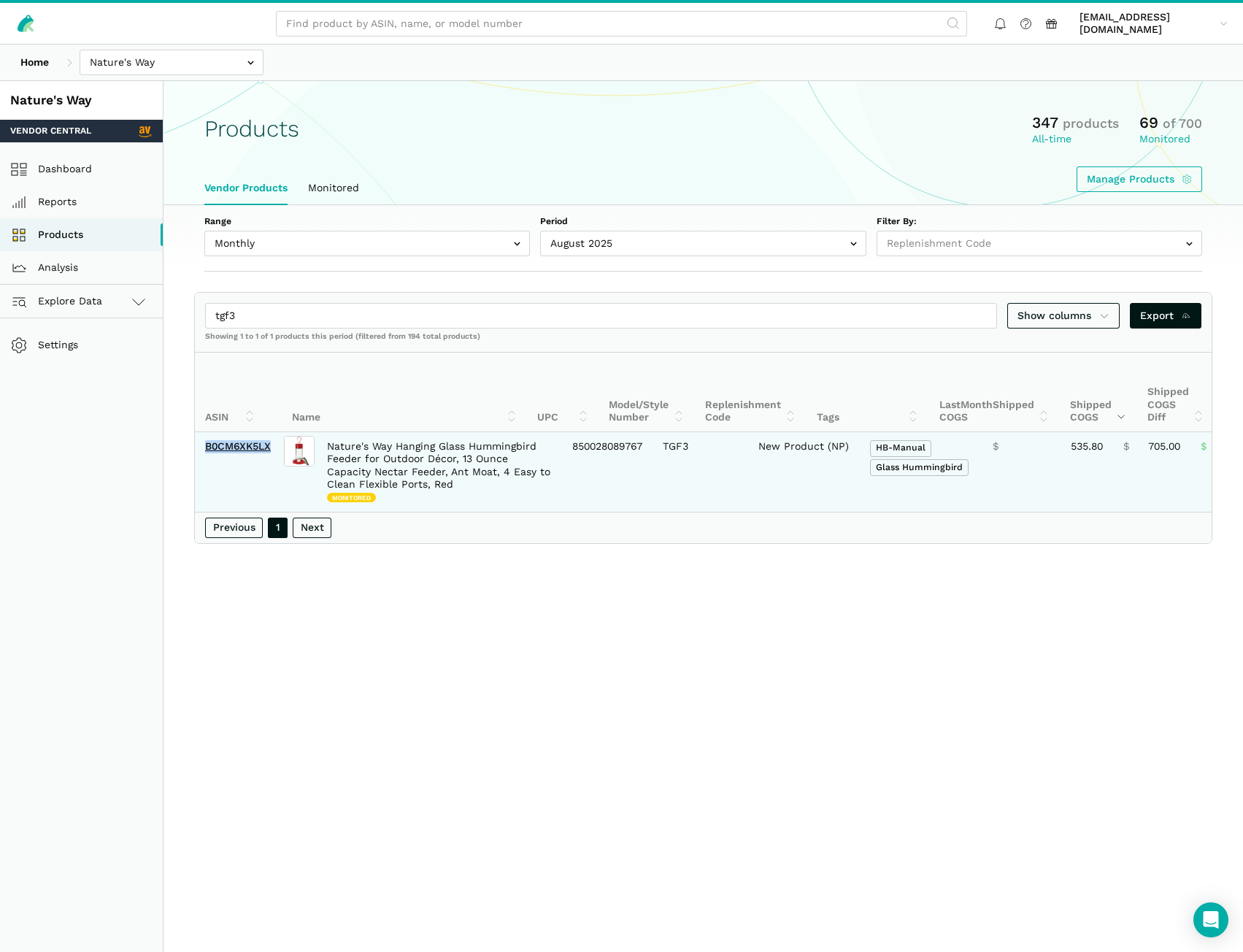
drag, startPoint x: 276, startPoint y: 453, endPoint x: 202, endPoint y: 453, distance: 74.0
click at [202, 453] on td "B0CM6XK5LX" at bounding box center [237, 472] width 86 height 80
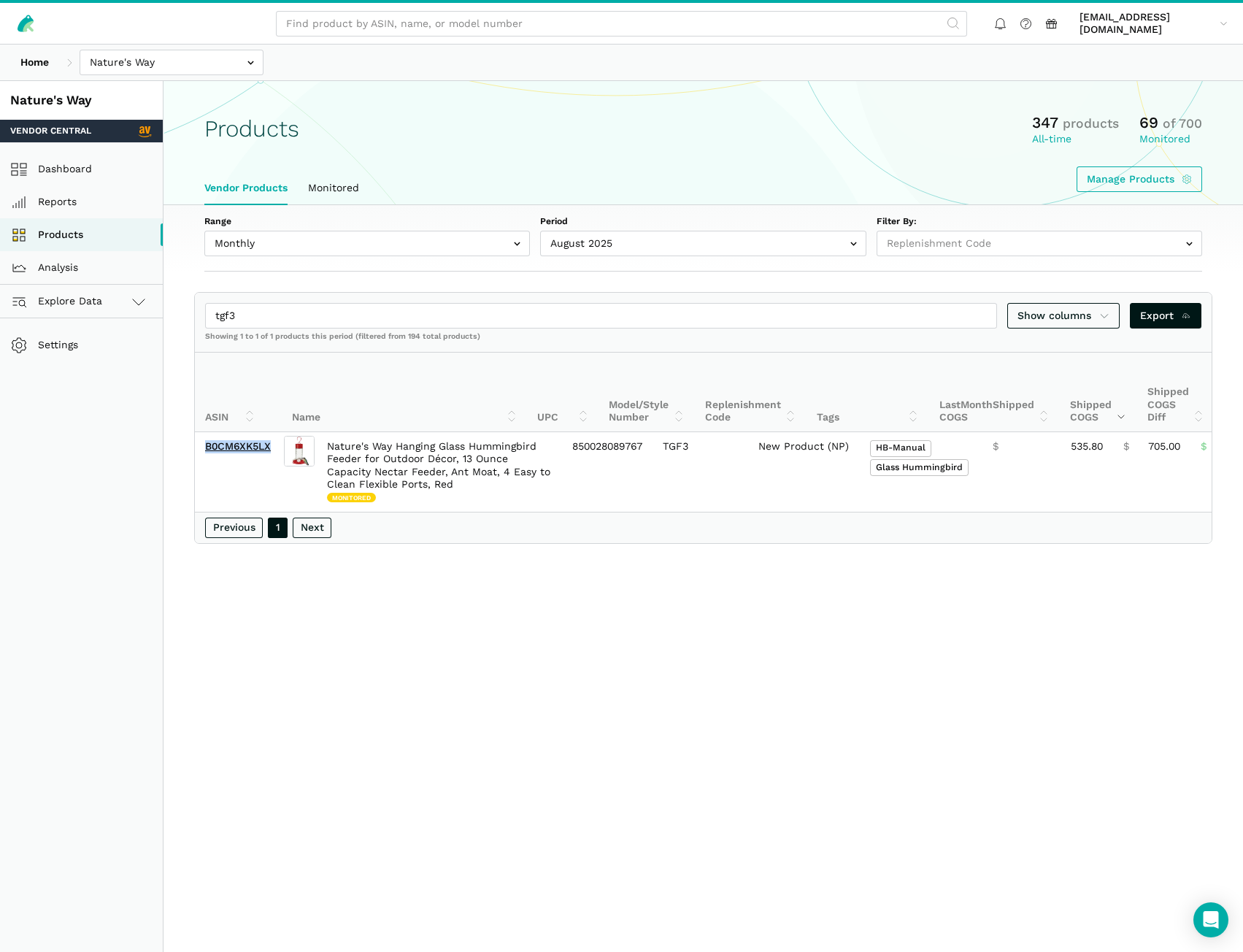
copy link "B0CM6XK5LX"
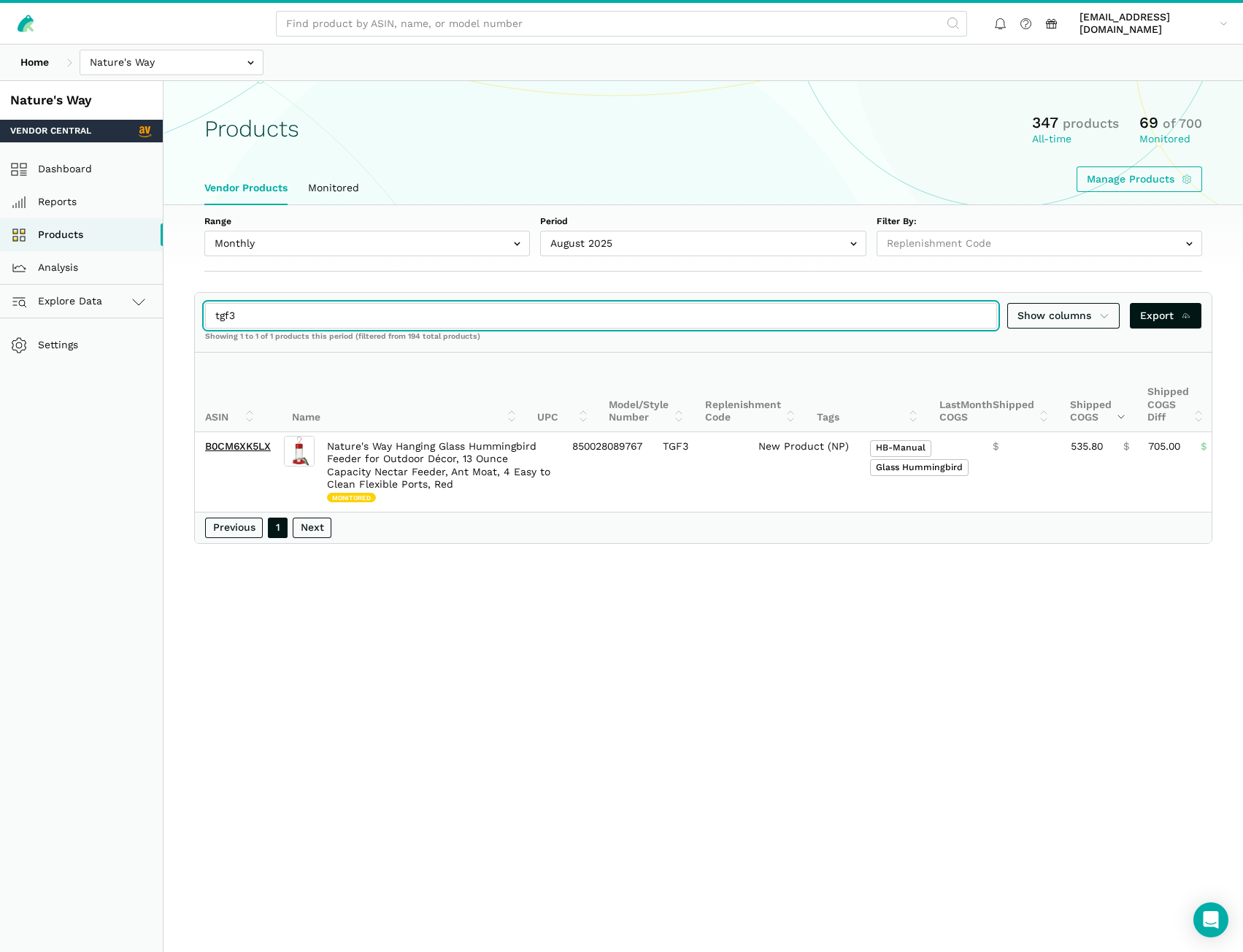
click at [167, 316] on section "tgf3 Show columns Export Showing 1 to 1 of 1 products this period (filtered fro…" at bounding box center [703, 418] width 1080 height 252
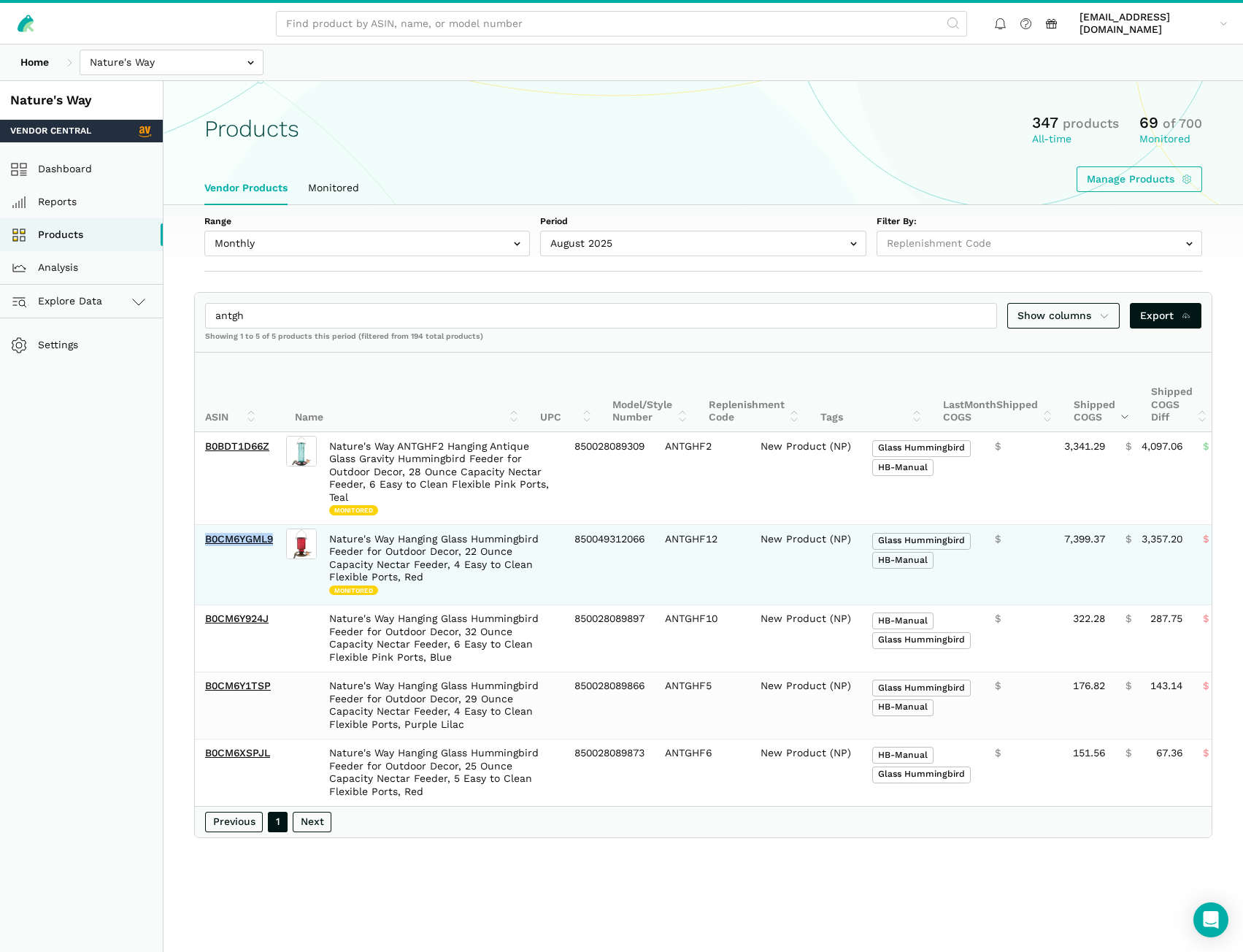
drag, startPoint x: 280, startPoint y: 548, endPoint x: 202, endPoint y: 547, distance: 78.0
click at [202, 547] on td "B0CM6YGML9" at bounding box center [239, 565] width 88 height 80
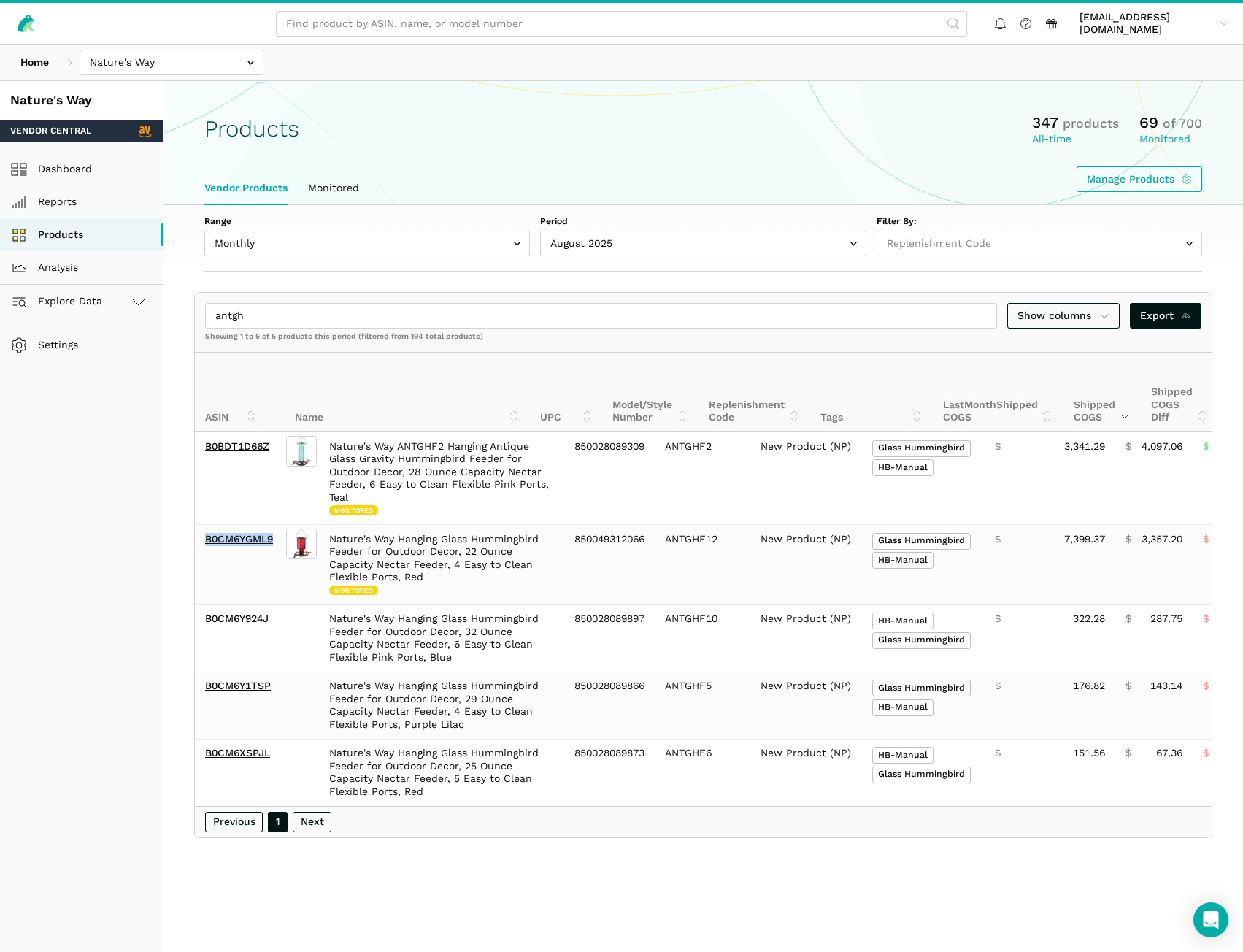
copy link "B0CM6YGML9"
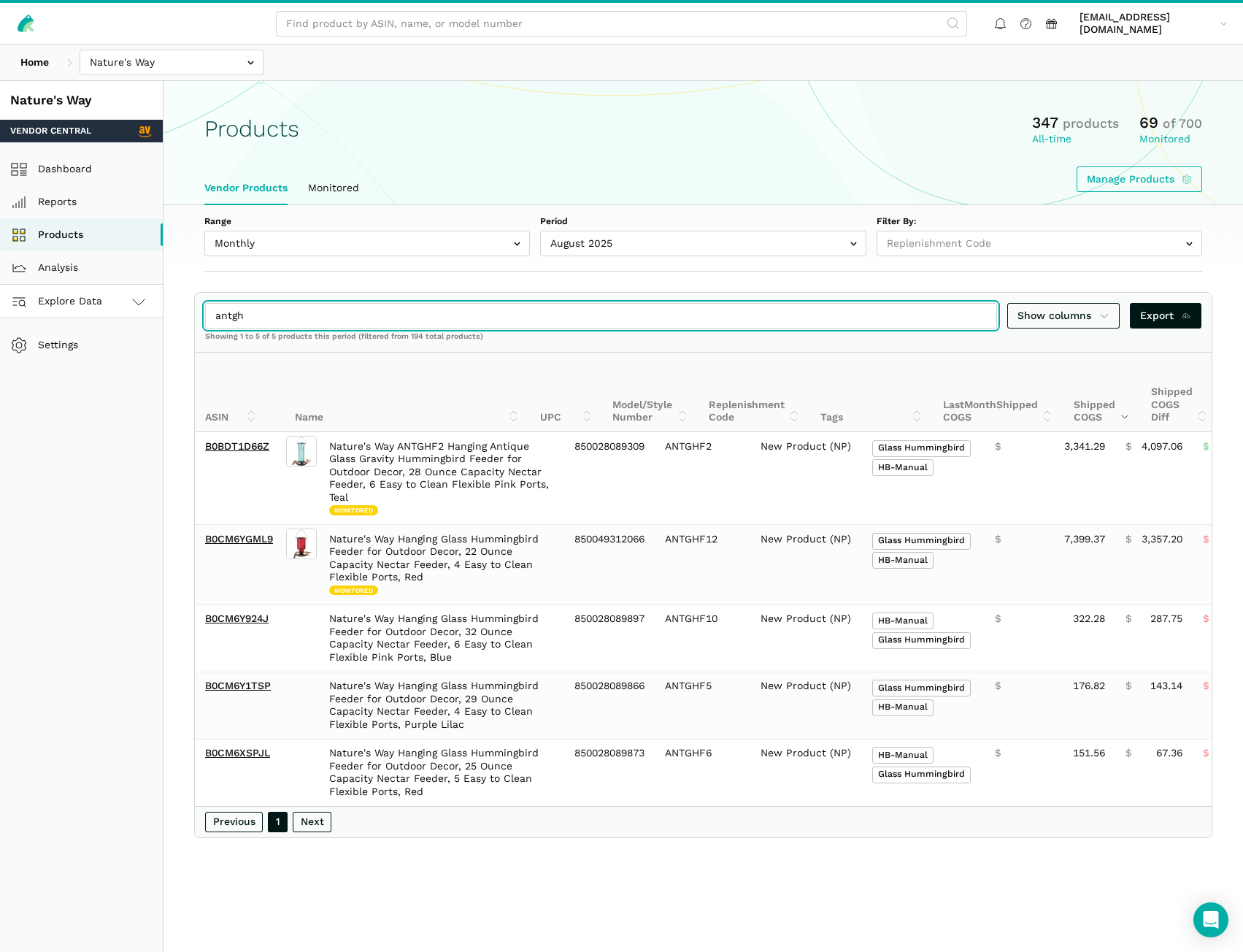
drag, startPoint x: 280, startPoint y: 316, endPoint x: 111, endPoint y: 313, distance: 169.0
click at [111, 313] on div "Nature's Way Vendor Central Dashboard Reports Products Analysis Explore Data Ve…" at bounding box center [621, 556] width 1243 height 952
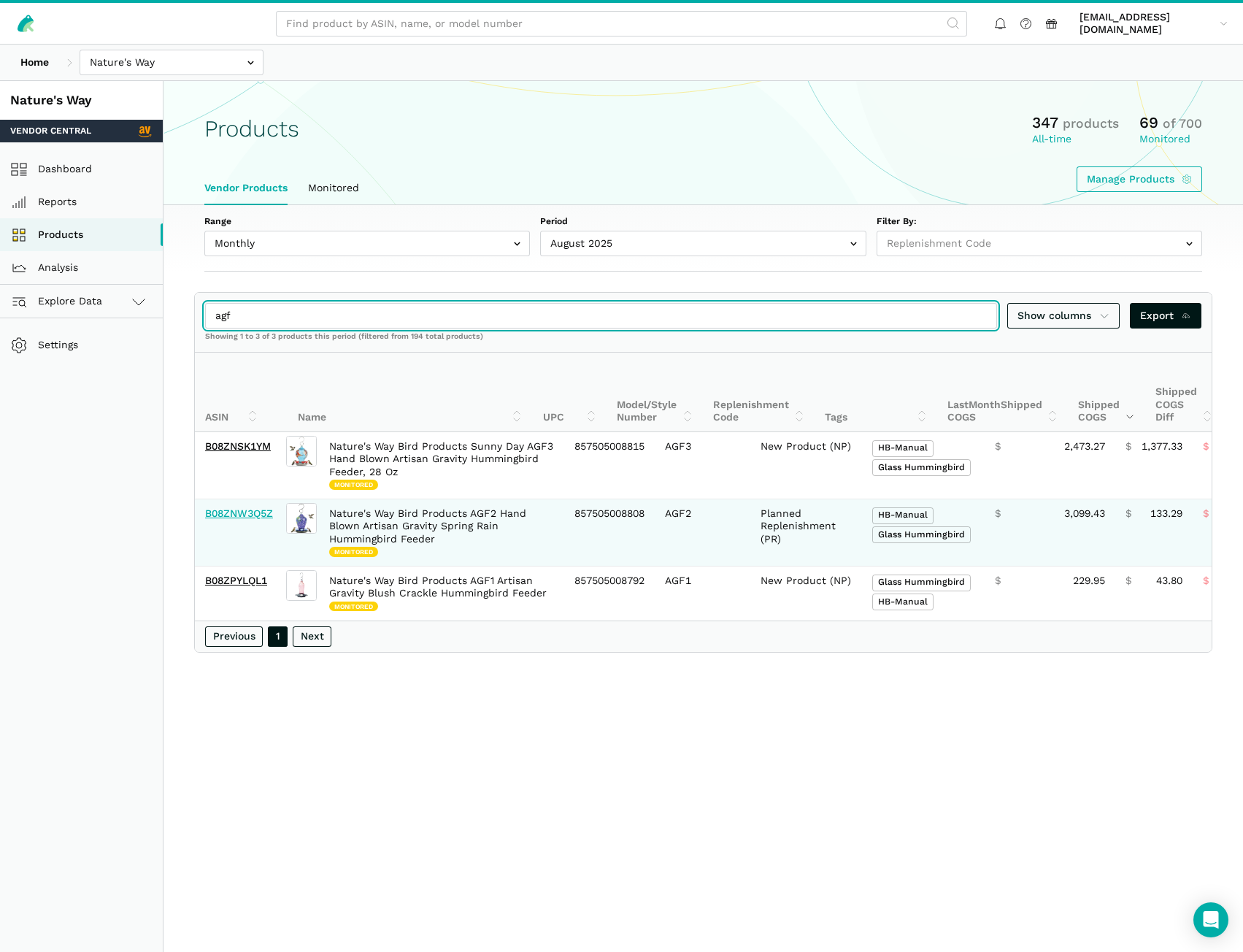
type input "agf"
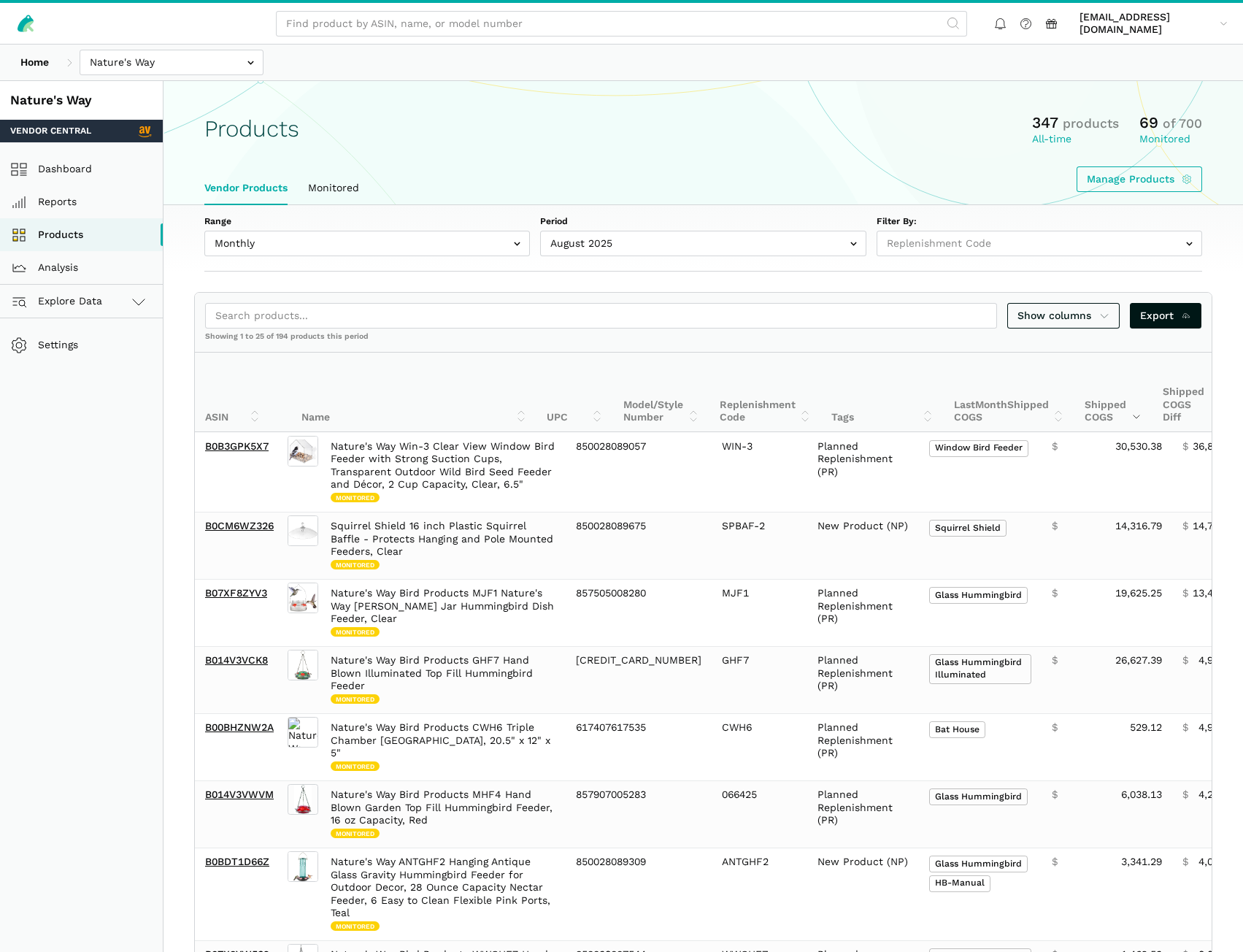
select select
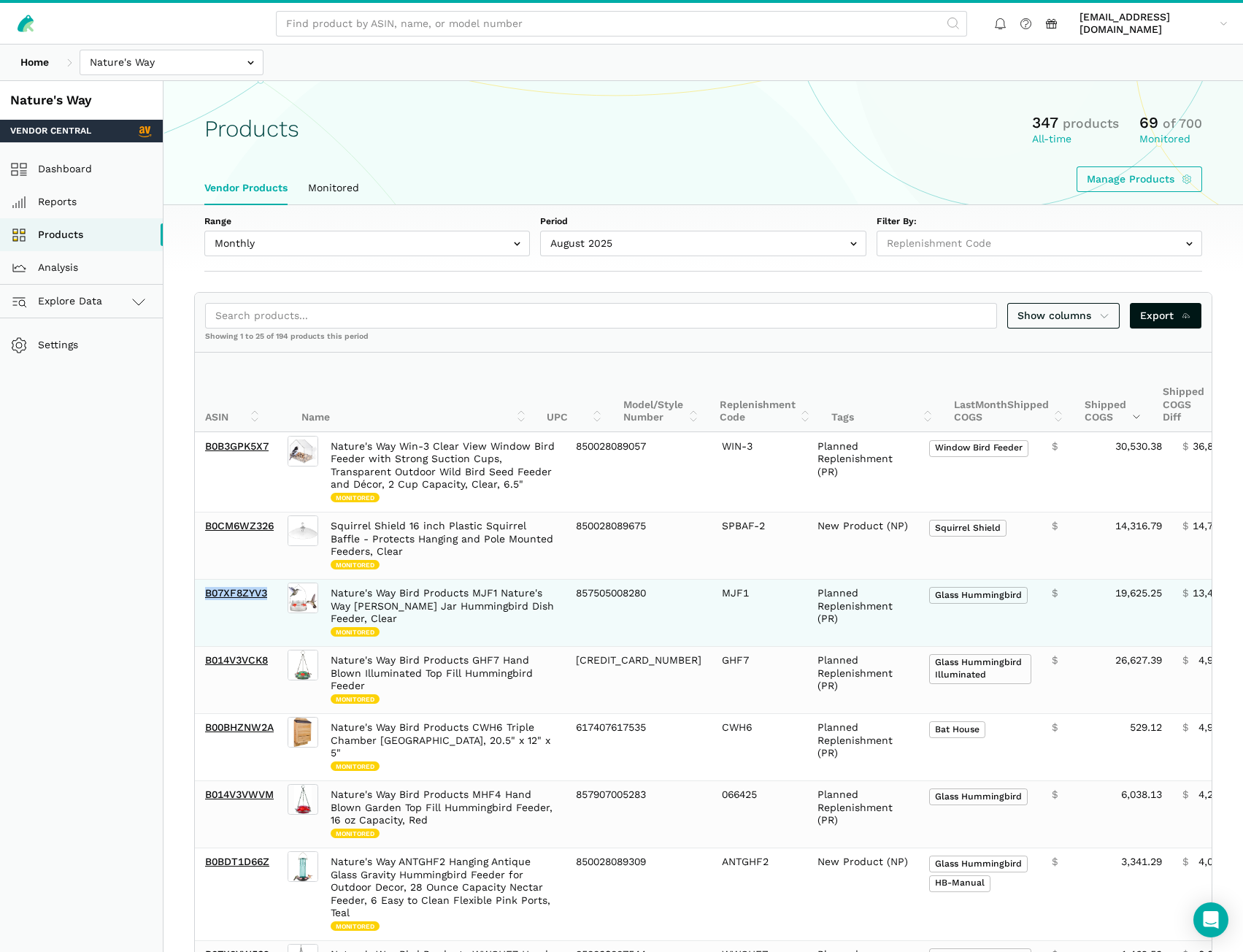
drag, startPoint x: 271, startPoint y: 608, endPoint x: 203, endPoint y: 606, distance: 68.0
click at [203, 606] on td "B07XF8ZYV3" at bounding box center [240, 612] width 90 height 67
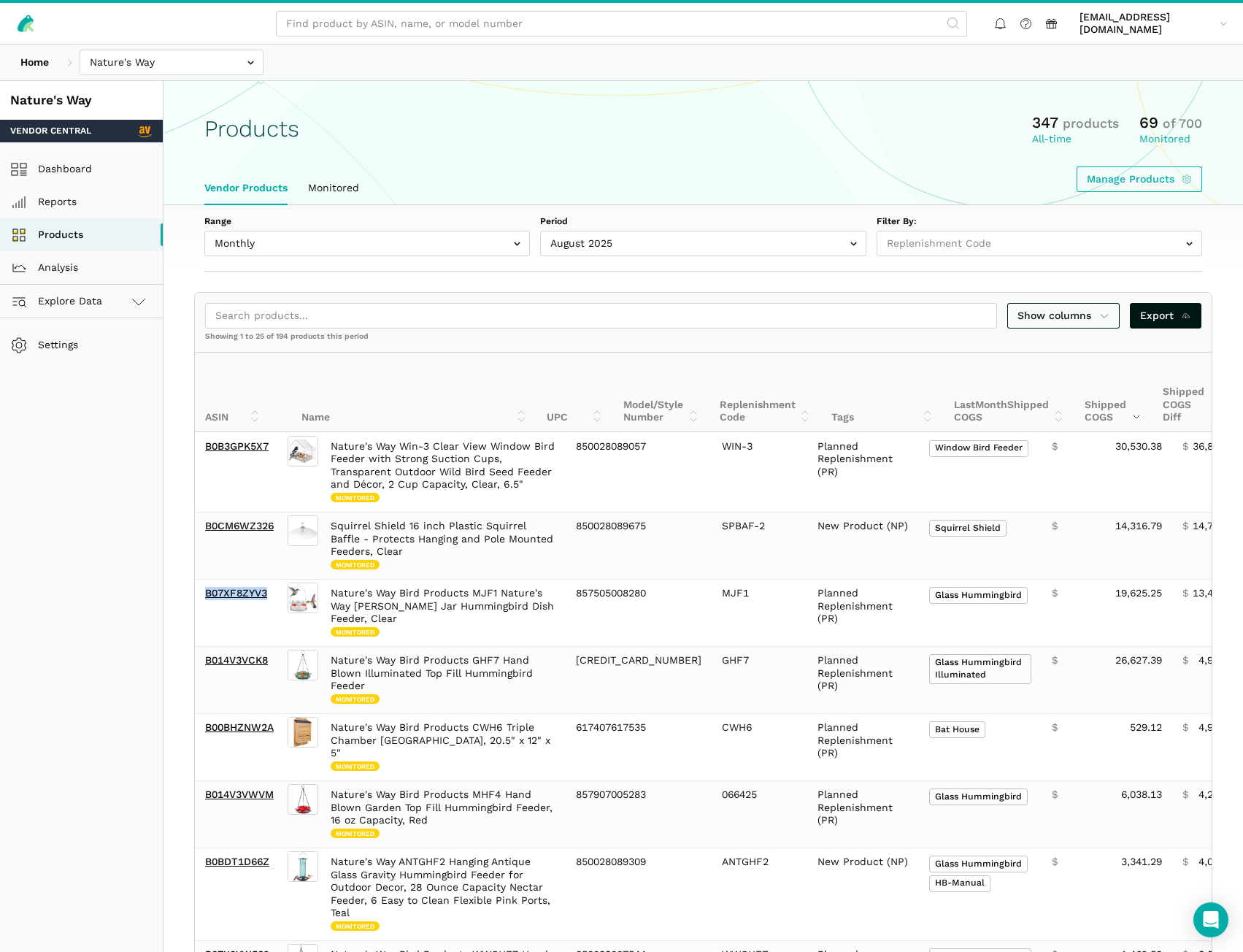
copy link "B07XF8ZYV3"
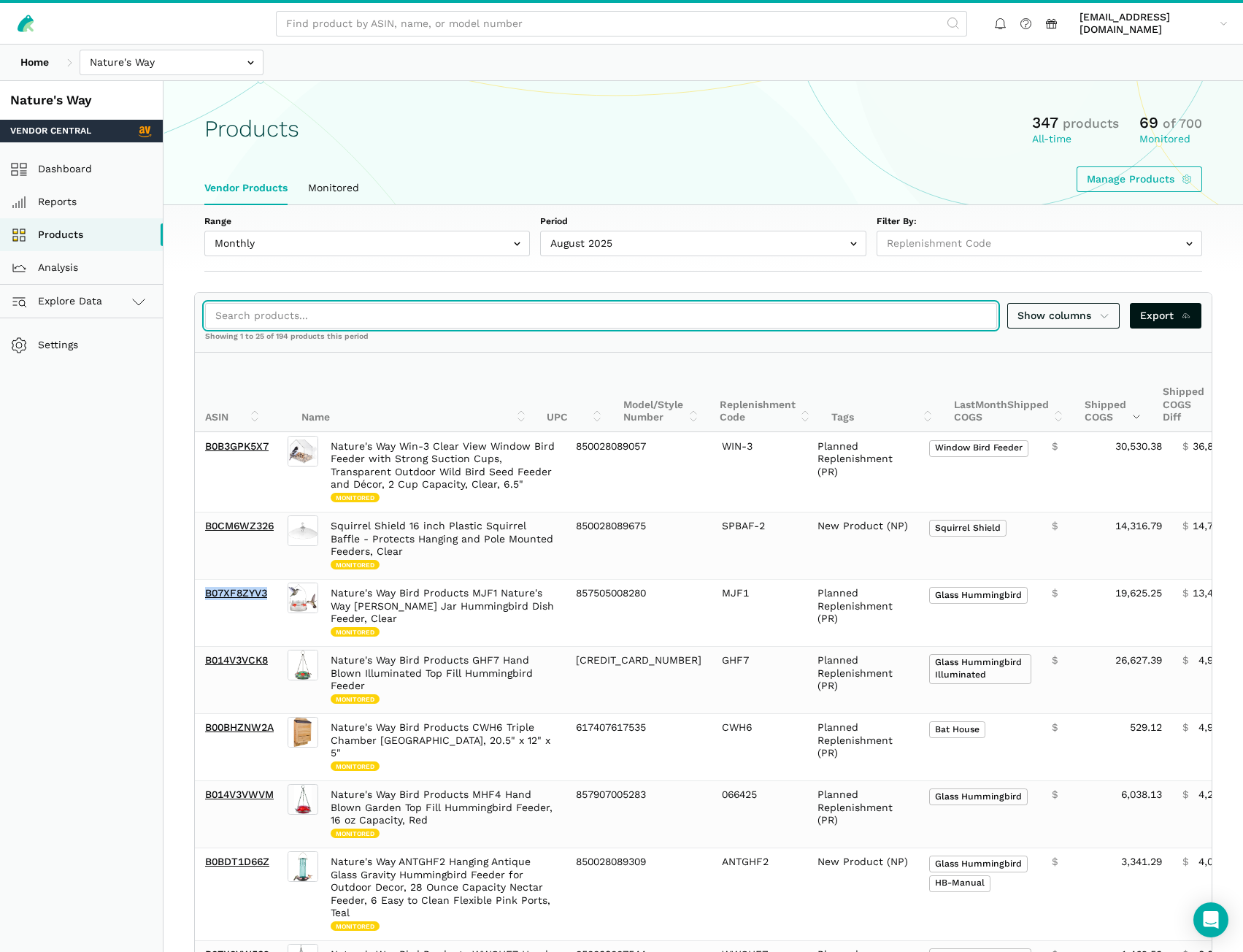
click at [251, 317] on input "search" at bounding box center [601, 316] width 792 height 26
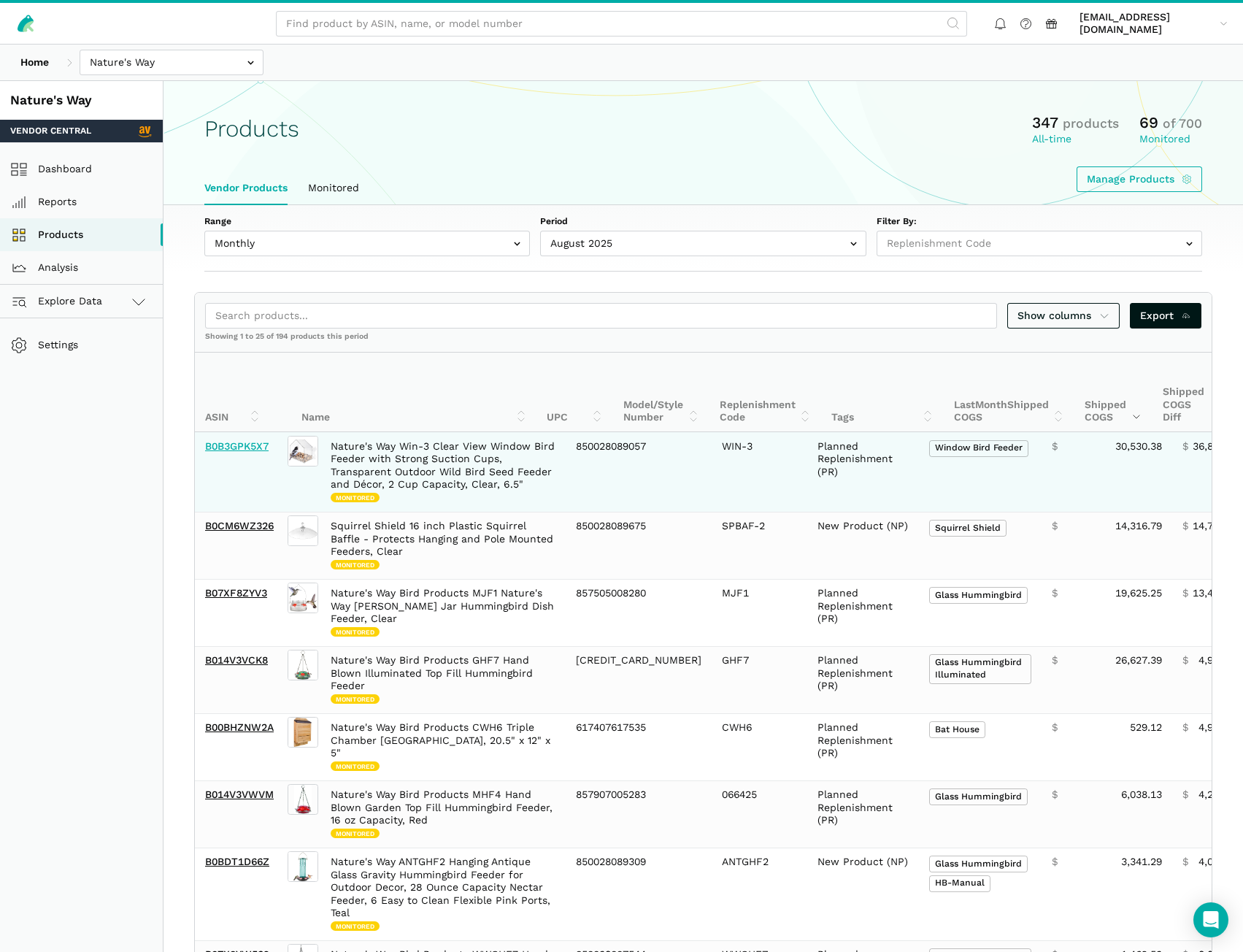
click at [249, 442] on link "B0B3GPK5X7" at bounding box center [237, 446] width 64 height 12
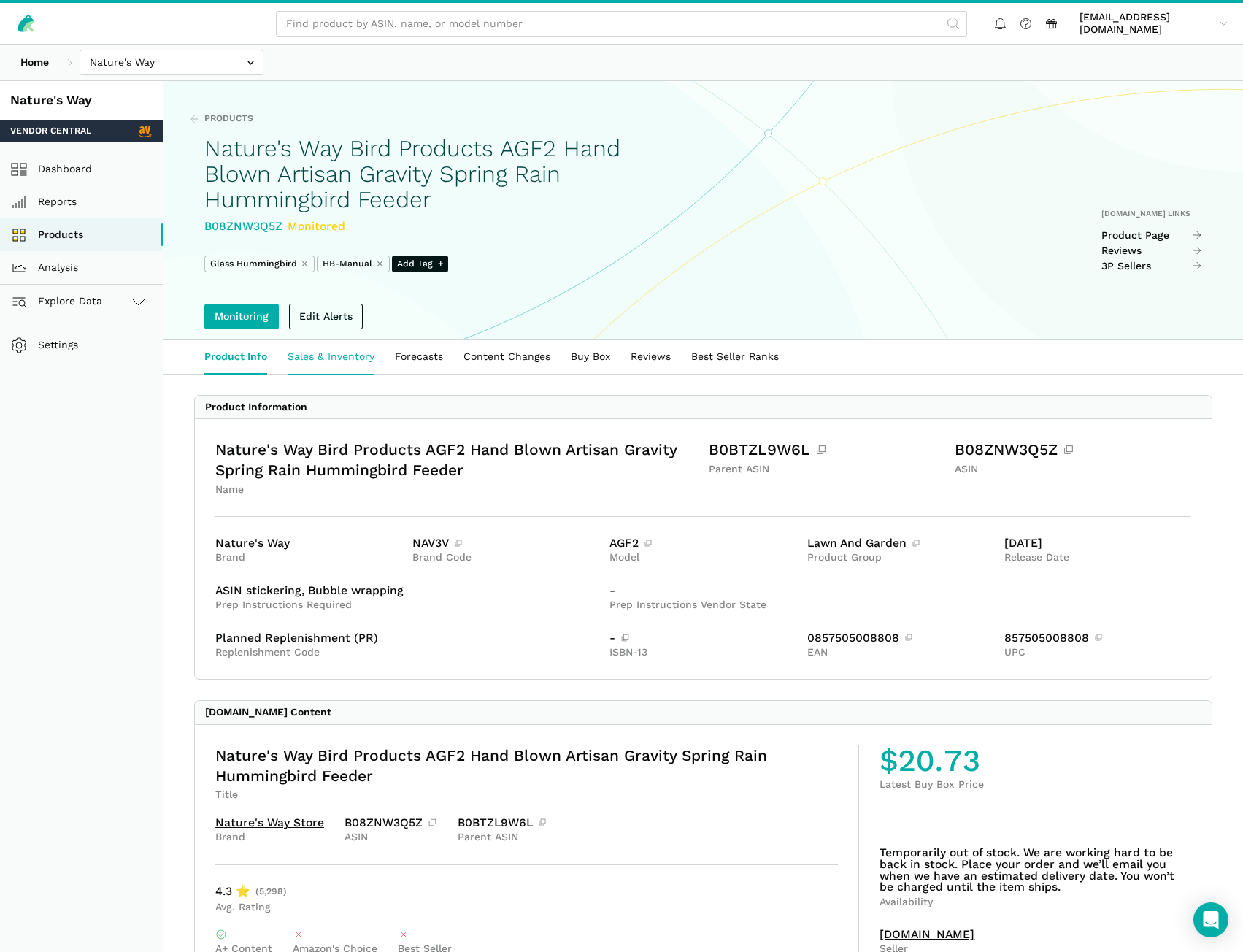
click at [359, 356] on link "Sales & Inventory" at bounding box center [331, 356] width 107 height 33
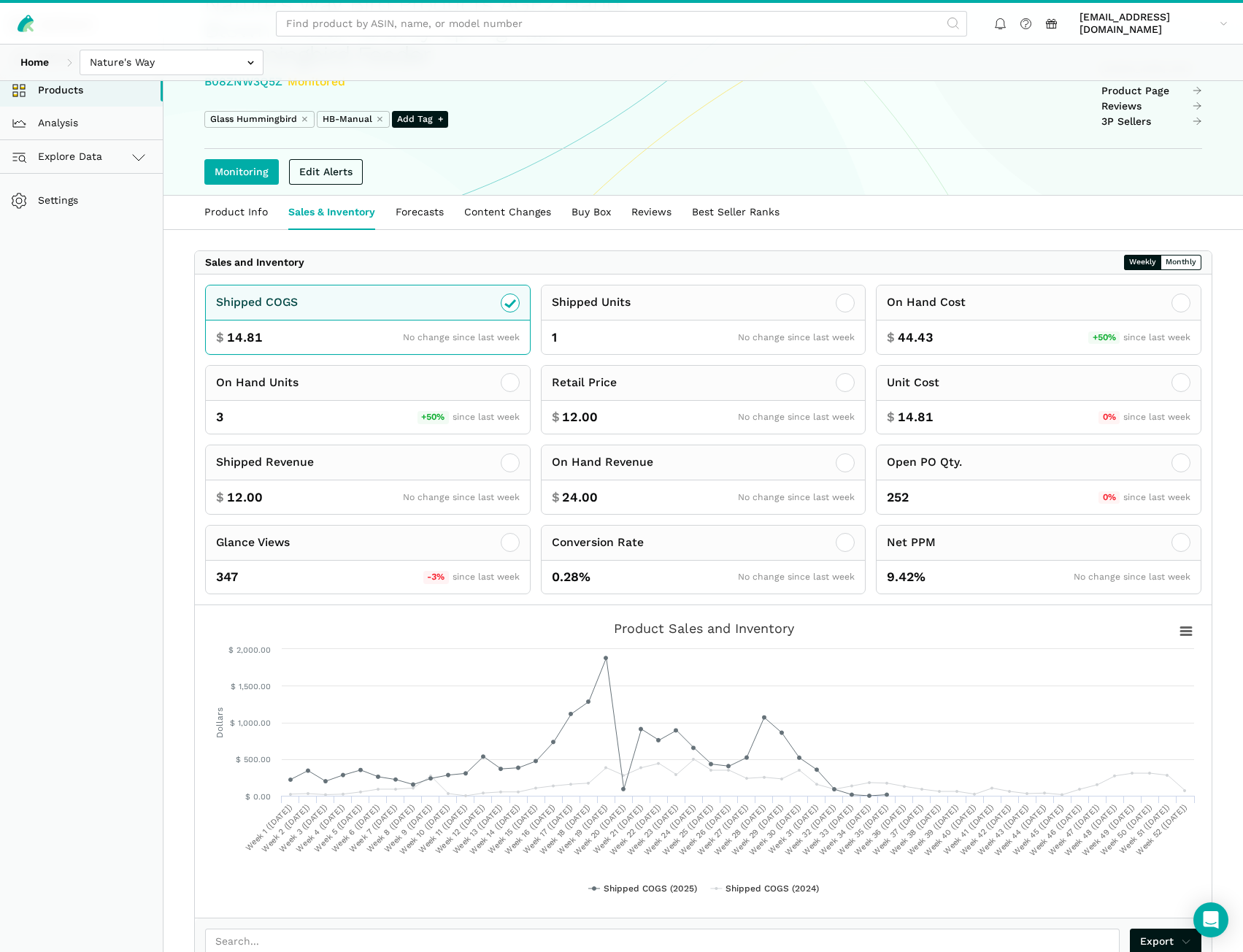
scroll to position [146, 0]
drag, startPoint x: 1194, startPoint y: 173, endPoint x: 1151, endPoint y: 162, distance: 44.4
click at [1193, 173] on div "Edit Alerts" at bounding box center [703, 170] width 998 height 46
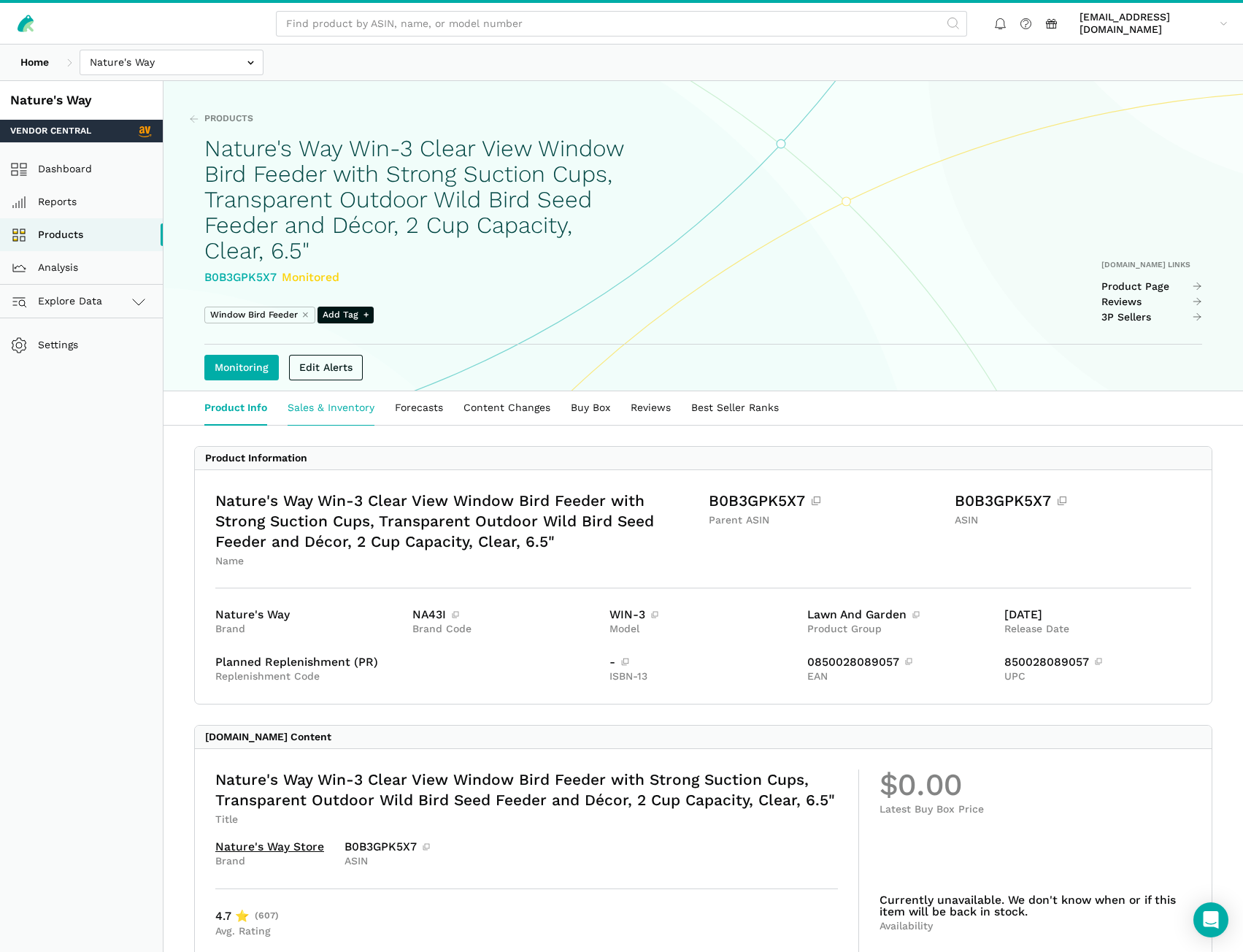
click at [342, 410] on link "Sales & Inventory" at bounding box center [331, 408] width 107 height 33
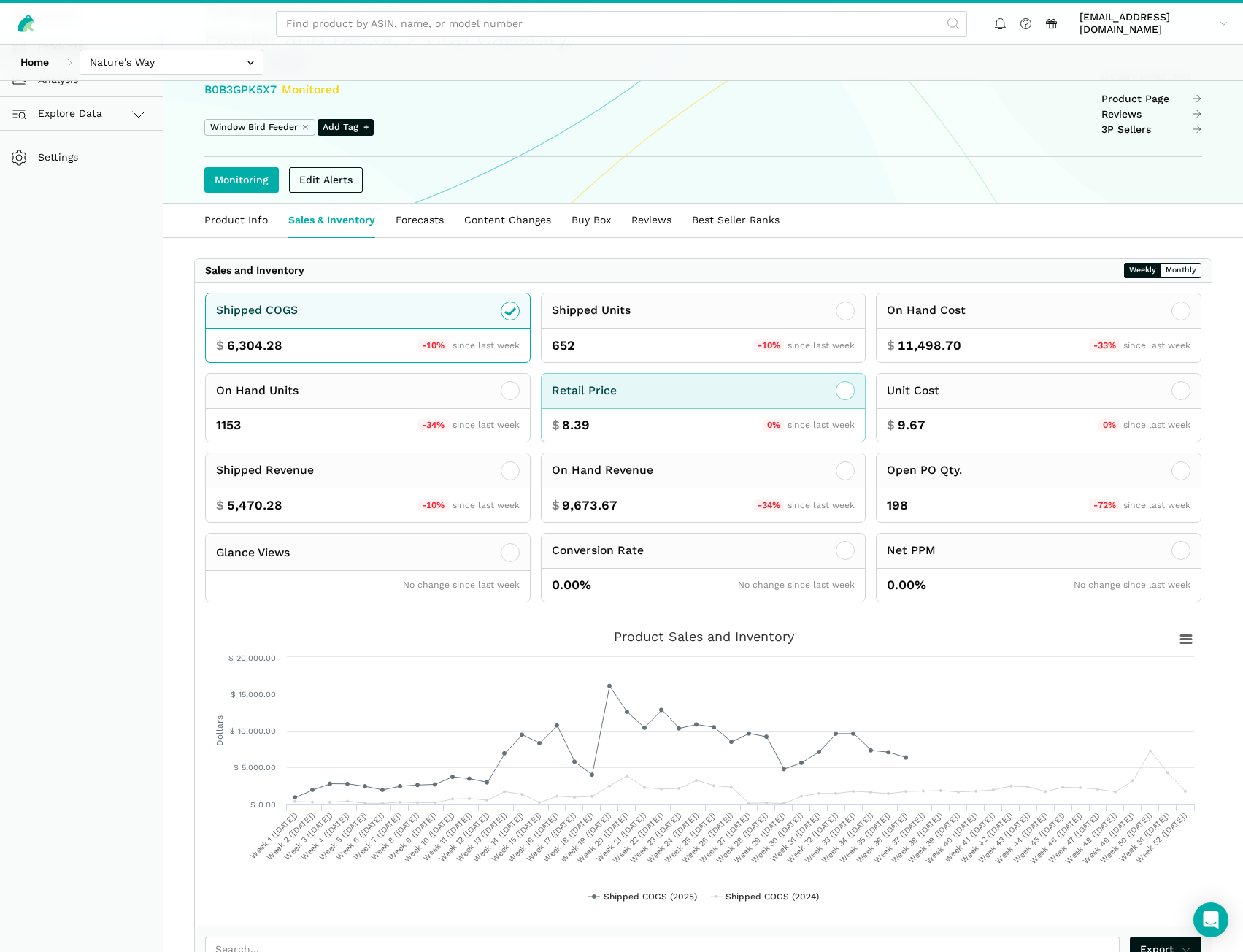
scroll to position [219, 0]
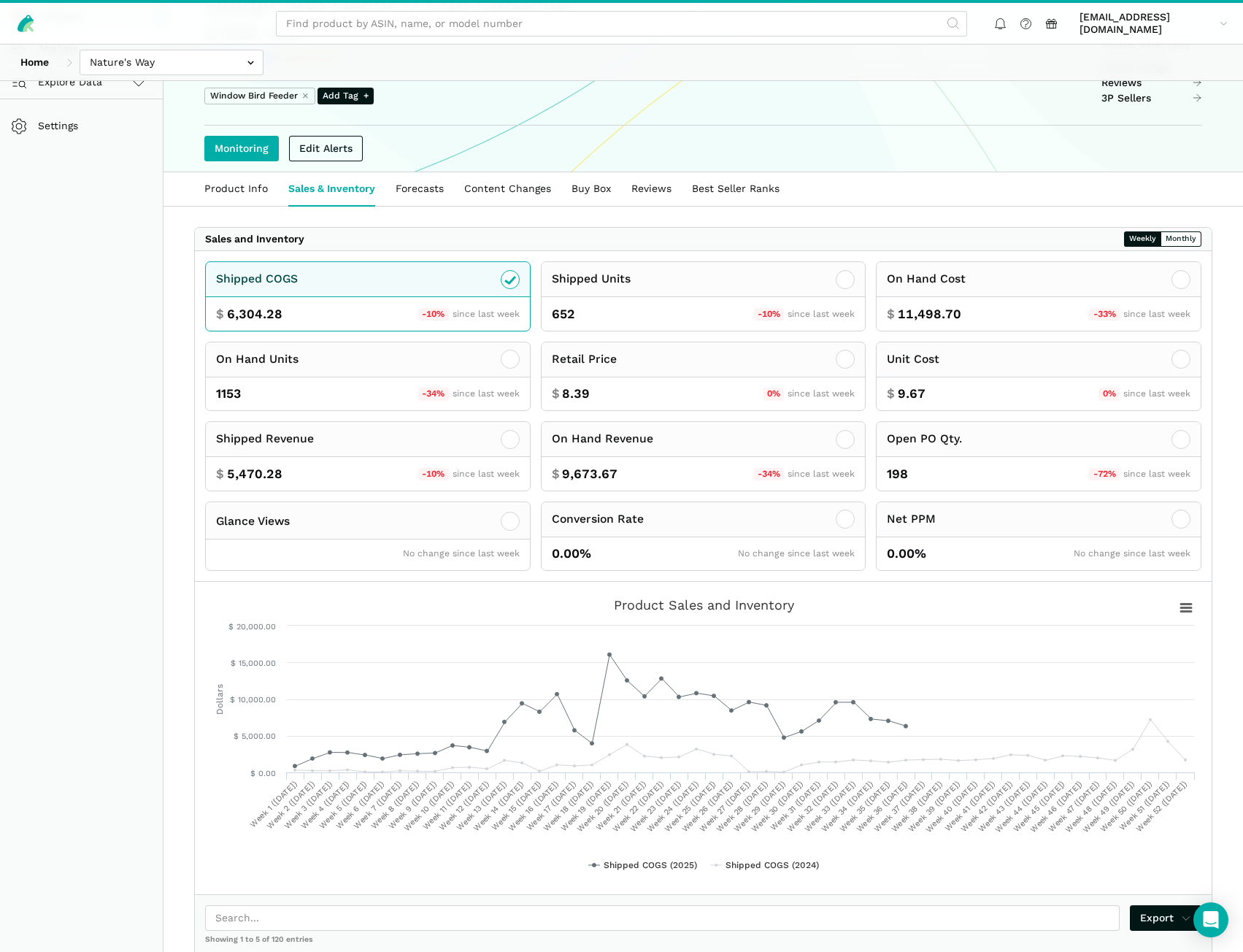
click at [842, 197] on ul "Product Info Sales & Inventory Forecasts Content Changes Buy Box Reviews Best S…" at bounding box center [703, 189] width 1018 height 33
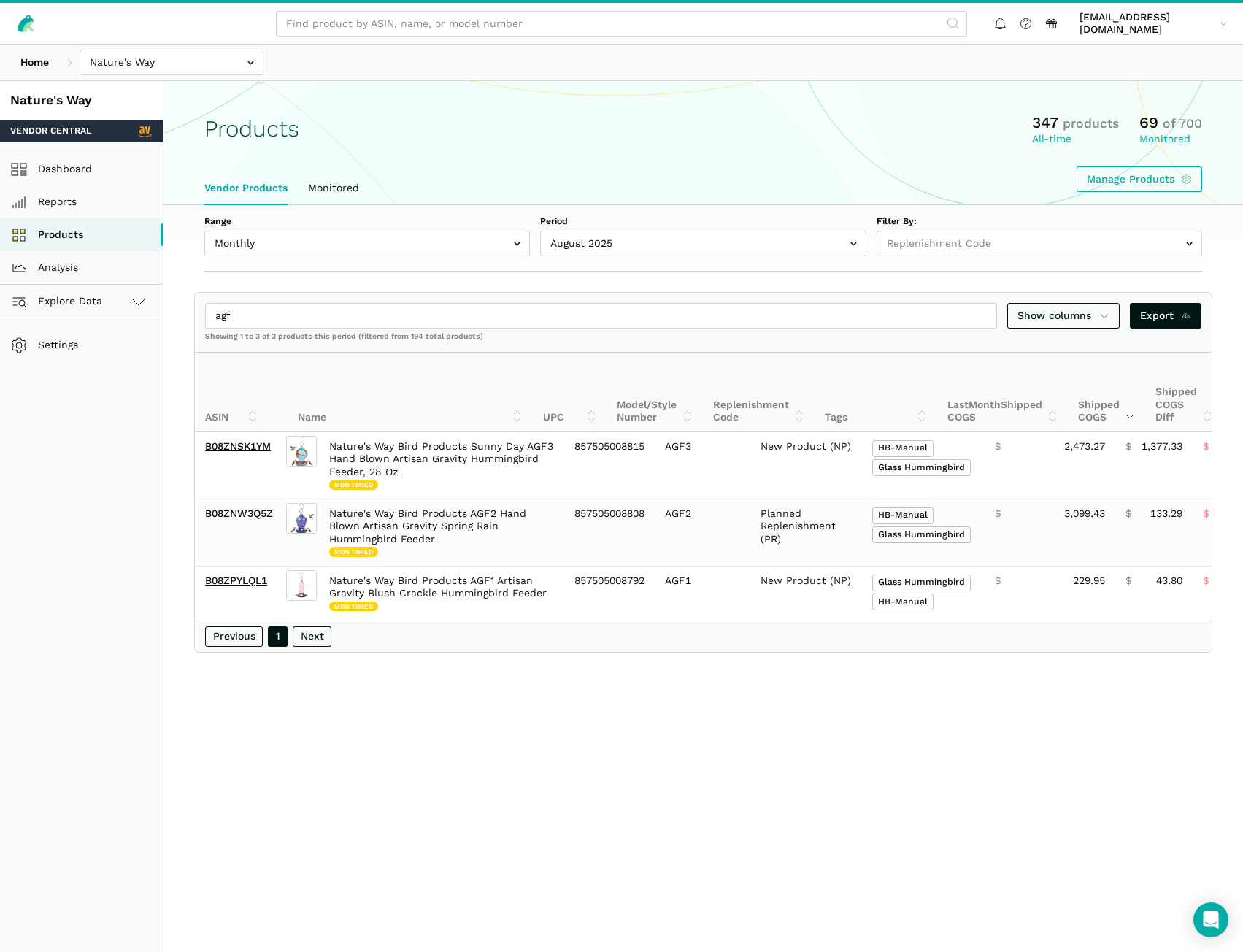
select select
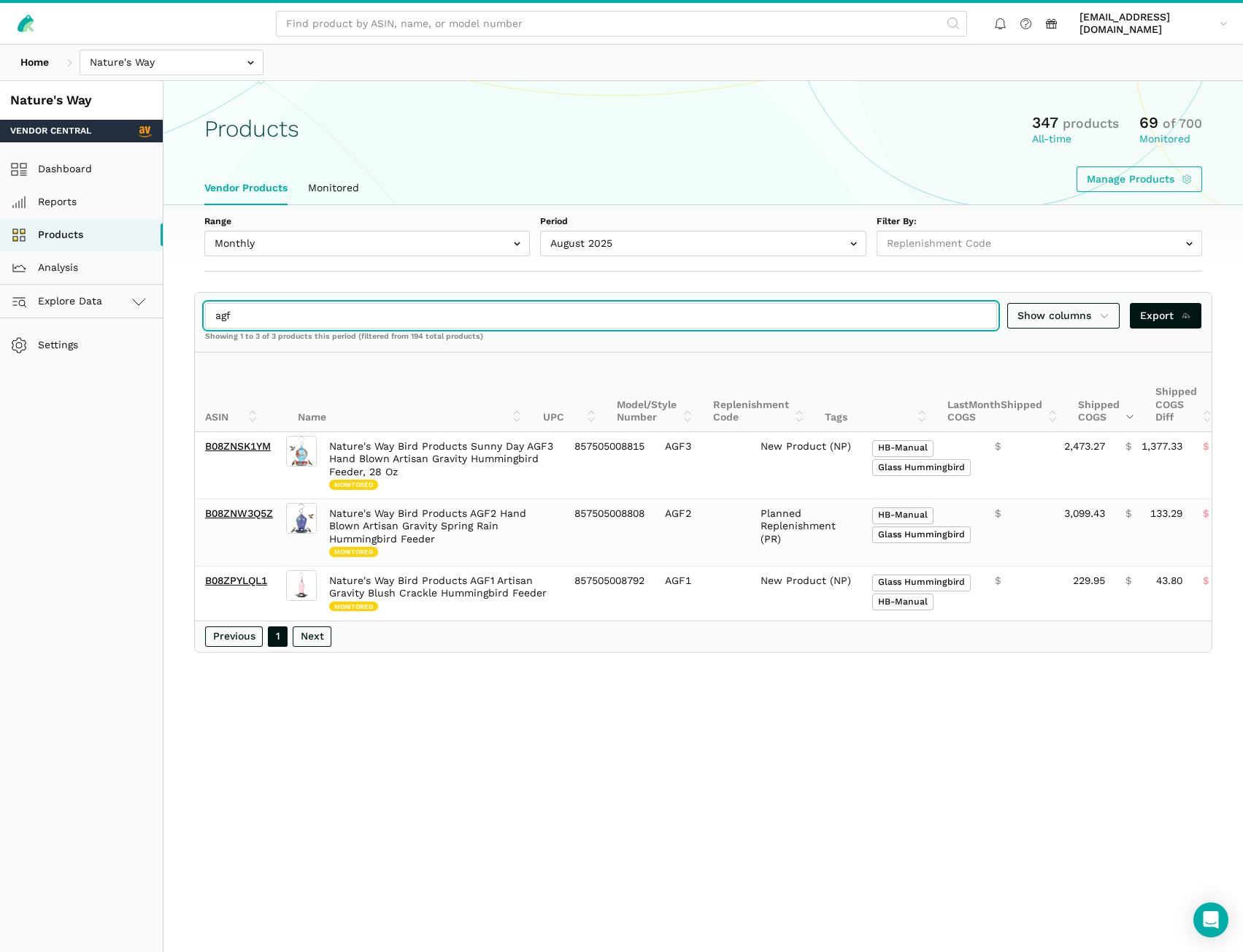
drag, startPoint x: 143, startPoint y: 322, endPoint x: 116, endPoint y: 322, distance: 27.0
click at [116, 322] on div "Nature's Way Vendor Central Dashboard Reports Products Analysis Explore Data Ve…" at bounding box center [621, 556] width 1243 height 952
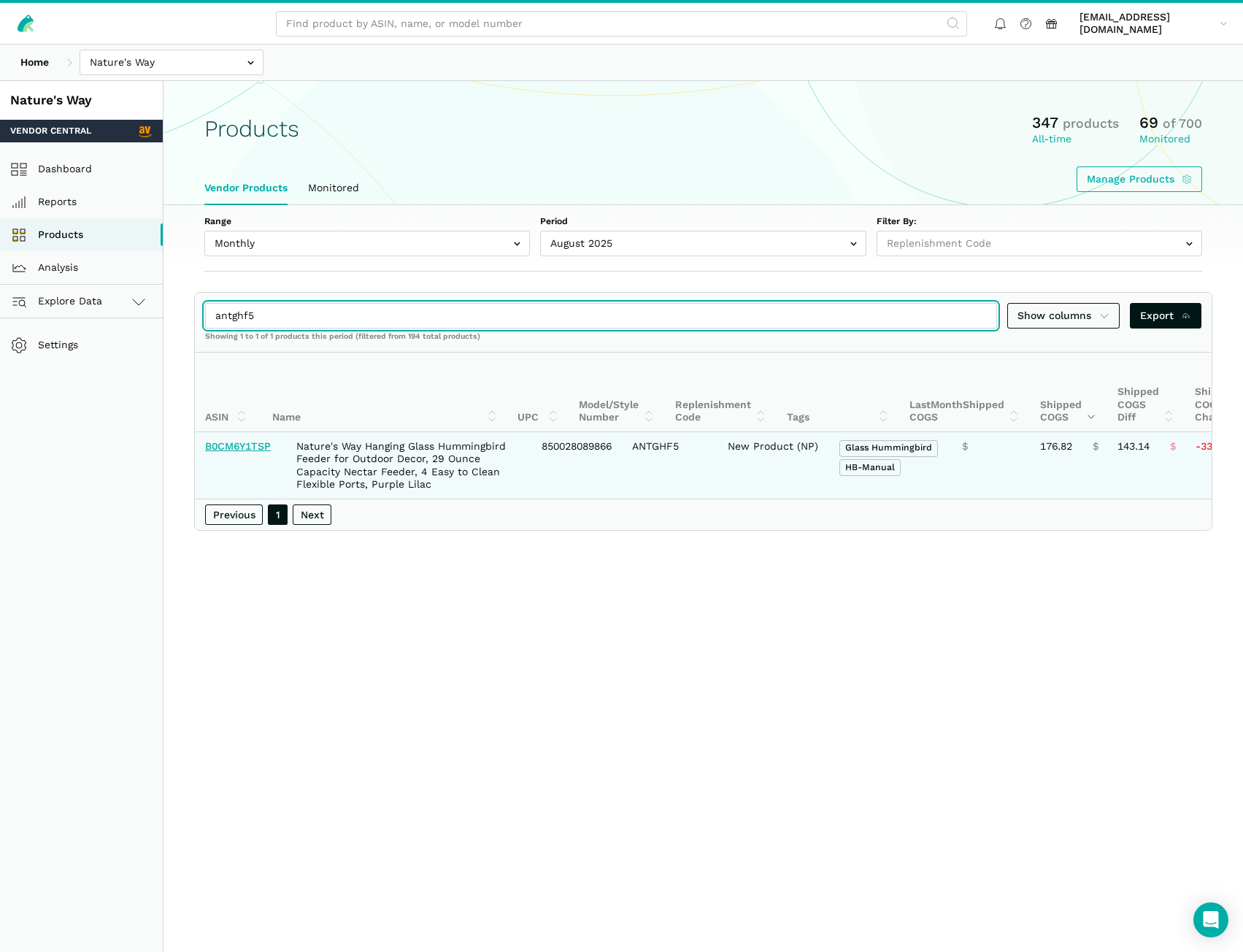
type input "antghf5"
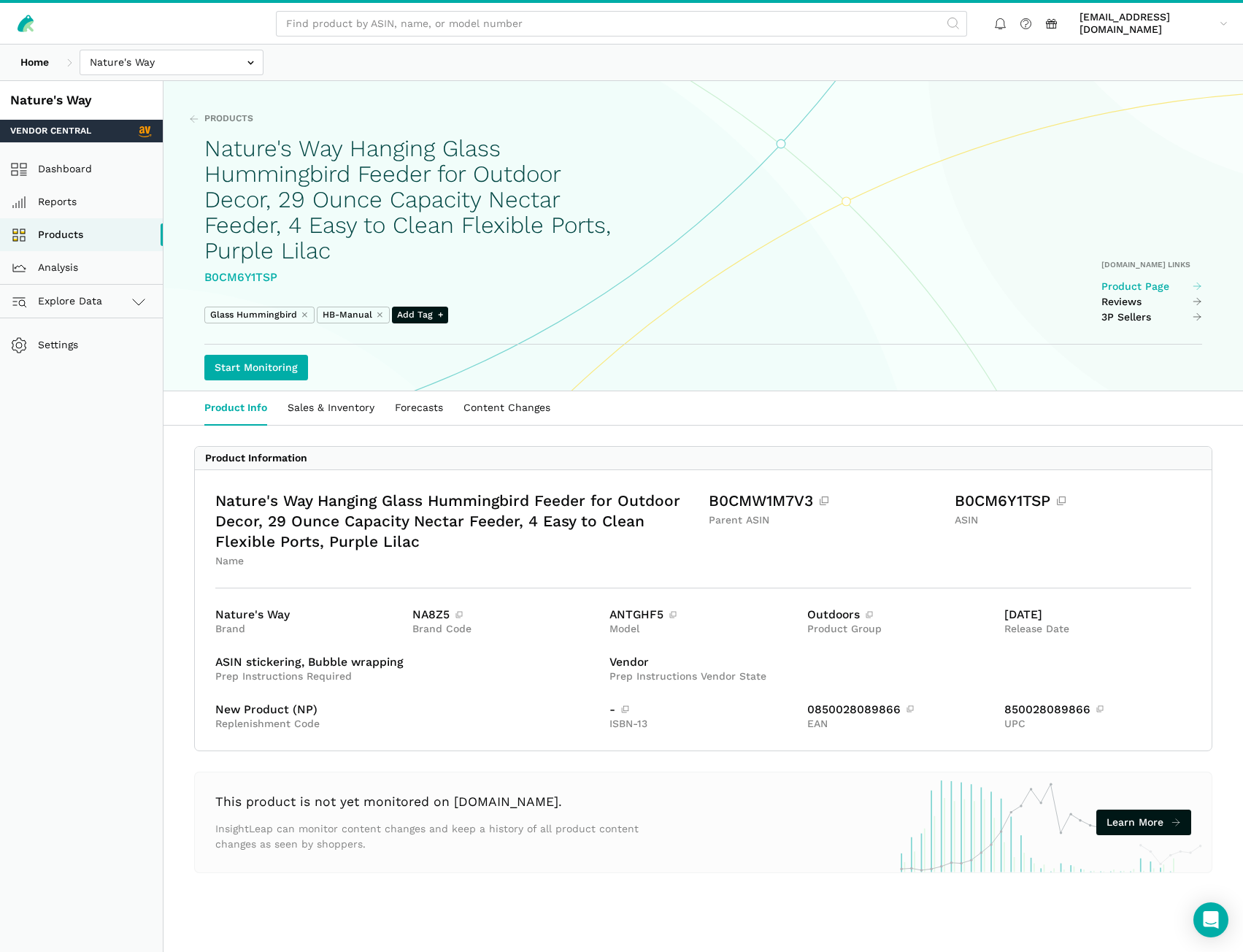
click at [1149, 287] on link "Product Page" at bounding box center [1152, 287] width 101 height 13
click at [93, 228] on link "Products" at bounding box center [81, 235] width 163 height 33
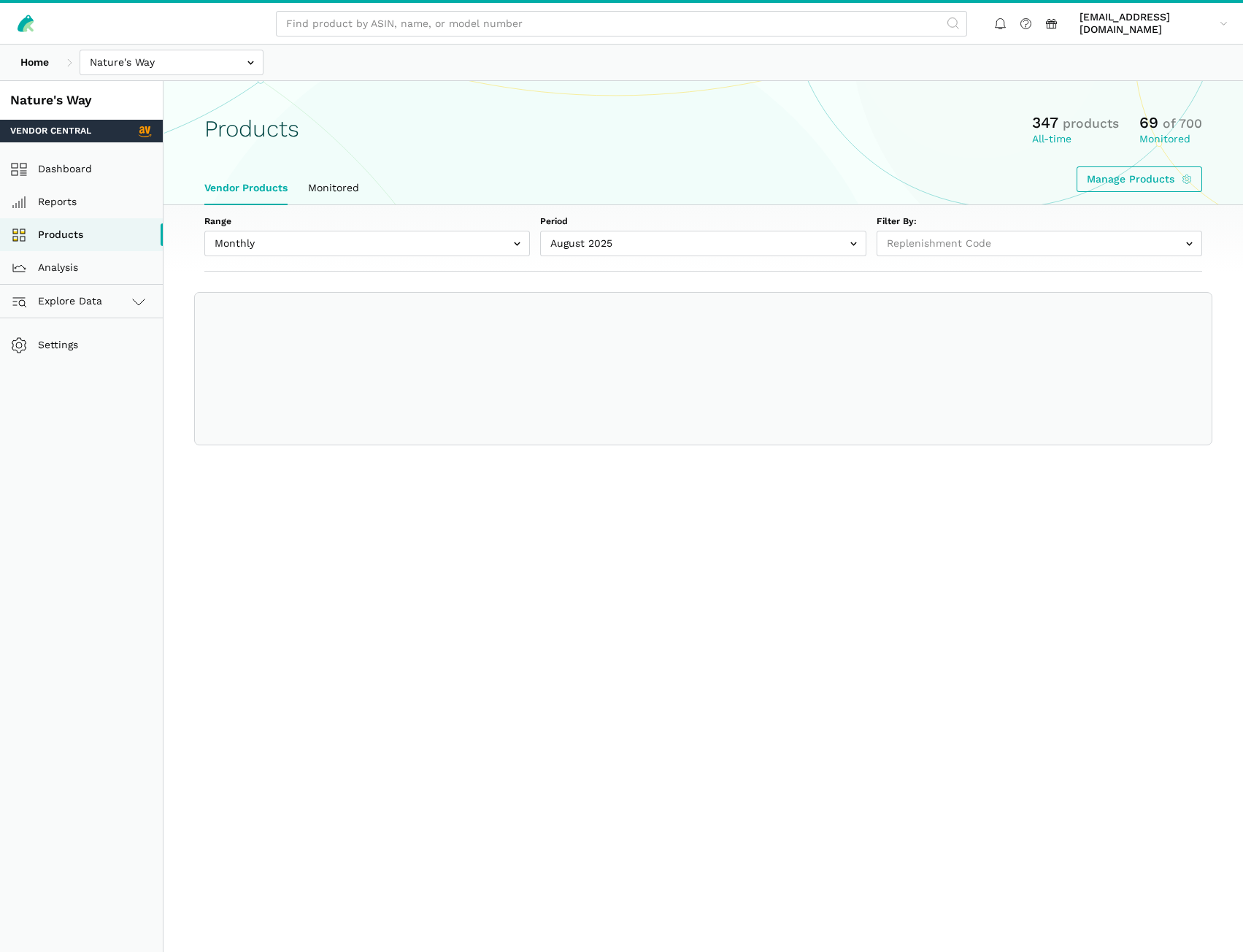
select select
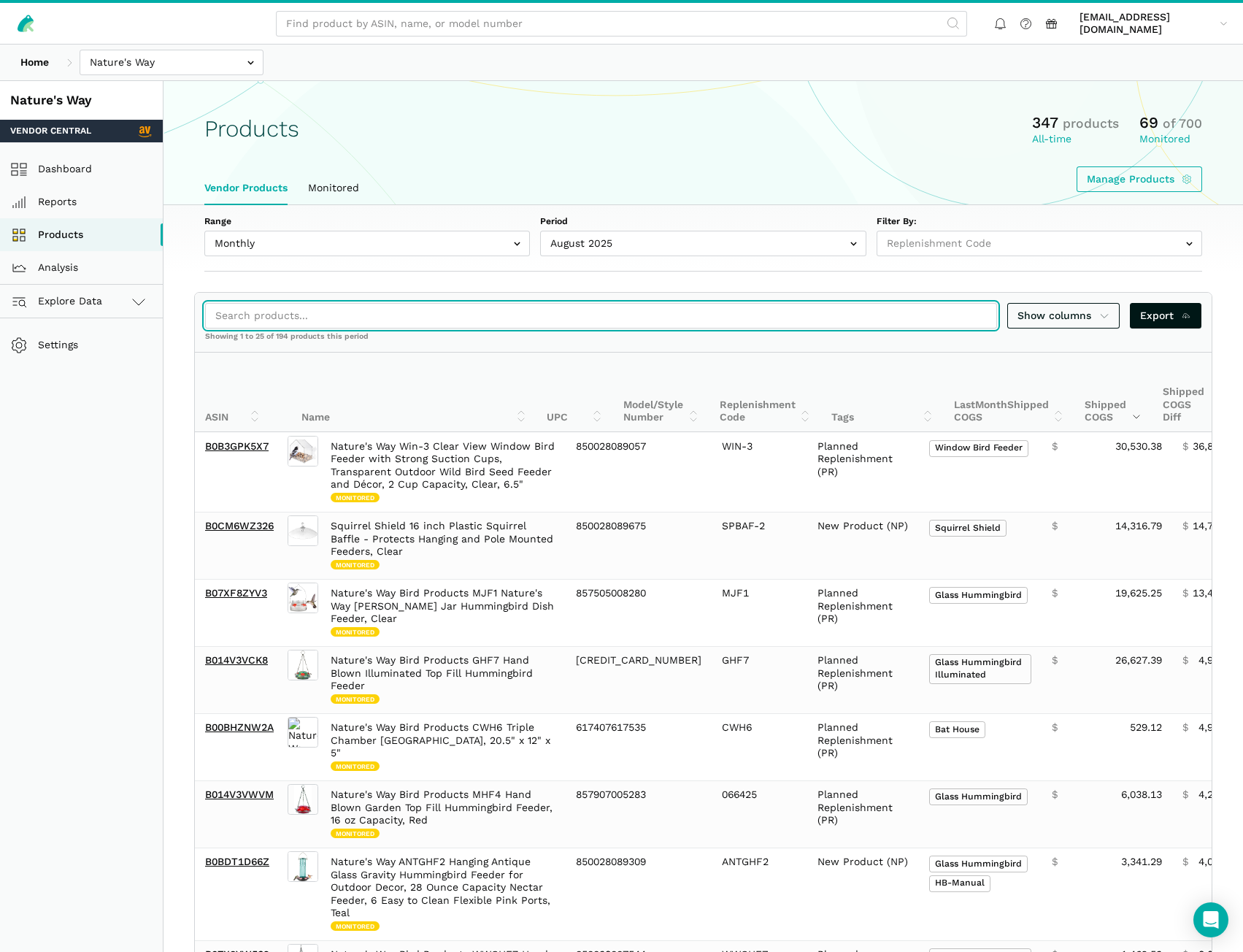
click at [258, 312] on input "search" at bounding box center [601, 316] width 792 height 26
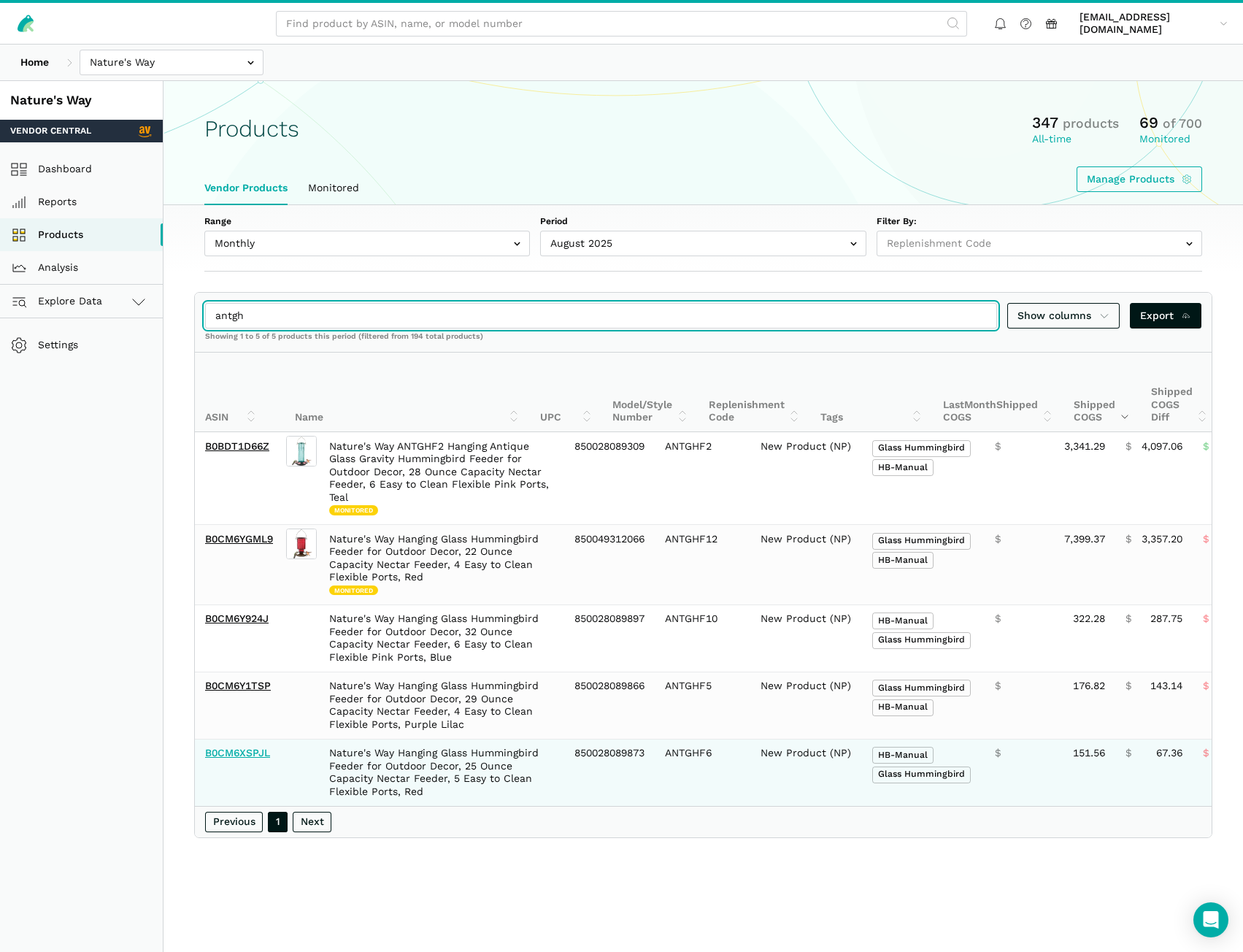
type input "antgh"
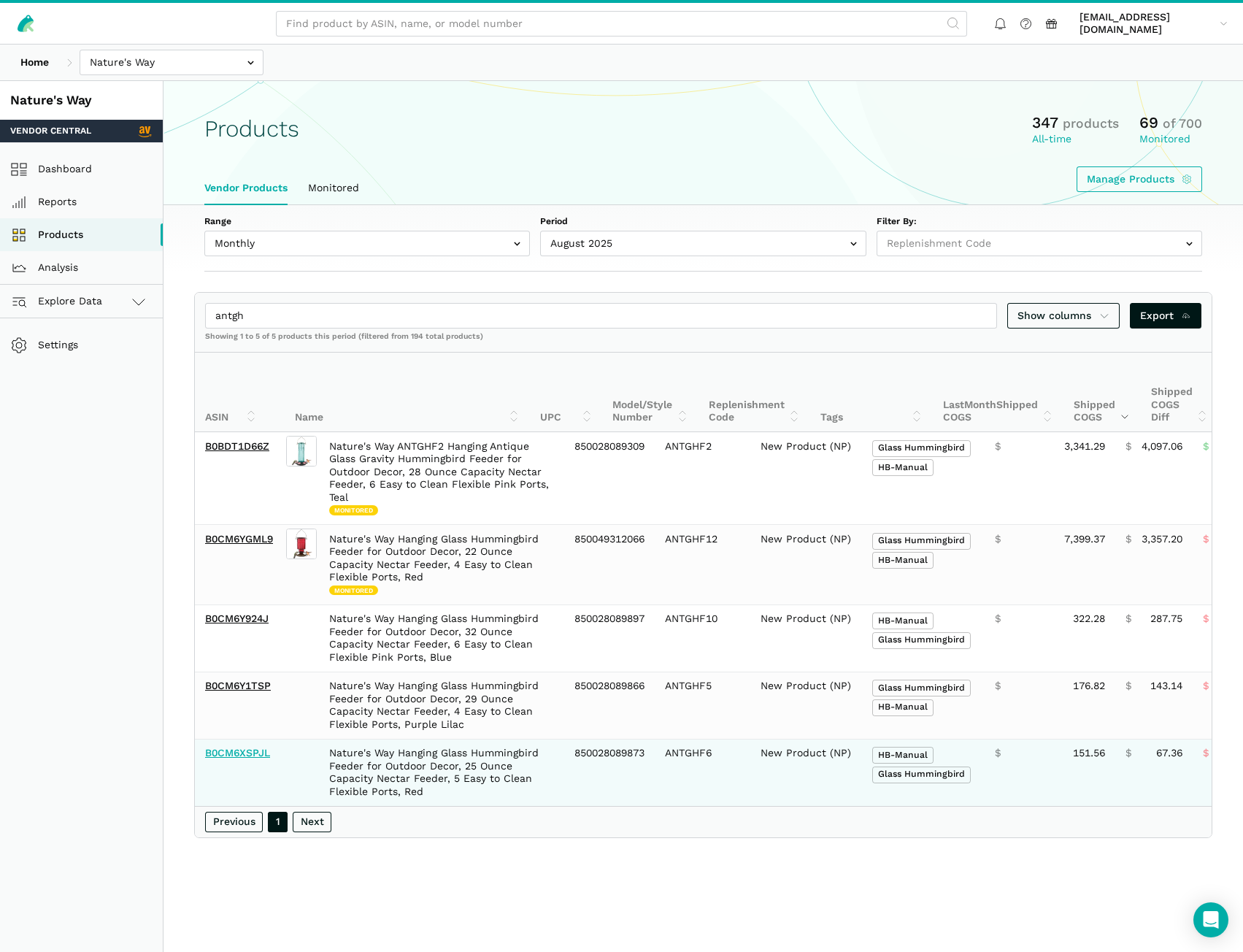
click at [248, 754] on link "B0CM6XSPJL" at bounding box center [237, 753] width 65 height 12
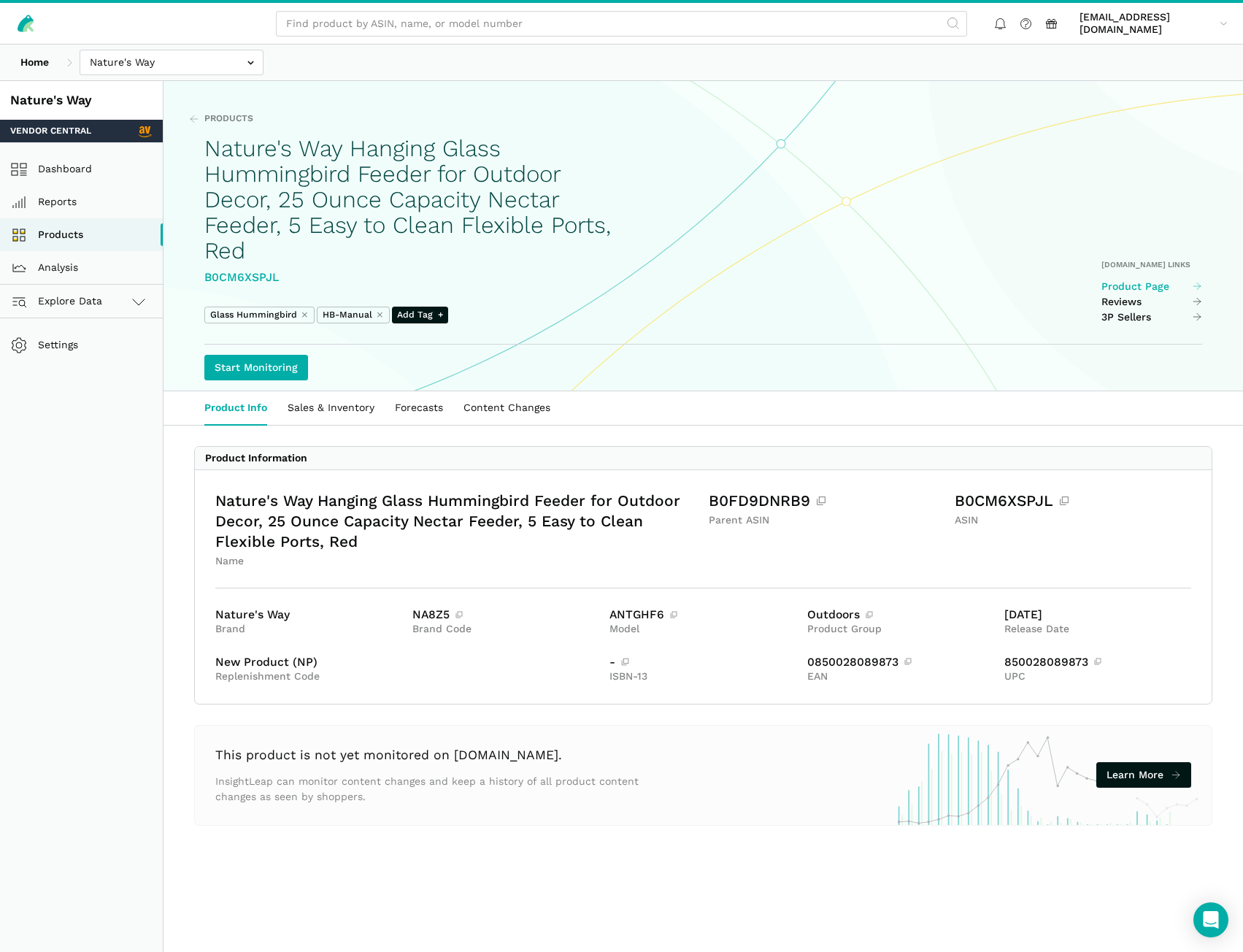
click at [1126, 284] on link "Product Page" at bounding box center [1152, 287] width 101 height 13
